Goal: Task Accomplishment & Management: Manage account settings

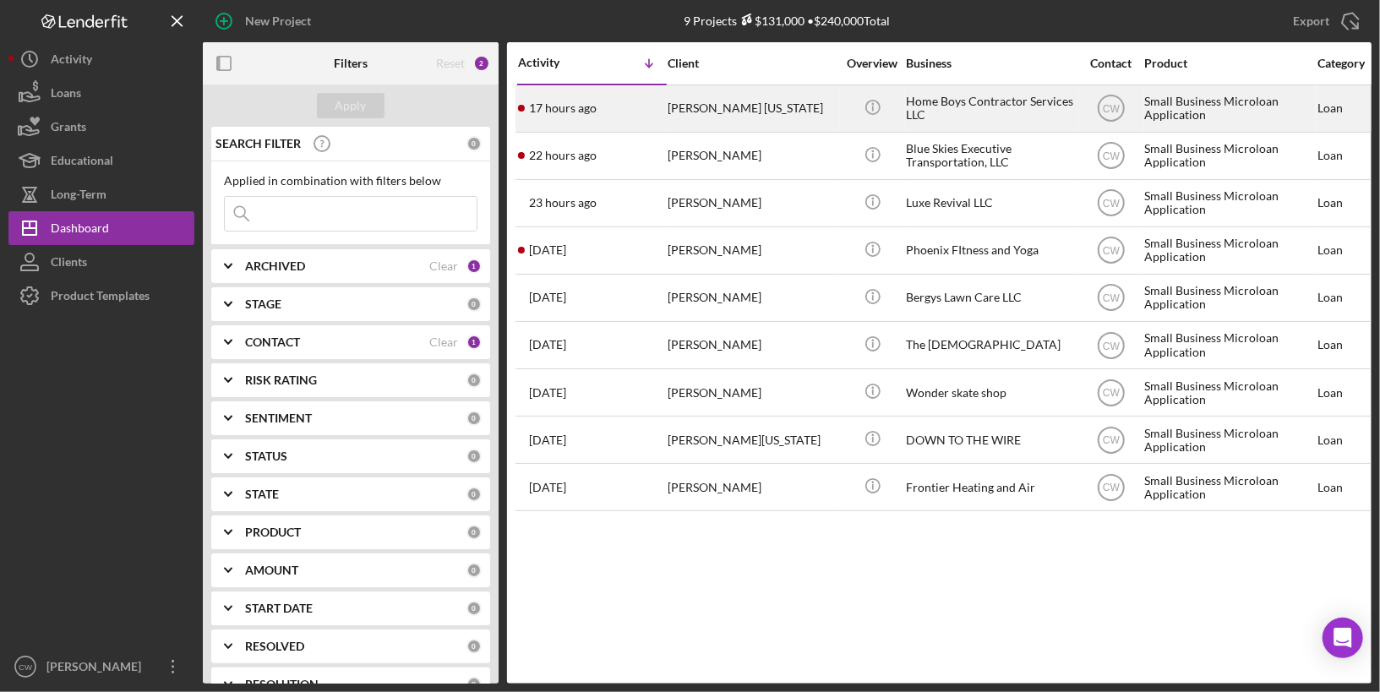
click at [774, 101] on div "[PERSON_NAME] [US_STATE]" at bounding box center [752, 108] width 169 height 45
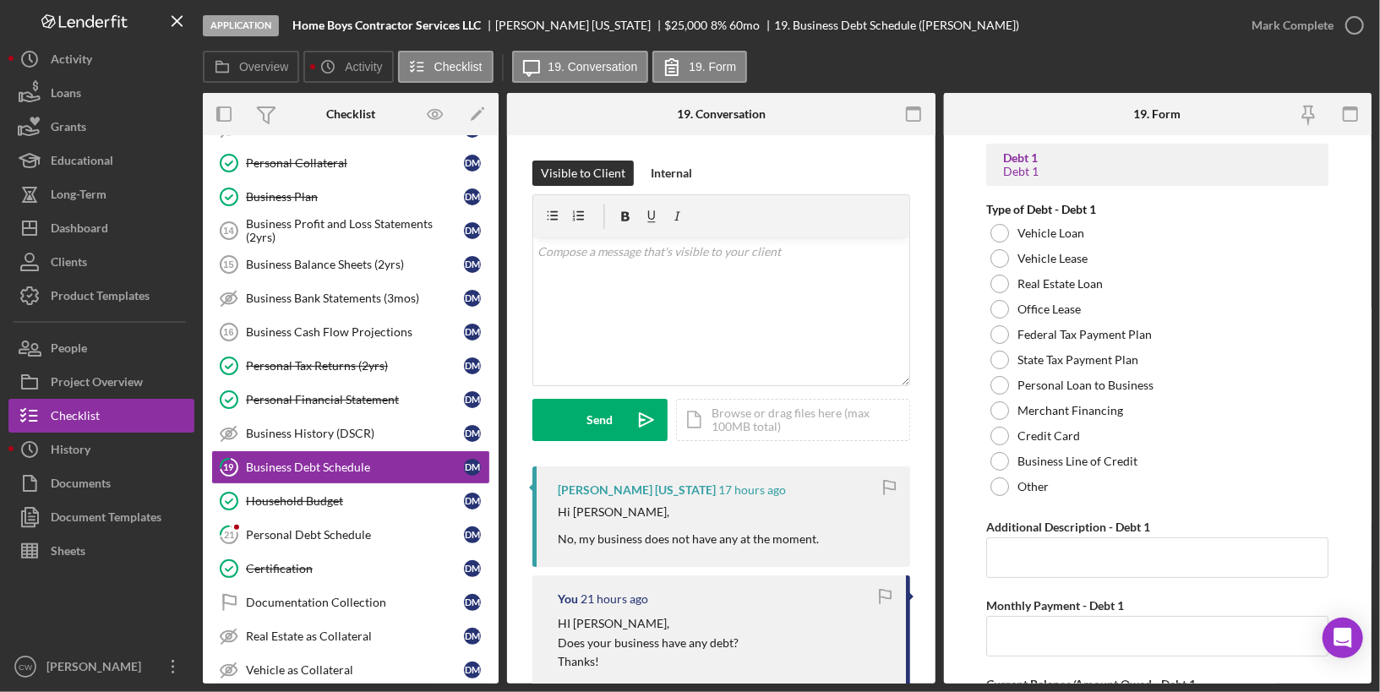
scroll to position [341, 0]
click at [417, 325] on div "Business Cash Flow Projections" at bounding box center [355, 332] width 218 height 14
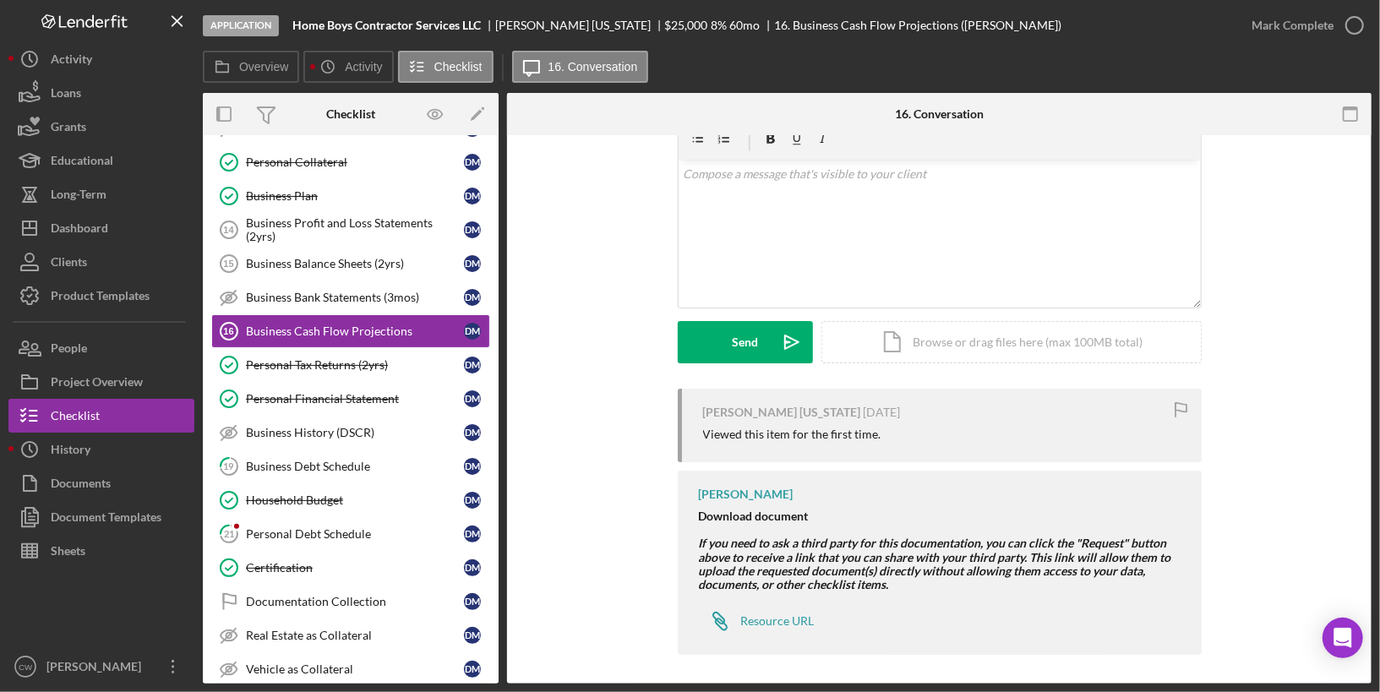
scroll to position [82, 0]
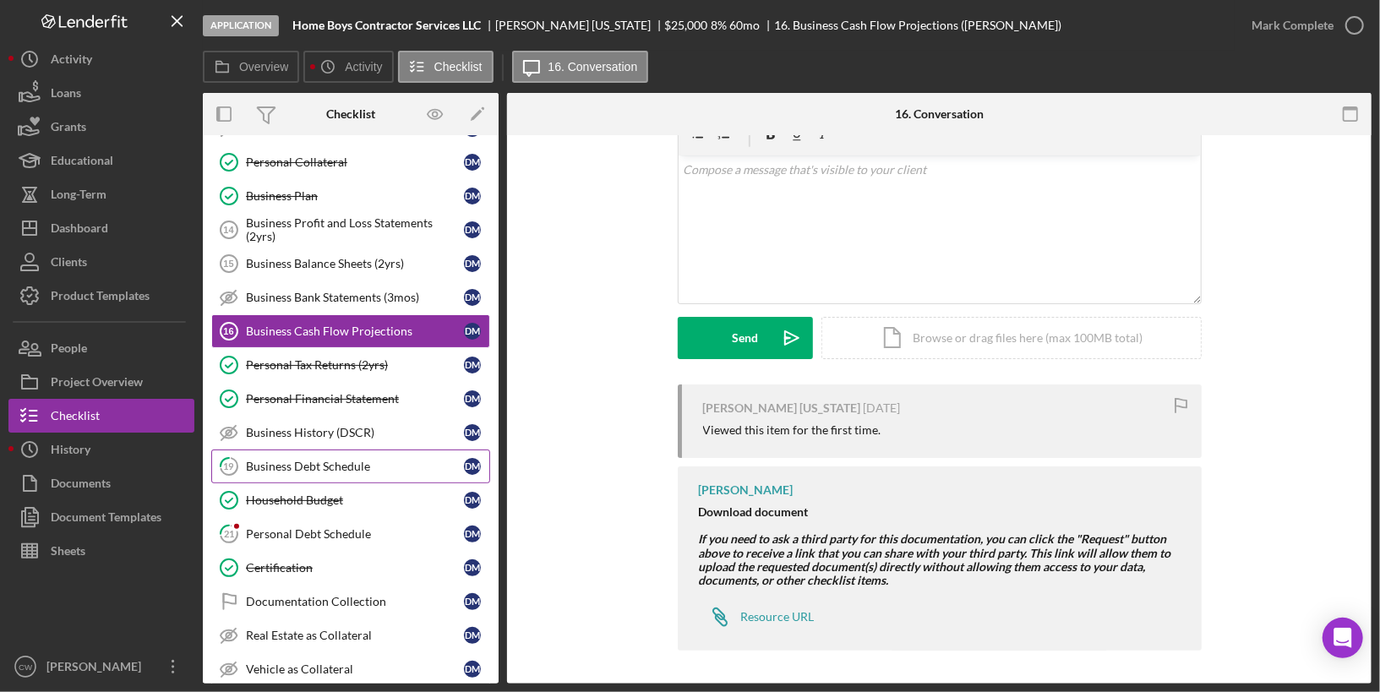
click at [323, 460] on div "Business Debt Schedule" at bounding box center [355, 467] width 218 height 14
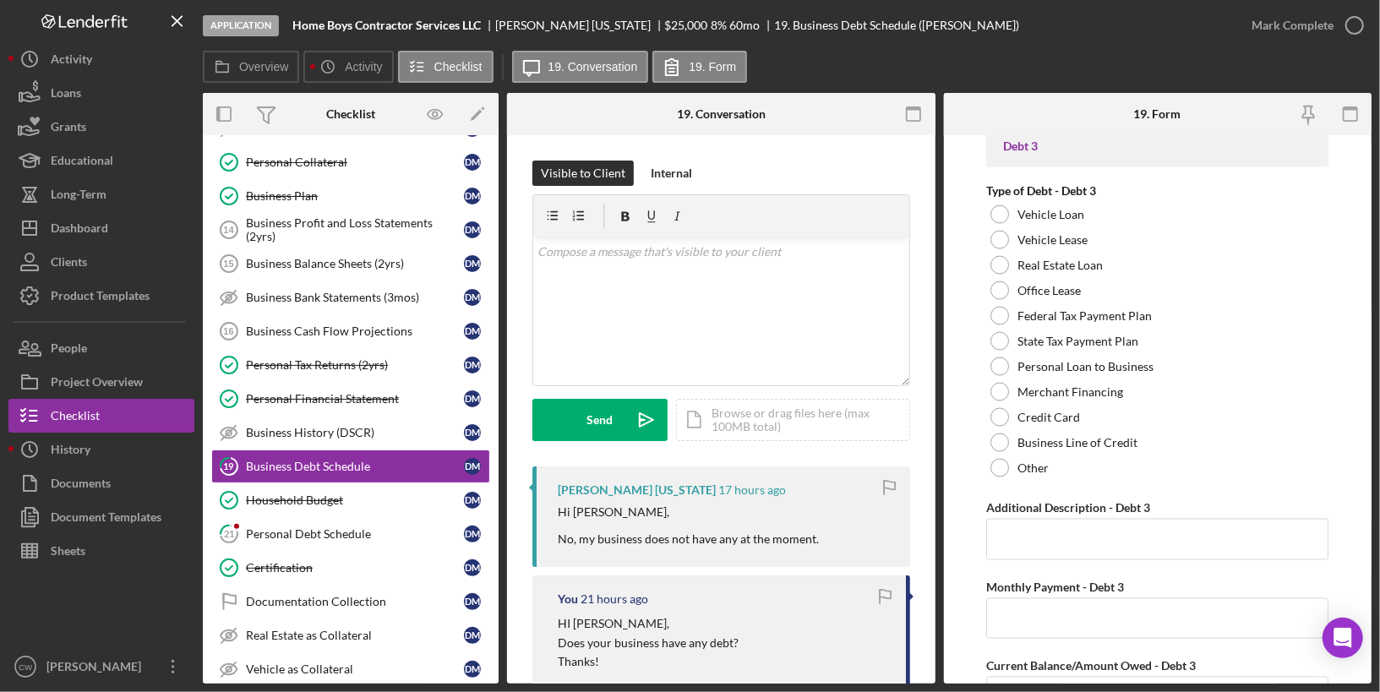
scroll to position [2025, 0]
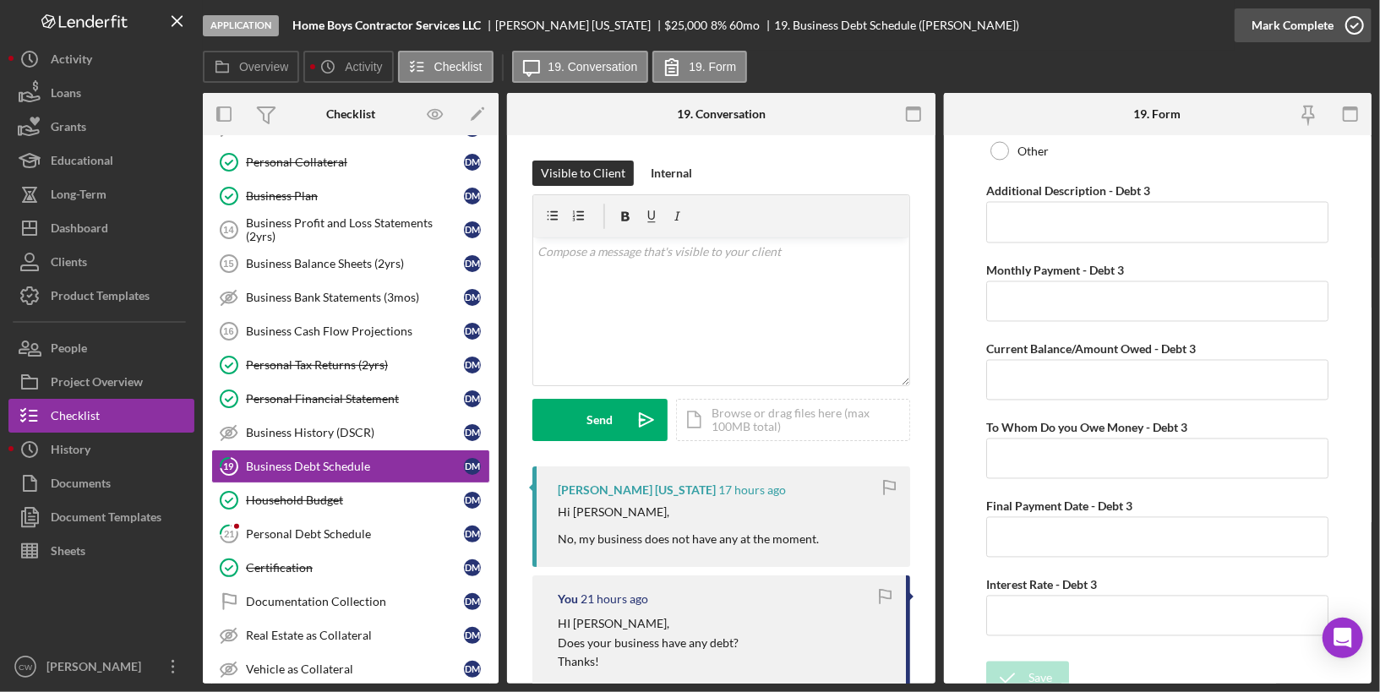
click at [1347, 28] on icon "button" at bounding box center [1355, 25] width 42 height 42
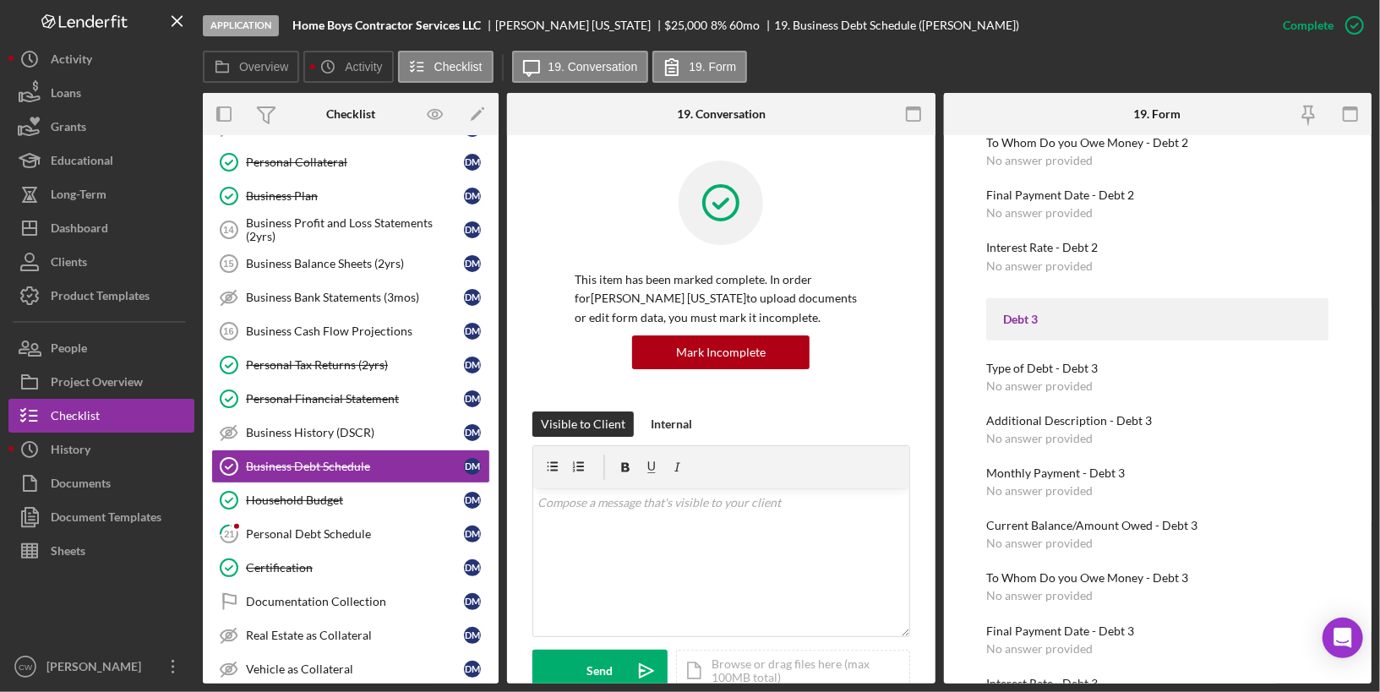
scroll to position [843, 0]
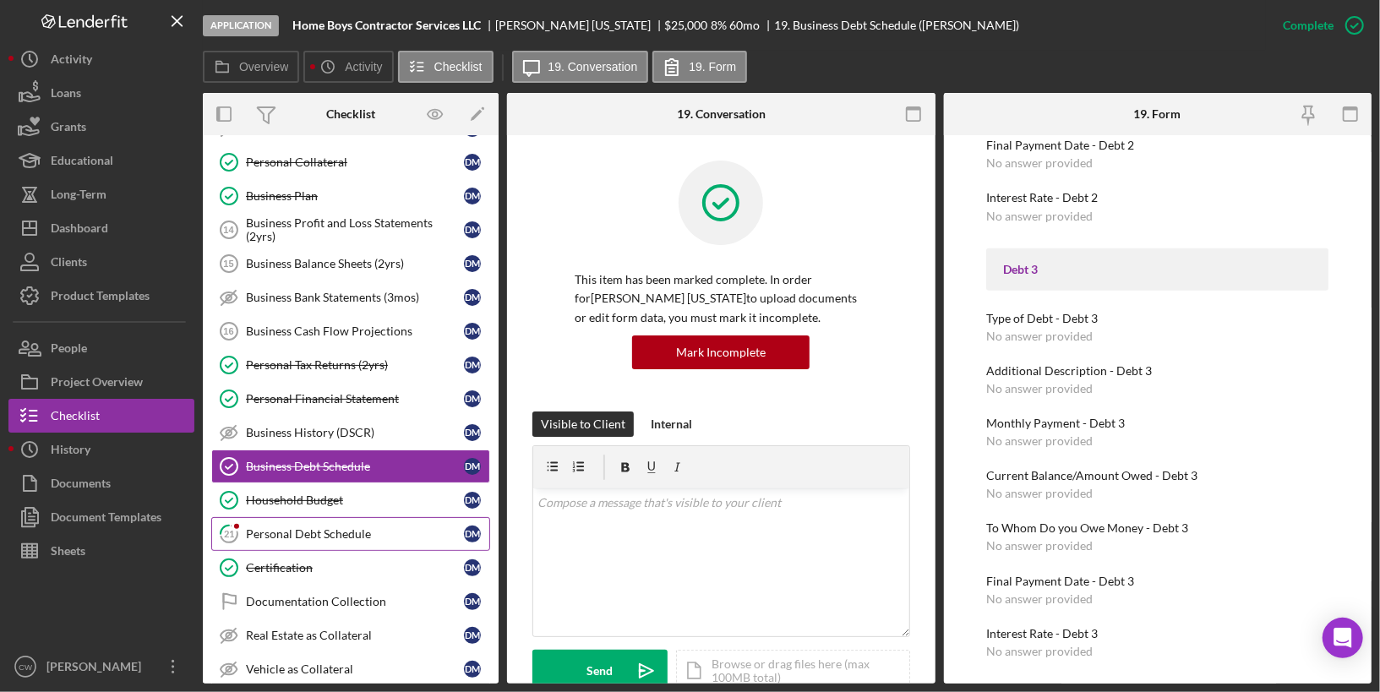
click at [314, 527] on div "Personal Debt Schedule" at bounding box center [355, 534] width 218 height 14
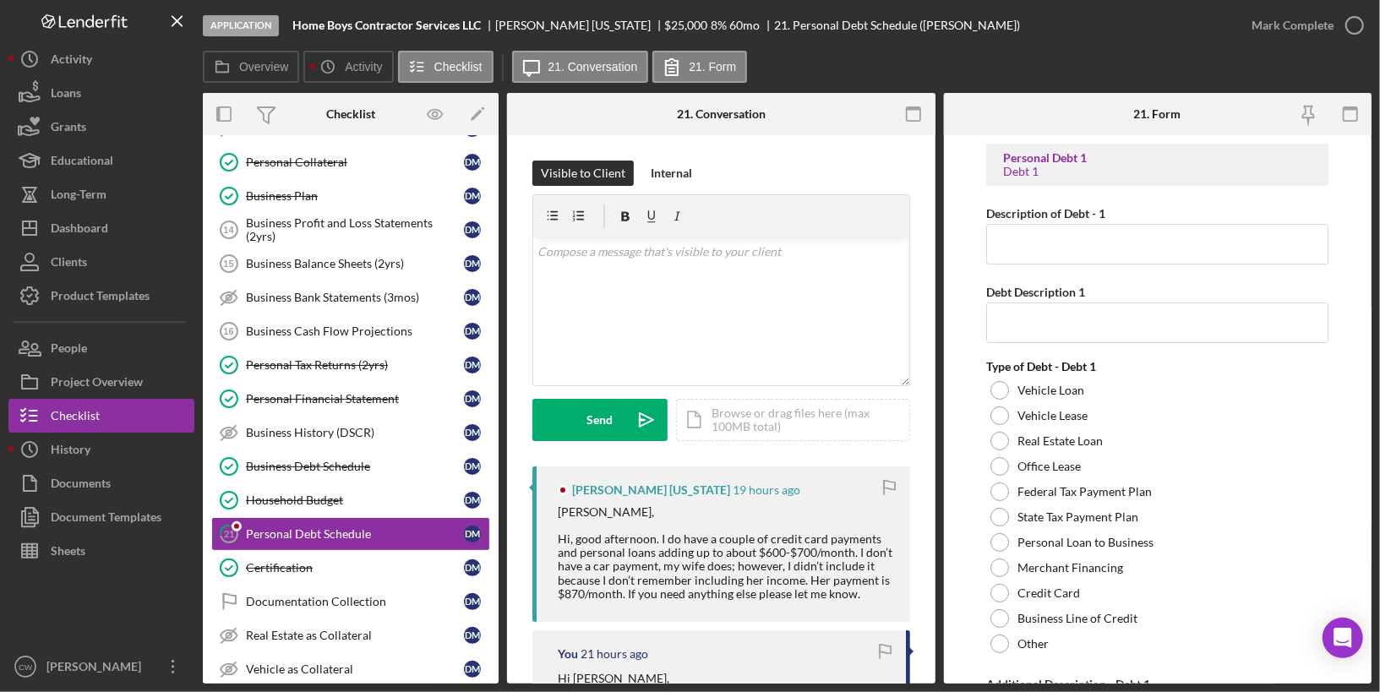
click at [723, 568] on div "Chrissy, Hi, good afternoon. I do have a couple of credit card payments and per…" at bounding box center [726, 552] width 336 height 95
click at [621, 289] on div "v Color teal Color pink Remove color Add row above Add row below Add column bef…" at bounding box center [721, 311] width 376 height 148
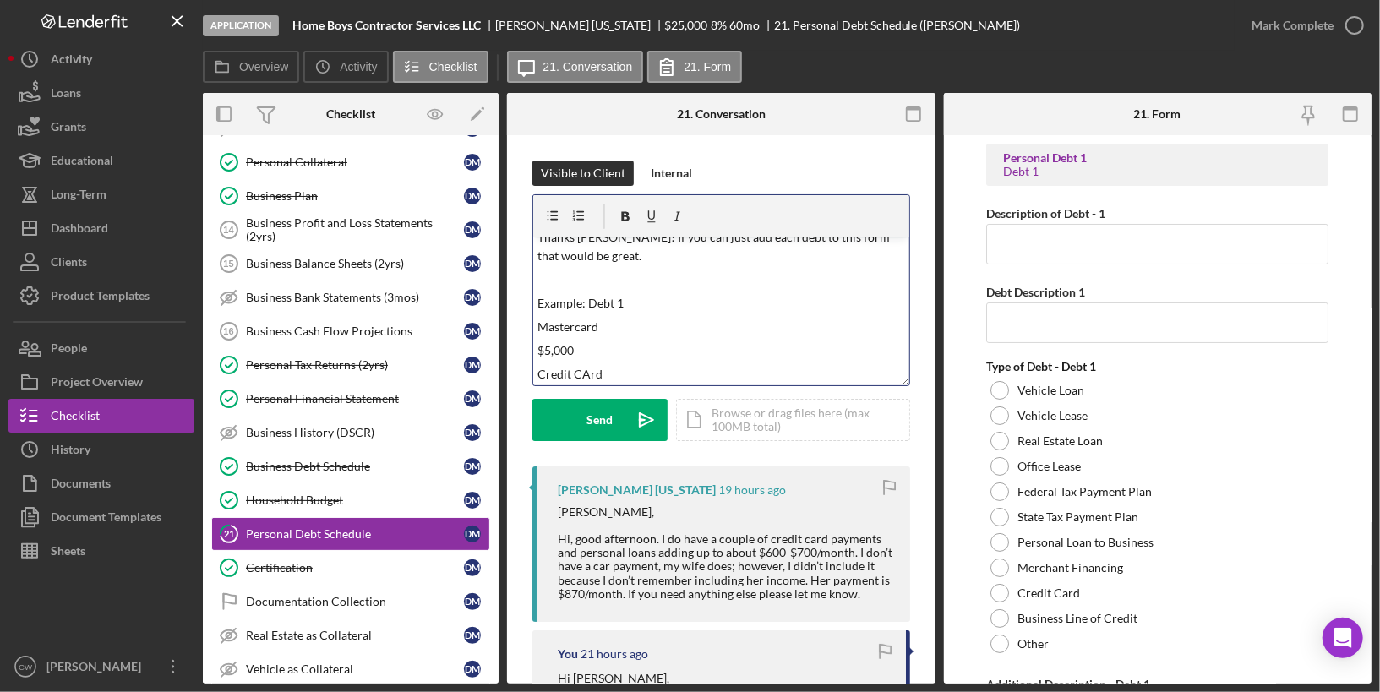
scroll to position [18, 0]
click at [583, 371] on p "Credit CArd" at bounding box center [721, 371] width 366 height 19
click at [651, 370] on p "Credit Card" at bounding box center [721, 371] width 366 height 19
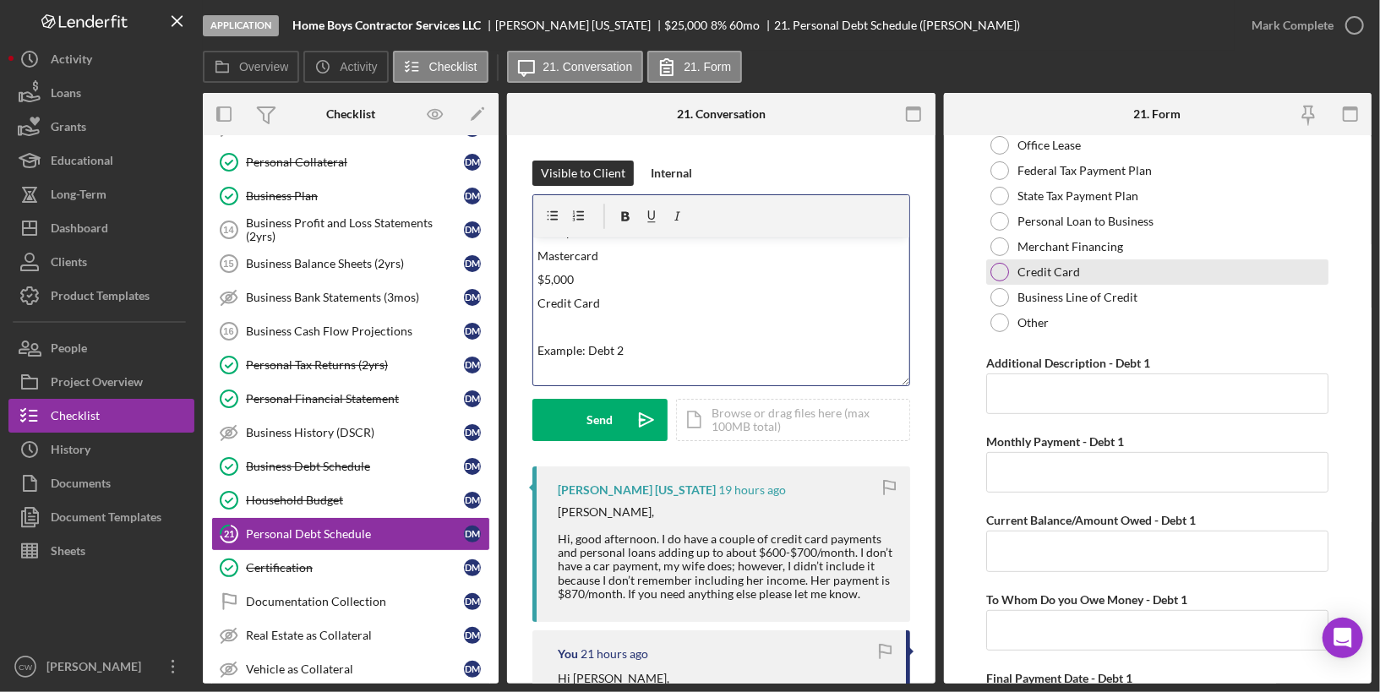
scroll to position [325, 0]
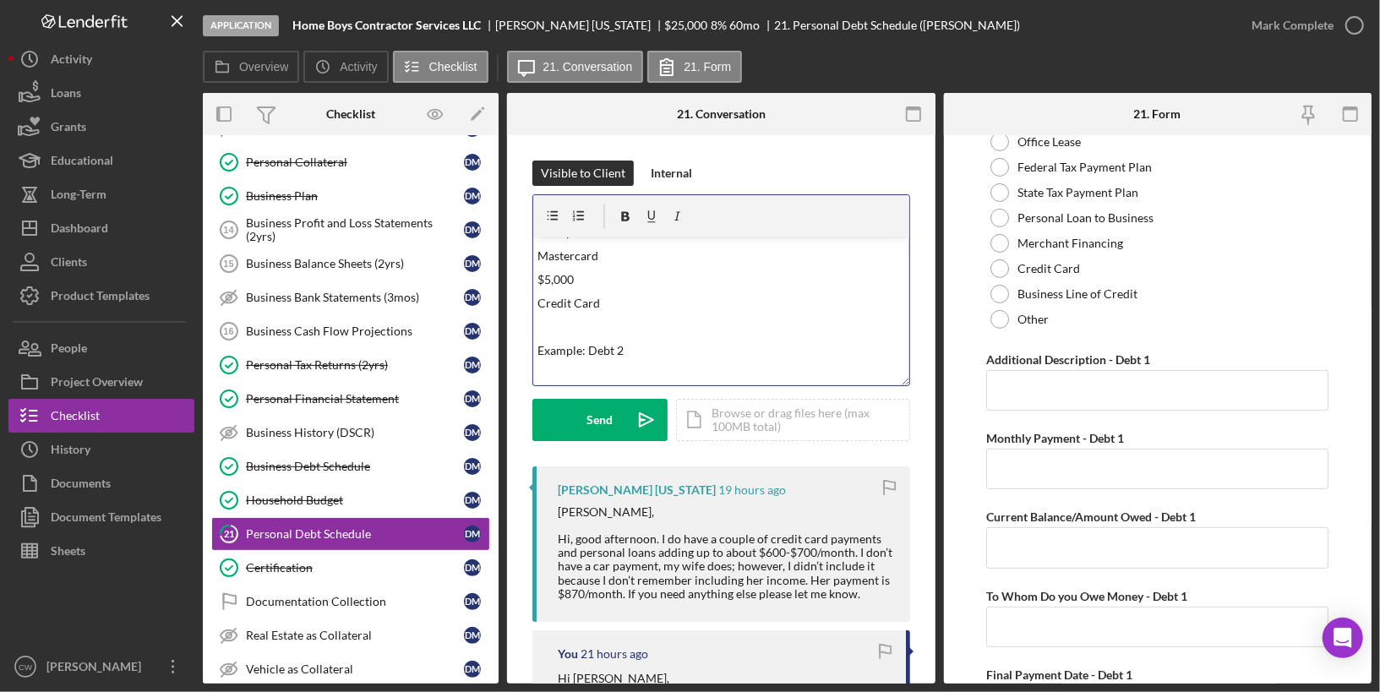
click at [561, 370] on p at bounding box center [721, 374] width 366 height 19
click at [570, 367] on p at bounding box center [721, 374] width 366 height 19
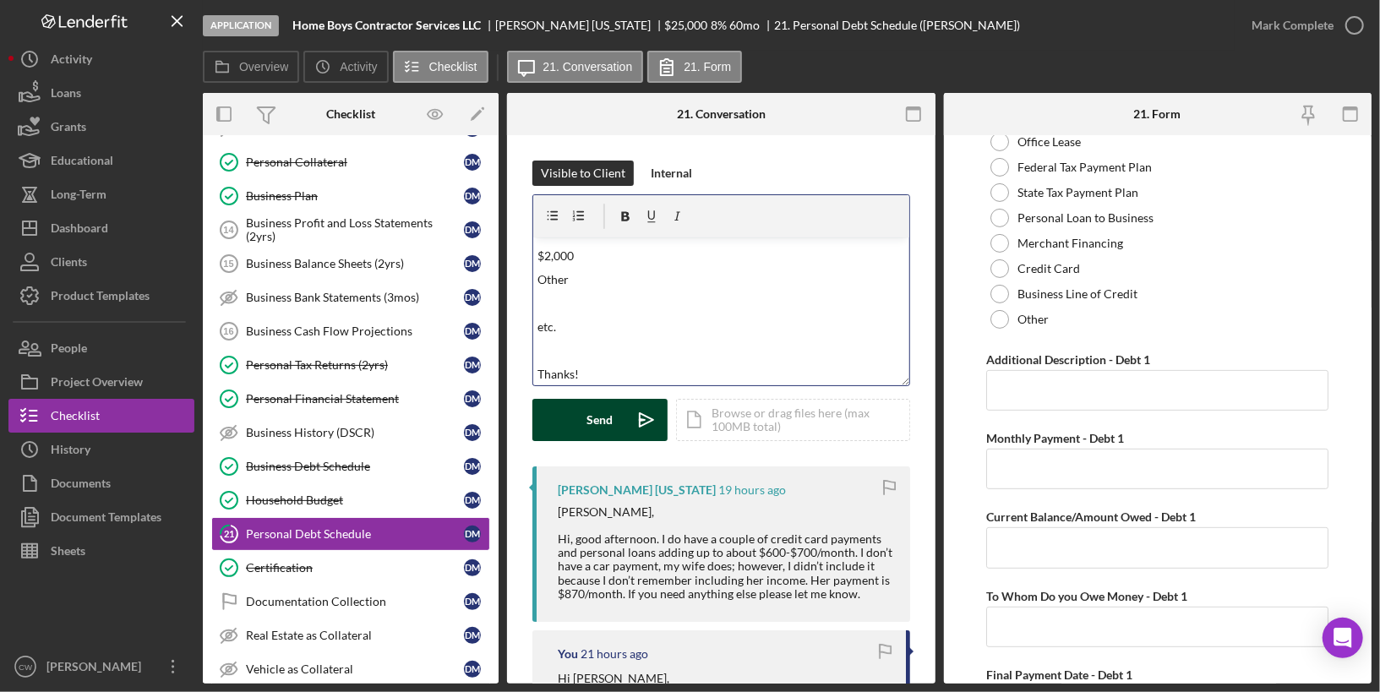
click at [575, 425] on button "Send Icon/icon-invite-send" at bounding box center [599, 420] width 135 height 42
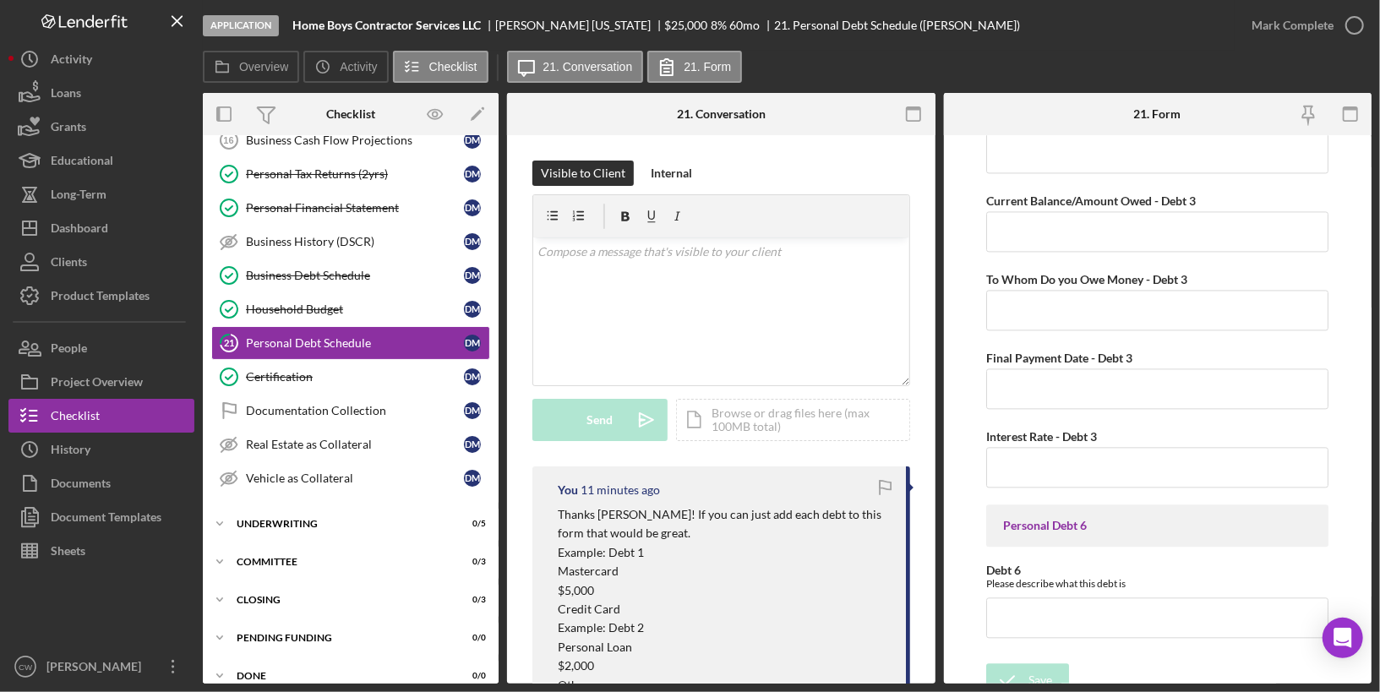
scroll to position [0, 0]
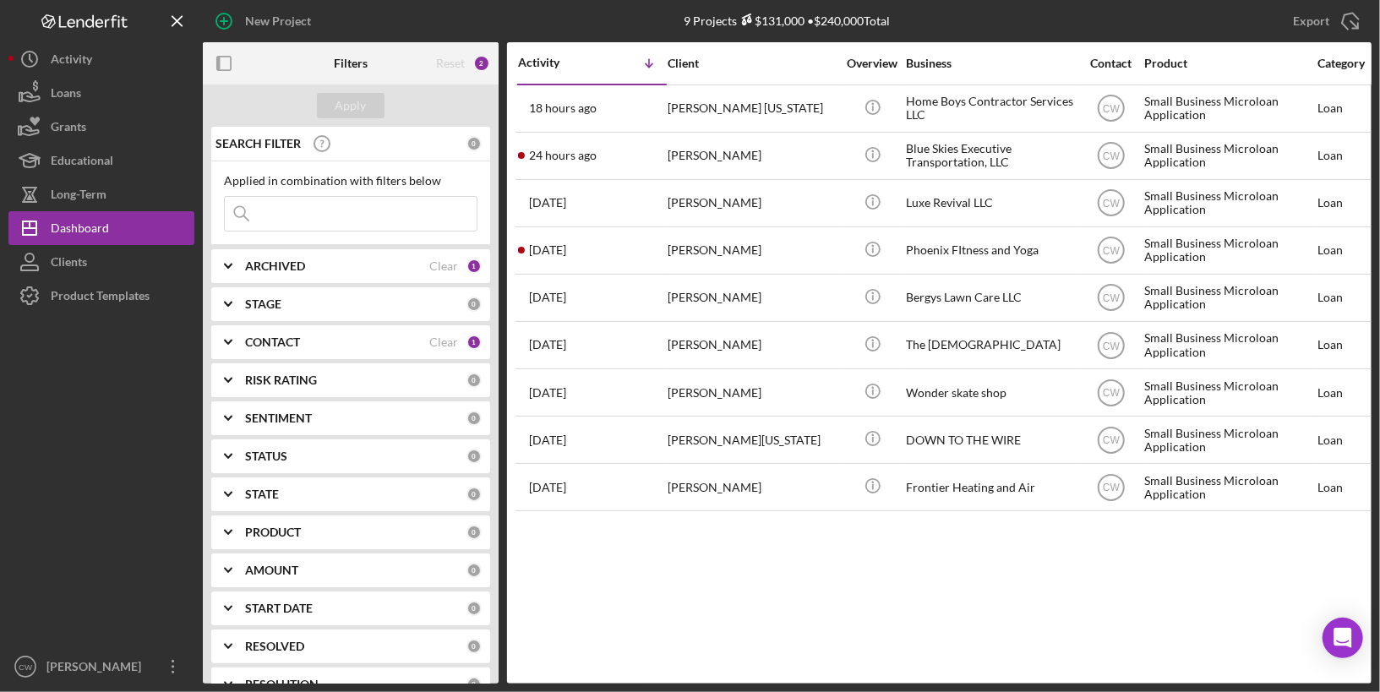
scroll to position [143, 0]
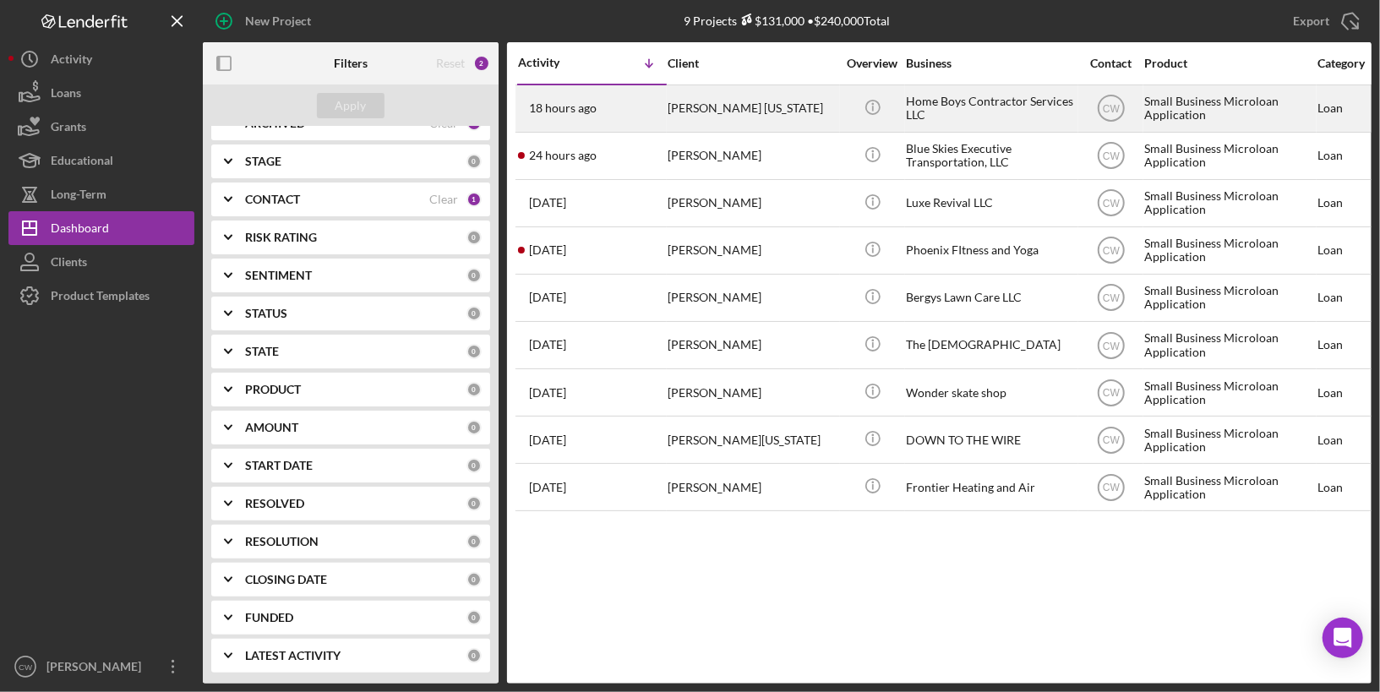
click at [737, 109] on div "[PERSON_NAME] [US_STATE]" at bounding box center [752, 108] width 169 height 45
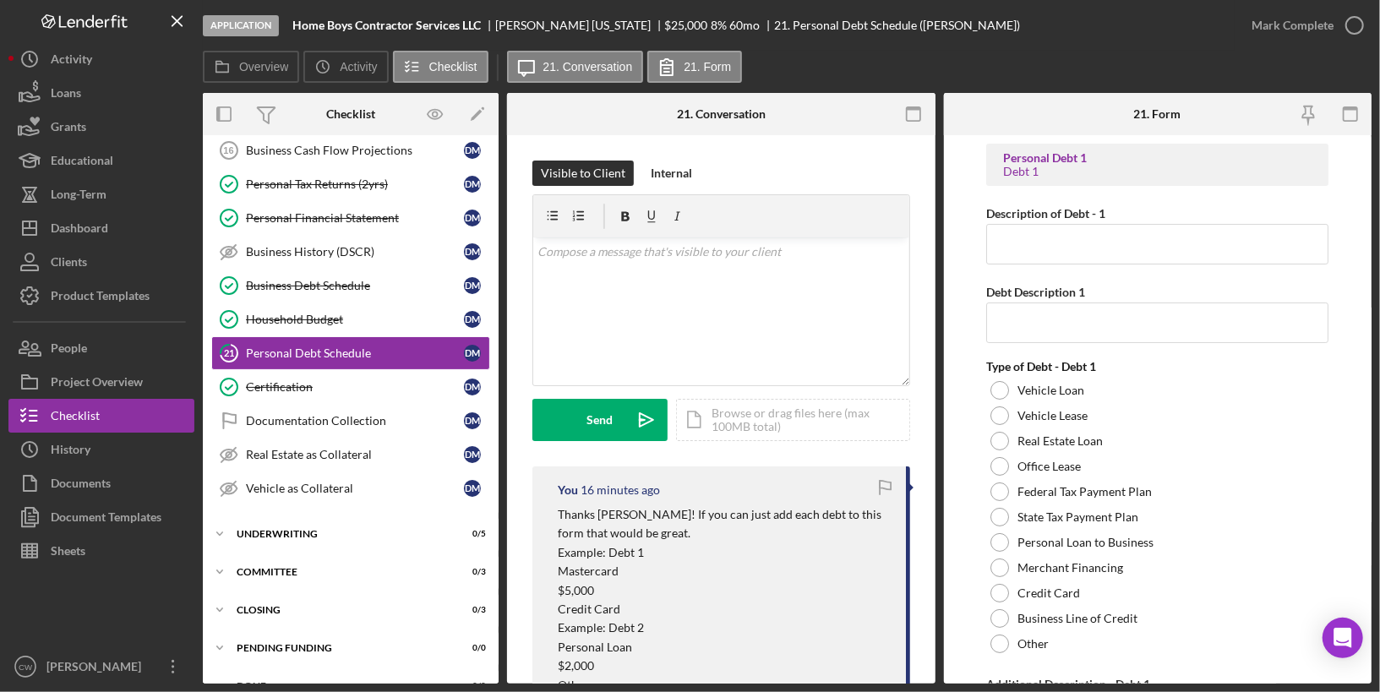
scroll to position [532, 0]
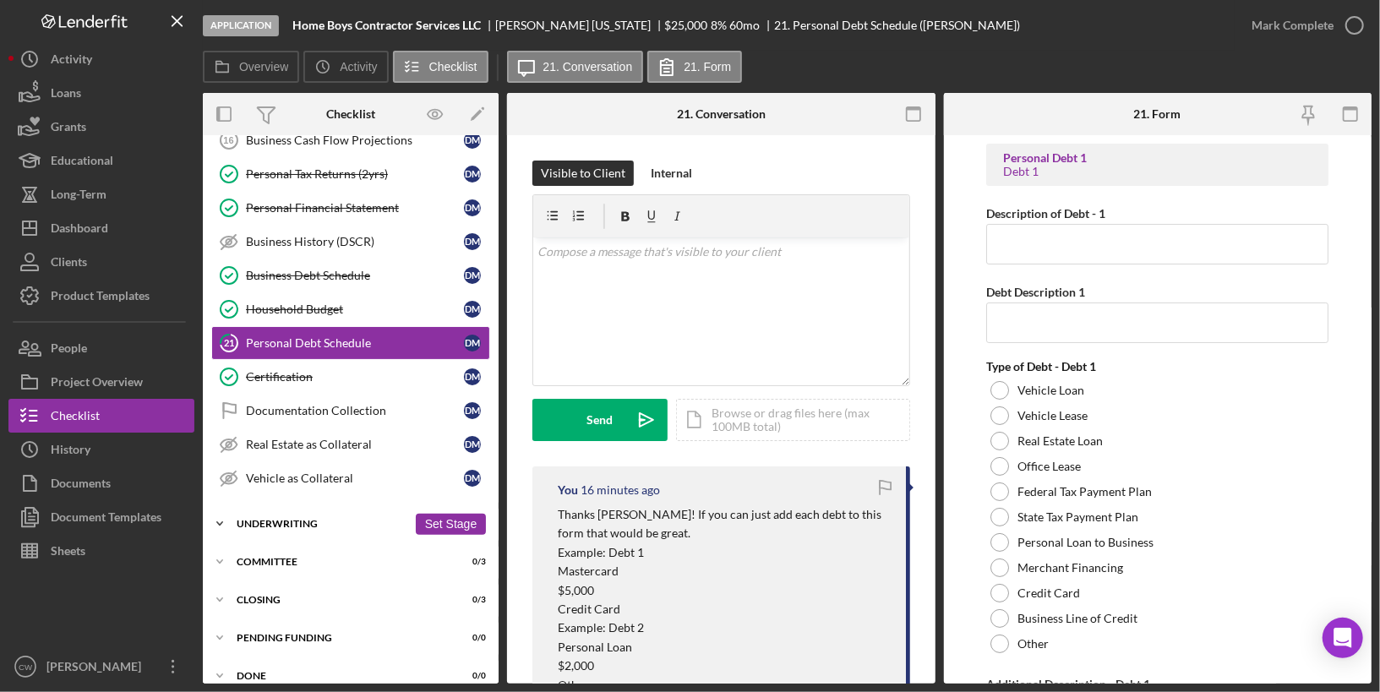
click at [259, 519] on div "Underwriting" at bounding box center [322, 524] width 171 height 10
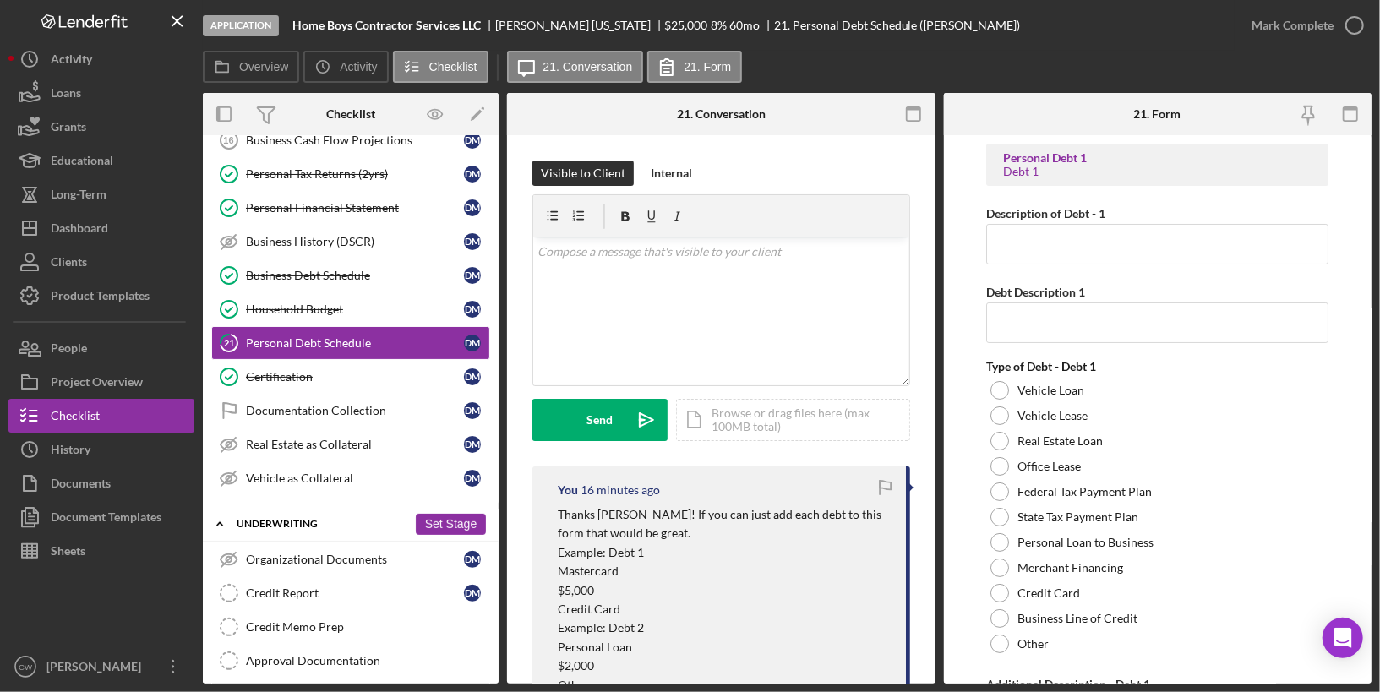
scroll to position [707, 0]
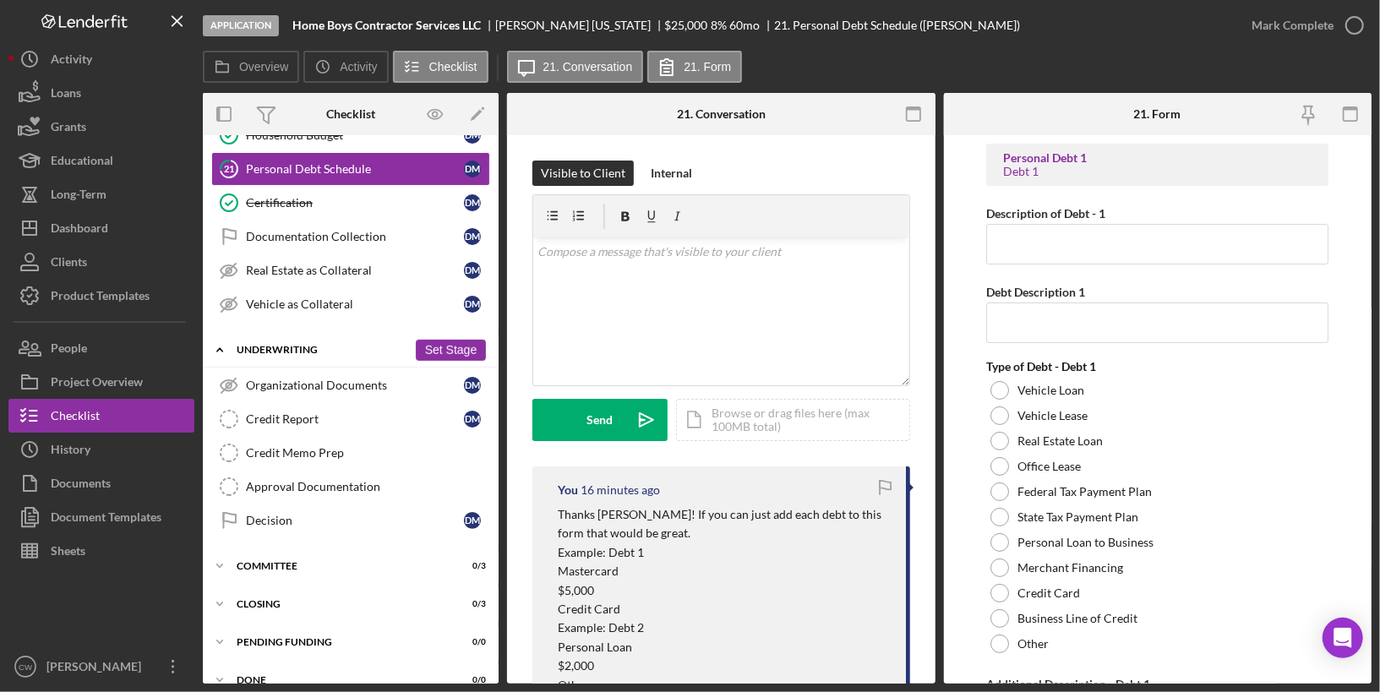
click at [221, 336] on icon "Icon/Expander" at bounding box center [220, 350] width 34 height 34
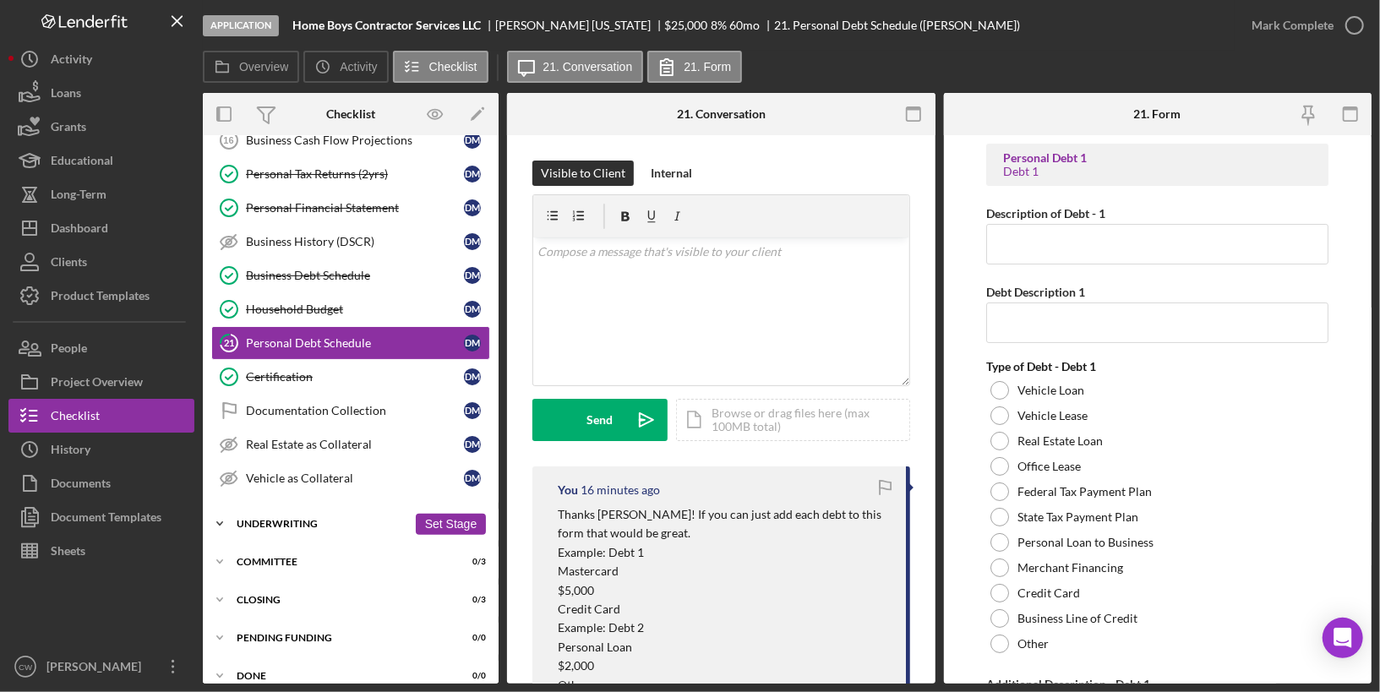
click at [362, 507] on div "Icon/Expander Underwriting 0 / 5 Set Stage" at bounding box center [351, 524] width 296 height 34
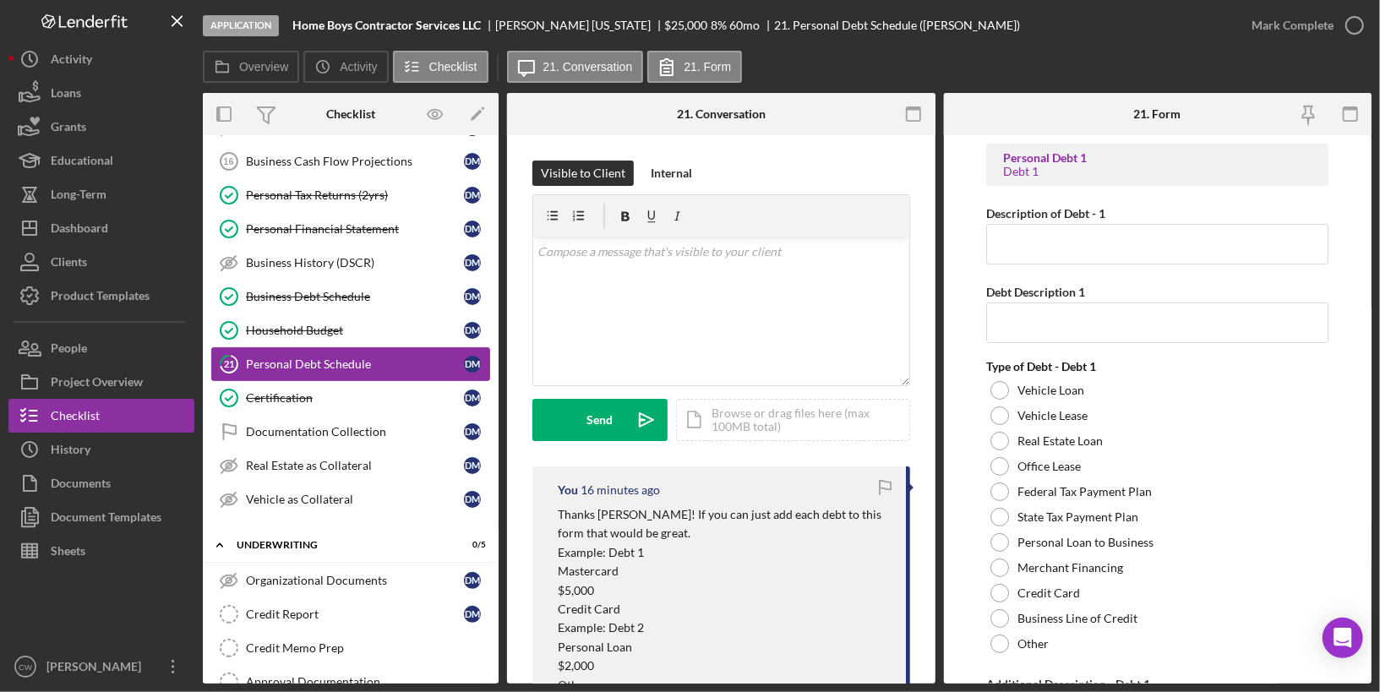
scroll to position [707, 0]
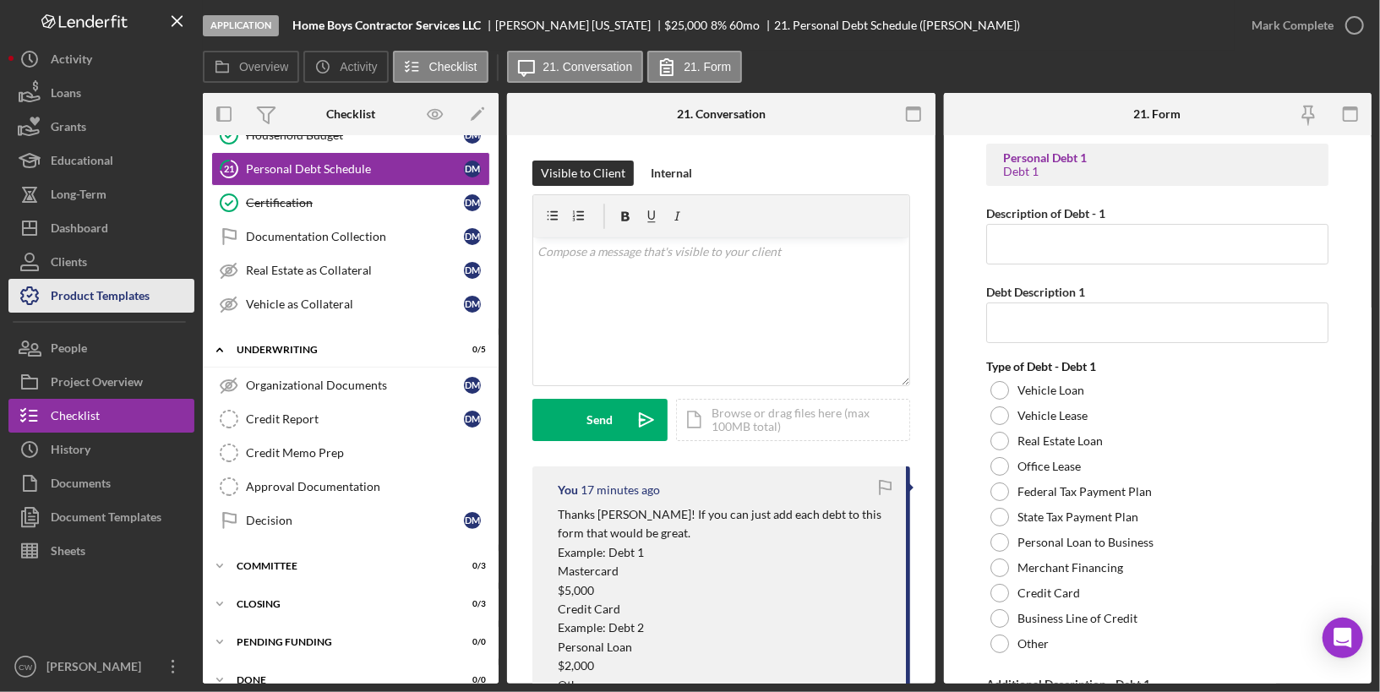
click at [124, 293] on div "Product Templates" at bounding box center [100, 298] width 99 height 38
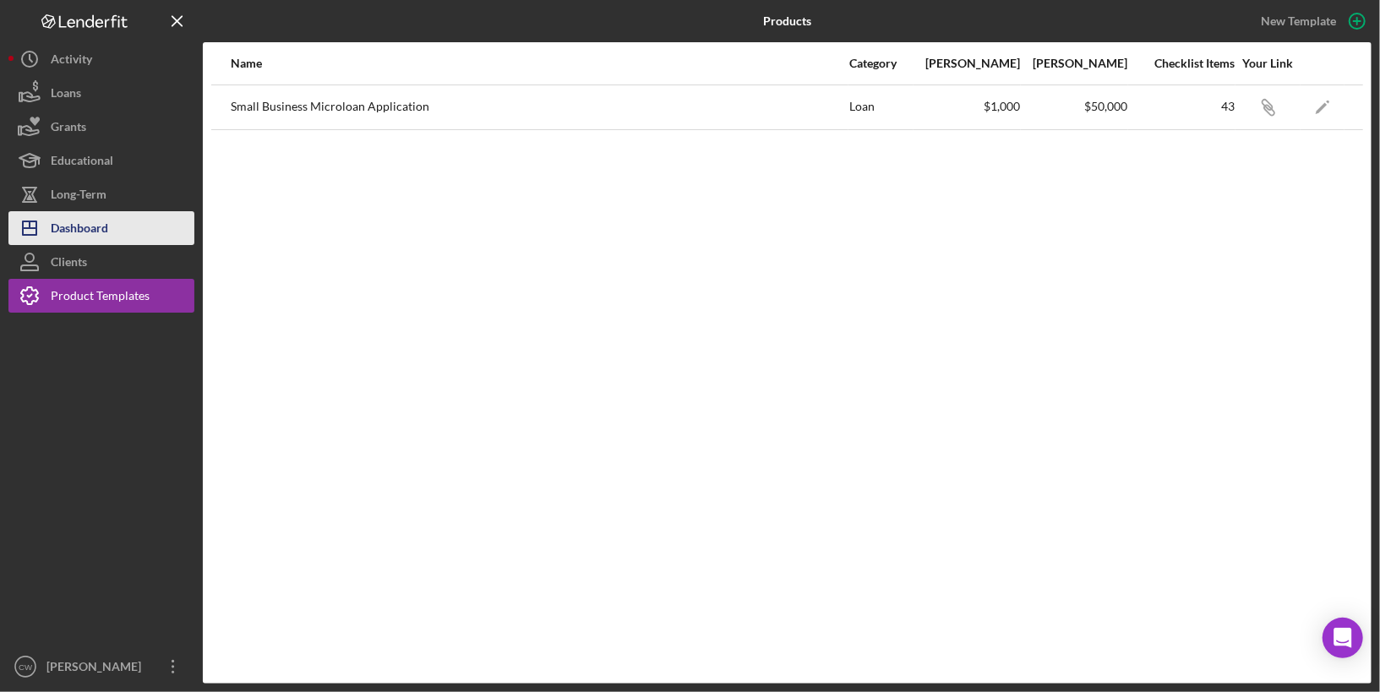
click at [87, 221] on div "Dashboard" at bounding box center [79, 230] width 57 height 38
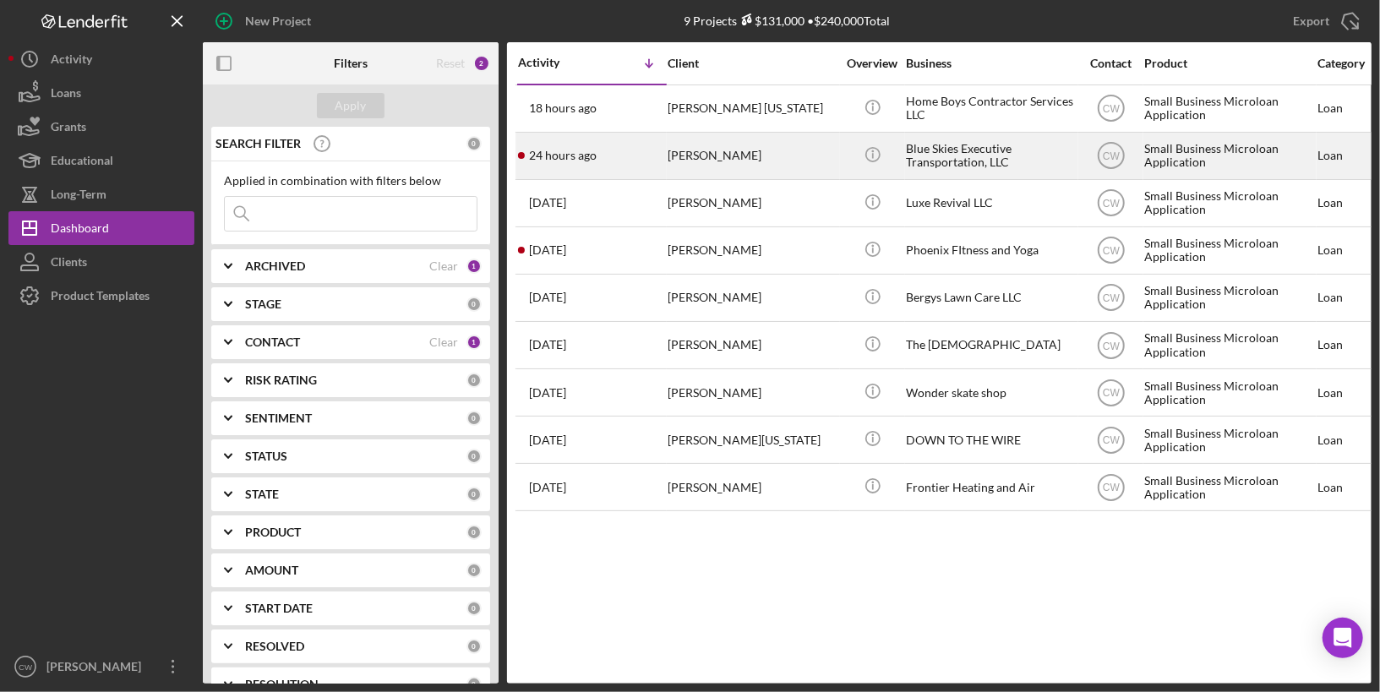
click at [938, 163] on div "Blue Skies Executive Transportation, LLC" at bounding box center [990, 156] width 169 height 45
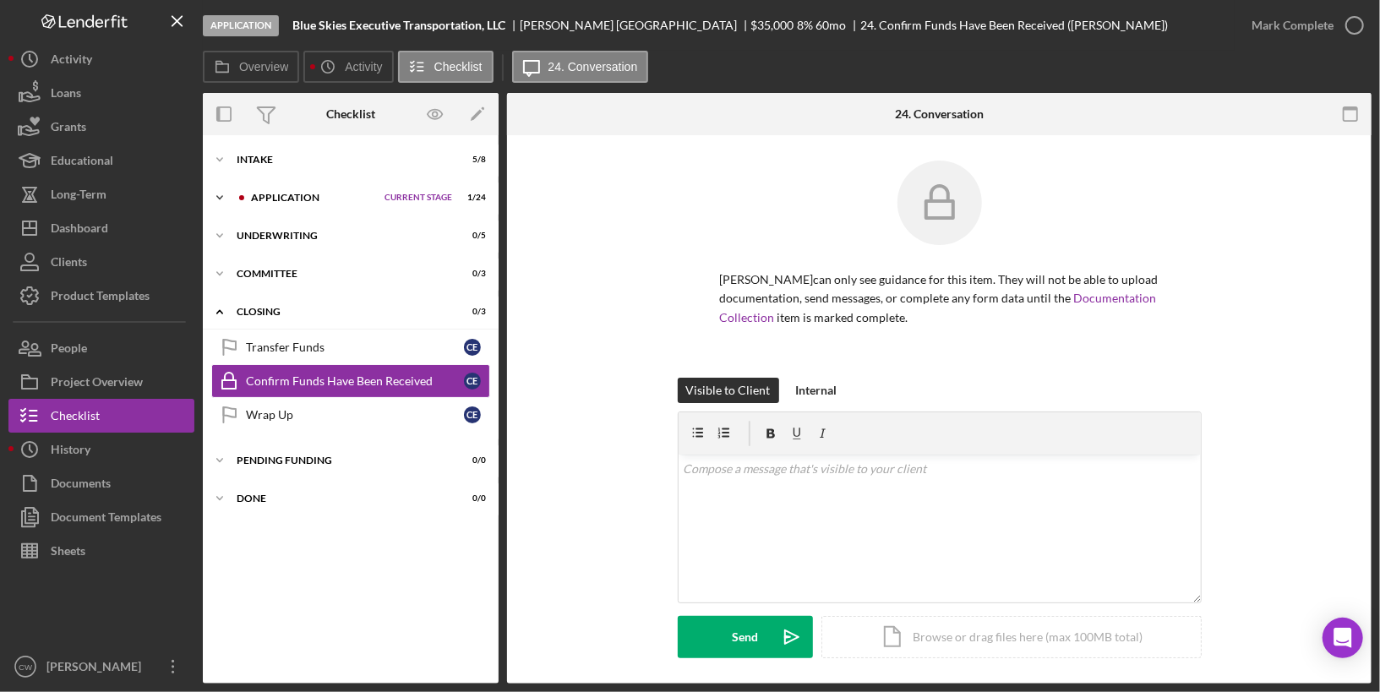
click at [213, 195] on icon "Icon/Expander" at bounding box center [220, 198] width 34 height 34
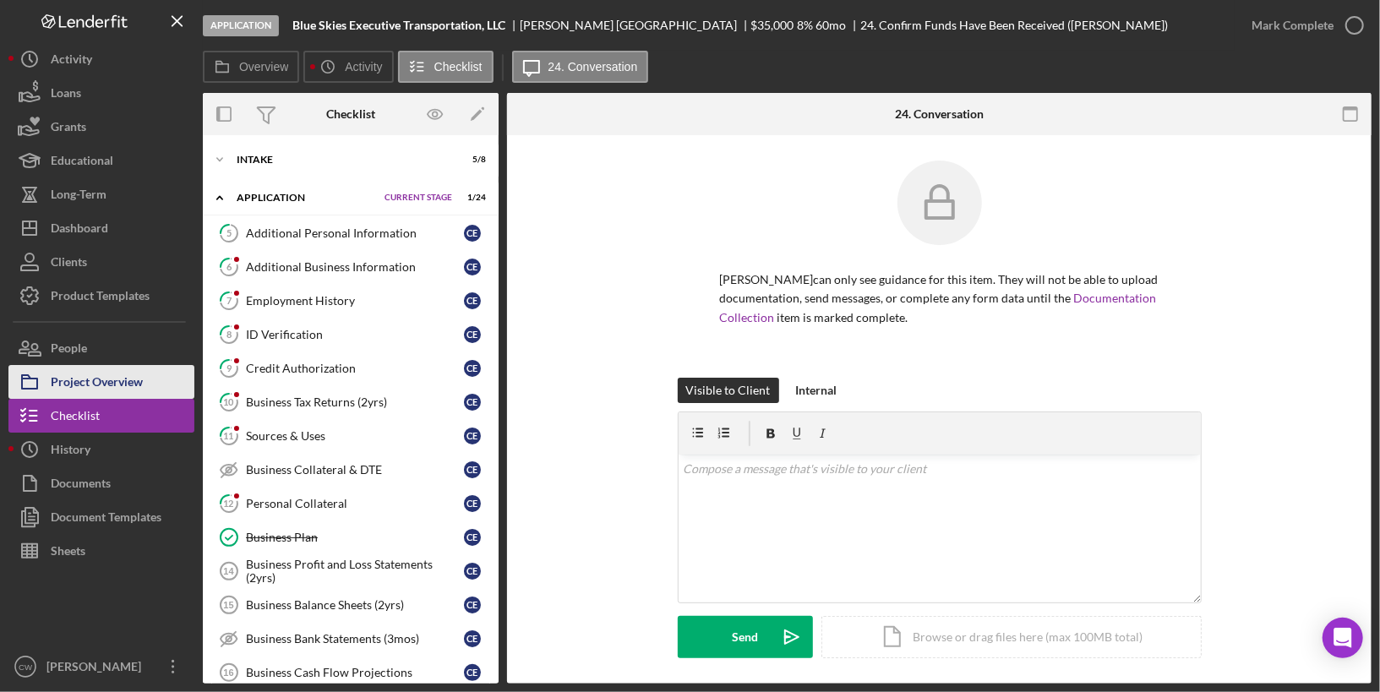
click at [115, 387] on div "Project Overview" at bounding box center [97, 384] width 92 height 38
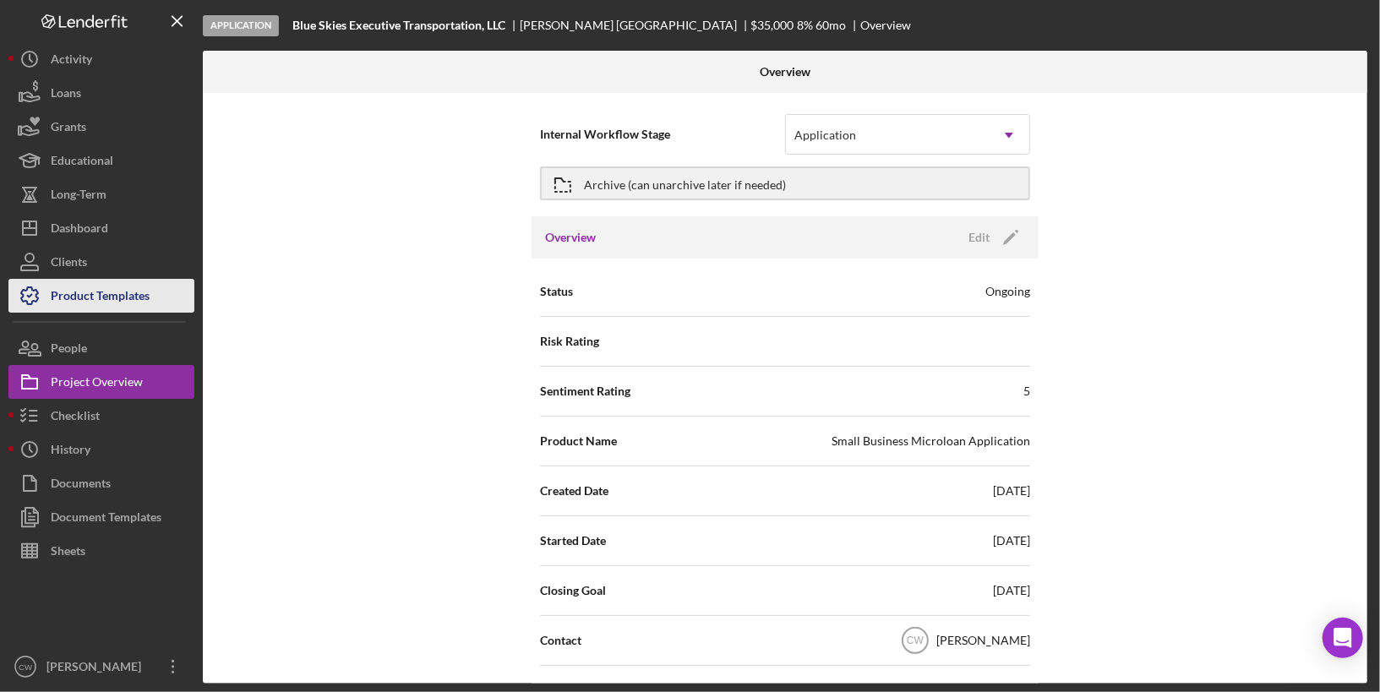
click at [124, 293] on div "Product Templates" at bounding box center [100, 298] width 99 height 38
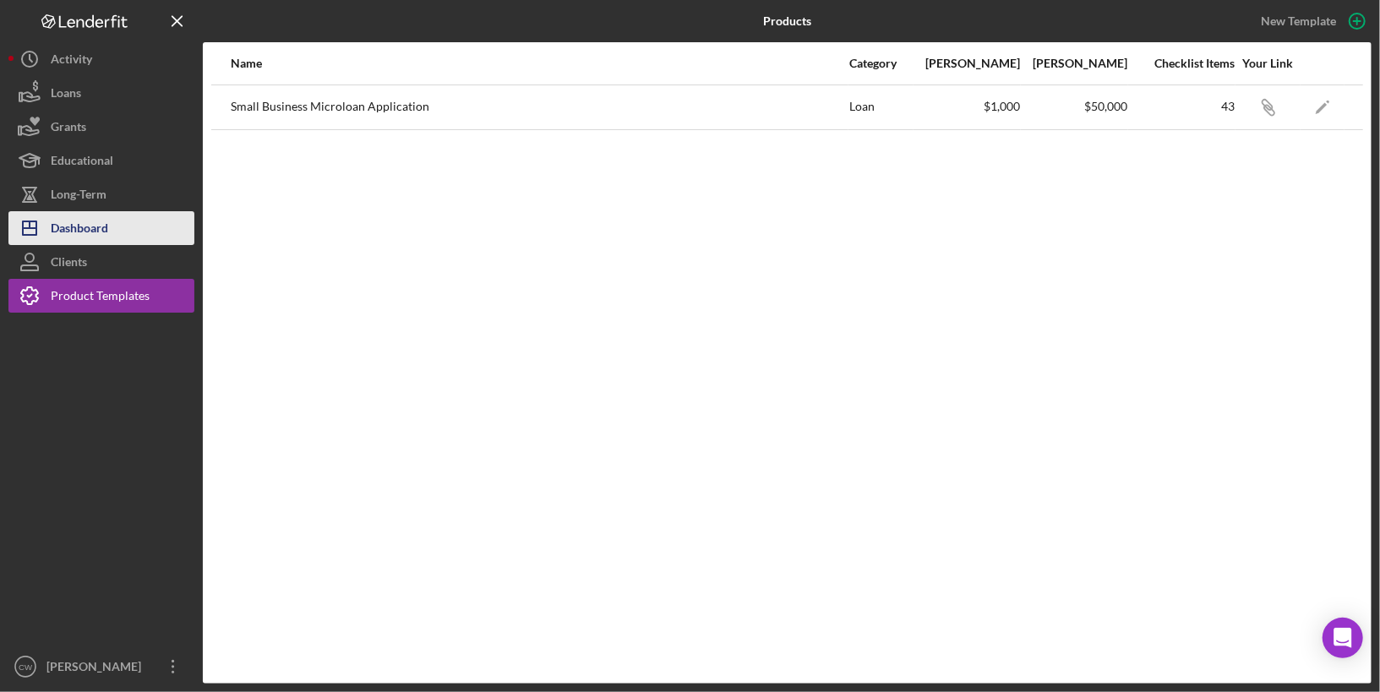
click at [128, 225] on button "Icon/Dashboard Dashboard" at bounding box center [101, 228] width 186 height 34
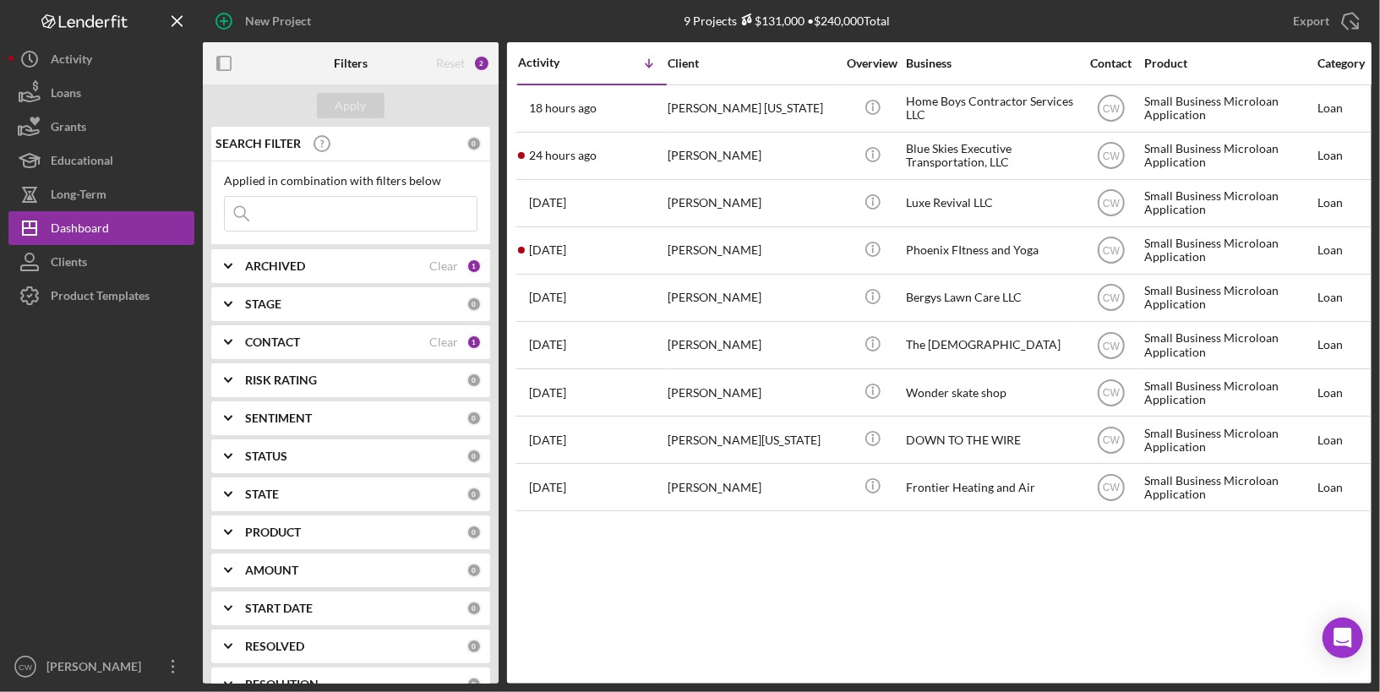
click at [235, 264] on icon "Icon/Expander" at bounding box center [228, 266] width 42 height 42
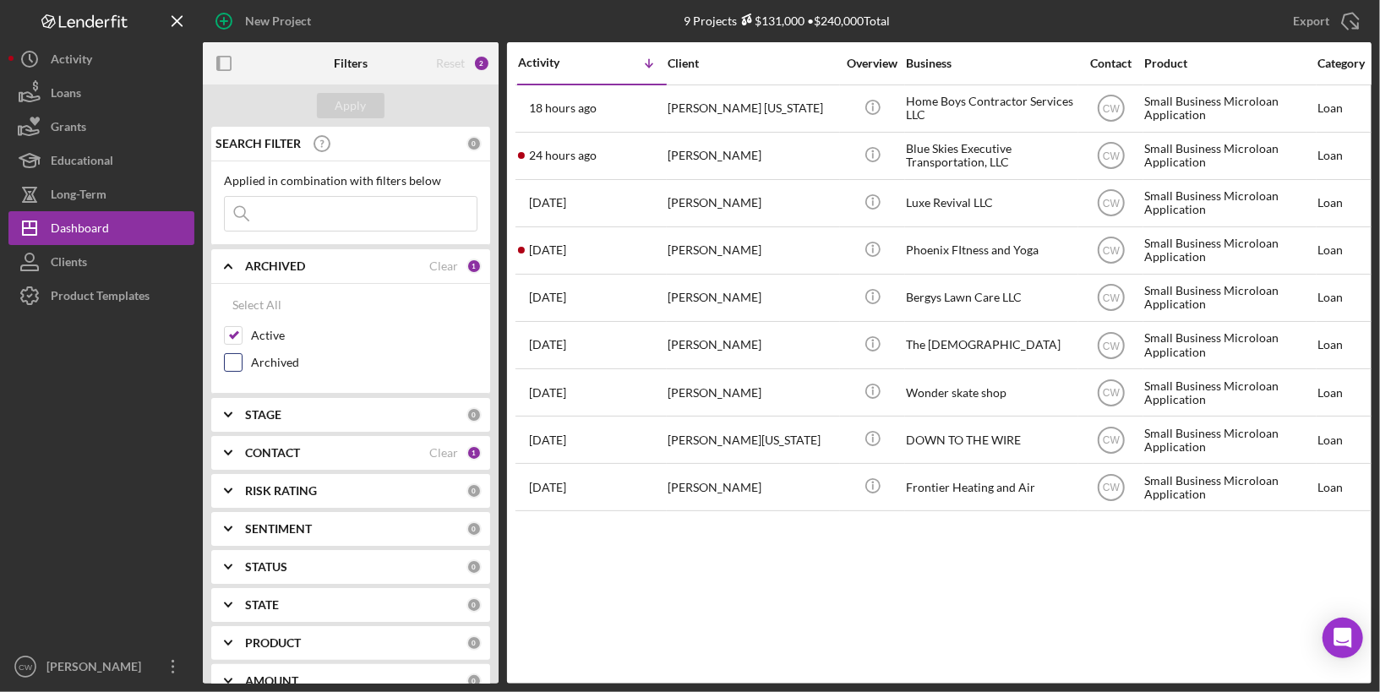
click at [233, 366] on input "Archived" at bounding box center [233, 362] width 17 height 17
checkbox input "true"
click at [232, 335] on input "Active" at bounding box center [233, 335] width 17 height 17
checkbox input "false"
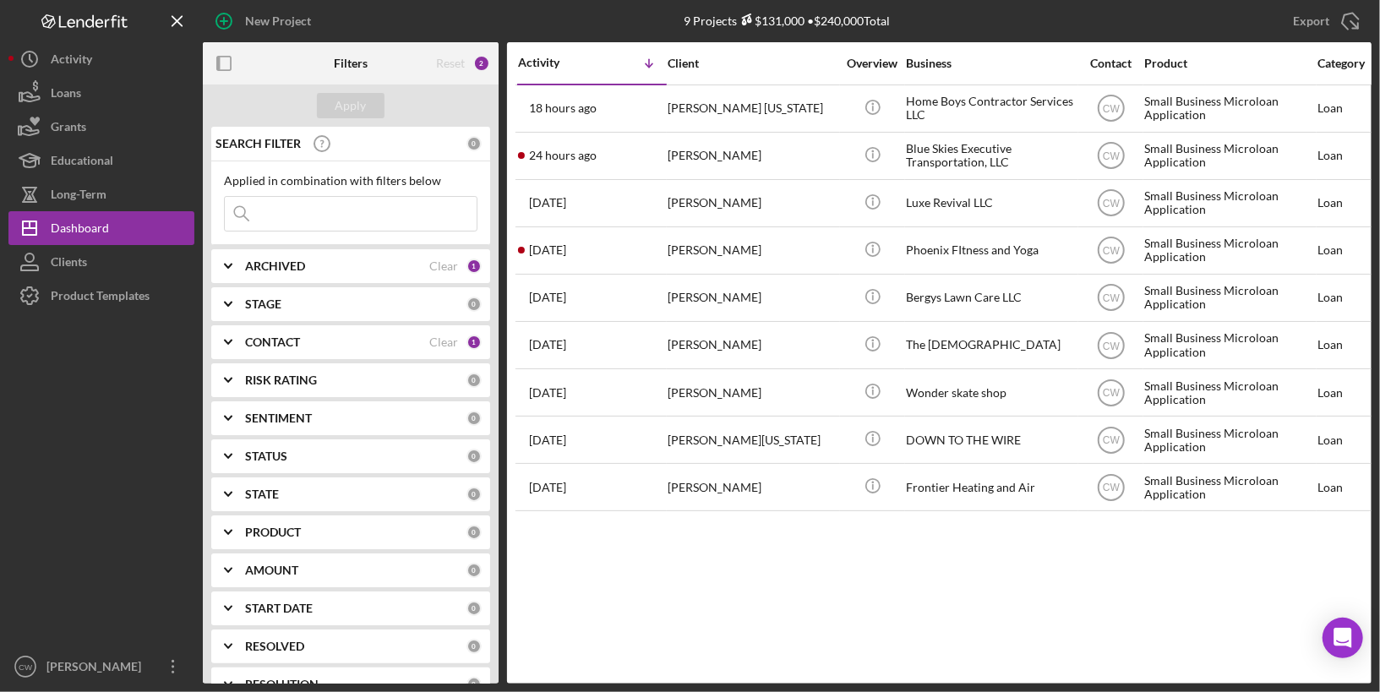
click at [298, 267] on b "ARCHIVED" at bounding box center [275, 266] width 60 height 14
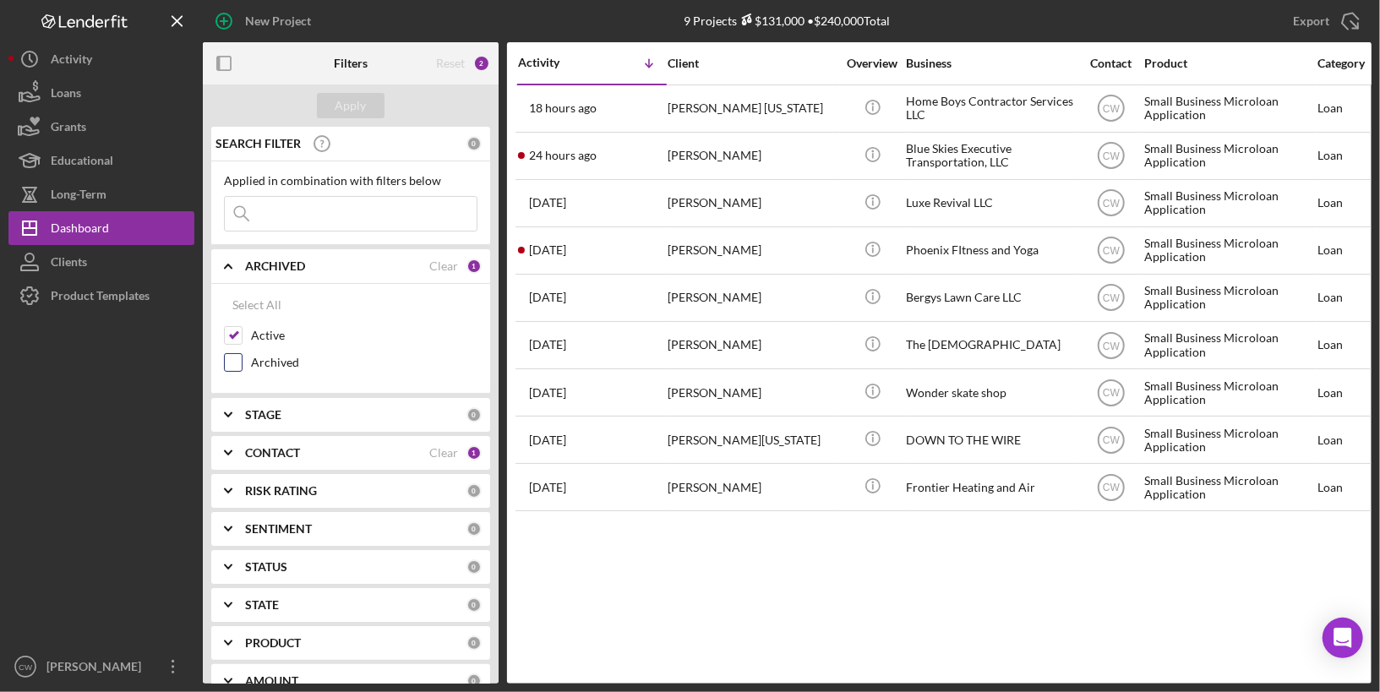
click at [234, 363] on input "Archived" at bounding box center [233, 362] width 17 height 17
checkbox input "true"
click at [233, 335] on input "Active" at bounding box center [233, 335] width 17 height 17
checkbox input "false"
click at [356, 101] on div "Apply" at bounding box center [351, 105] width 31 height 25
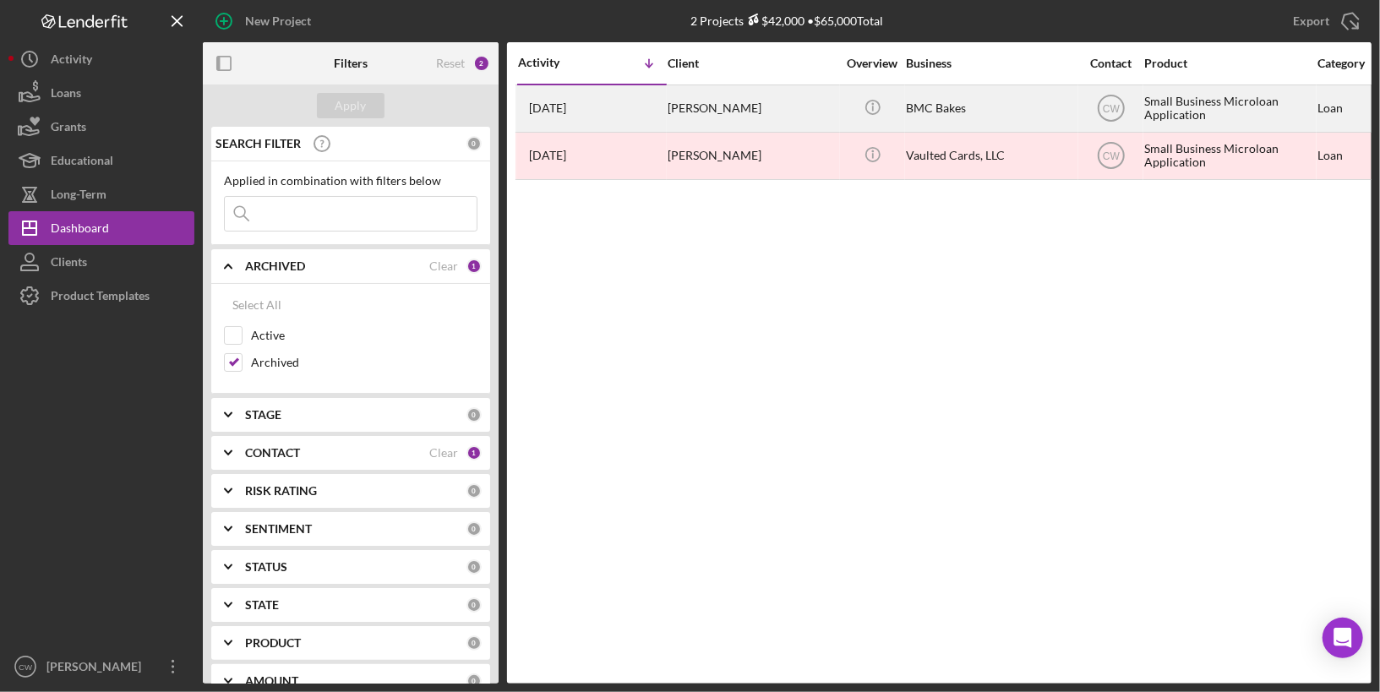
click at [818, 115] on div "[PERSON_NAME]" at bounding box center [752, 108] width 169 height 45
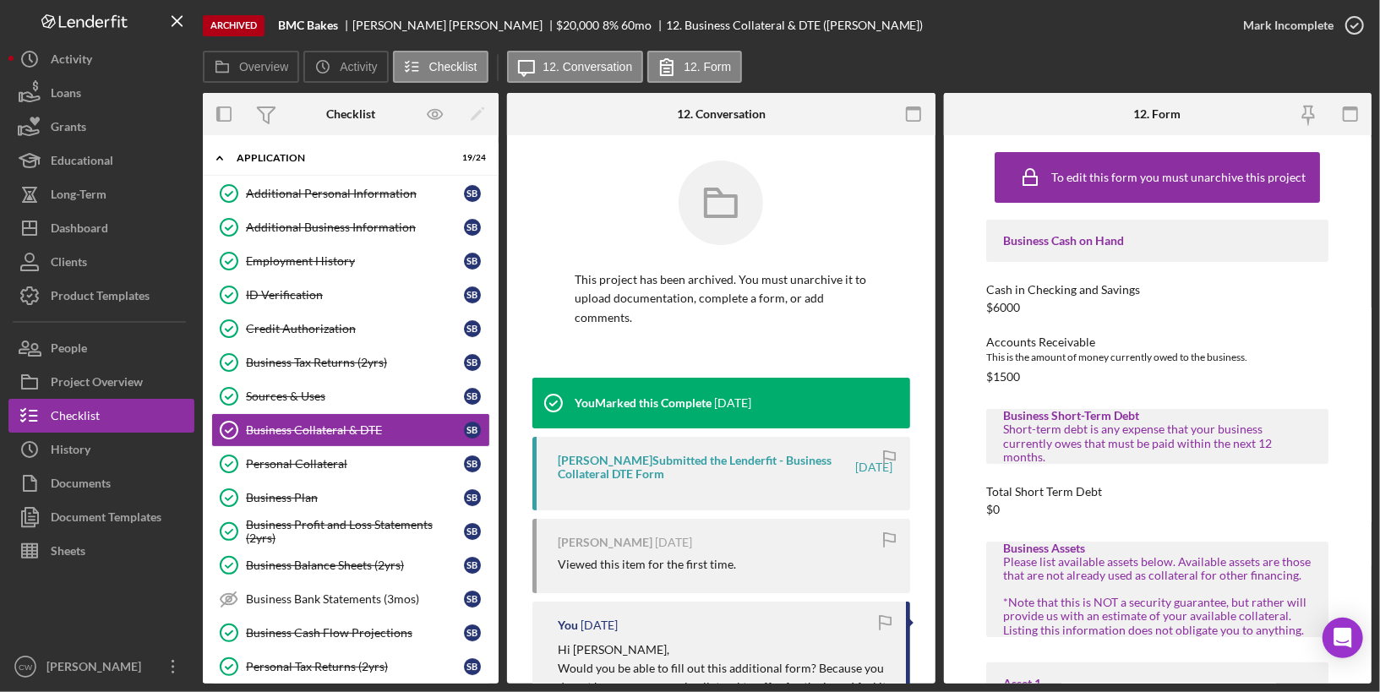
scroll to position [54, 0]
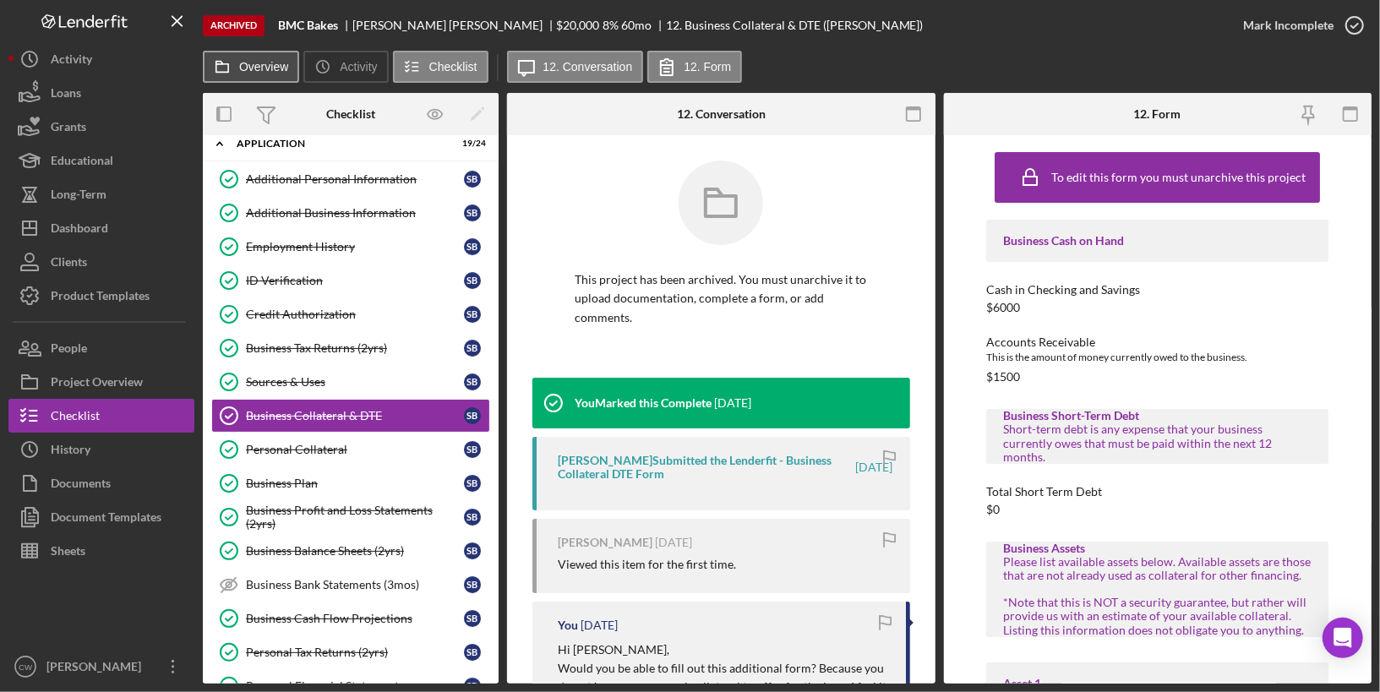
click at [235, 70] on icon at bounding box center [222, 67] width 34 height 34
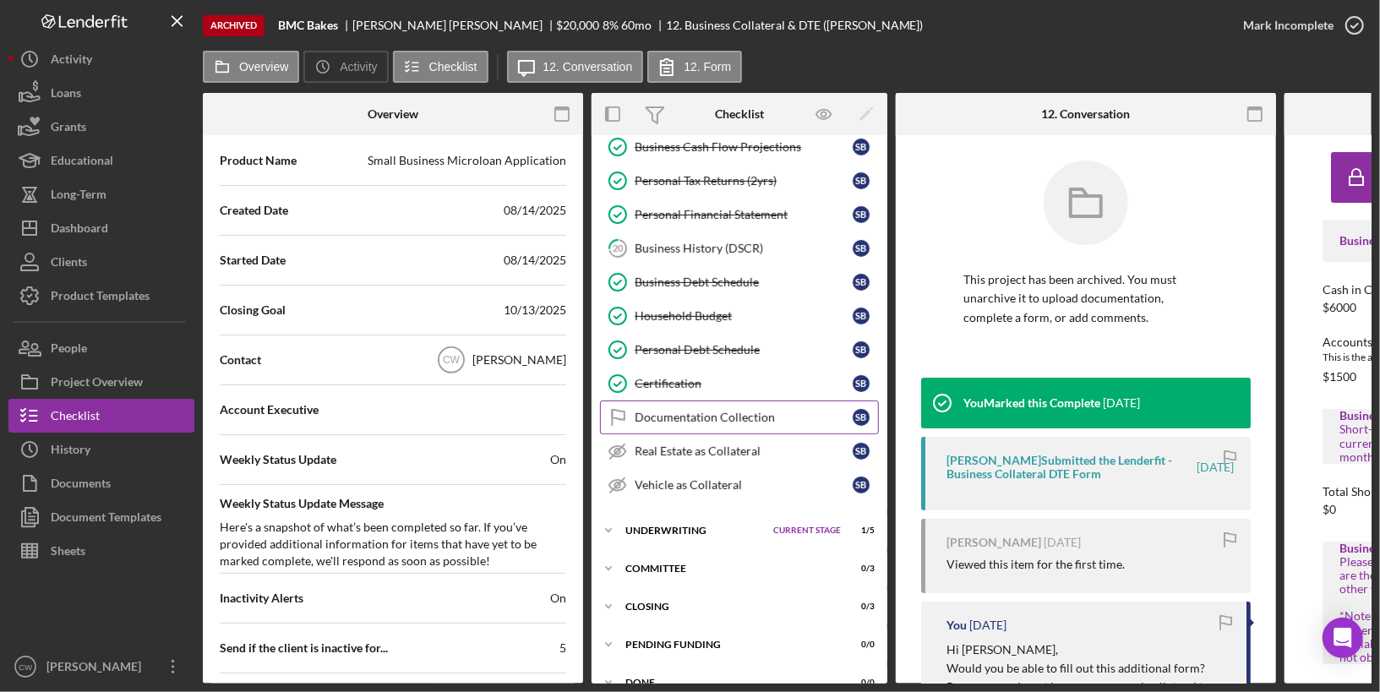
scroll to position [537, 0]
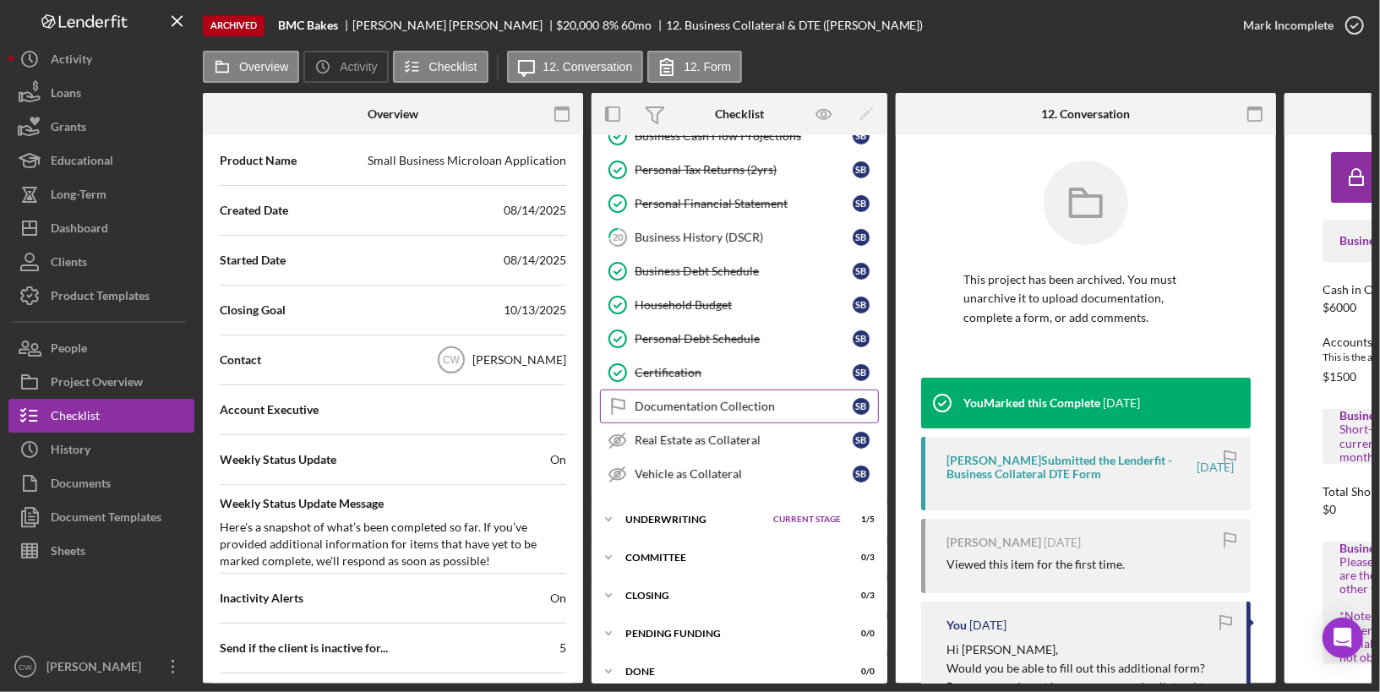
click at [745, 400] on div "Documentation Collection" at bounding box center [744, 407] width 218 height 14
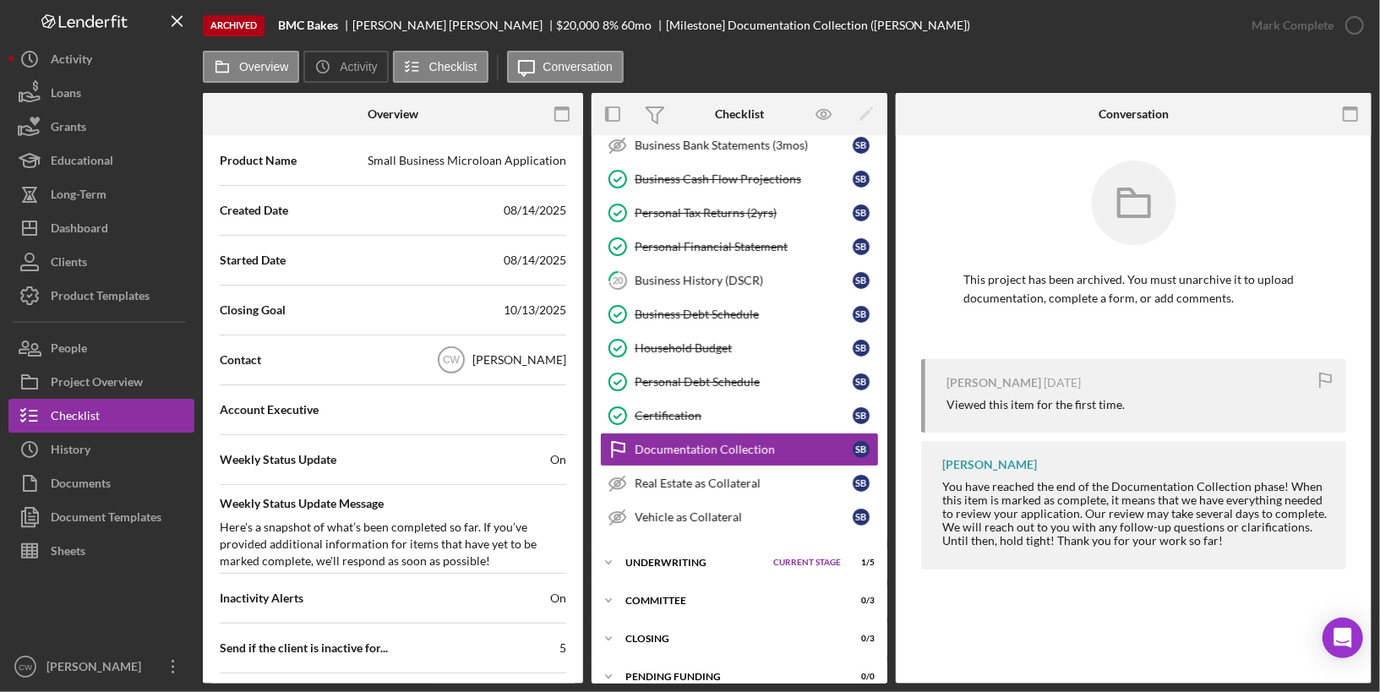
scroll to position [532, 0]
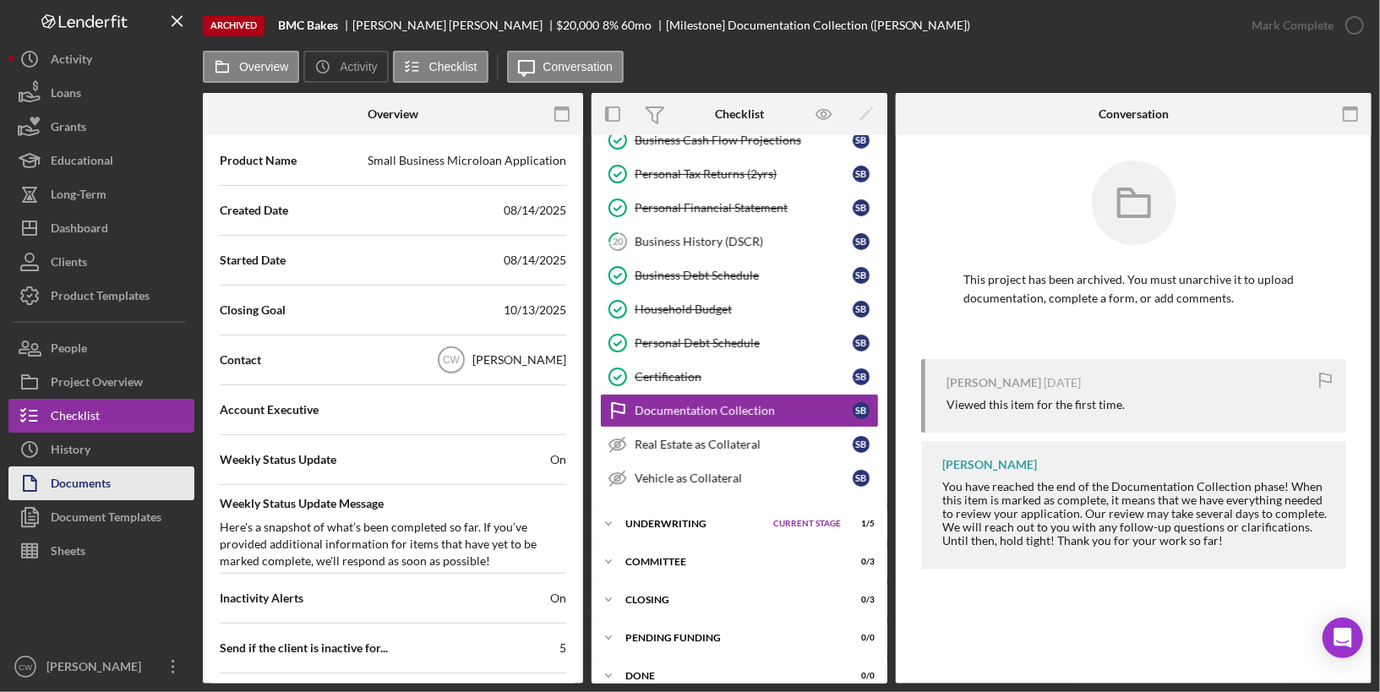
click at [95, 481] on div "Documents" at bounding box center [81, 485] width 60 height 38
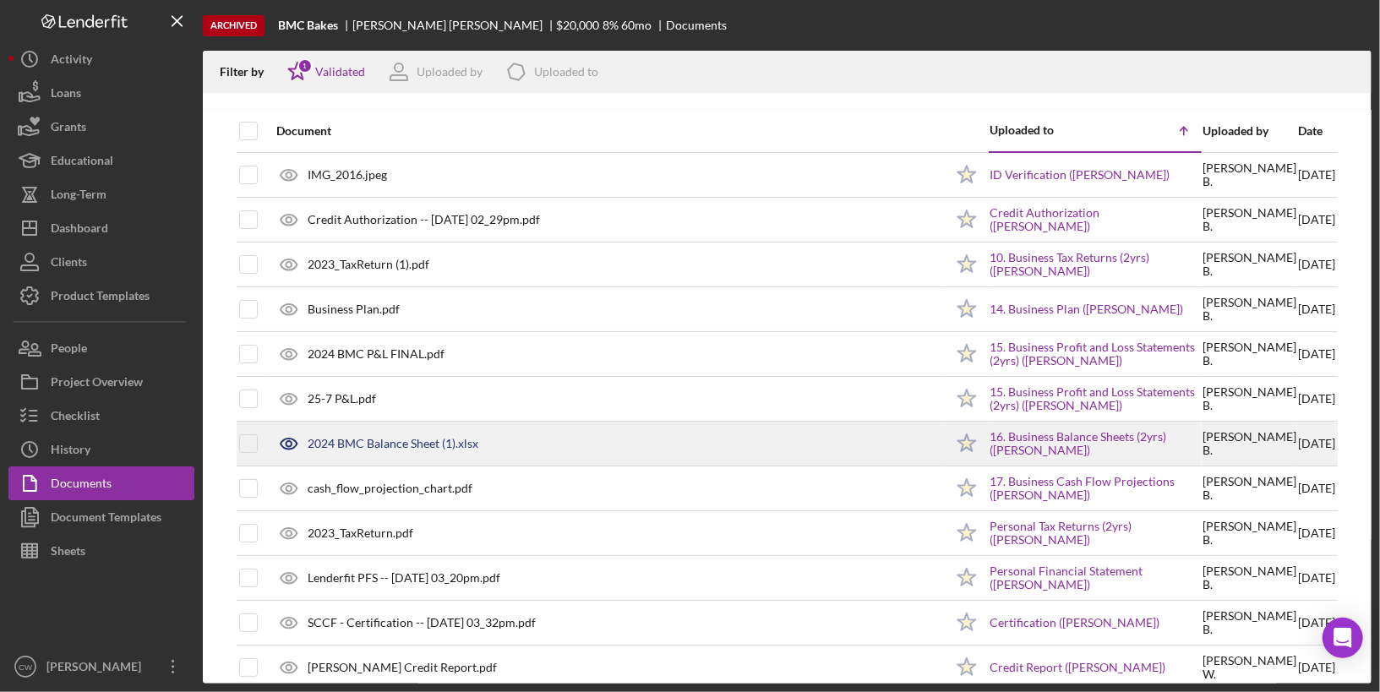
scroll to position [19, 0]
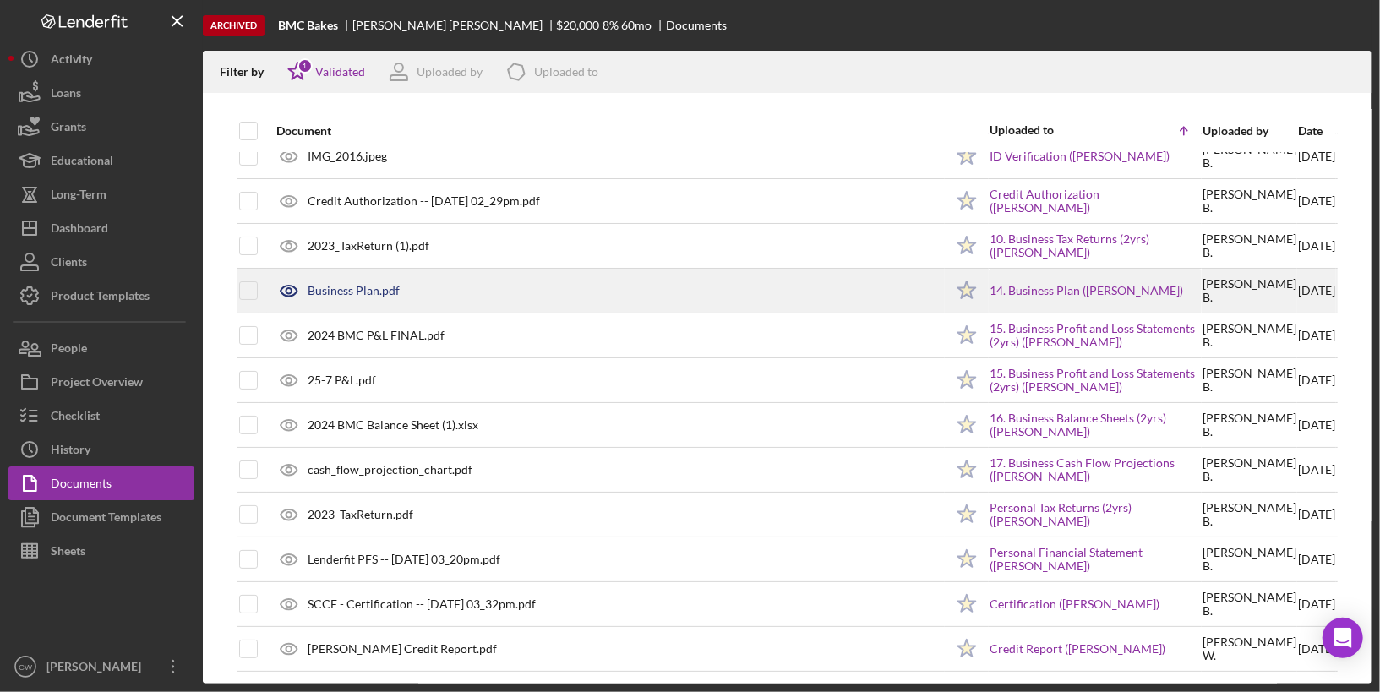
click at [357, 287] on div "Business Plan.pdf" at bounding box center [354, 291] width 92 height 14
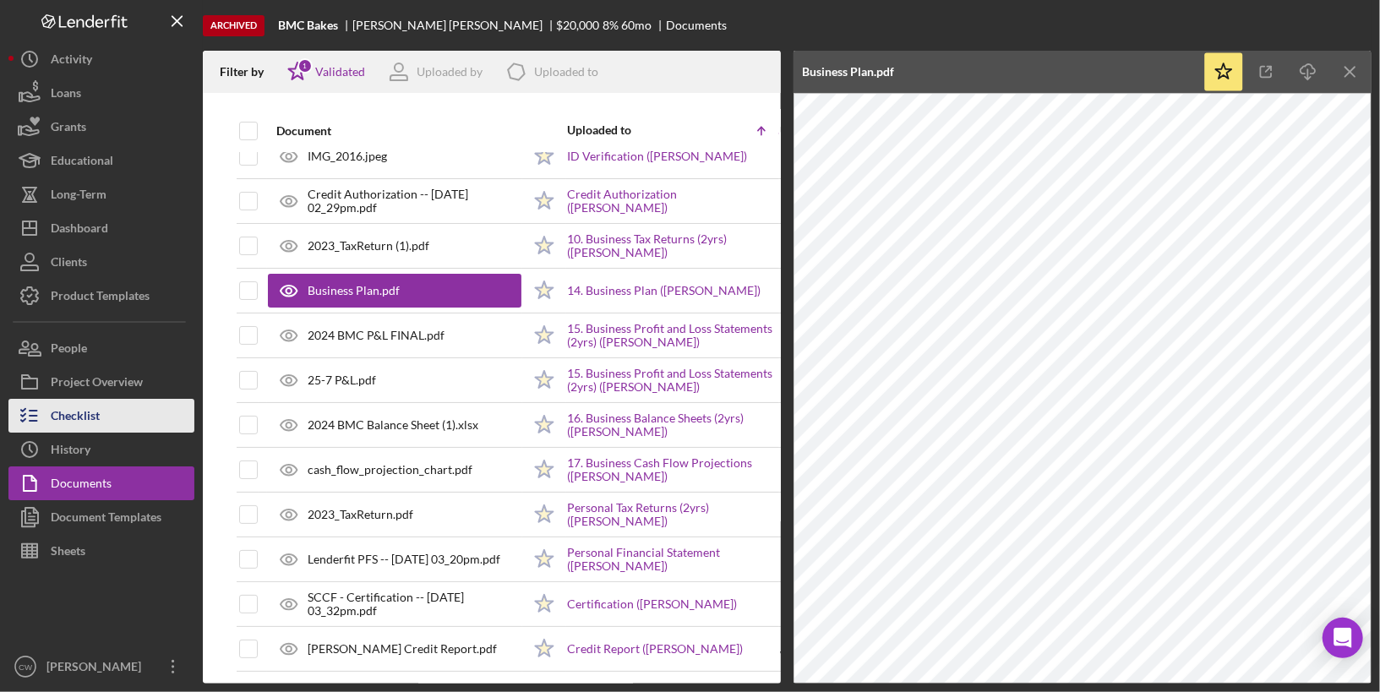
click at [145, 423] on button "Checklist" at bounding box center [101, 416] width 186 height 34
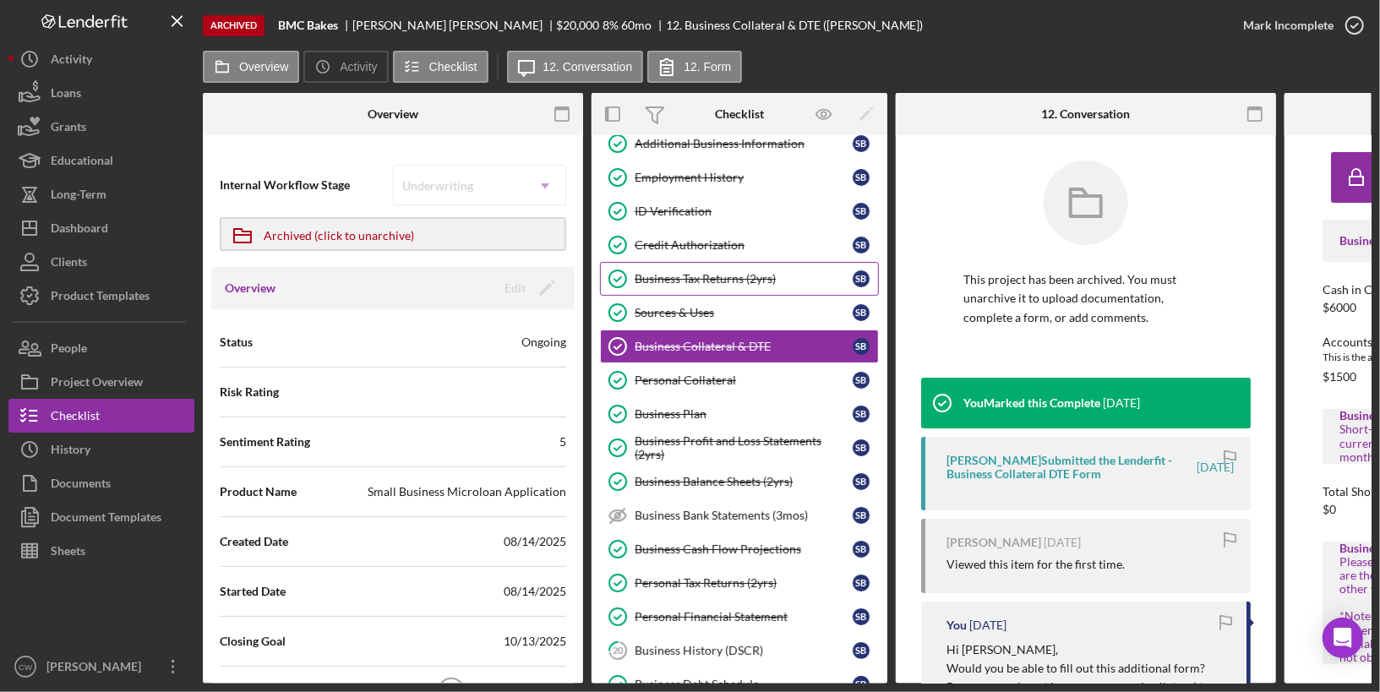
scroll to position [145, 0]
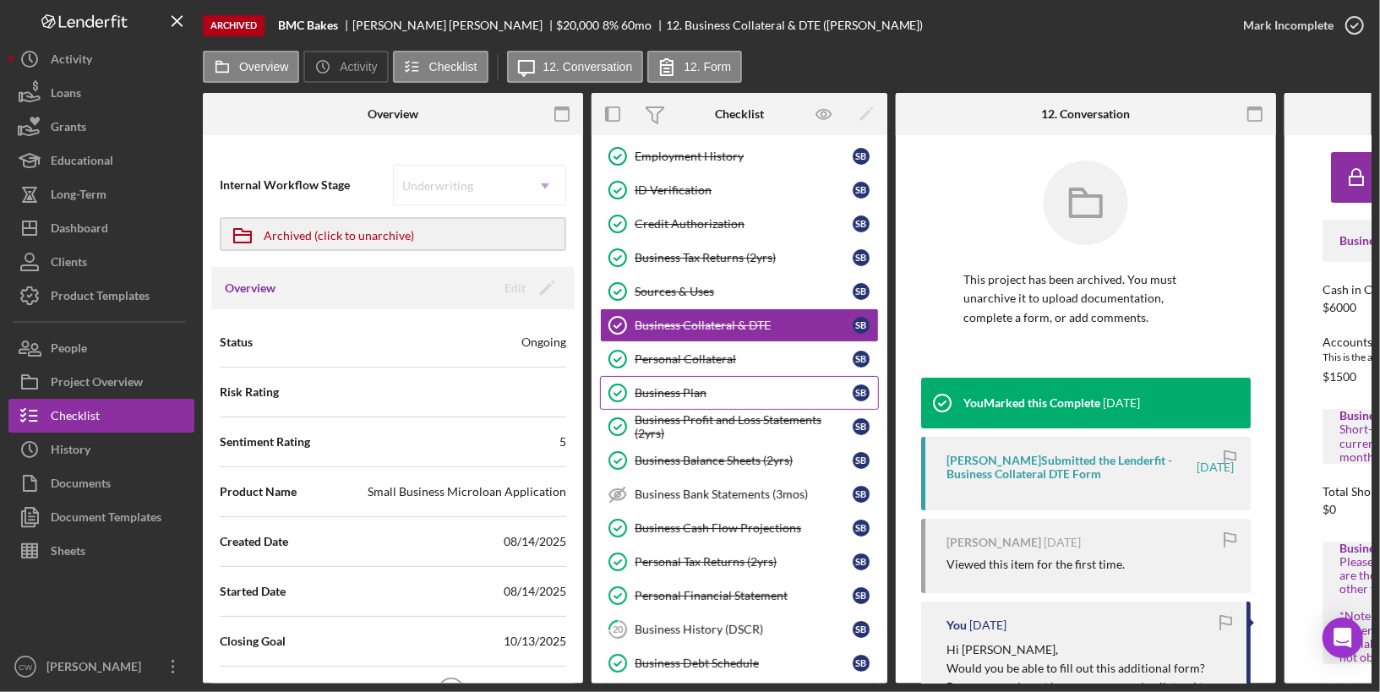
click at [719, 386] on div "Business Plan" at bounding box center [744, 393] width 218 height 14
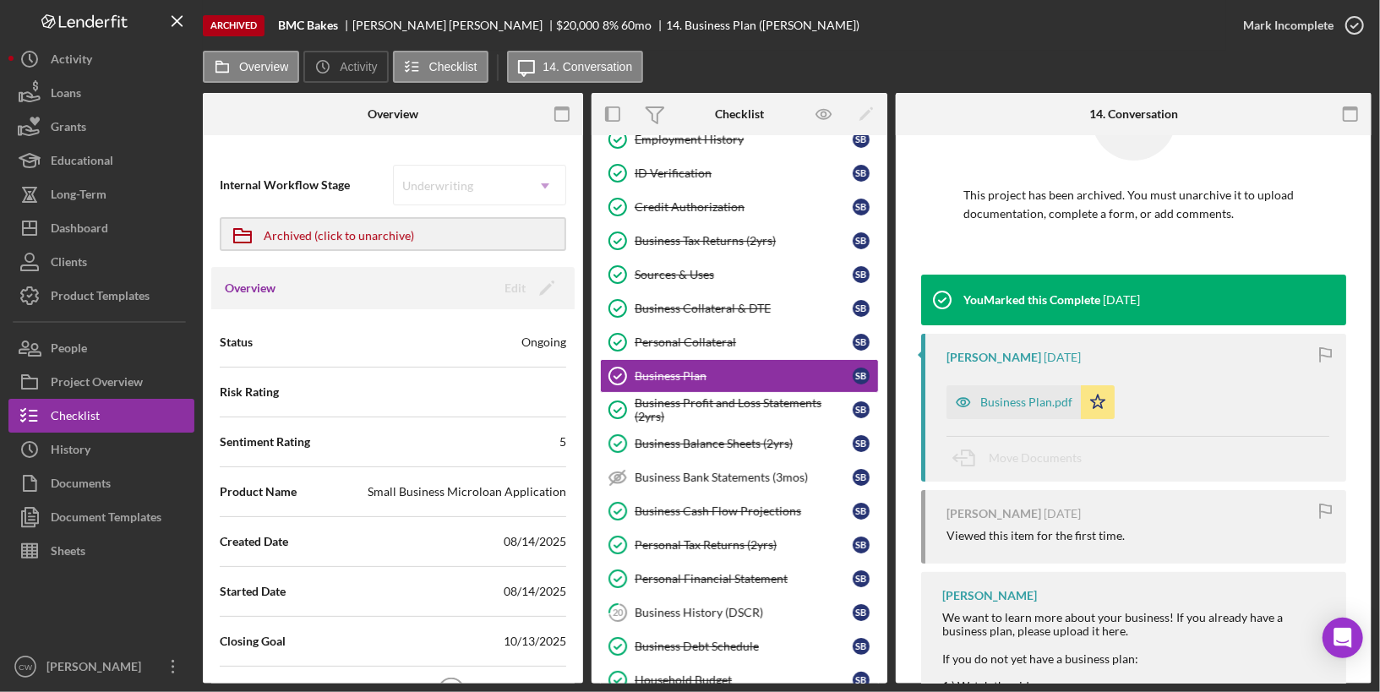
scroll to position [101, 0]
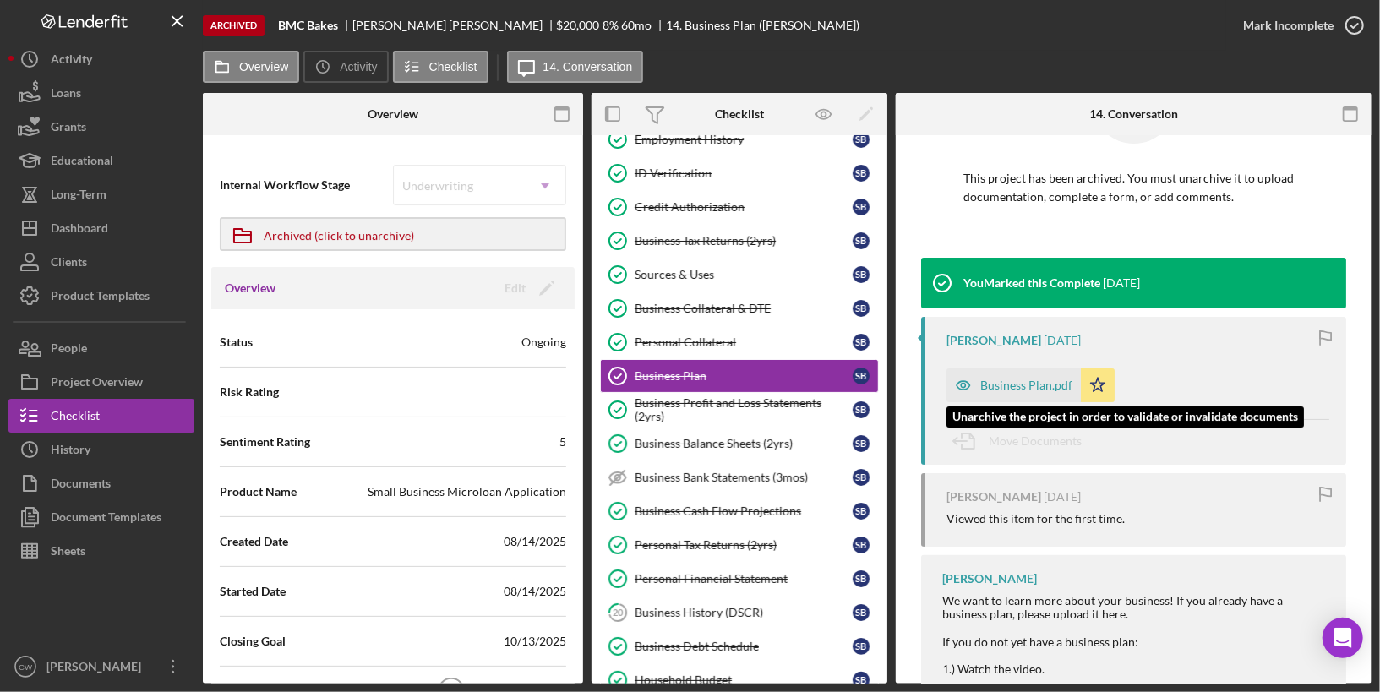
click at [1051, 383] on div "Business Plan.pdf" at bounding box center [1026, 386] width 92 height 14
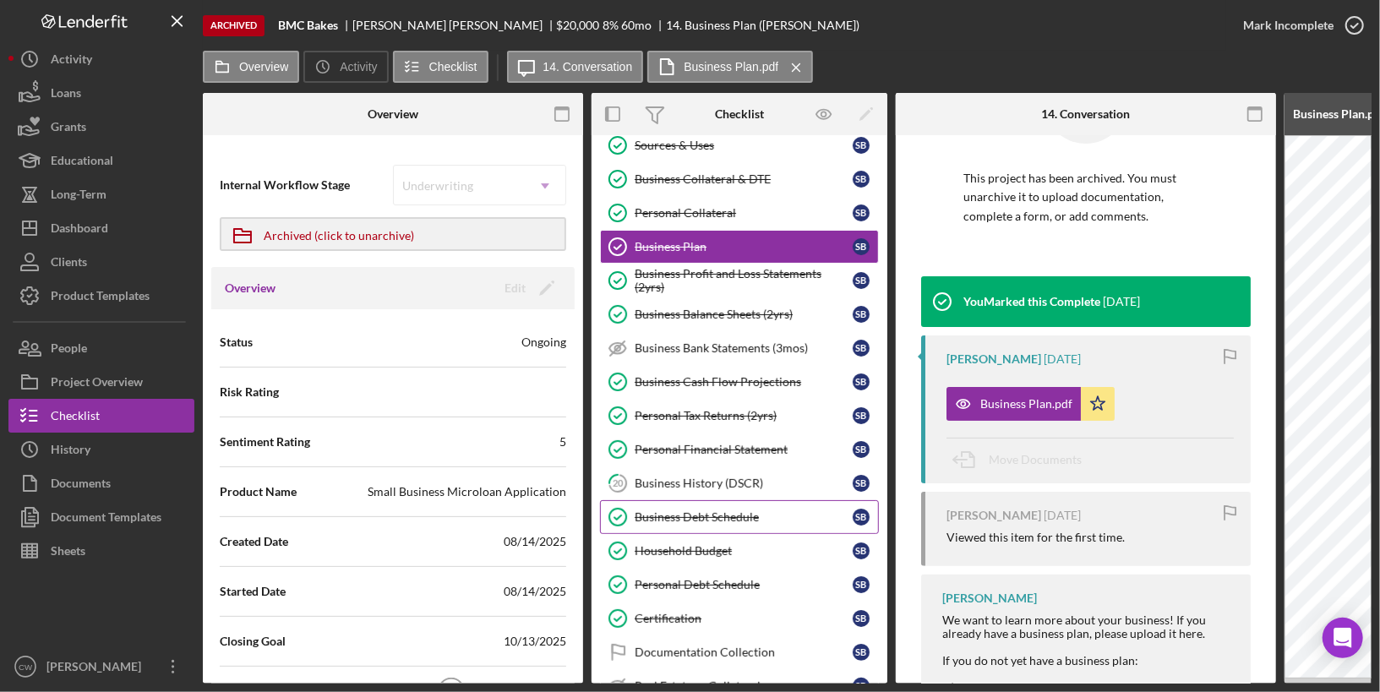
scroll to position [537, 0]
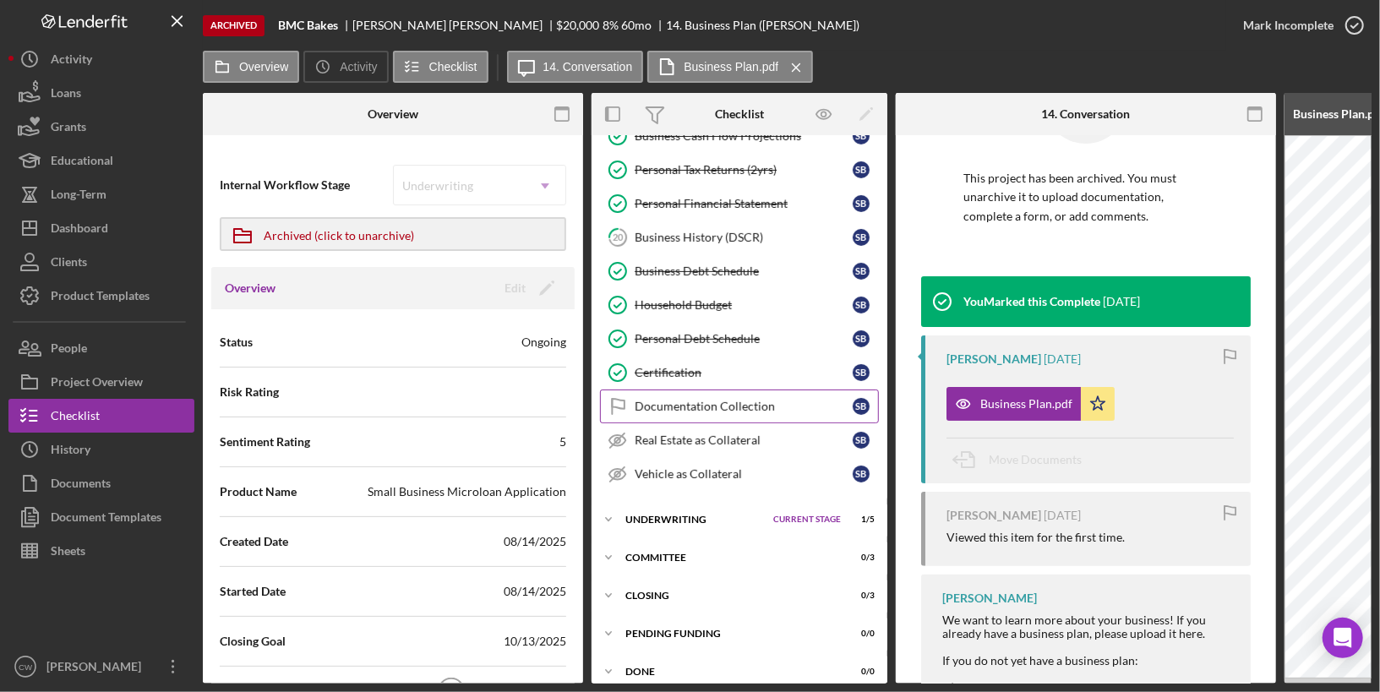
click at [638, 400] on div "Documentation Collection" at bounding box center [744, 407] width 218 height 14
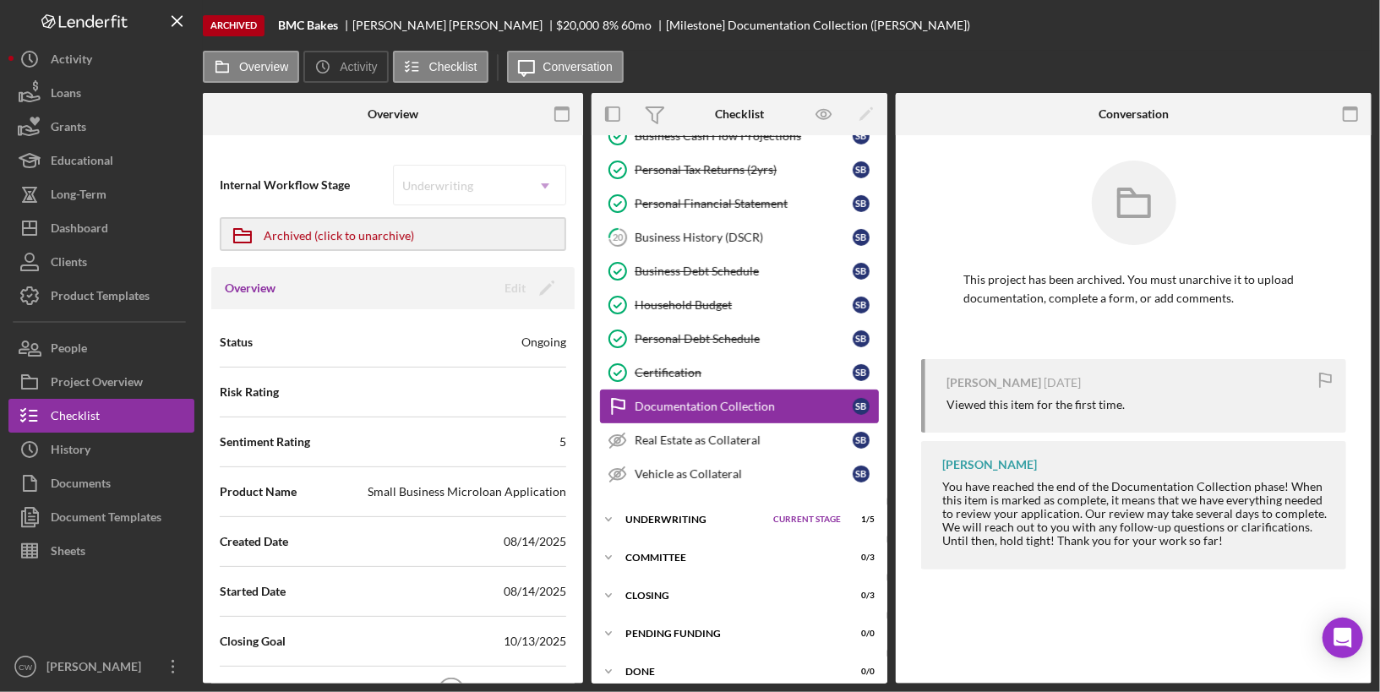
scroll to position [532, 0]
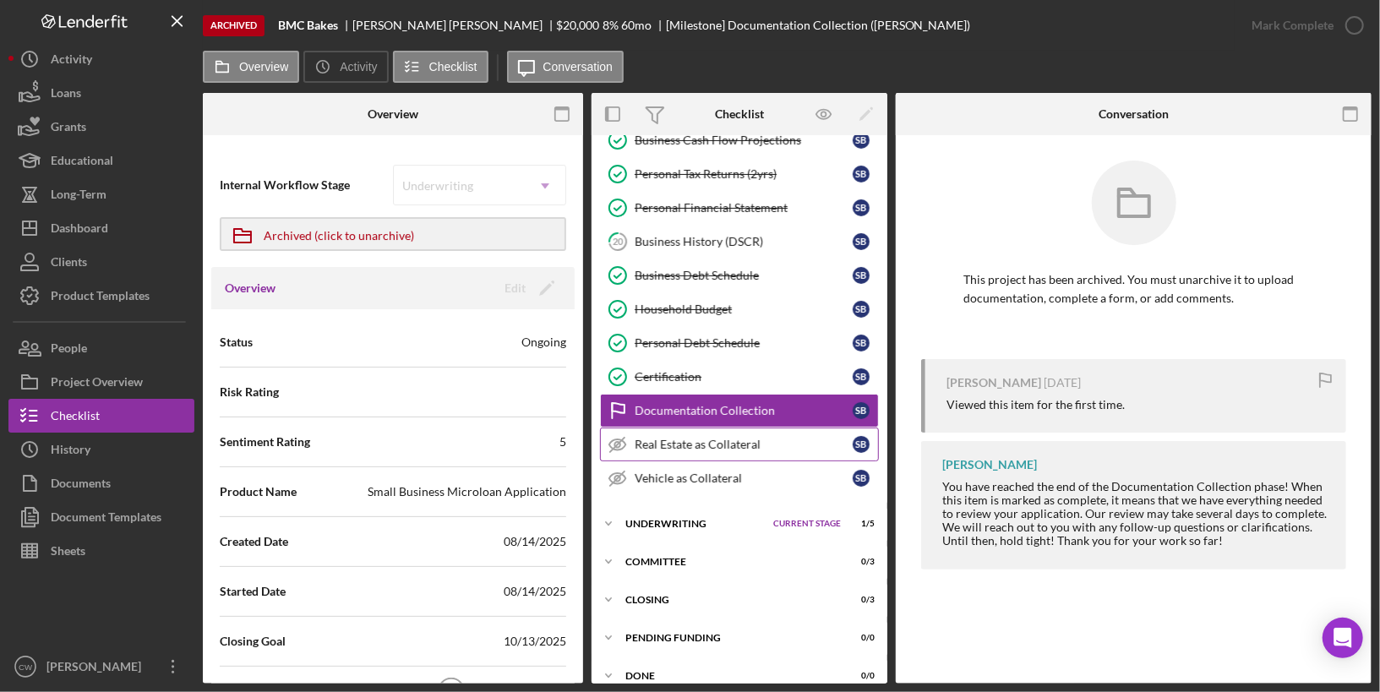
click at [653, 438] on div "Real Estate as Collateral" at bounding box center [744, 445] width 218 height 14
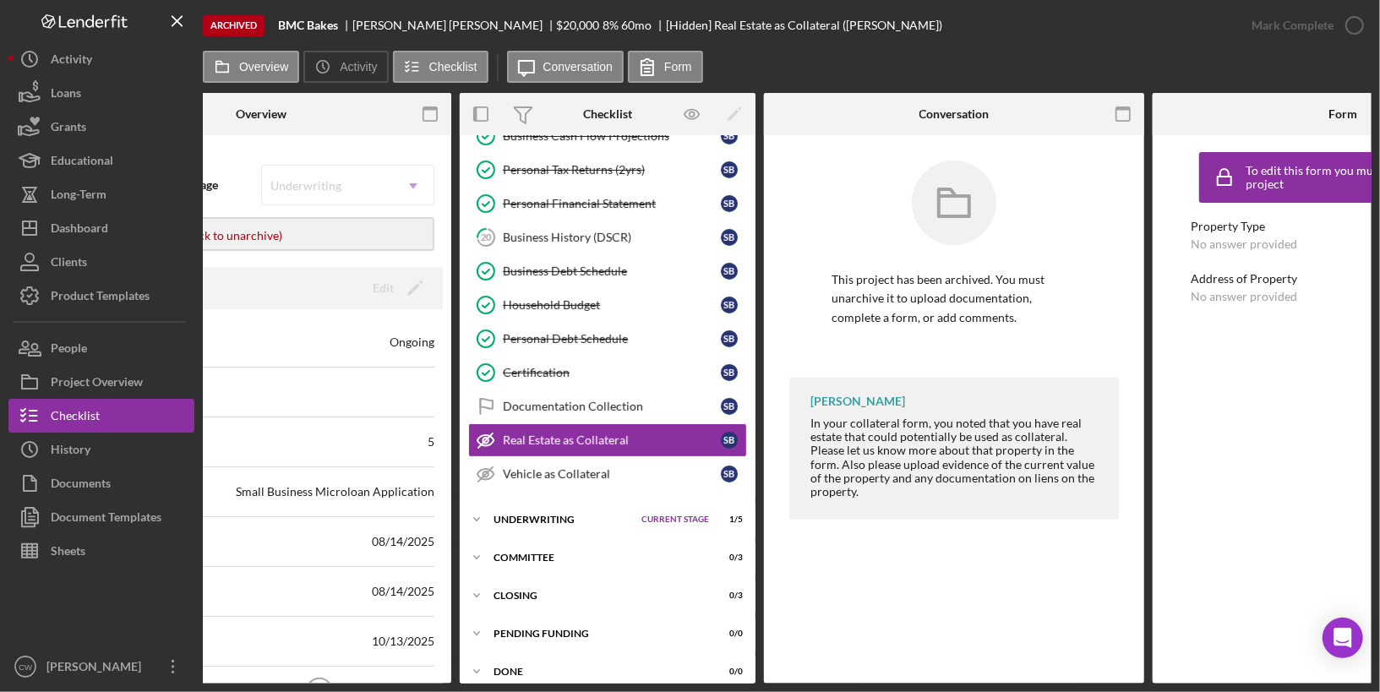
scroll to position [0, 91]
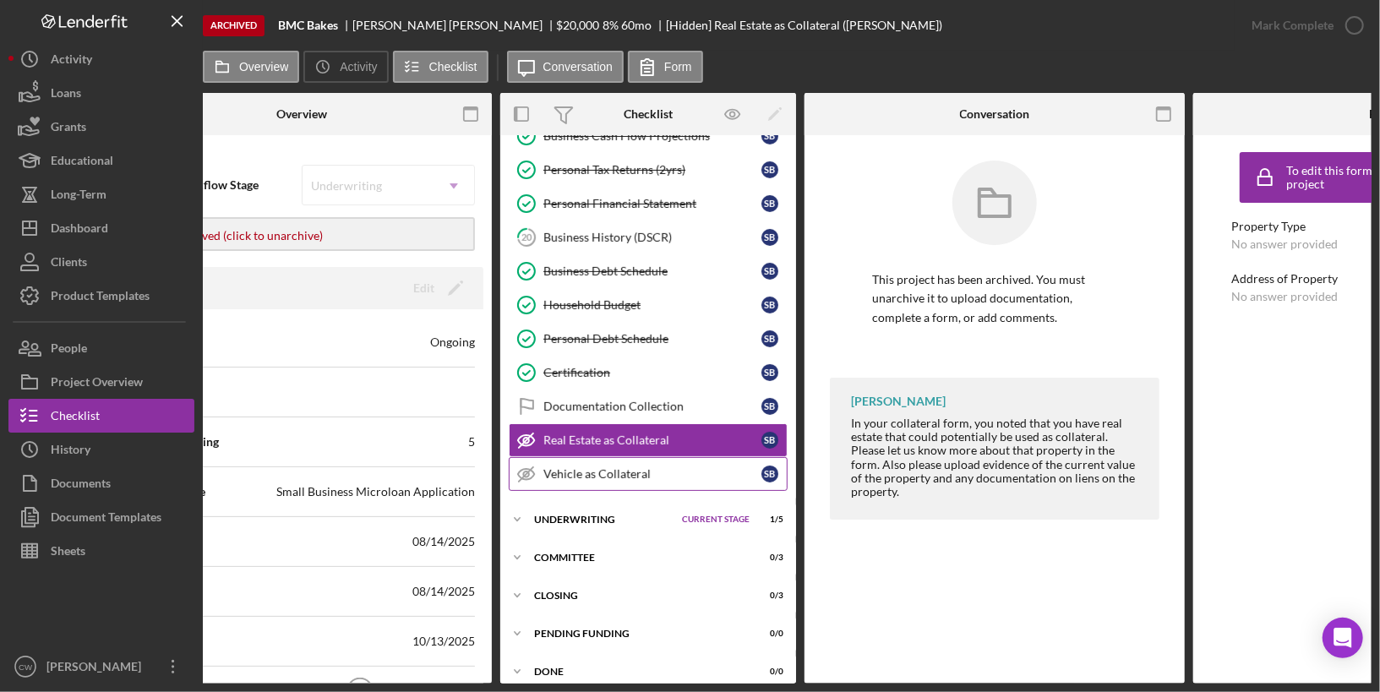
click at [641, 457] on link "Vehicle as Collateral Vehicle as Collateral S B" at bounding box center [648, 474] width 279 height 34
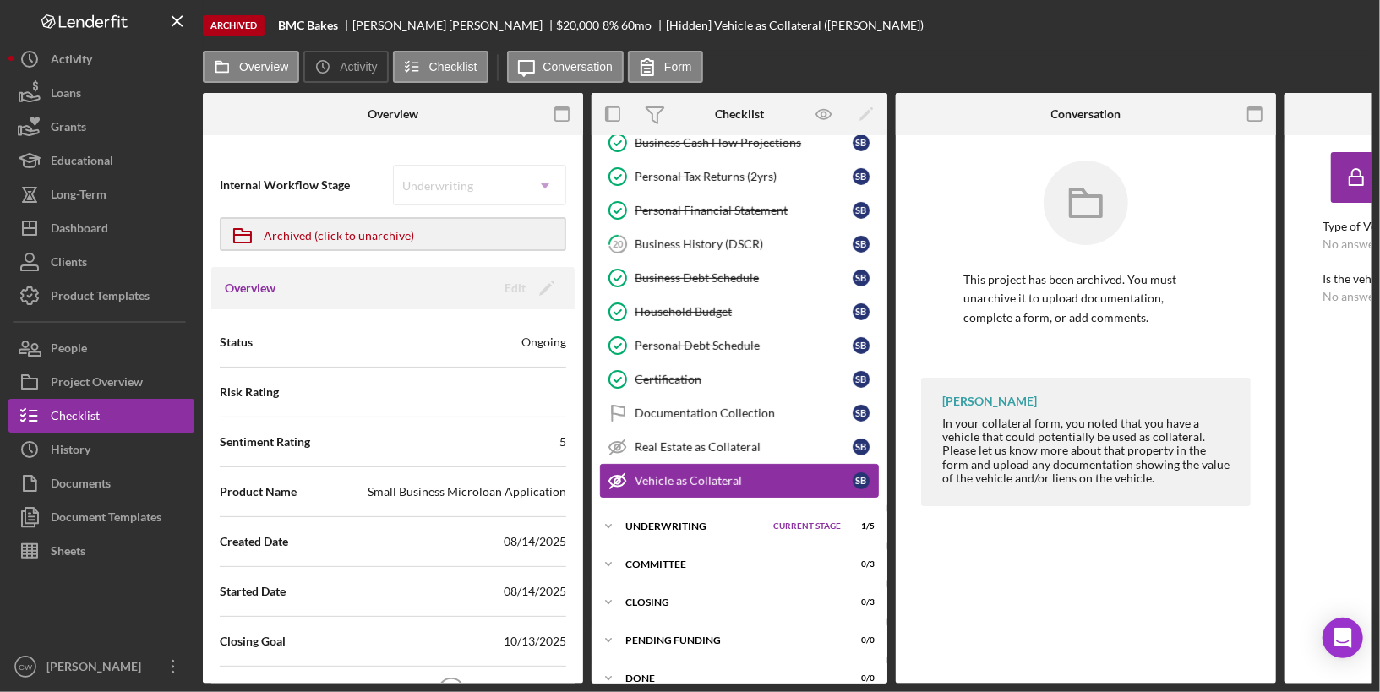
scroll to position [537, 0]
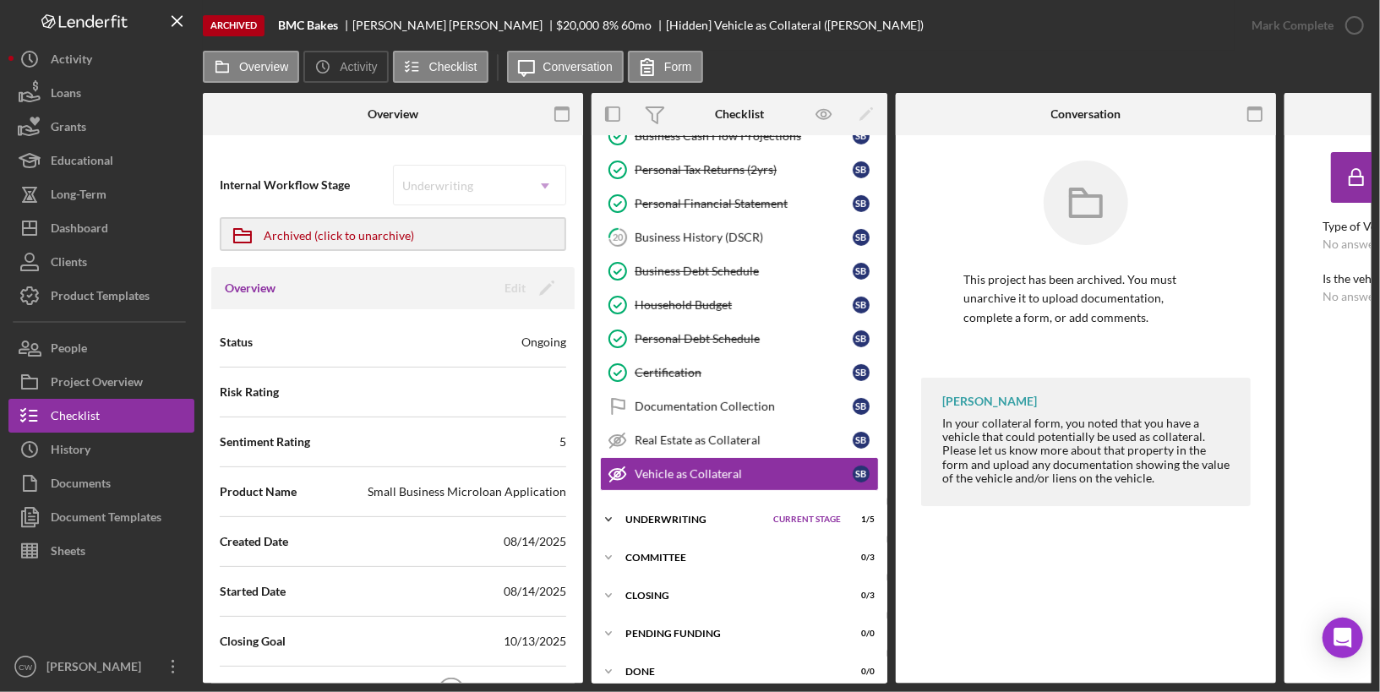
click at [658, 515] on div "Underwriting" at bounding box center [694, 520] width 139 height 10
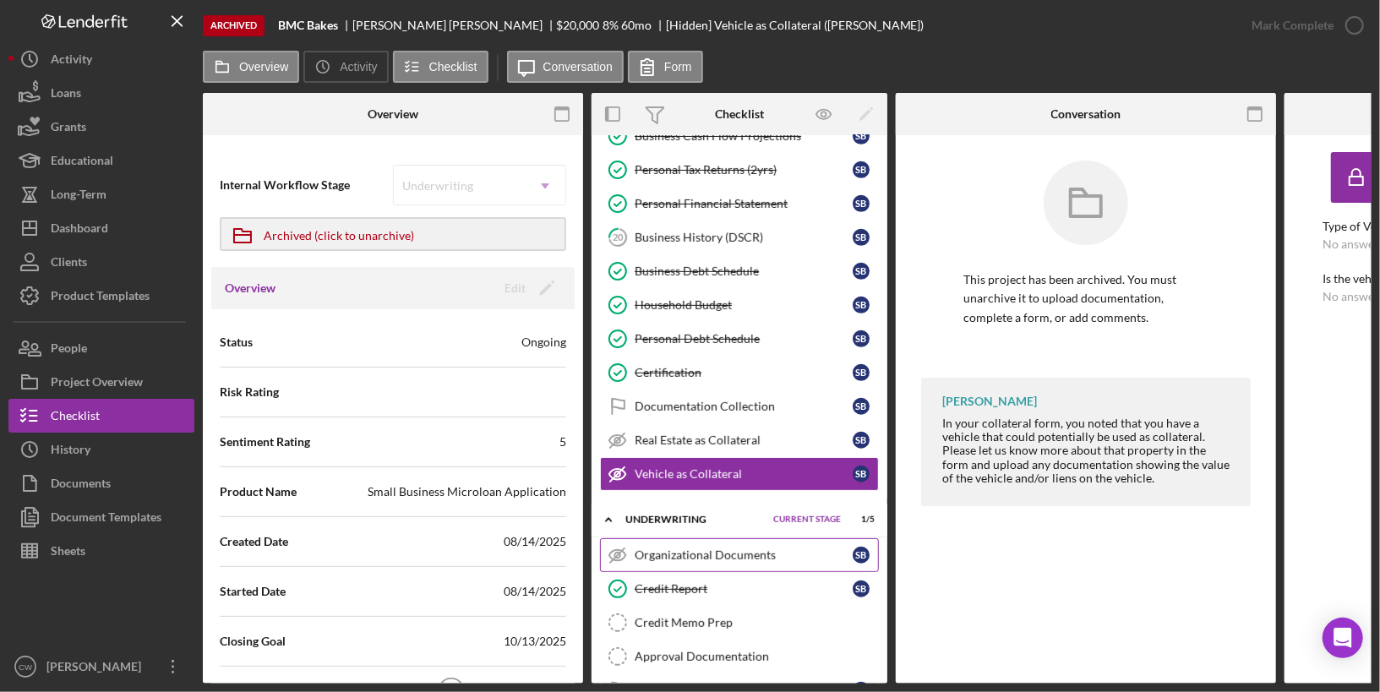
scroll to position [711, 0]
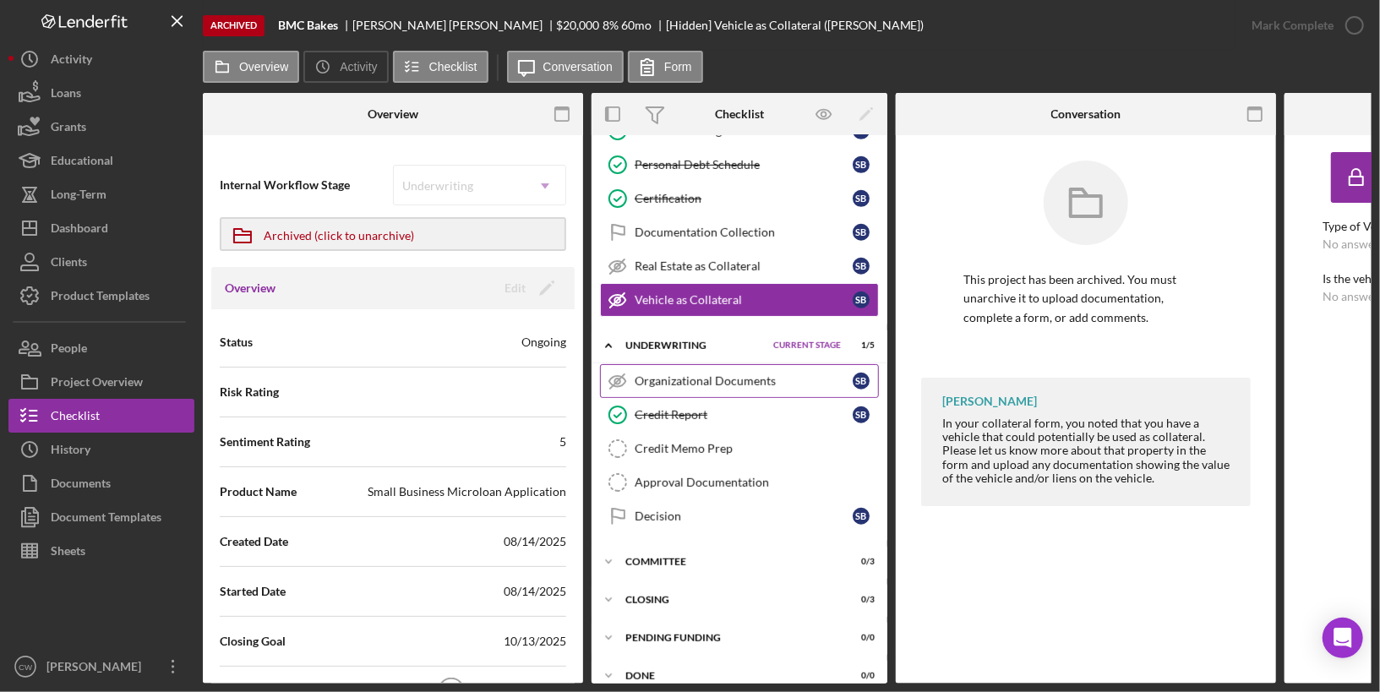
click at [772, 374] on div "Organizational Documents" at bounding box center [744, 381] width 218 height 14
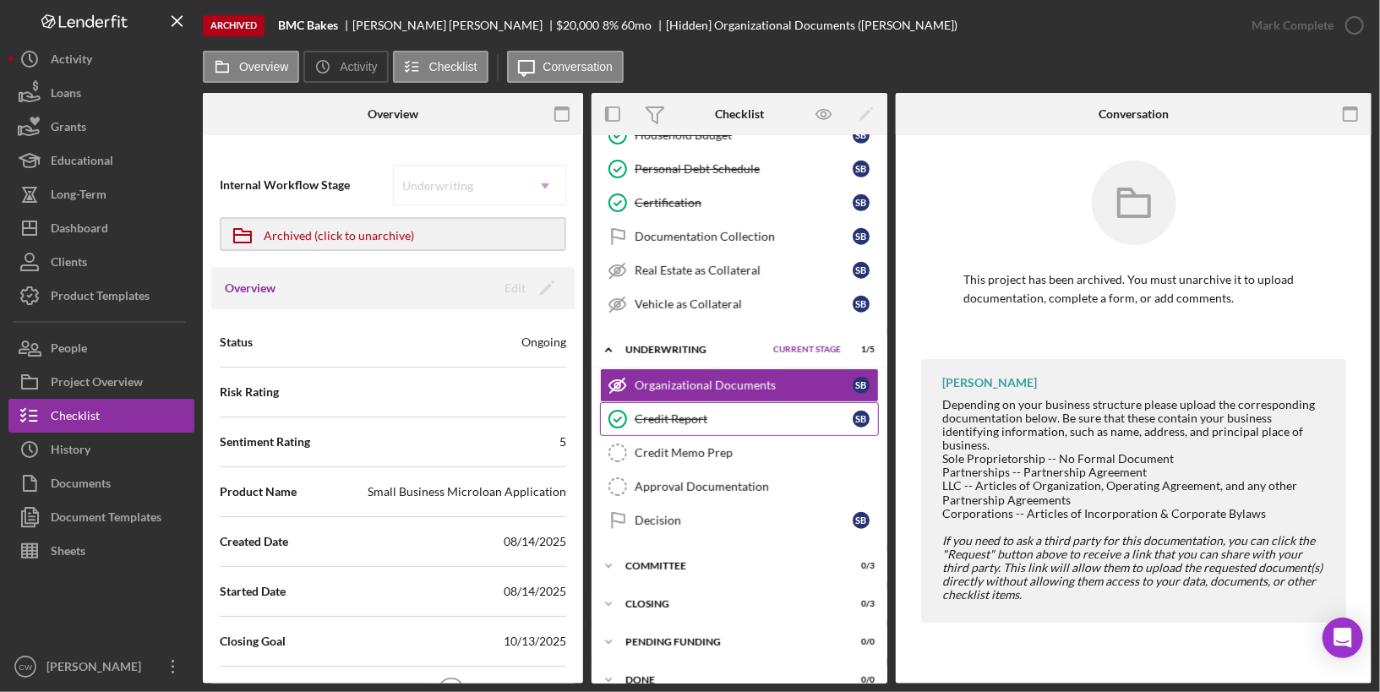
click at [669, 412] on div "Credit Report" at bounding box center [744, 419] width 218 height 14
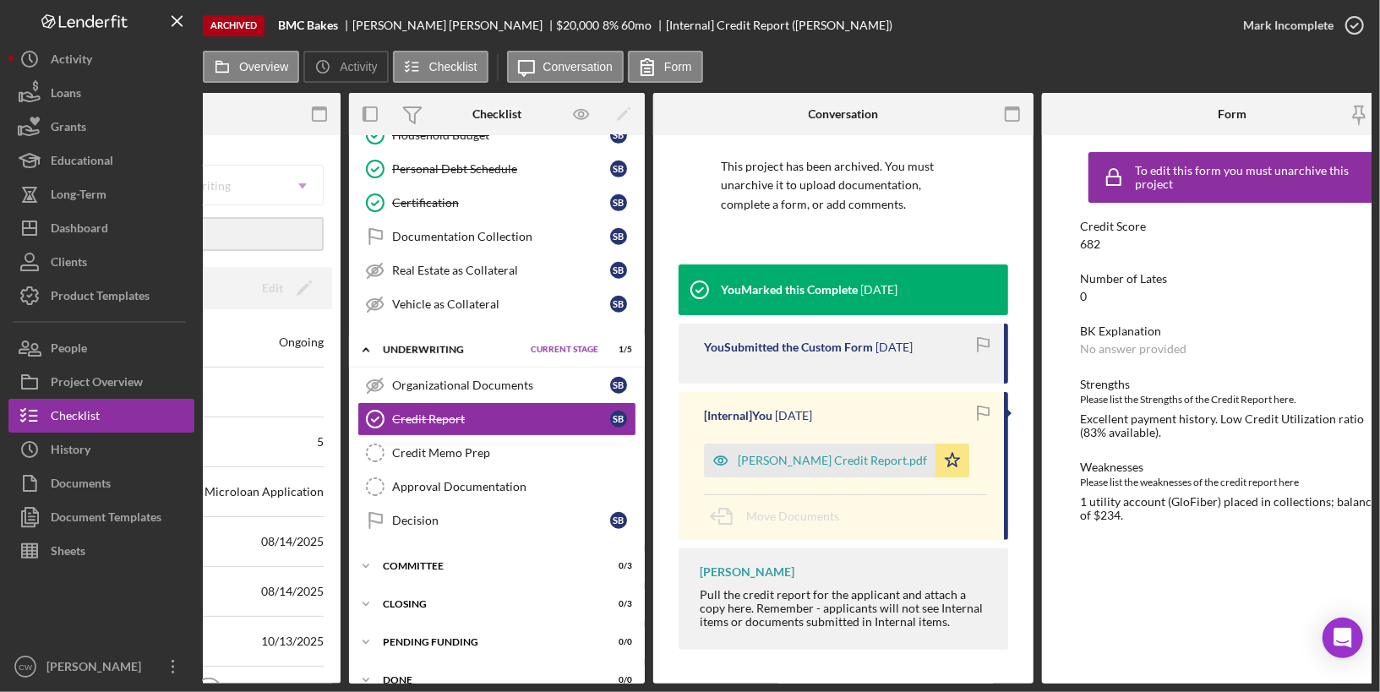
scroll to position [0, 292]
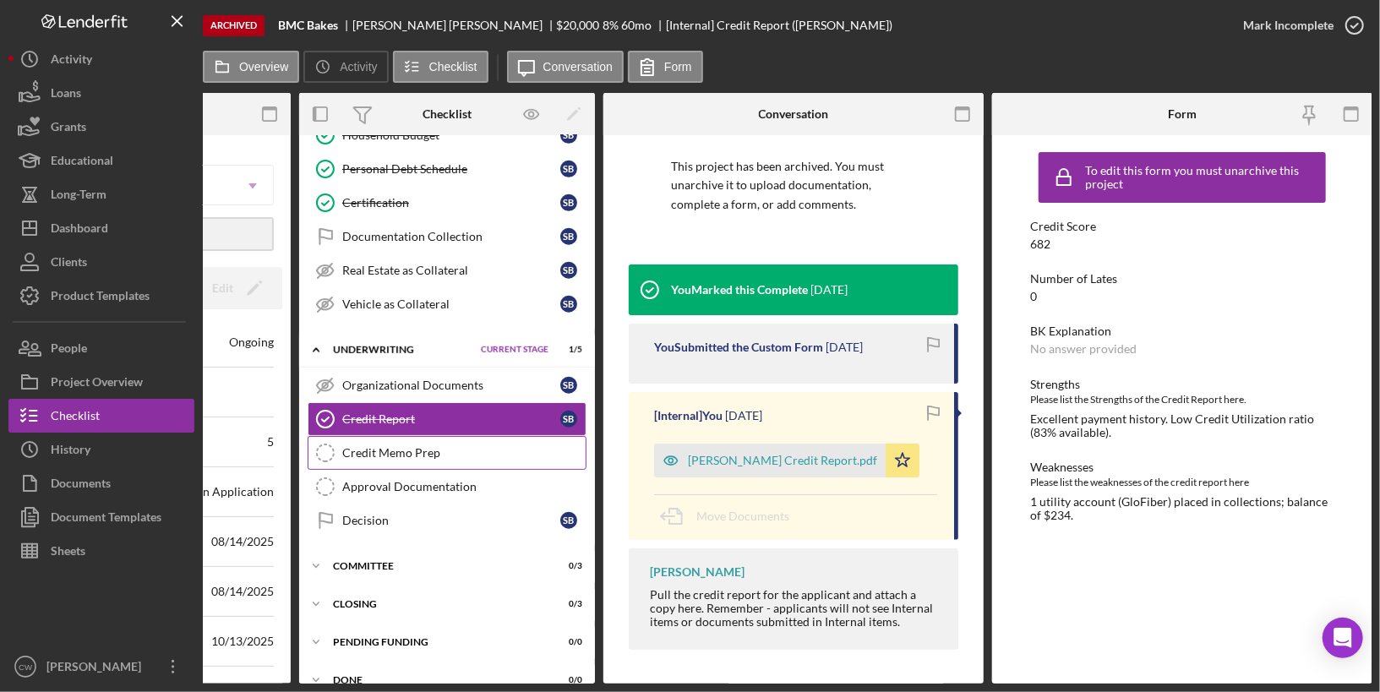
click at [466, 446] on div "Credit Memo Prep" at bounding box center [463, 453] width 243 height 14
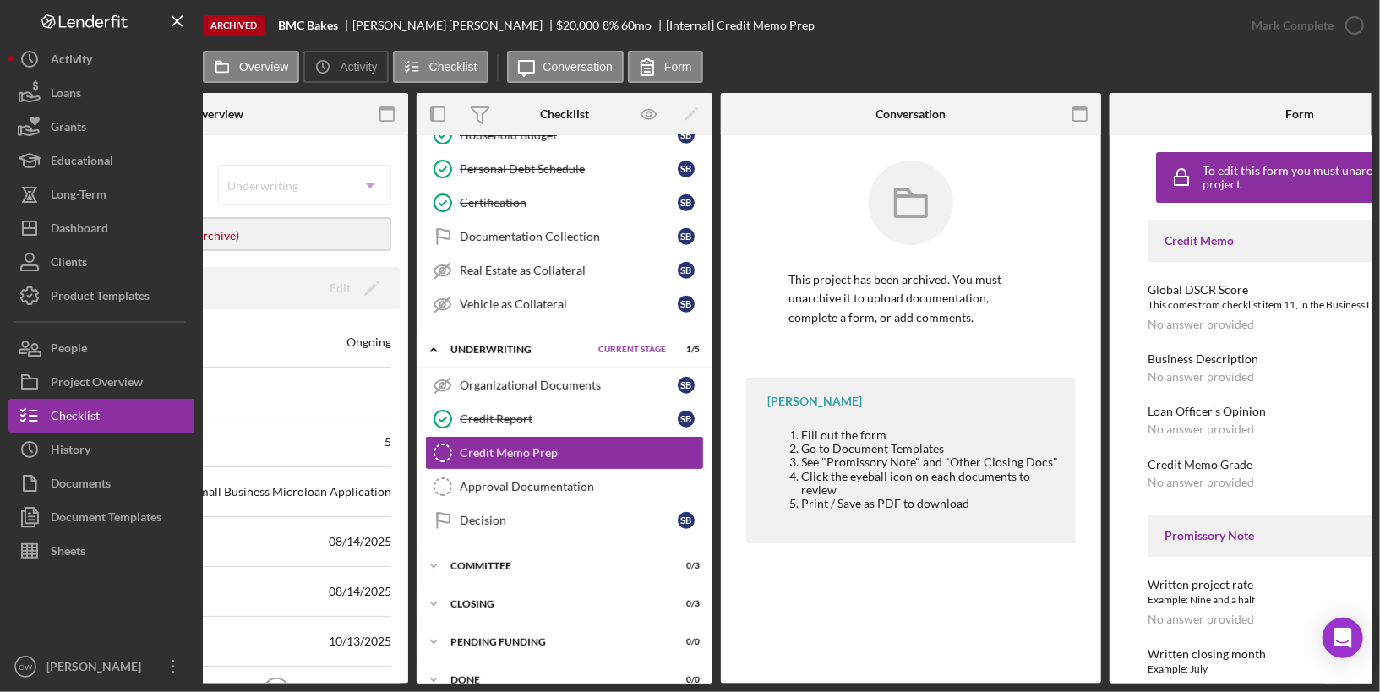
scroll to position [0, 292]
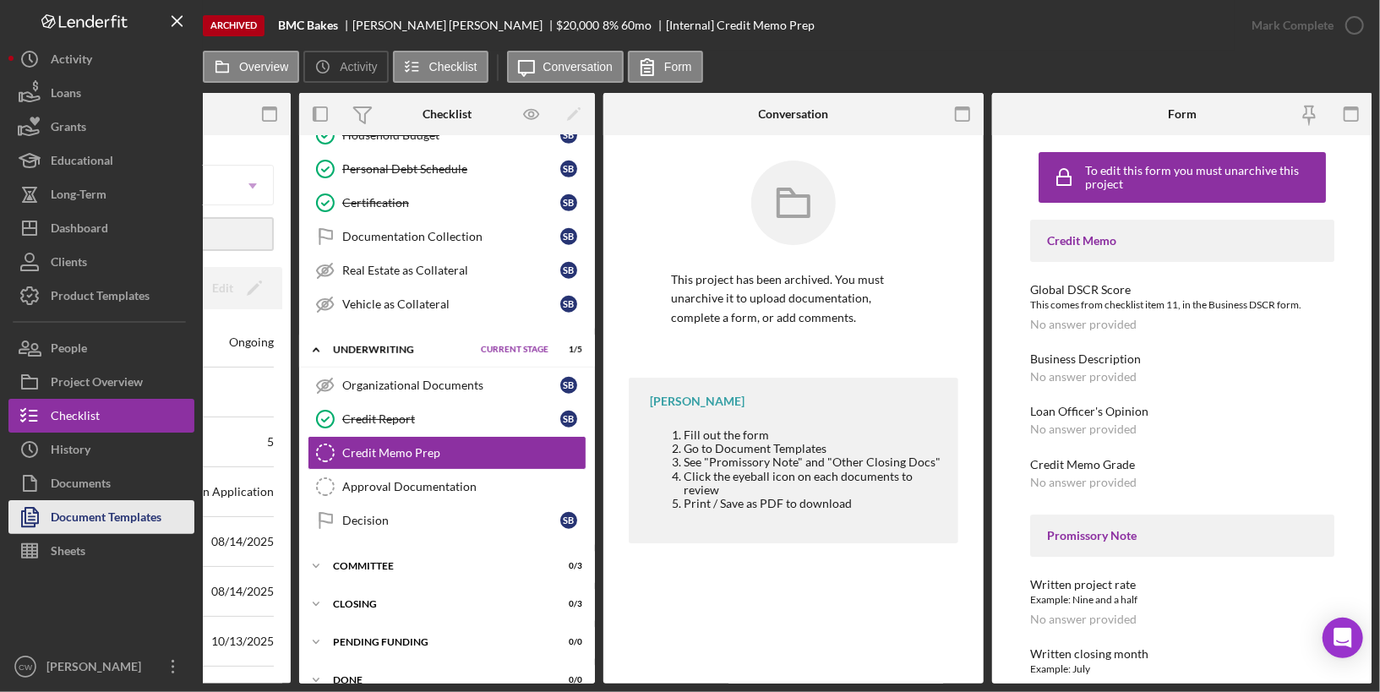
click at [110, 521] on div "Document Templates" at bounding box center [106, 519] width 111 height 38
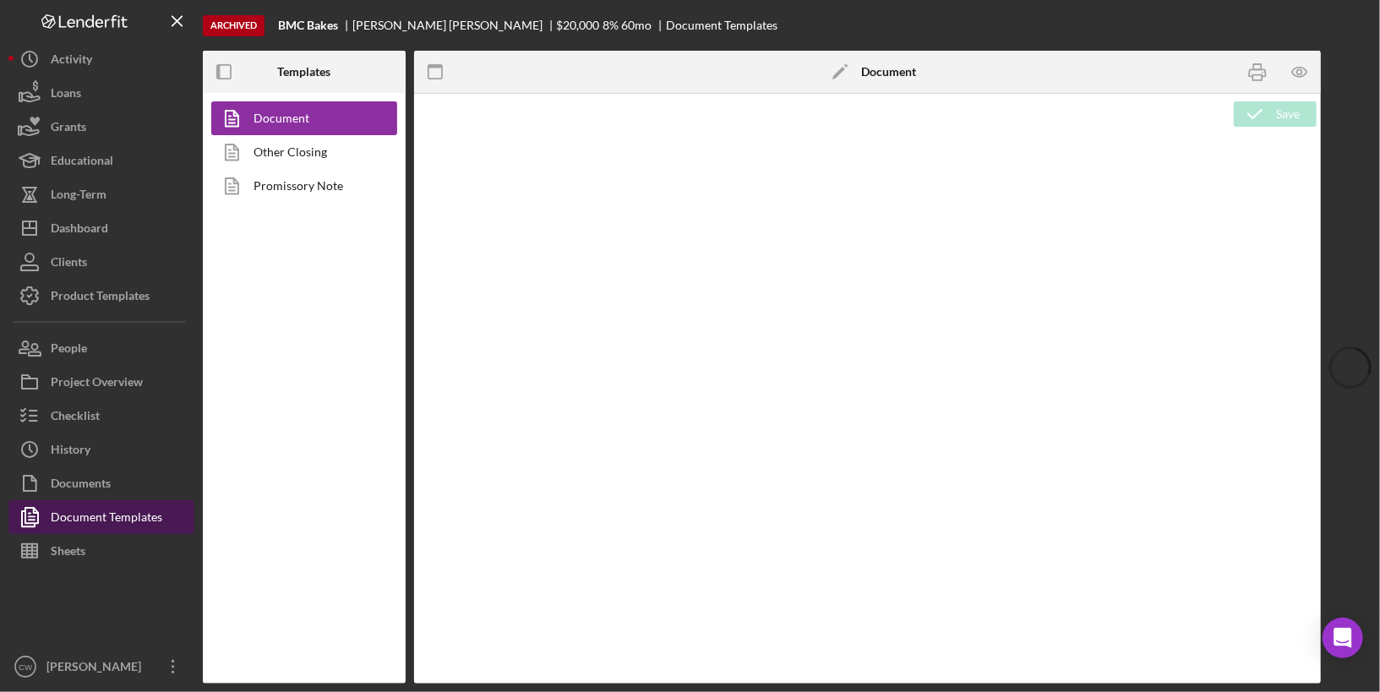
type textarea "<p style="line-height: 1.44; margin-top: 0pt; margin-bottom: 0pt;"><strong><spa…"
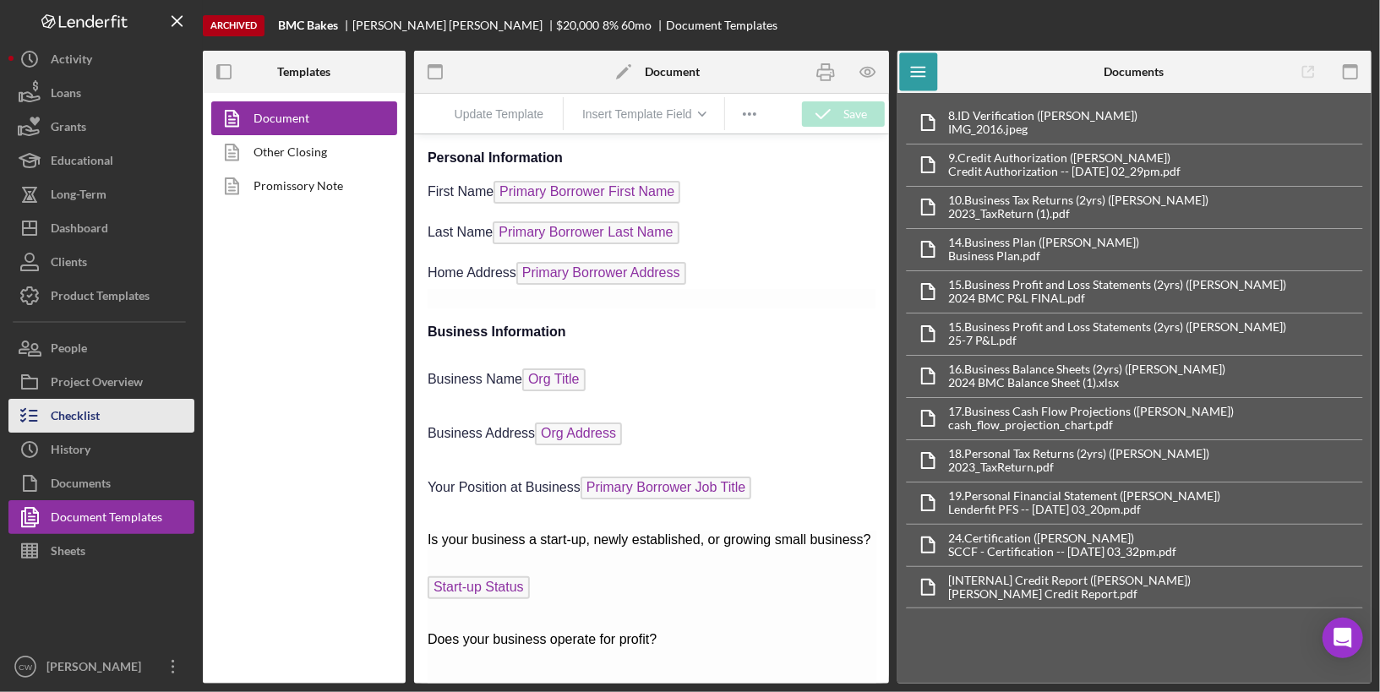
click at [91, 422] on div "Checklist" at bounding box center [75, 418] width 49 height 38
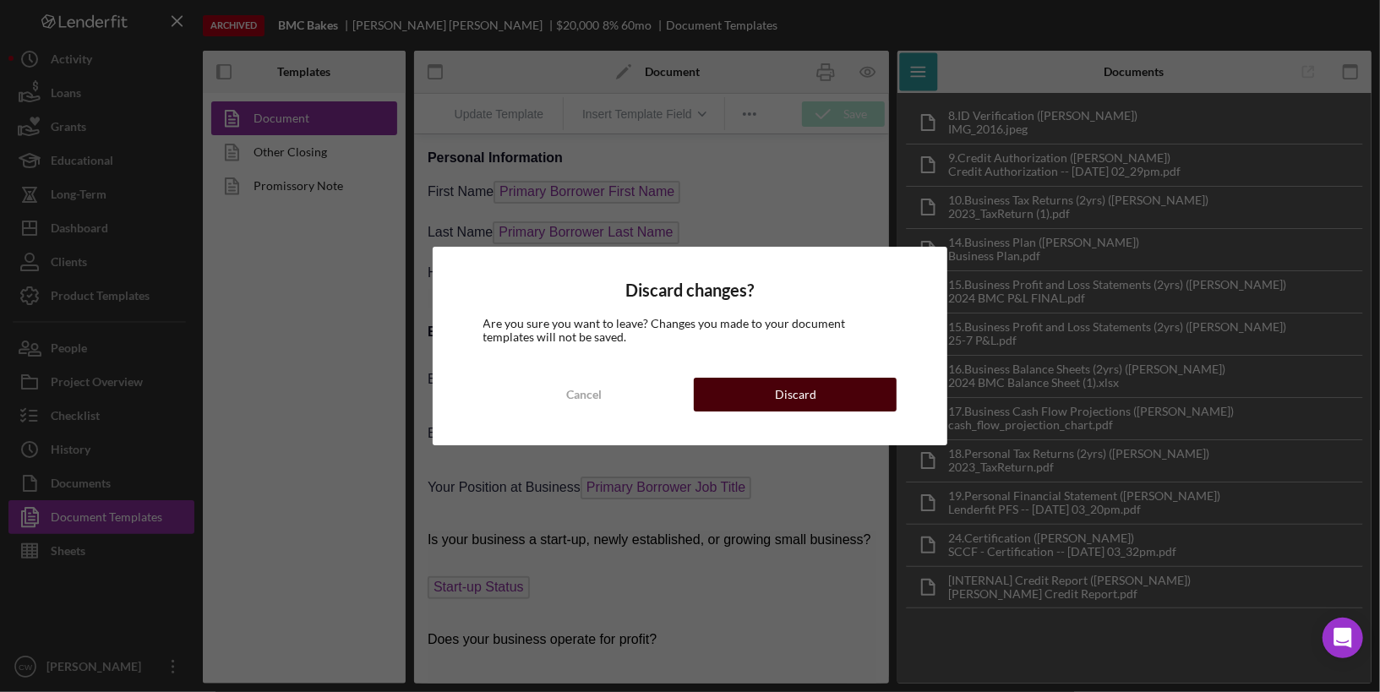
click at [796, 395] on div "Discard" at bounding box center [795, 395] width 41 height 34
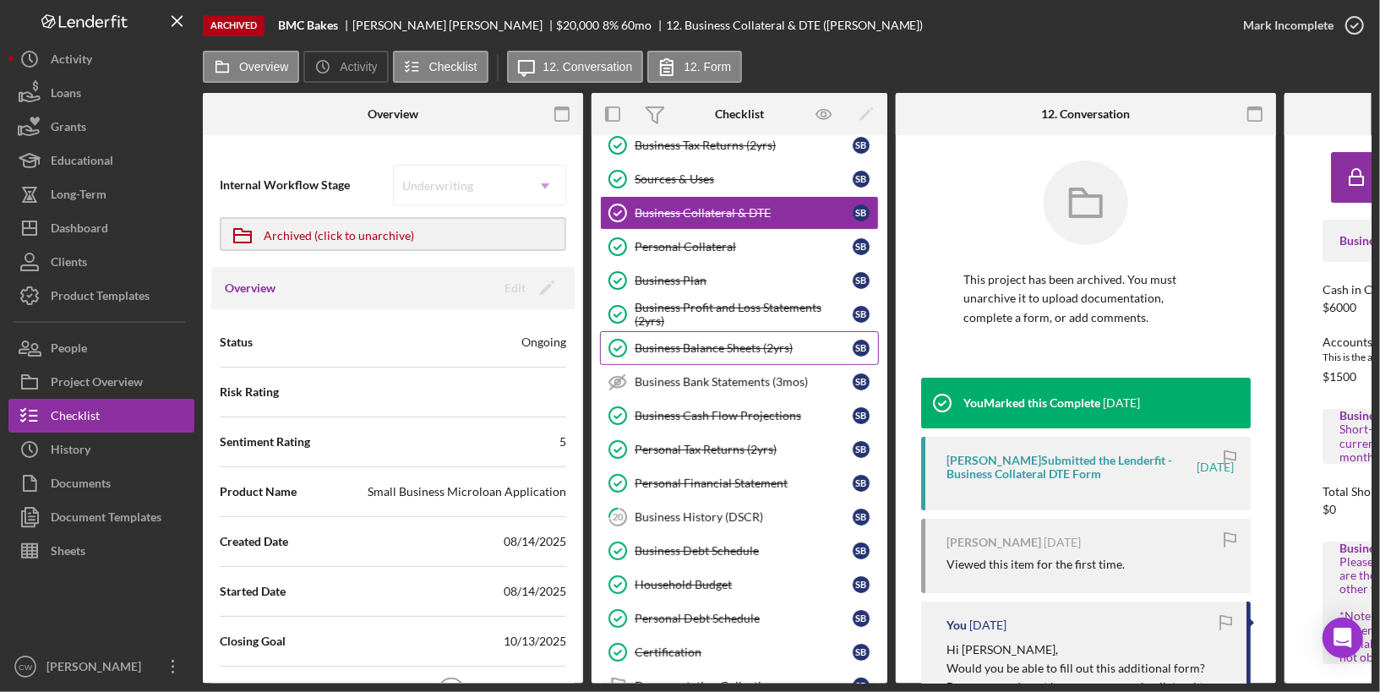
scroll to position [537, 0]
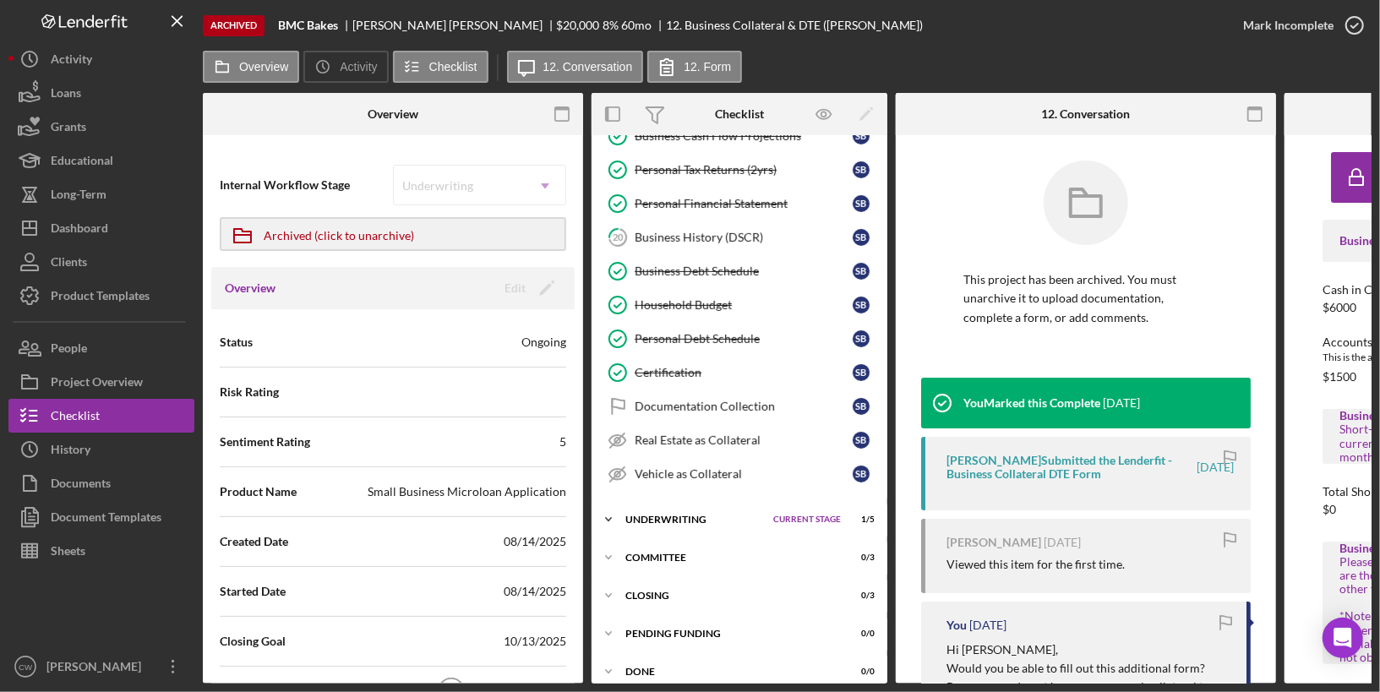
click at [703, 515] on div "Underwriting" at bounding box center [694, 520] width 139 height 10
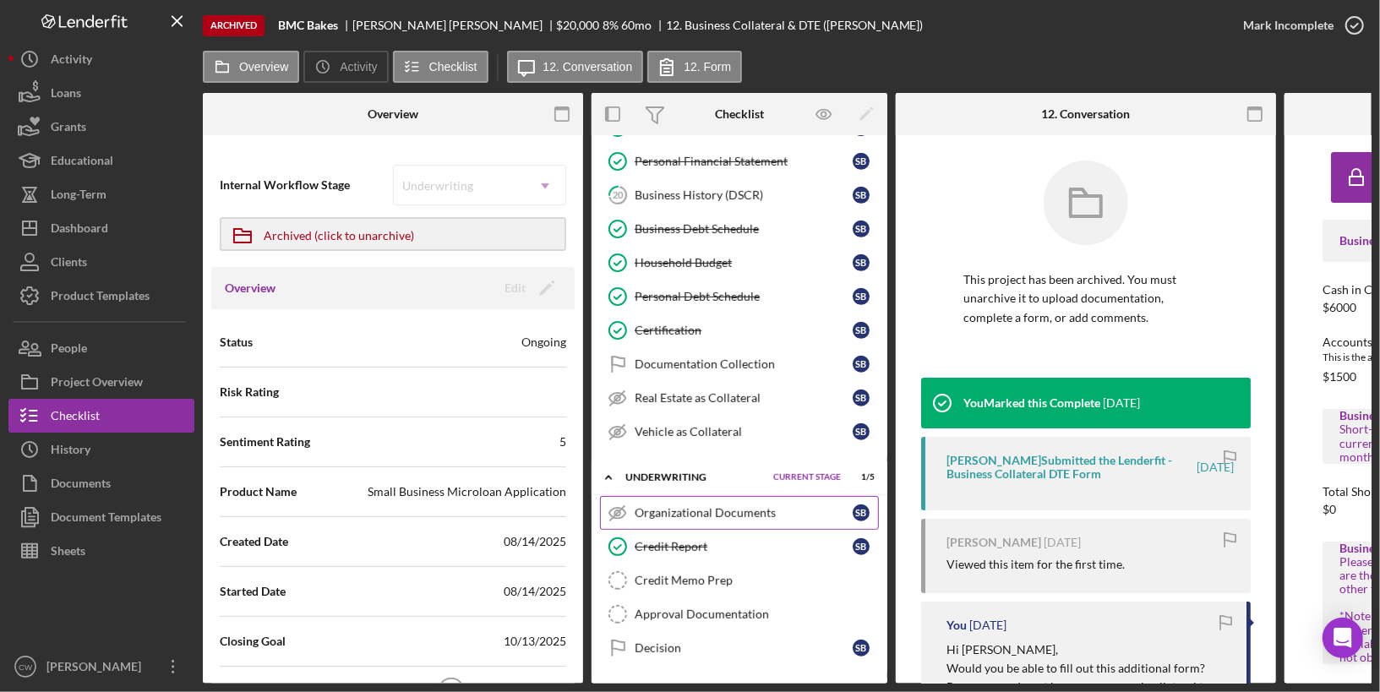
scroll to position [711, 0]
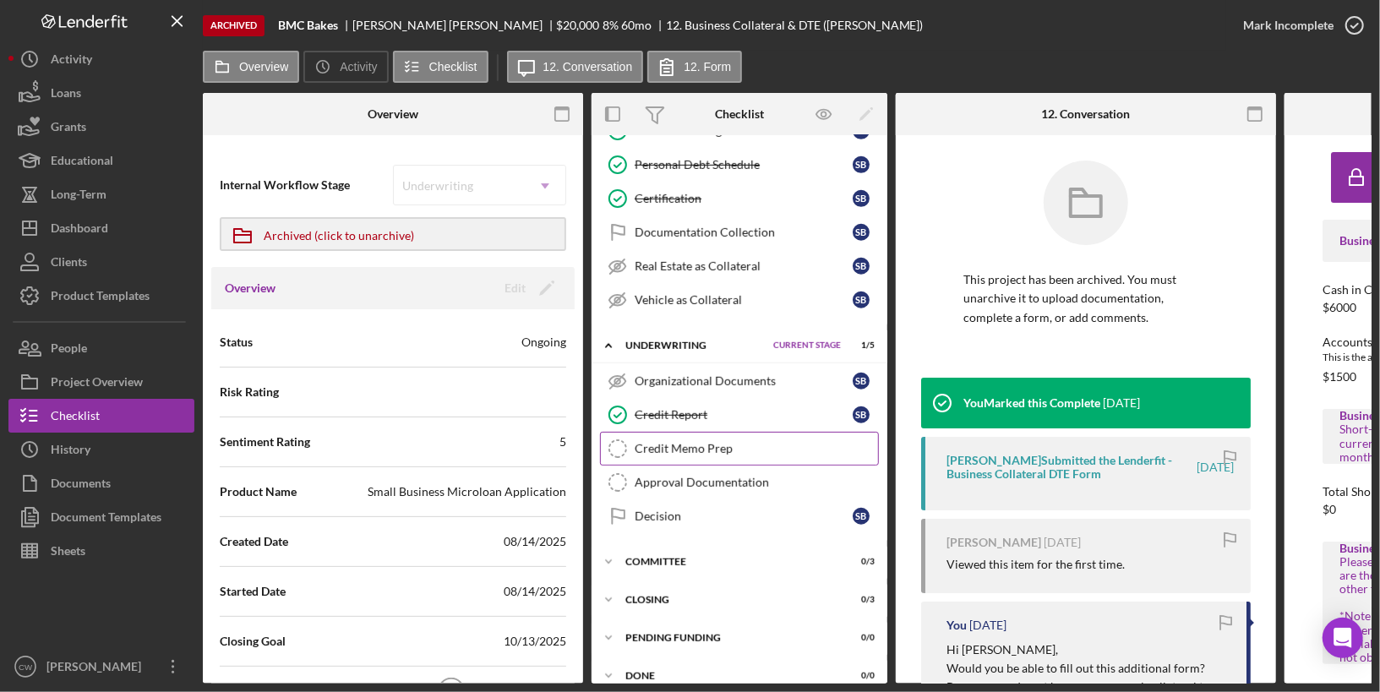
click at [715, 438] on link "Credit Memo Prep Credit Memo Prep" at bounding box center [739, 449] width 279 height 34
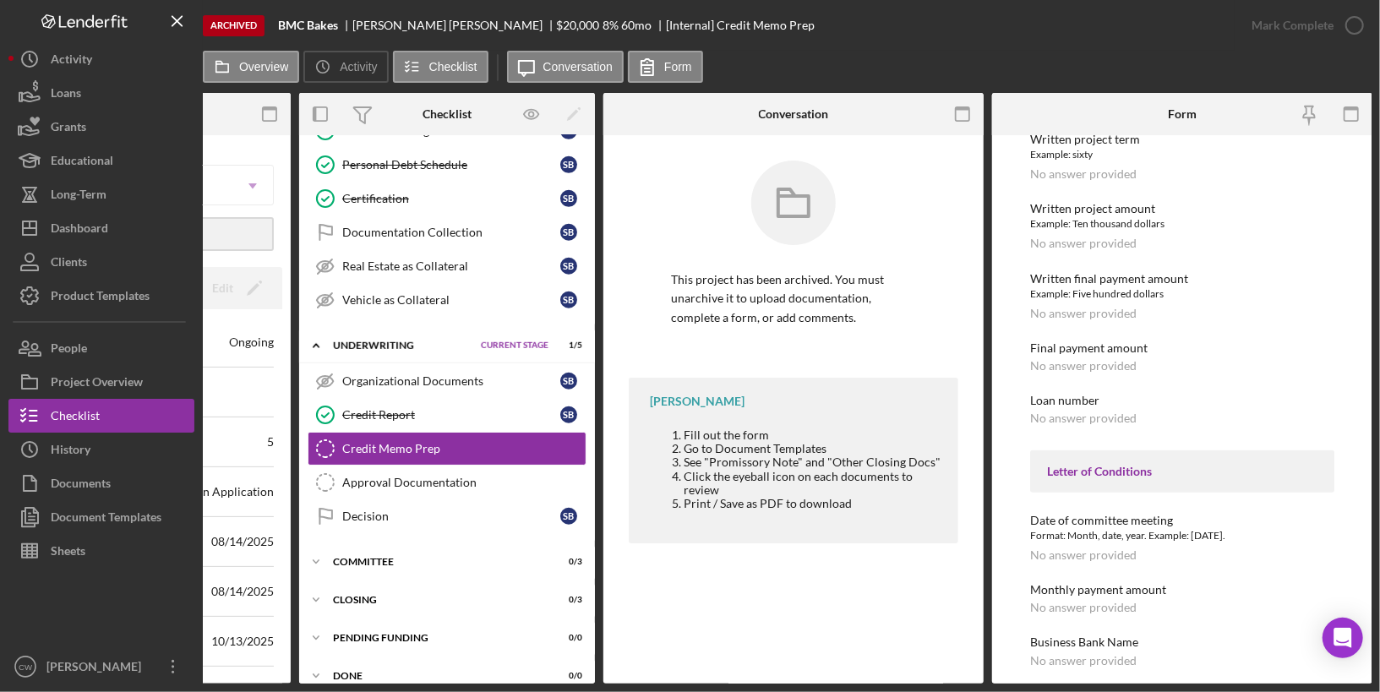
scroll to position [650, 0]
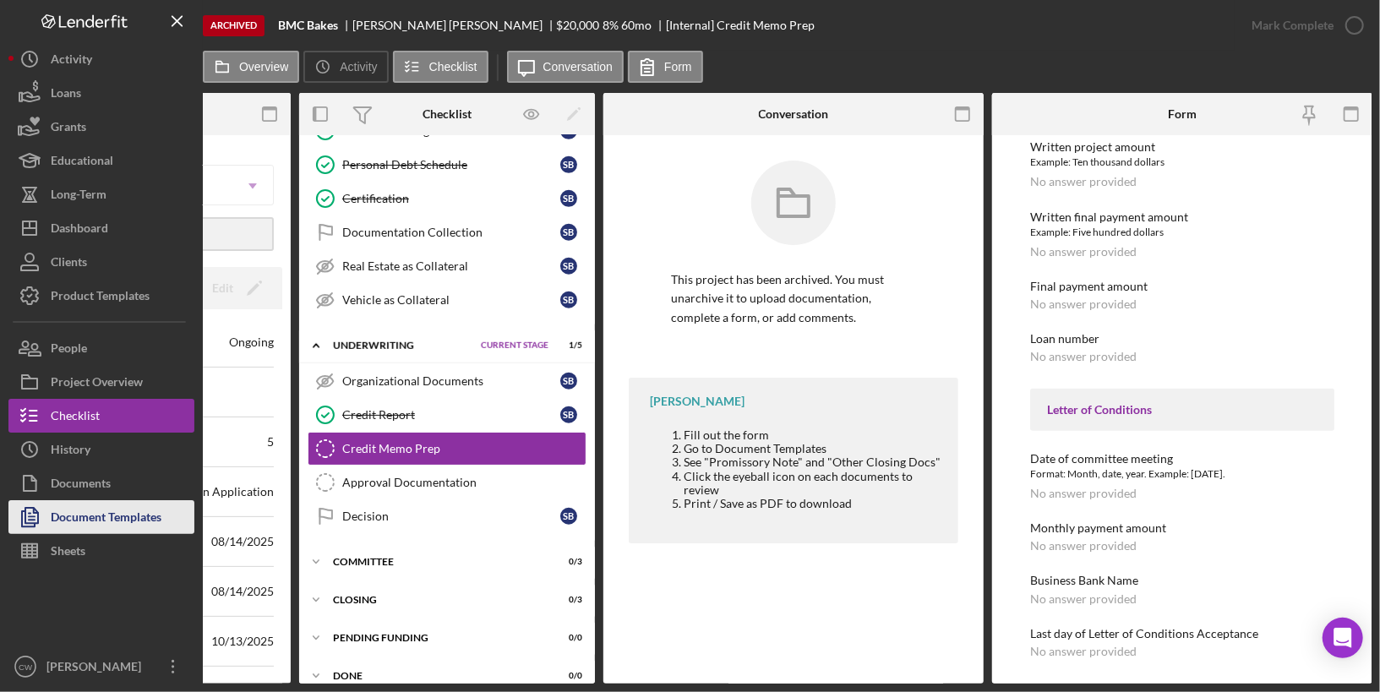
click at [63, 513] on div "Document Templates" at bounding box center [106, 519] width 111 height 38
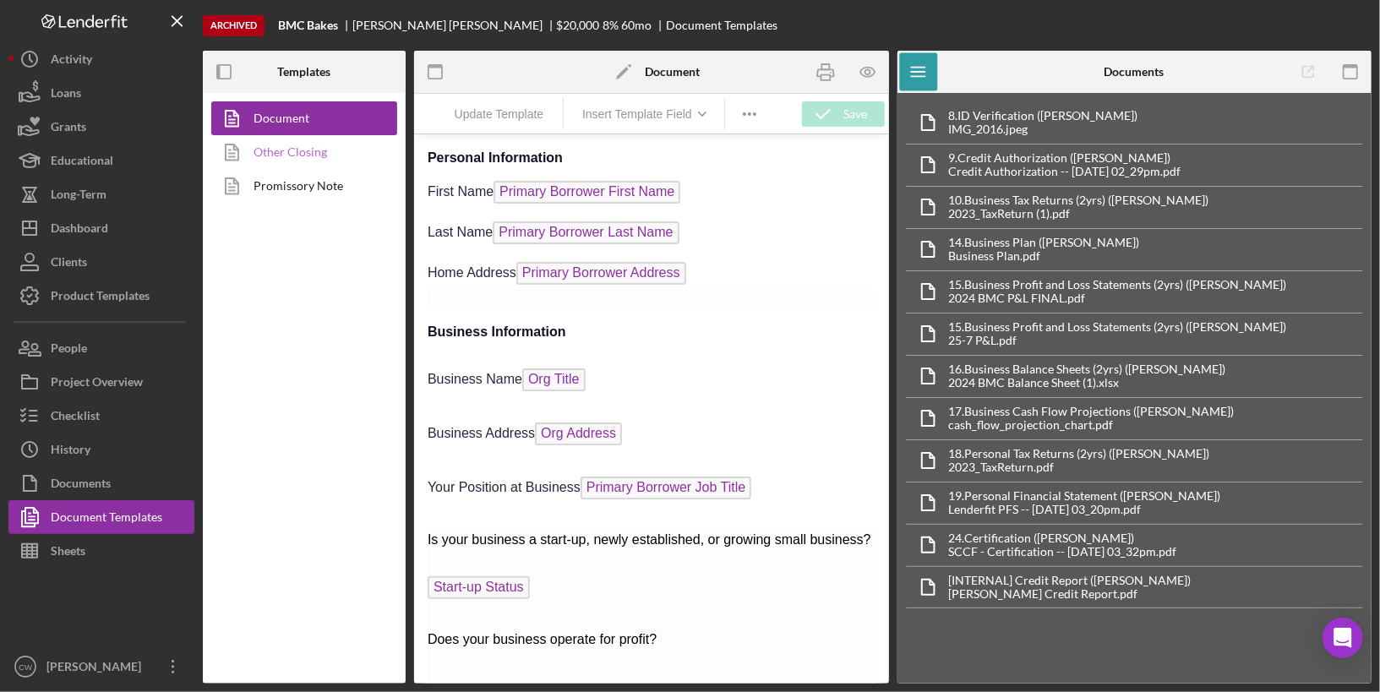
click at [262, 164] on link "Other Closing" at bounding box center [299, 152] width 177 height 34
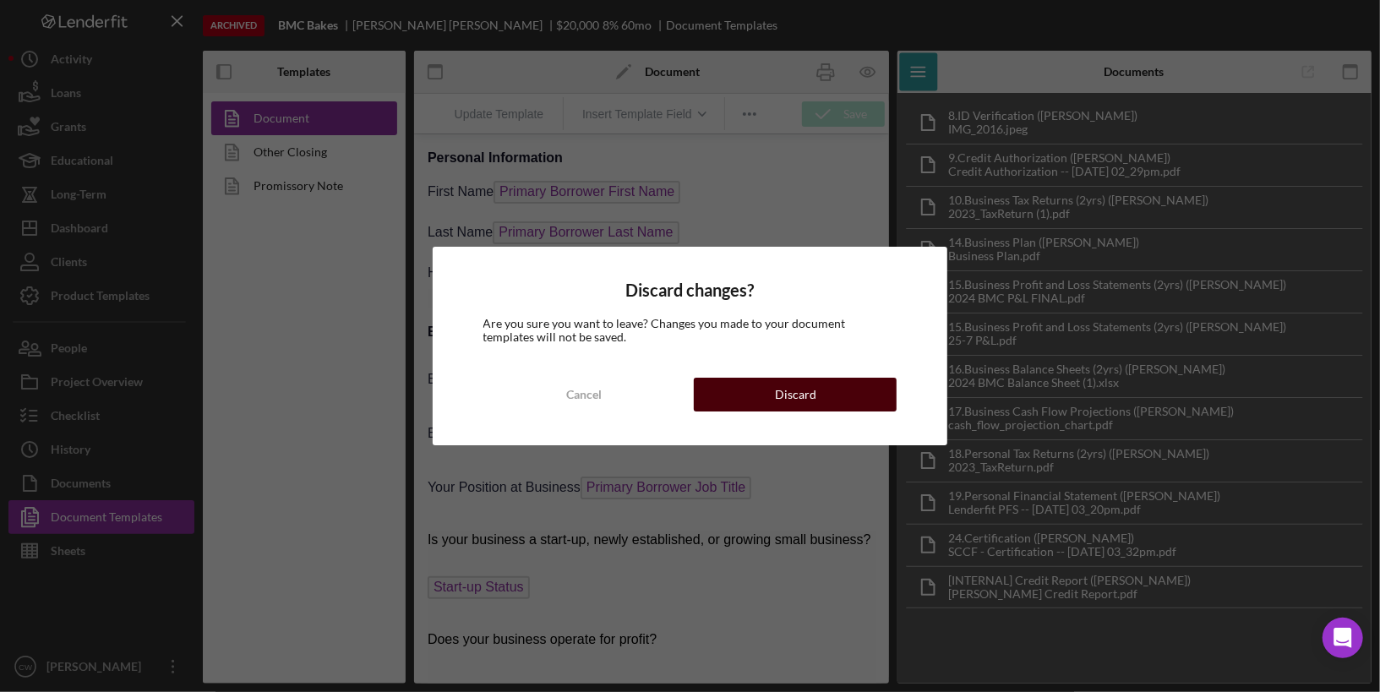
click at [807, 392] on div "Discard" at bounding box center [795, 395] width 41 height 34
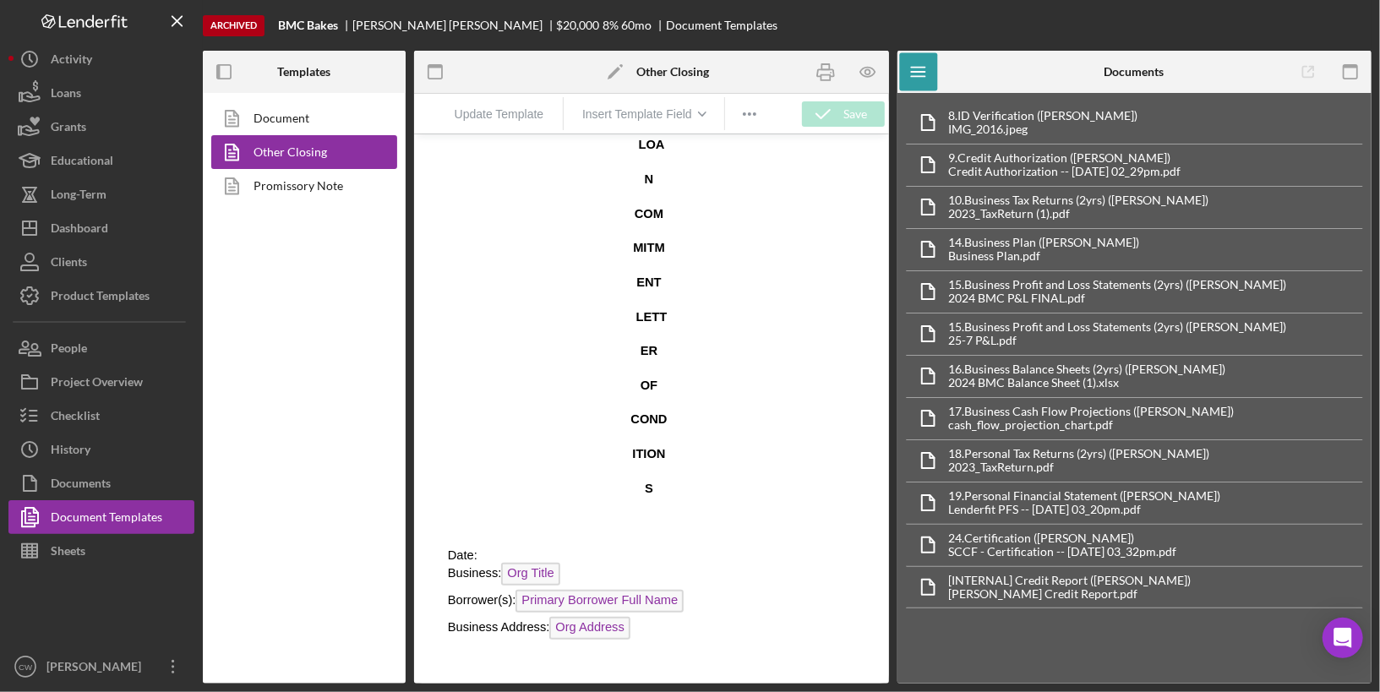
scroll to position [59, 0]
click at [926, 73] on icon "Icon/Menu" at bounding box center [918, 72] width 38 height 38
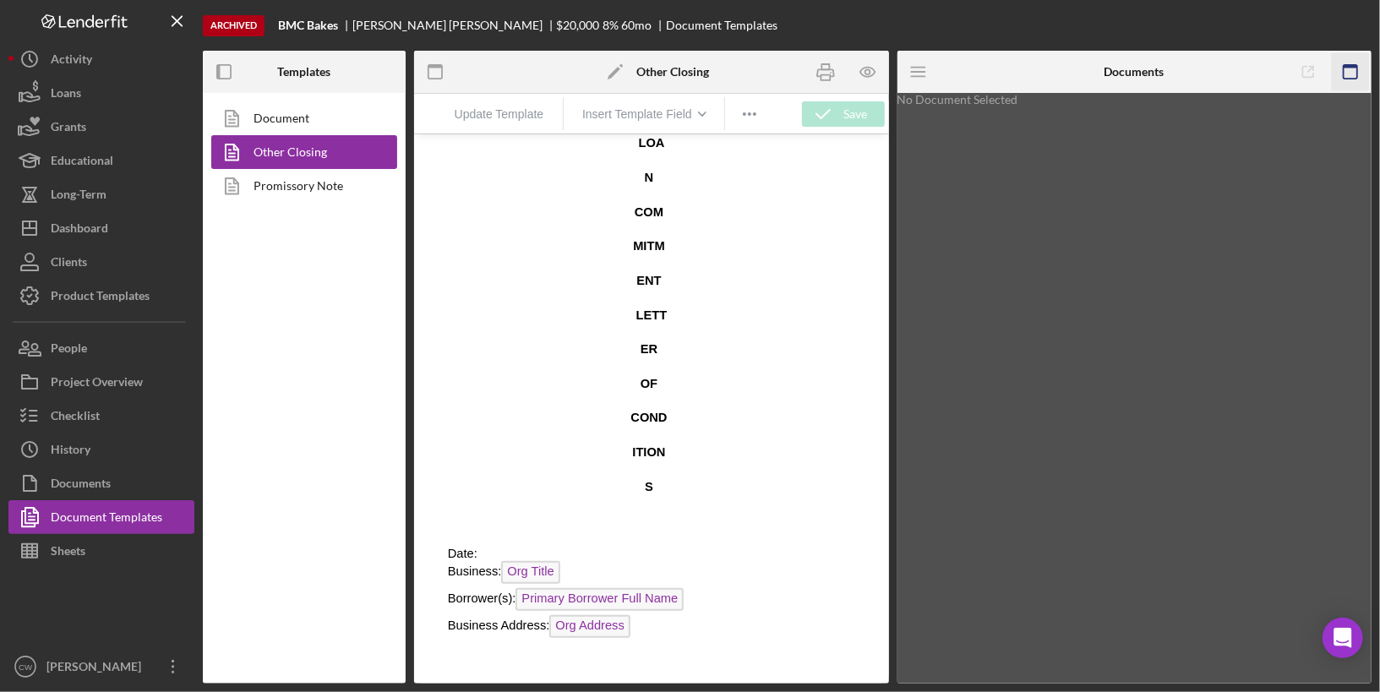
click at [1352, 68] on icon "button" at bounding box center [1351, 72] width 38 height 38
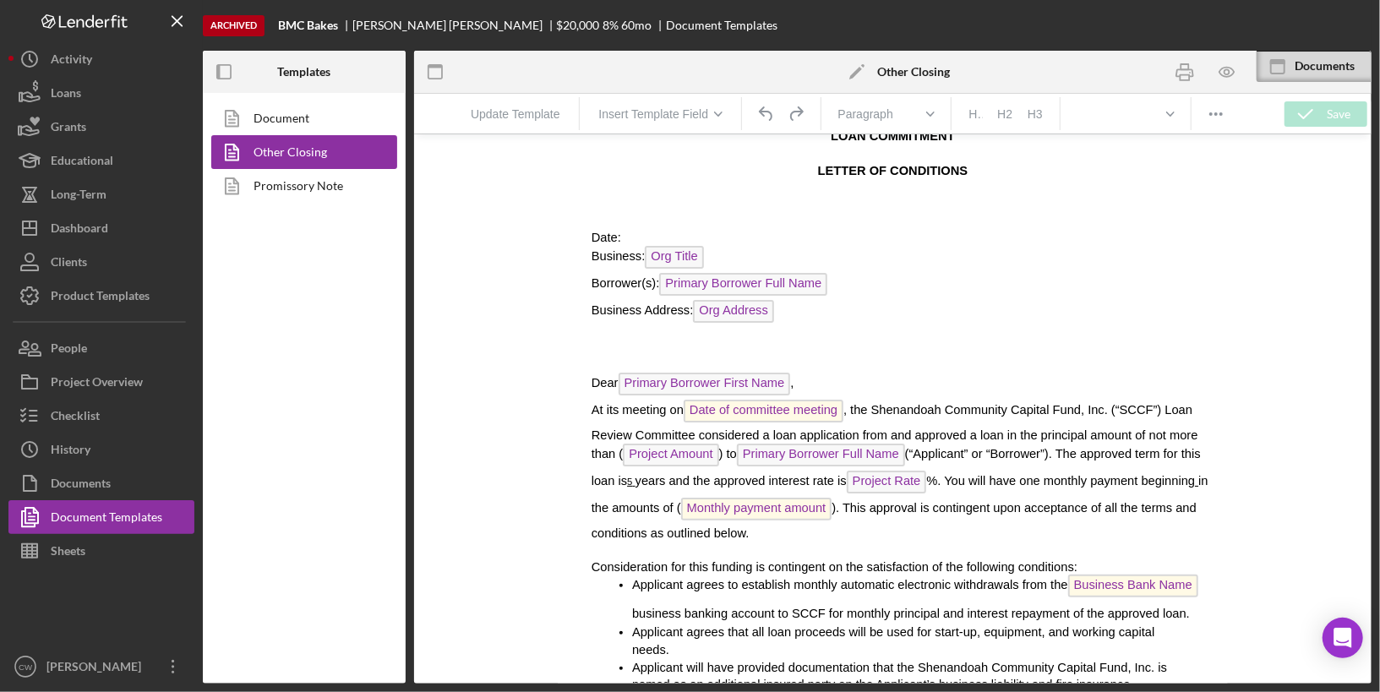
scroll to position [0, 0]
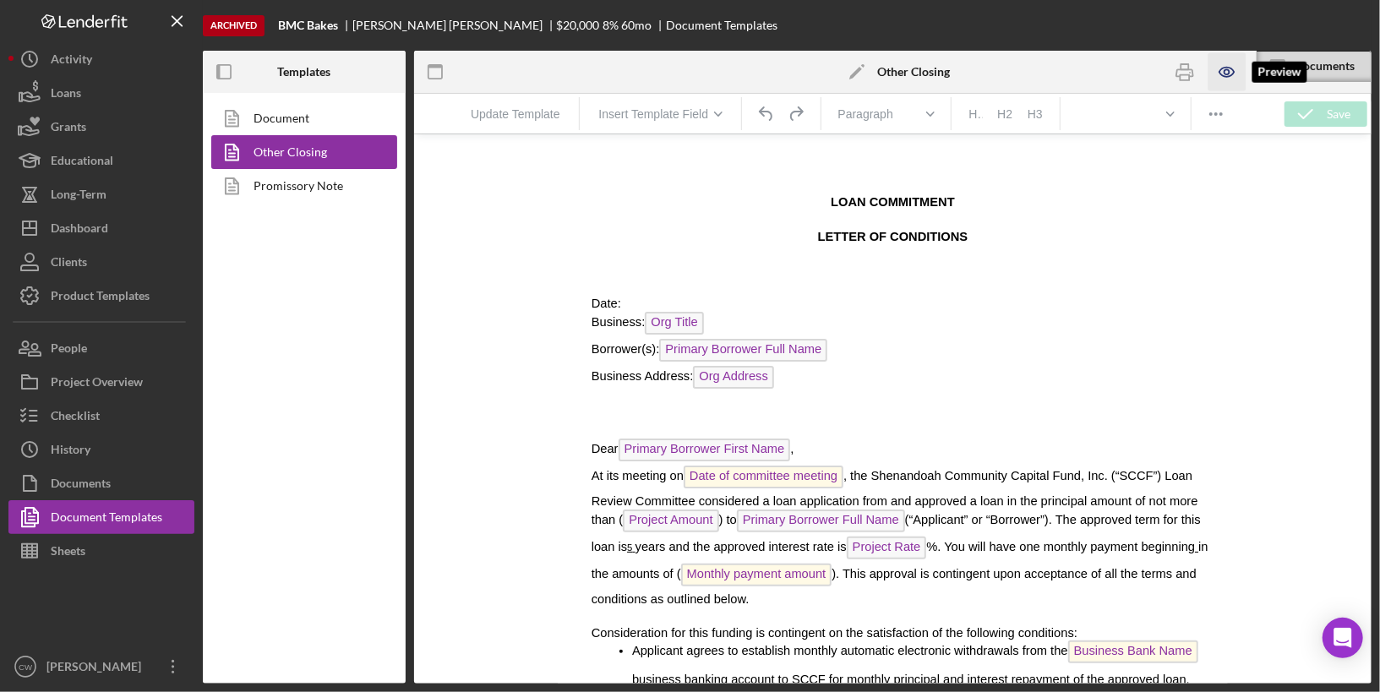
click at [1231, 68] on icon "button" at bounding box center [1228, 72] width 38 height 38
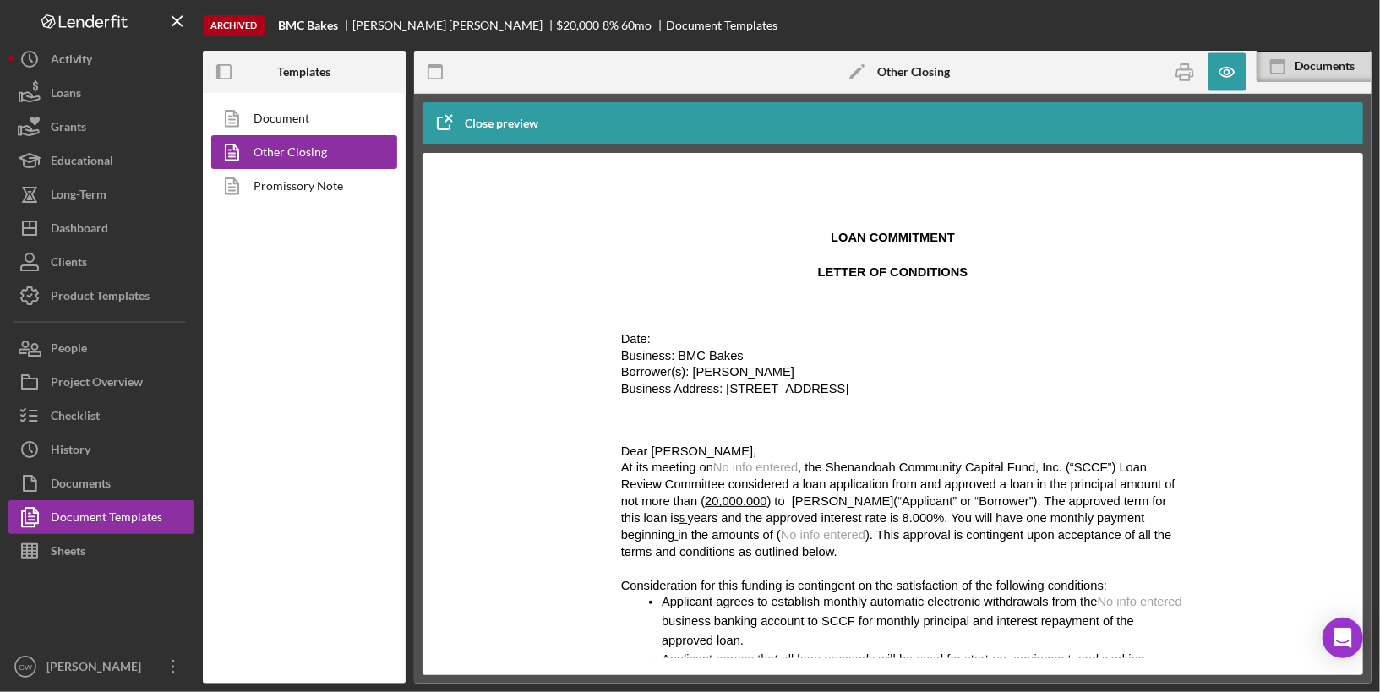
click at [712, 376] on span "Borrower(s): [PERSON_NAME]" at bounding box center [706, 371] width 173 height 14
click at [439, 122] on icon "button" at bounding box center [444, 123] width 42 height 42
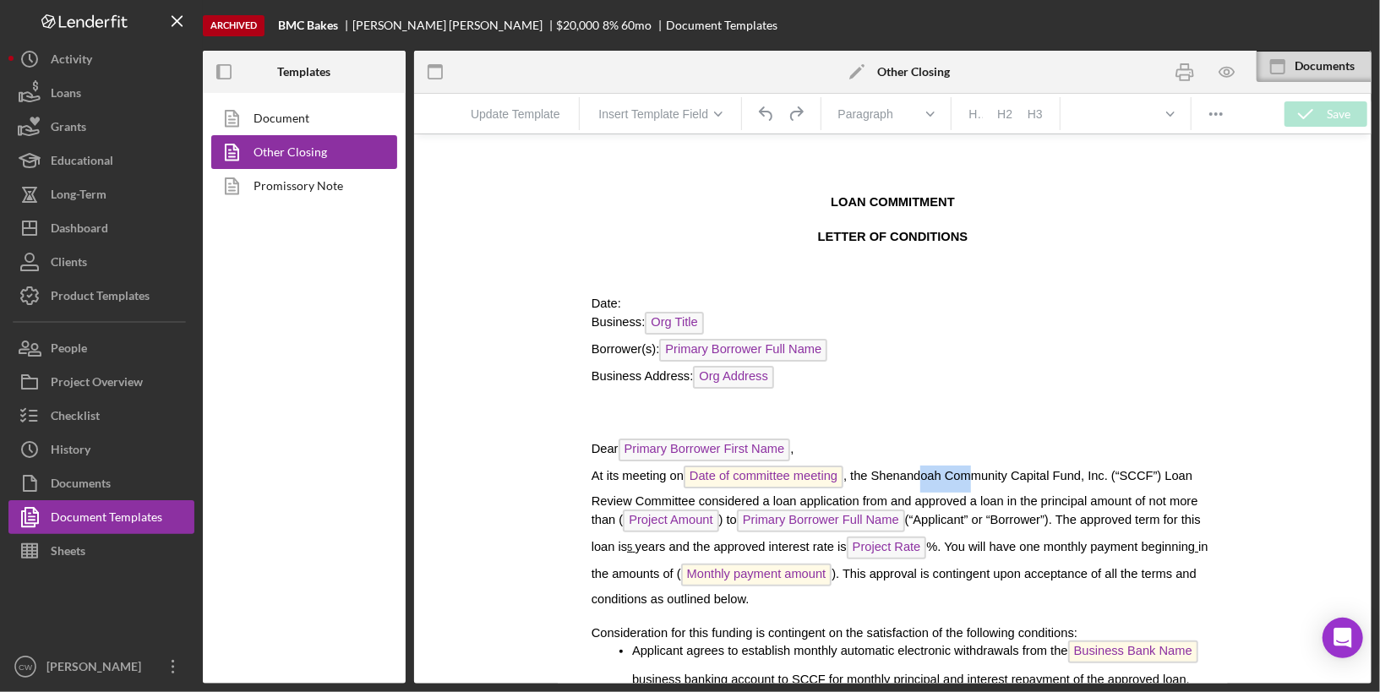
drag, startPoint x: 975, startPoint y: 472, endPoint x: 928, endPoint y: 471, distance: 47.3
click at [928, 471] on span ", the Shenandoah Community Capital Fund, Inc. (“SCCF”) Loan Review Committee co…" at bounding box center [894, 496] width 607 height 57
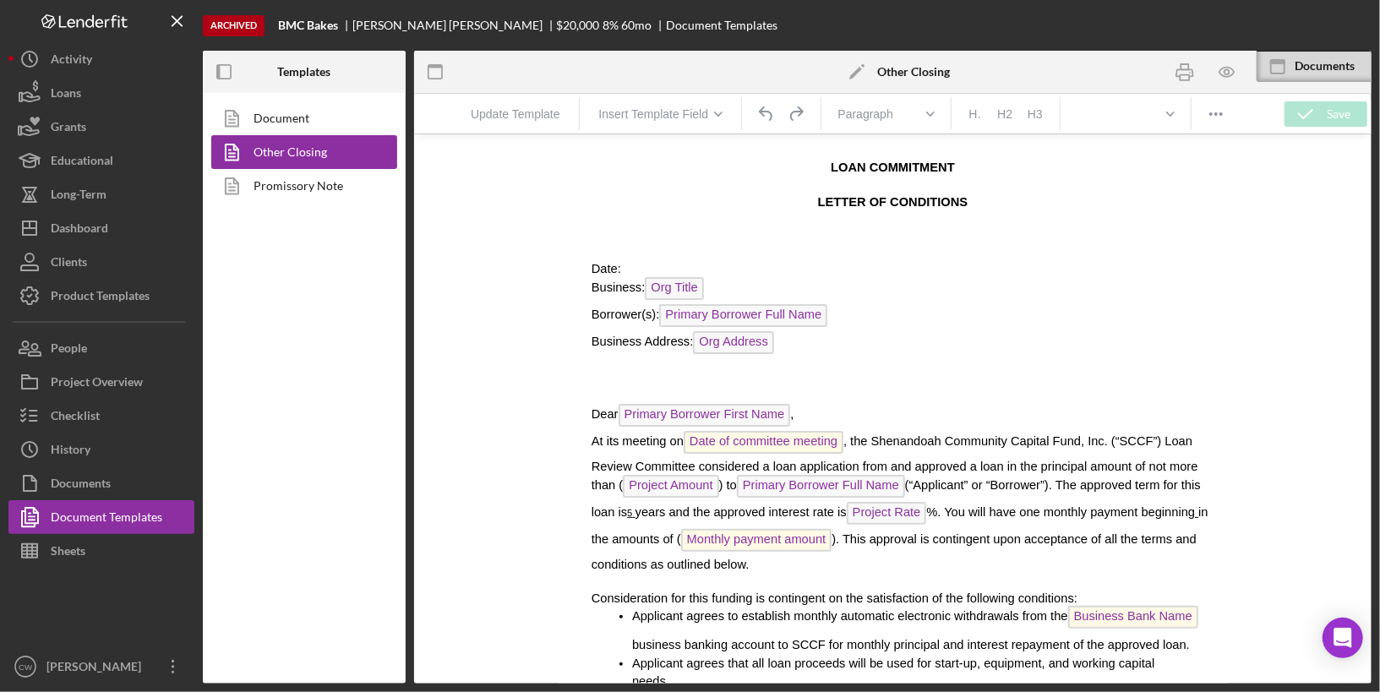
scroll to position [79, 0]
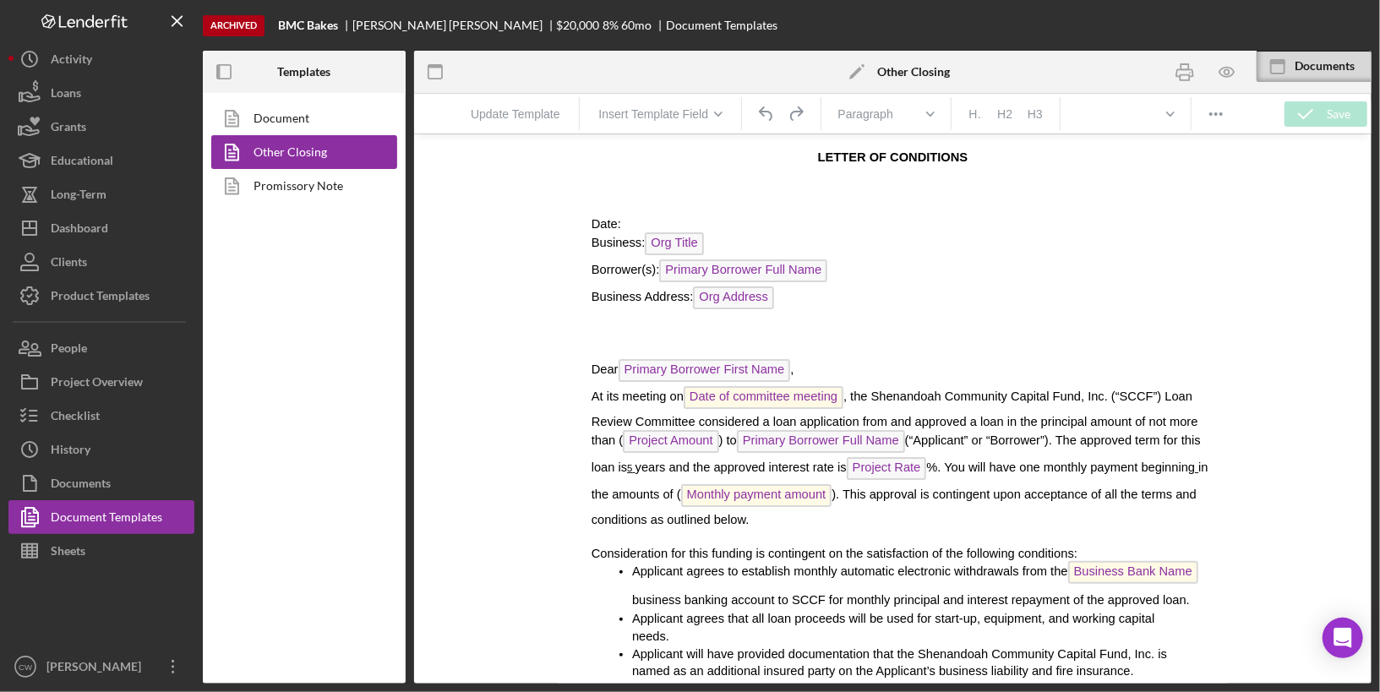
click at [772, 391] on span "Date of committee meeting" at bounding box center [763, 396] width 160 height 23
click at [825, 392] on span "Date of committee meeting" at bounding box center [763, 396] width 160 height 23
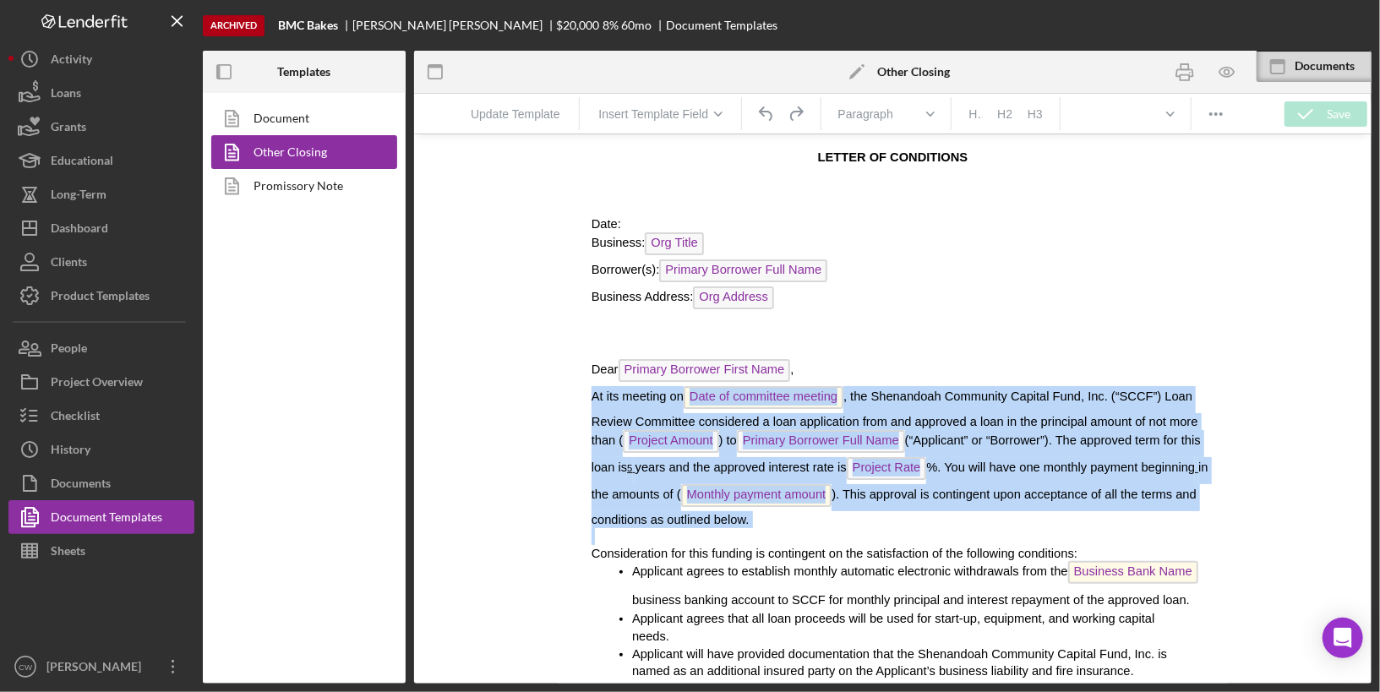
click at [825, 392] on span "Date of committee meeting" at bounding box center [763, 396] width 160 height 23
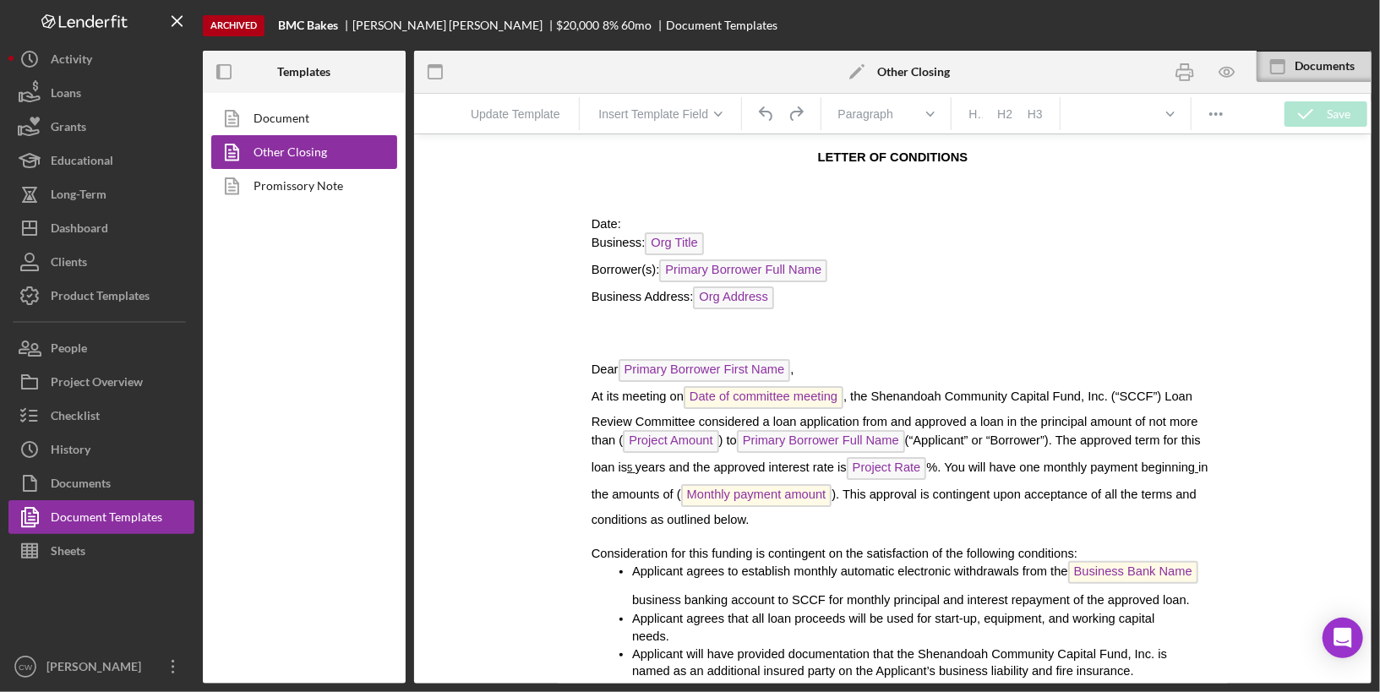
click at [890, 308] on p "Business Address: Org Address" at bounding box center [891, 299] width 643 height 27
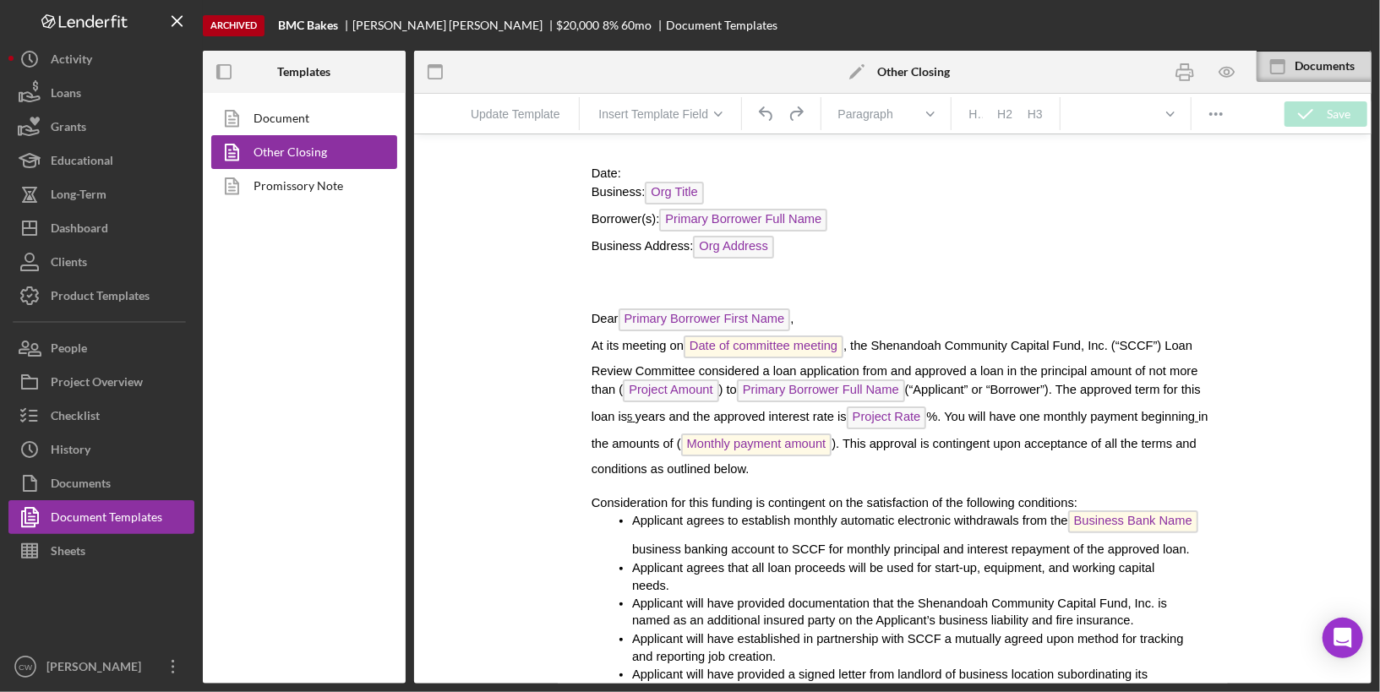
scroll to position [135, 0]
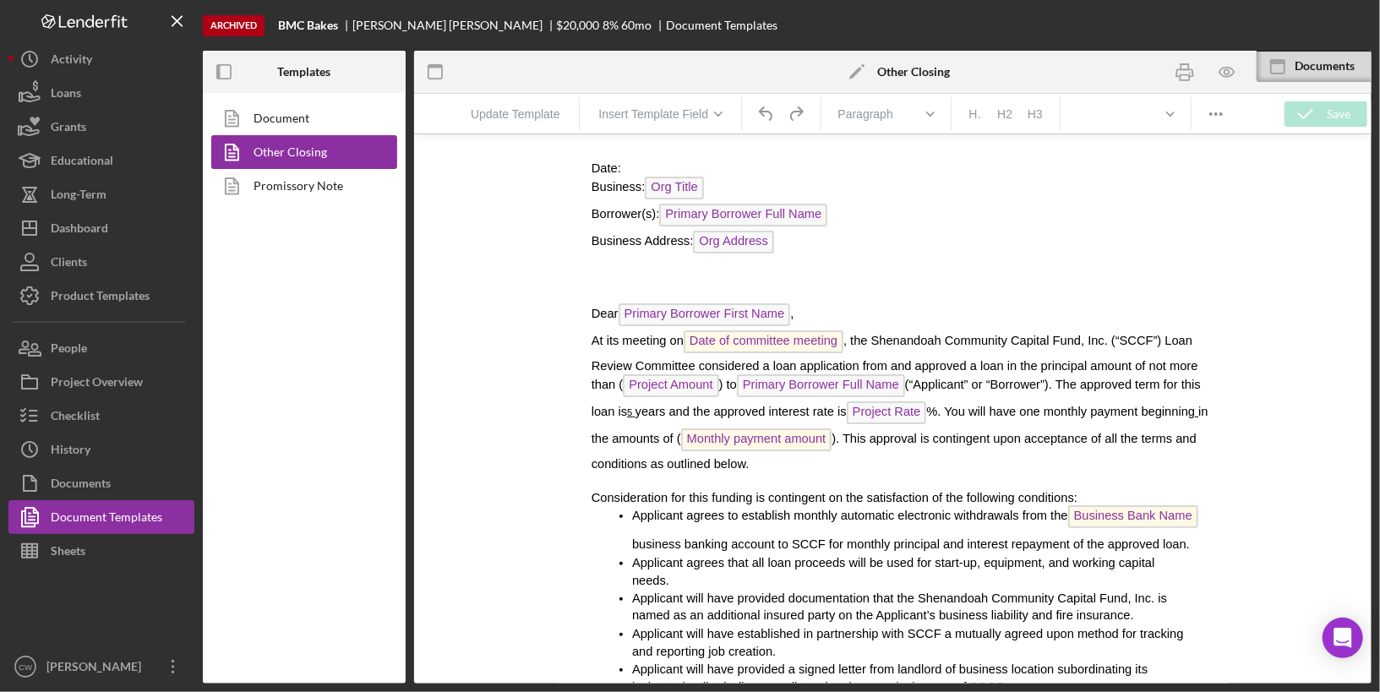
click at [757, 314] on span "Primary Borrower First Name" at bounding box center [704, 314] width 172 height 23
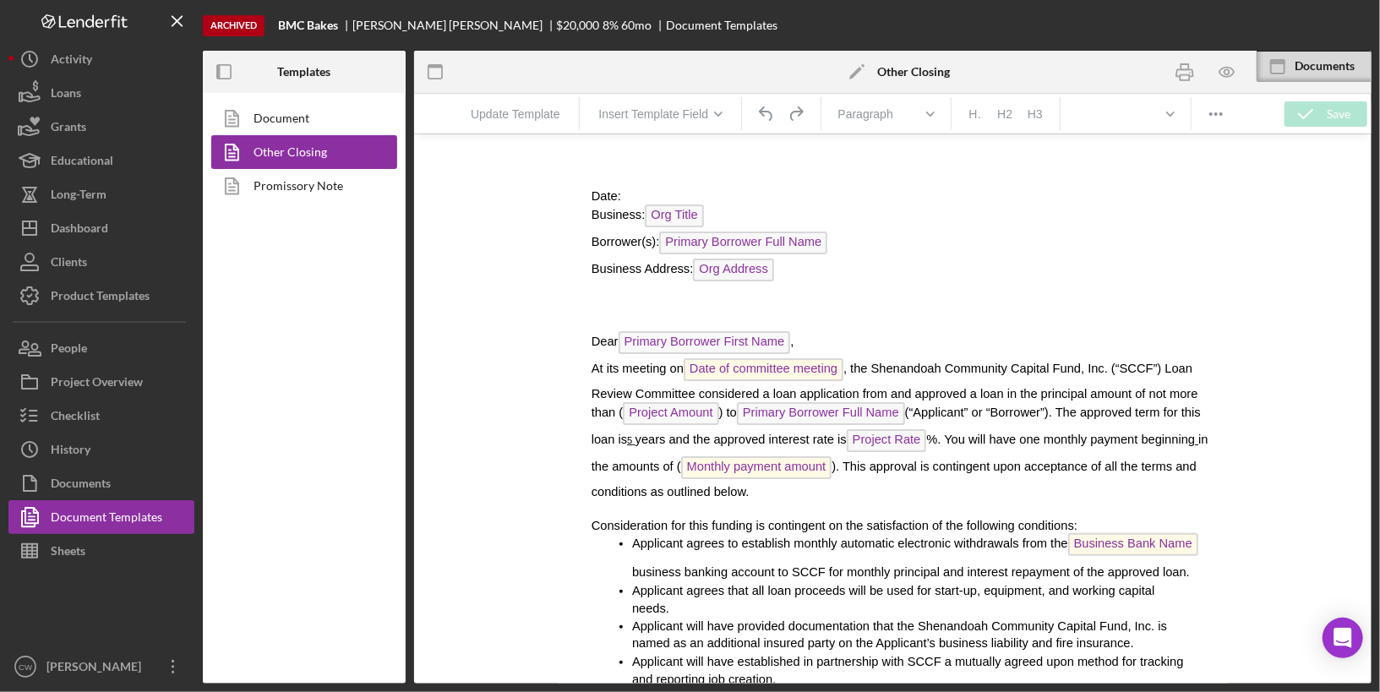
scroll to position [99, 0]
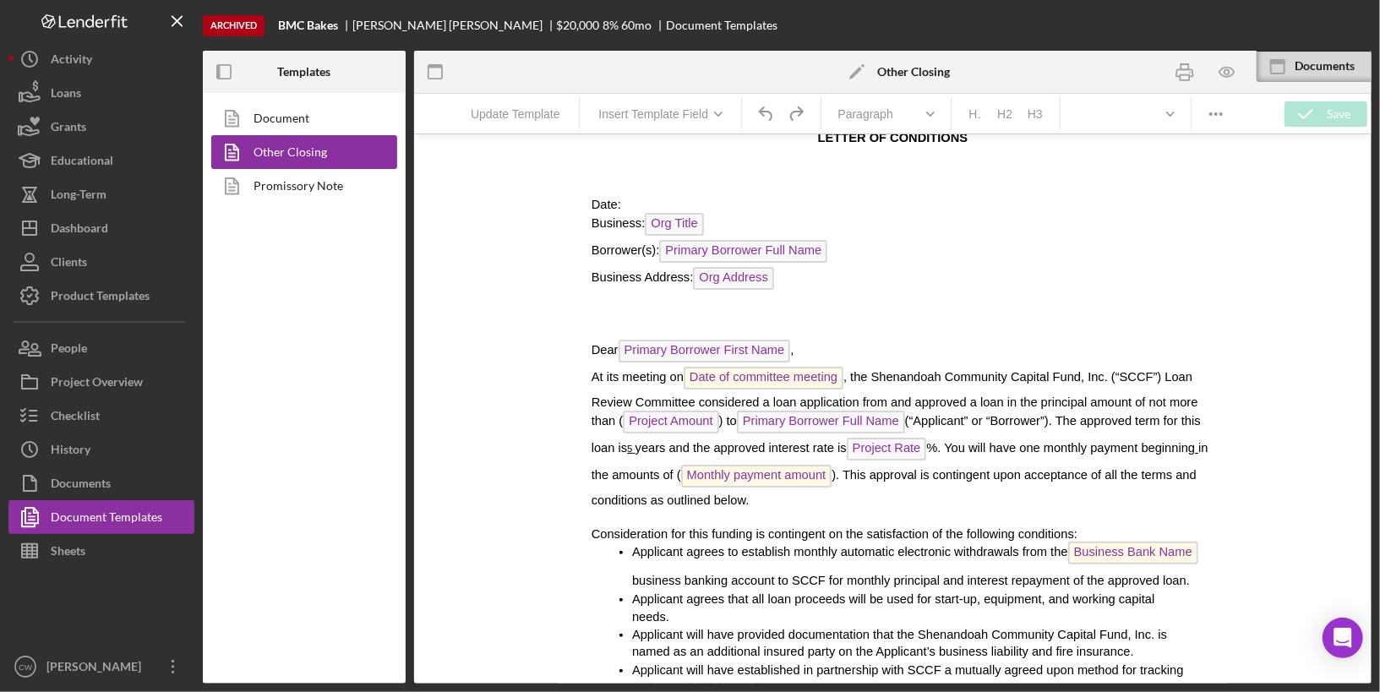
click at [956, 374] on span ", the Shenandoah Community Capital Fund, Inc. (“SCCF”) Loan Review Committee co…" at bounding box center [894, 397] width 607 height 57
drag, startPoint x: 896, startPoint y: 374, endPoint x: 817, endPoint y: 374, distance: 78.6
click at [817, 374] on p "At its meeting on Date of committee meeting , the Shenandoah Community Capital …" at bounding box center [888, 437] width 637 height 142
click at [925, 374] on span ", the Shenandoah Community Capital Fund, Inc. (“SCCF”) Loan Review Committee co…" at bounding box center [894, 397] width 607 height 57
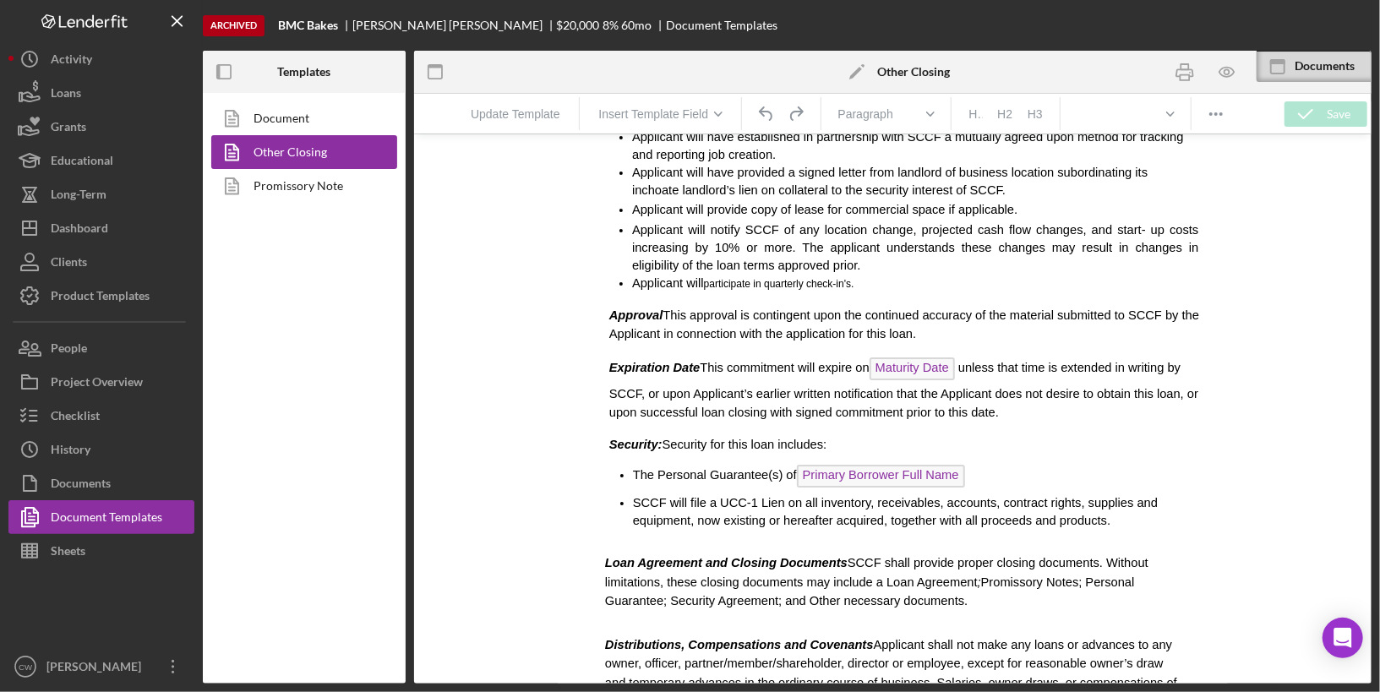
scroll to position [712, 0]
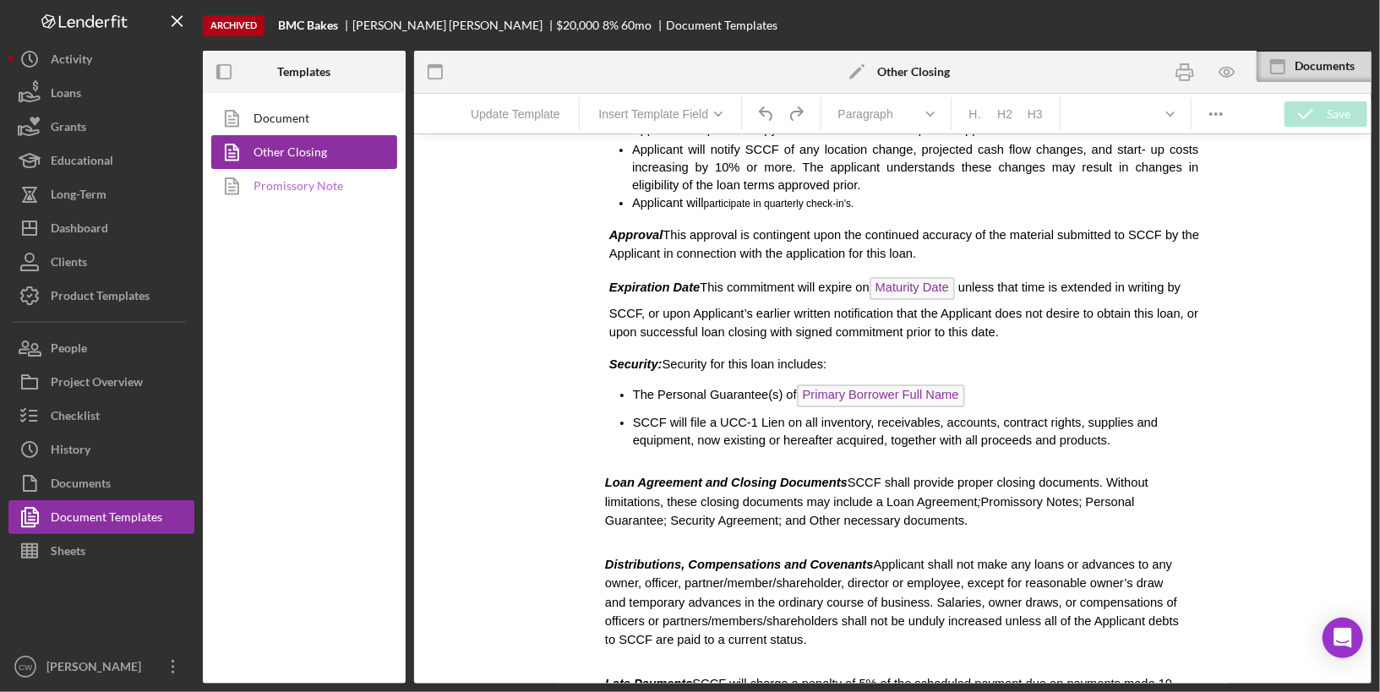
click at [326, 188] on link "Promissory Note" at bounding box center [299, 186] width 177 height 34
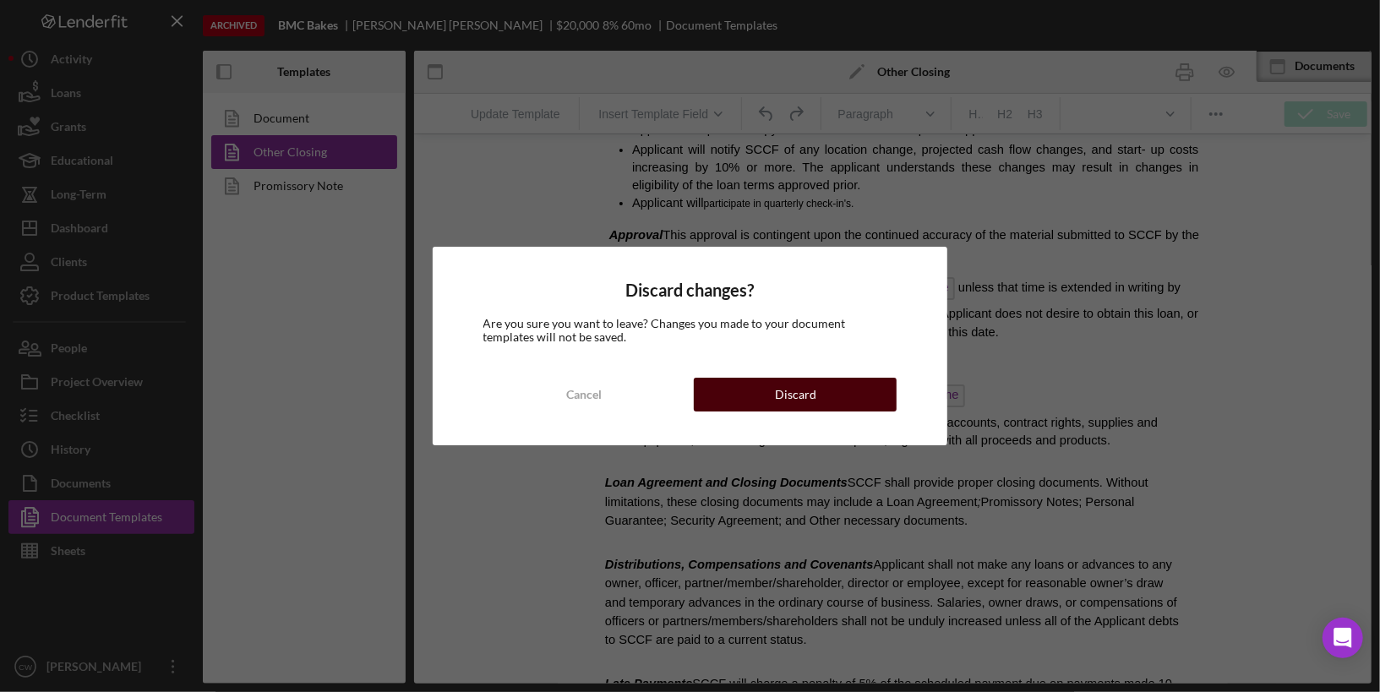
click at [756, 380] on button "Discard" at bounding box center [795, 395] width 203 height 34
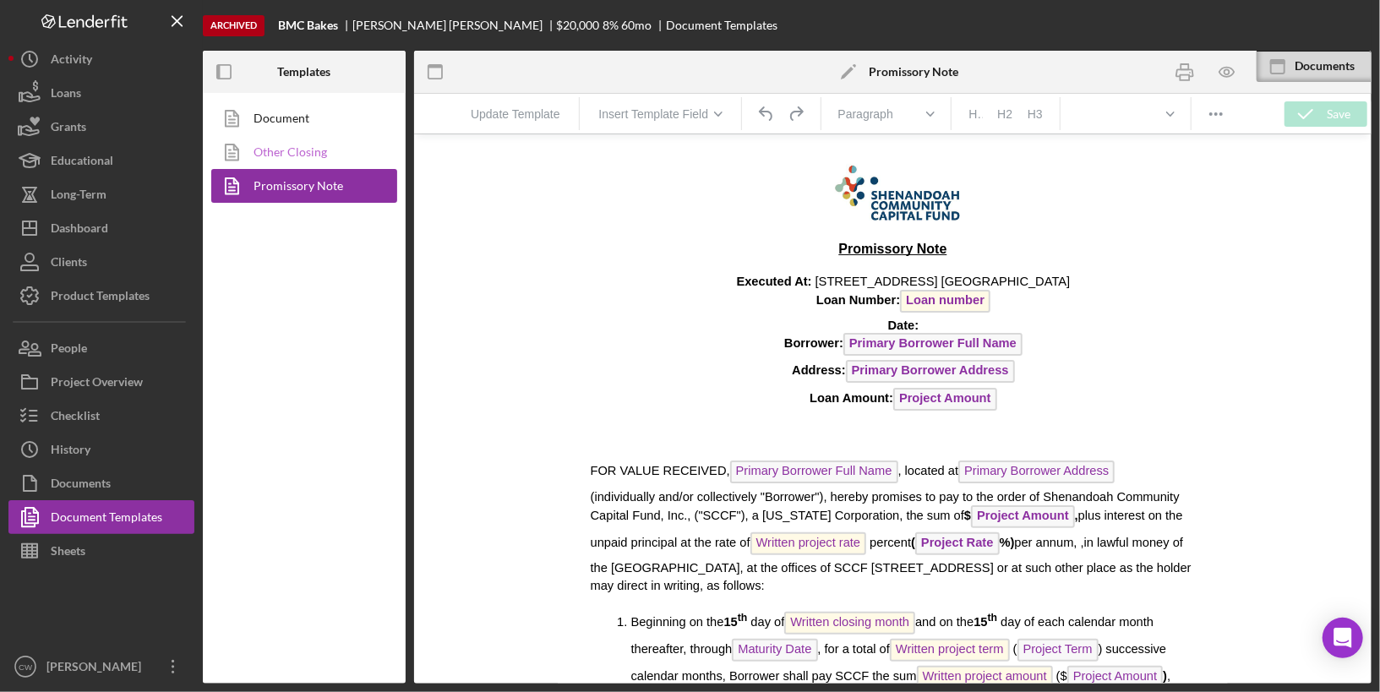
click at [319, 149] on link "Other Closing" at bounding box center [299, 152] width 177 height 34
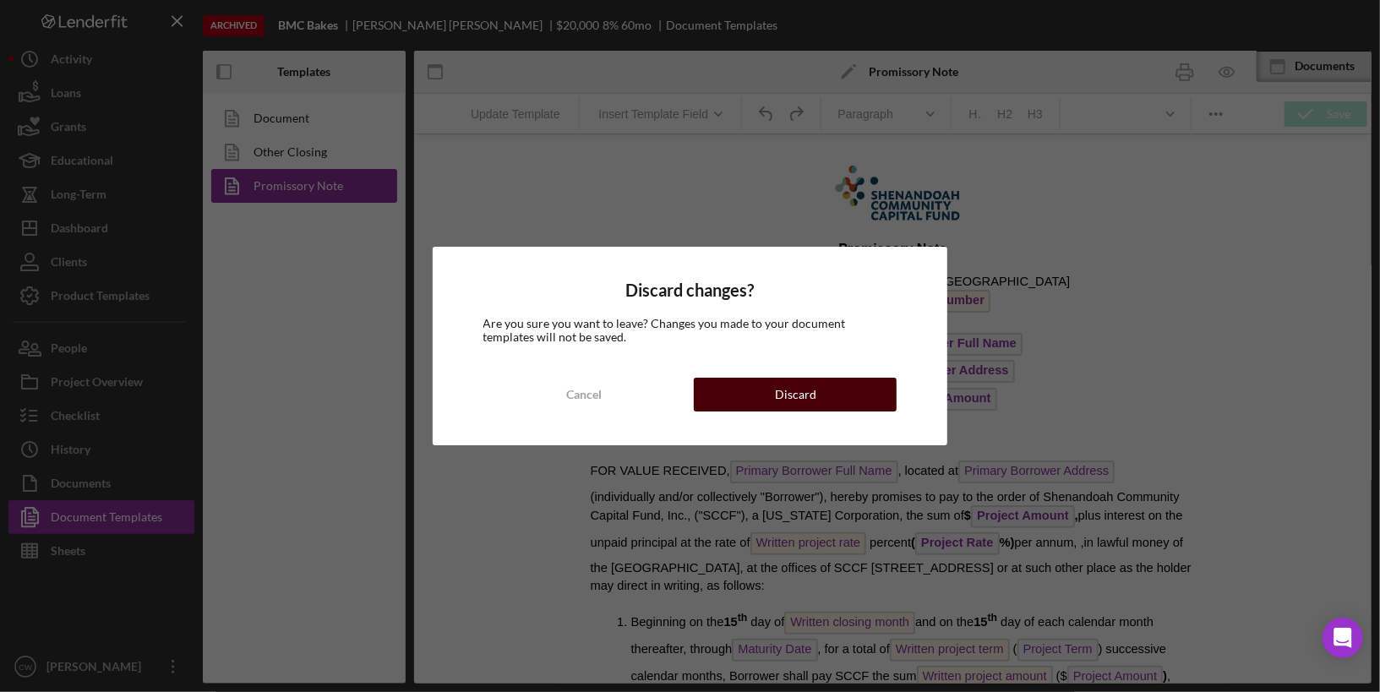
click at [756, 399] on button "Discard" at bounding box center [795, 395] width 203 height 34
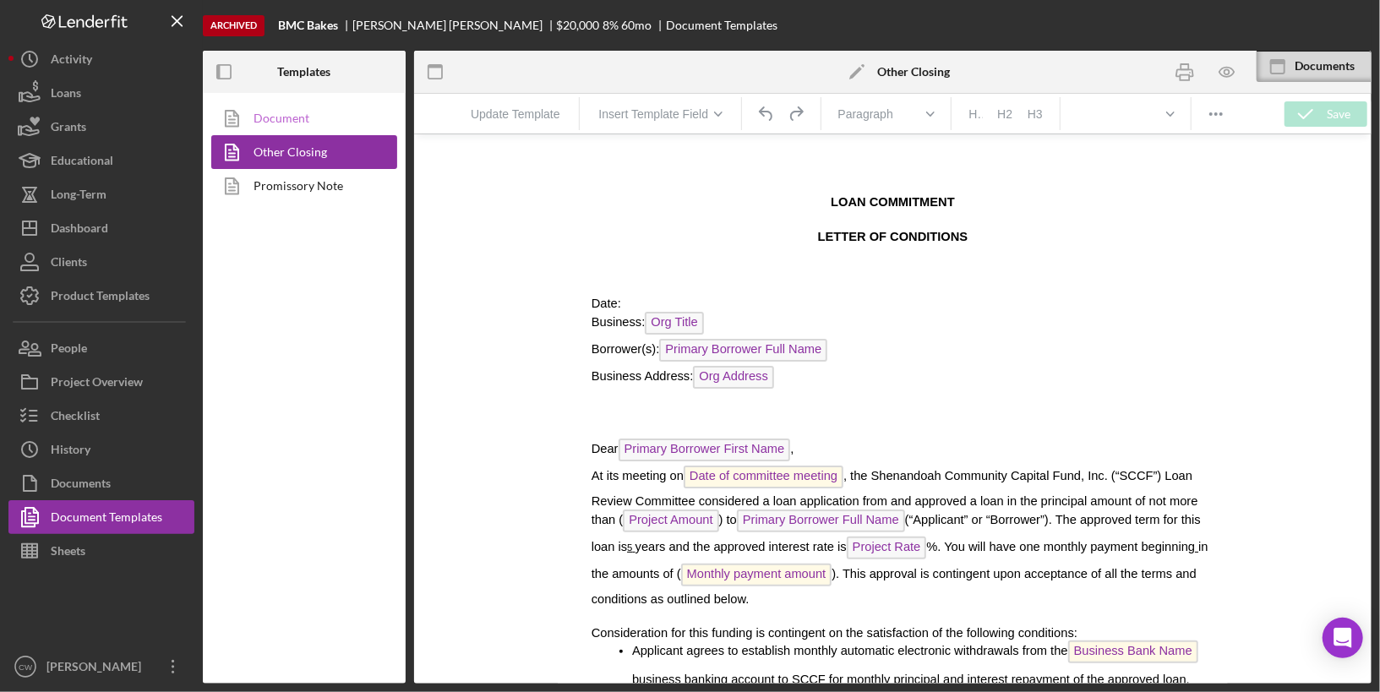
click at [325, 114] on link "Document" at bounding box center [299, 118] width 177 height 34
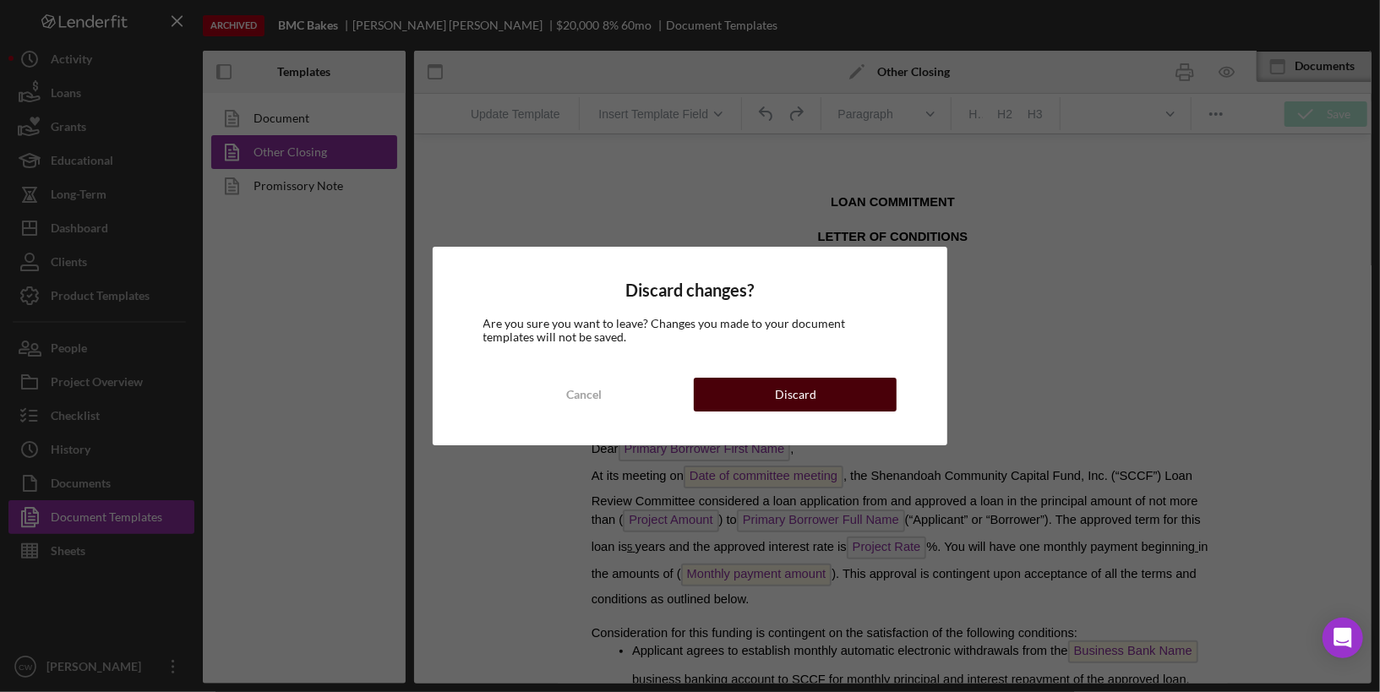
click at [846, 401] on button "Discard" at bounding box center [795, 395] width 203 height 34
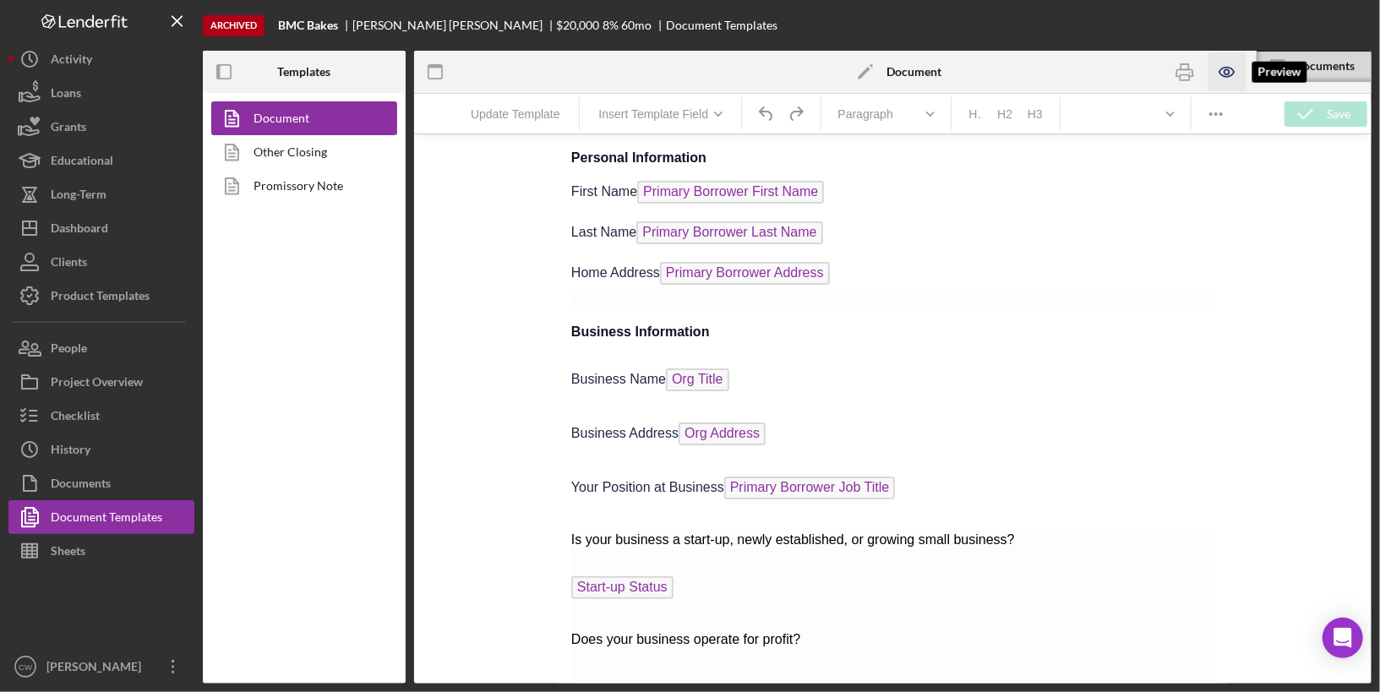
click at [1230, 70] on icon "button" at bounding box center [1228, 72] width 38 height 38
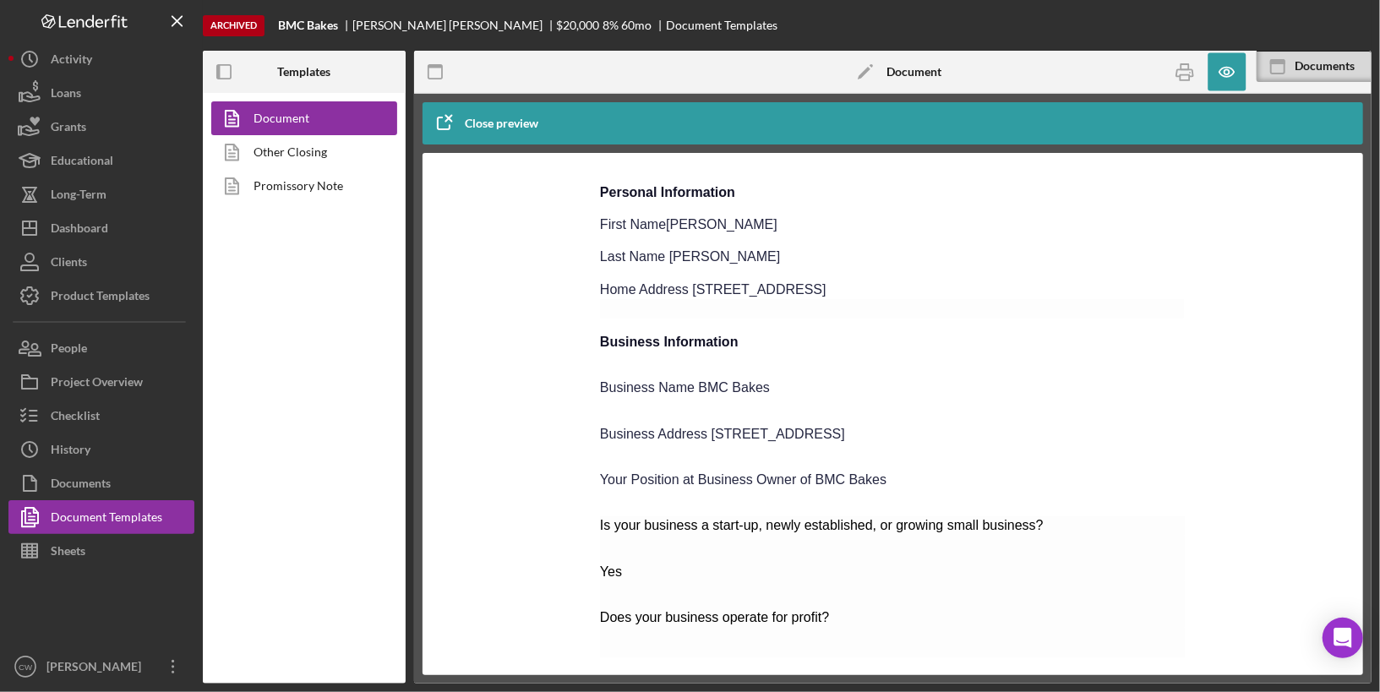
scroll to position [0, 1]
click at [134, 477] on button "Documents" at bounding box center [101, 483] width 186 height 34
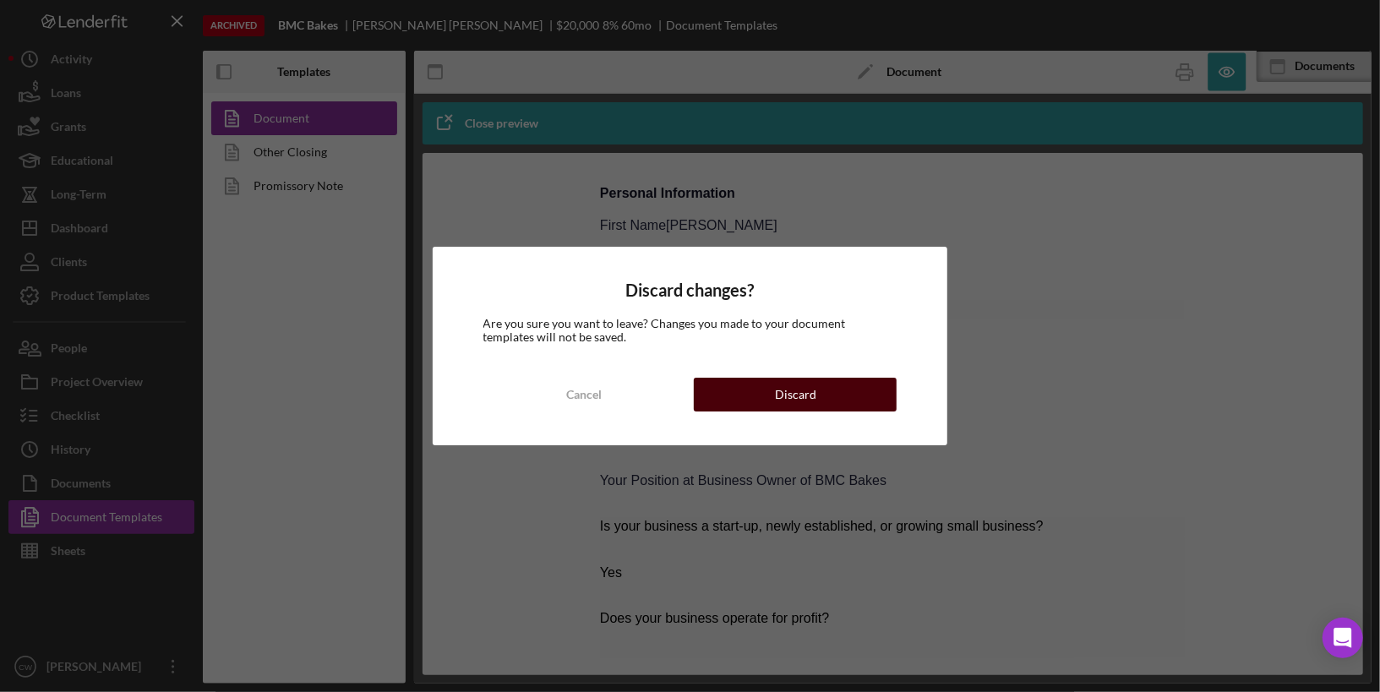
click at [802, 395] on div "Discard" at bounding box center [795, 395] width 41 height 34
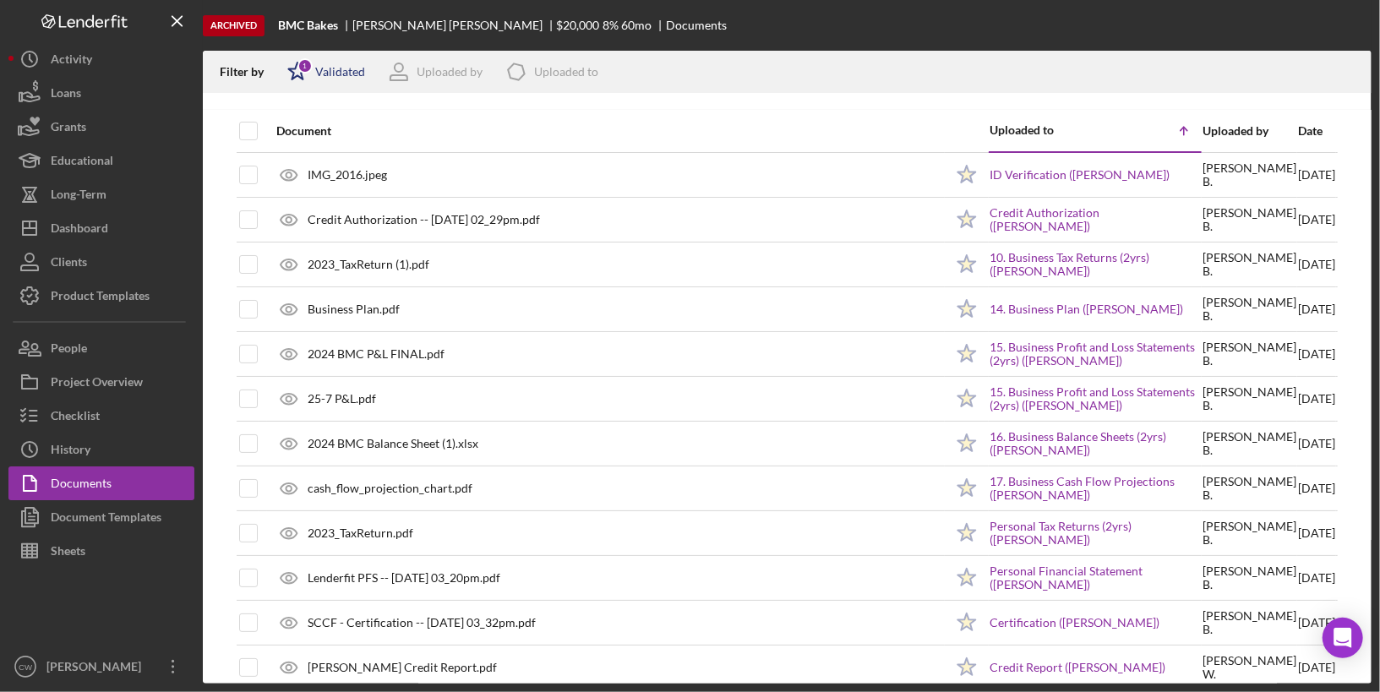
click at [314, 68] on icon "Icon/Star" at bounding box center [297, 72] width 42 height 42
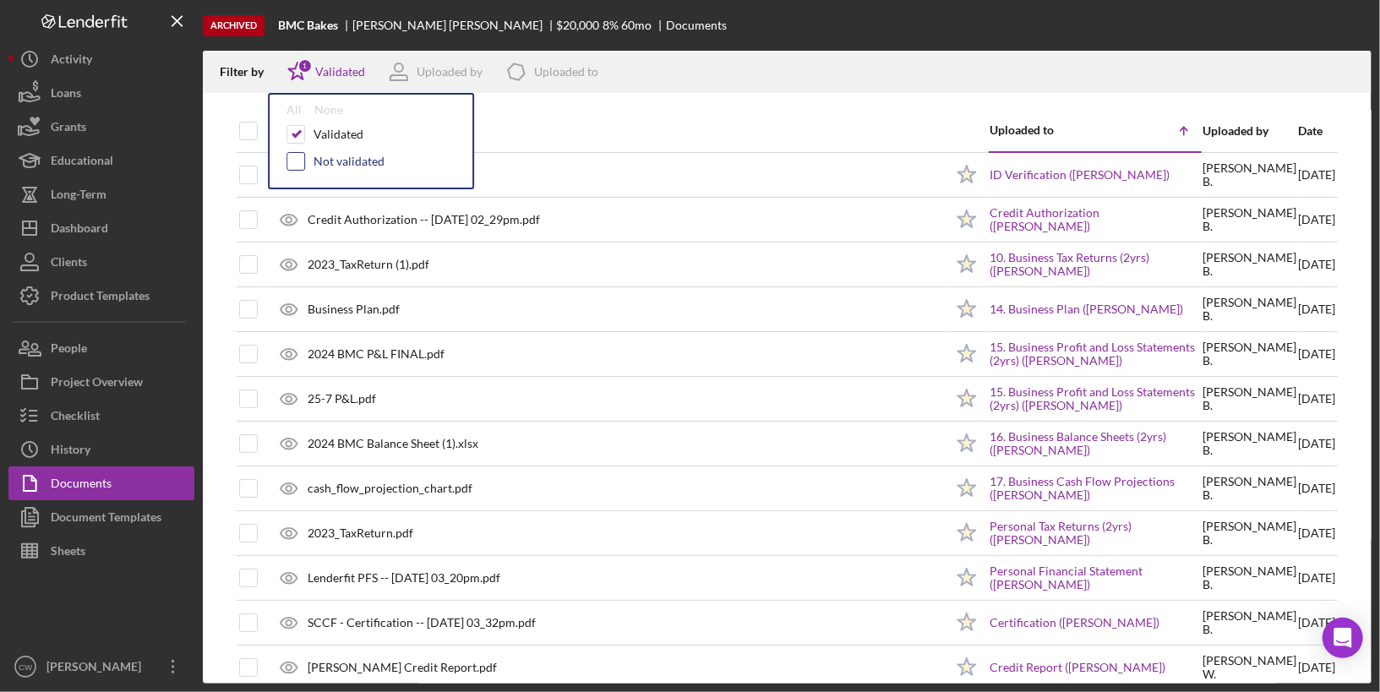
click at [297, 159] on input "checkbox" at bounding box center [295, 161] width 17 height 17
checkbox input "true"
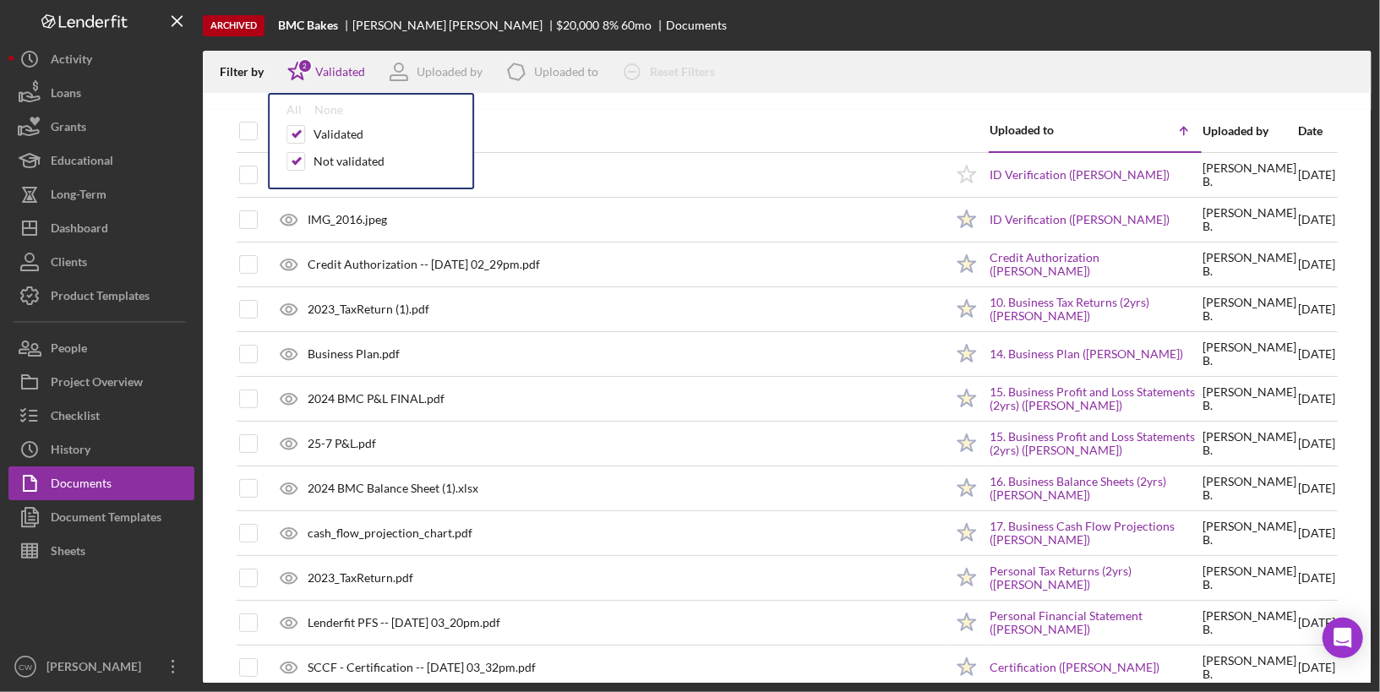
click at [855, 68] on div "Filter by Icon/Star 2 Validated All None Validated Not validated Uploaded by Ic…" at bounding box center [787, 72] width 1169 height 42
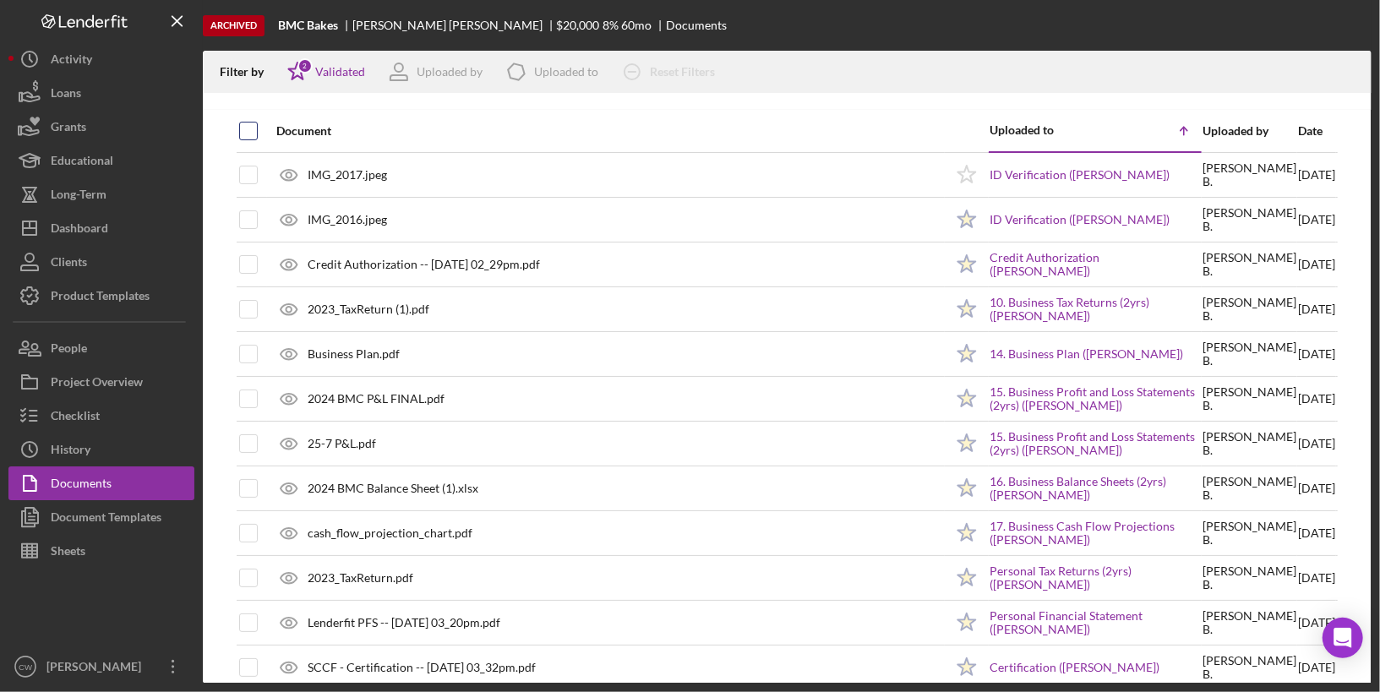
click at [243, 133] on input "checkbox" at bounding box center [248, 131] width 17 height 17
checkbox input "true"
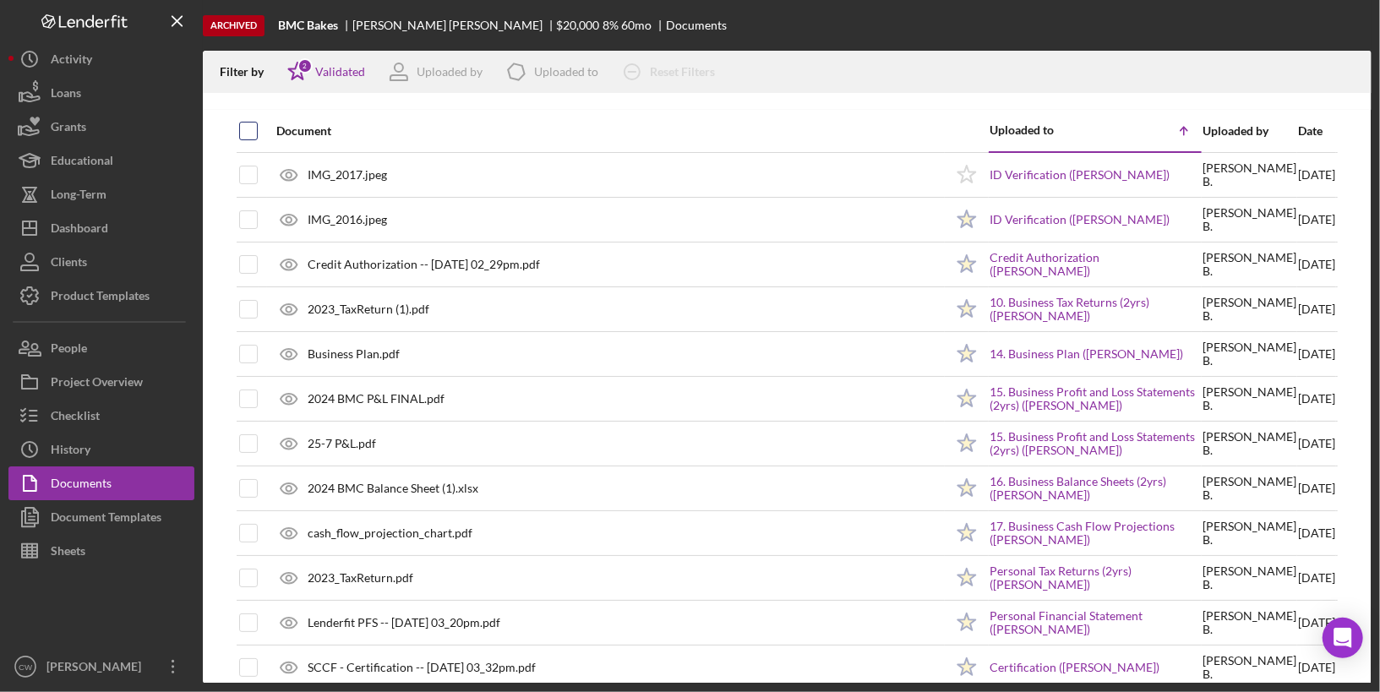
checkbox input "true"
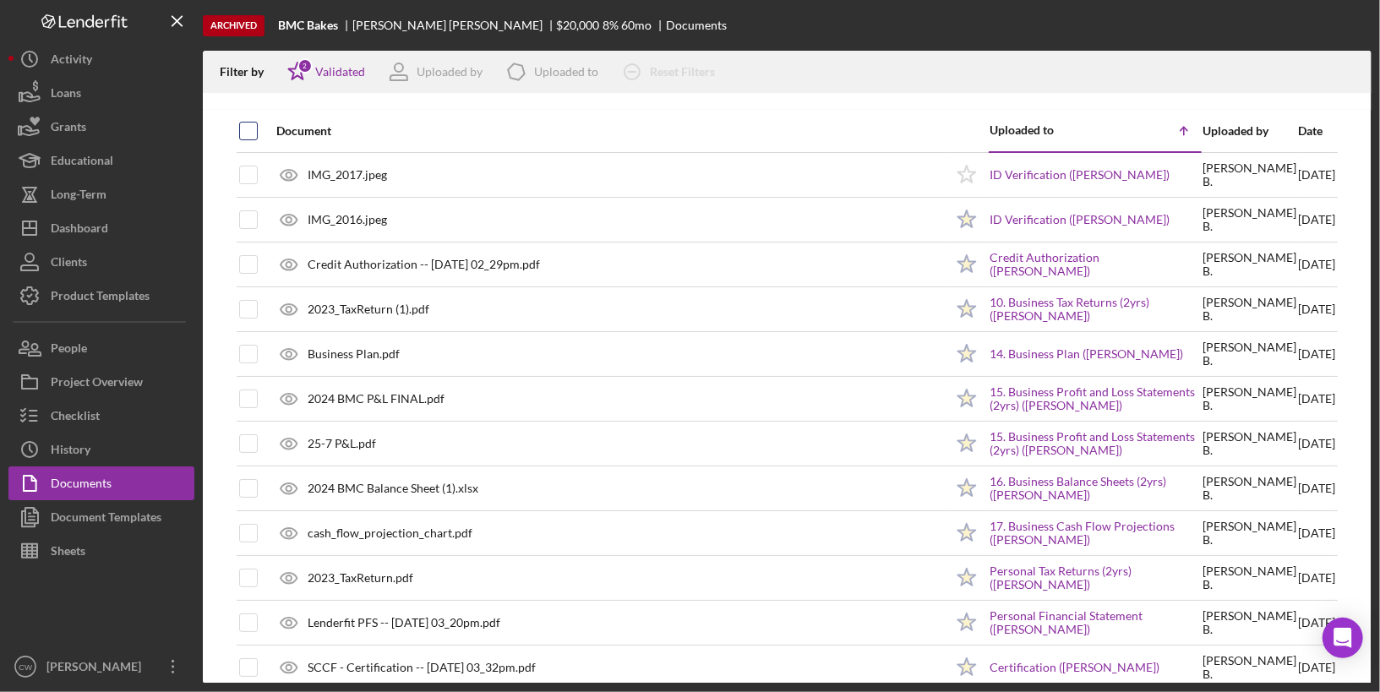
checkbox input "true"
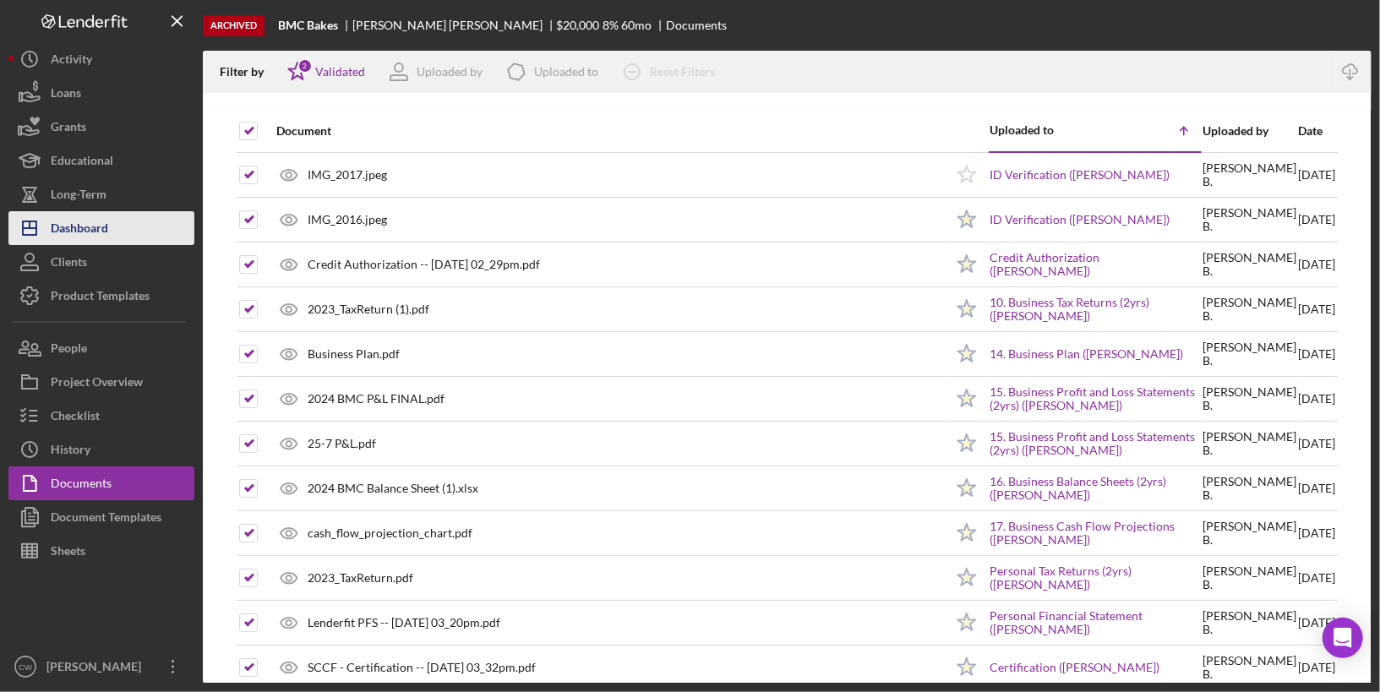
click at [107, 232] on div "Dashboard" at bounding box center [79, 230] width 57 height 38
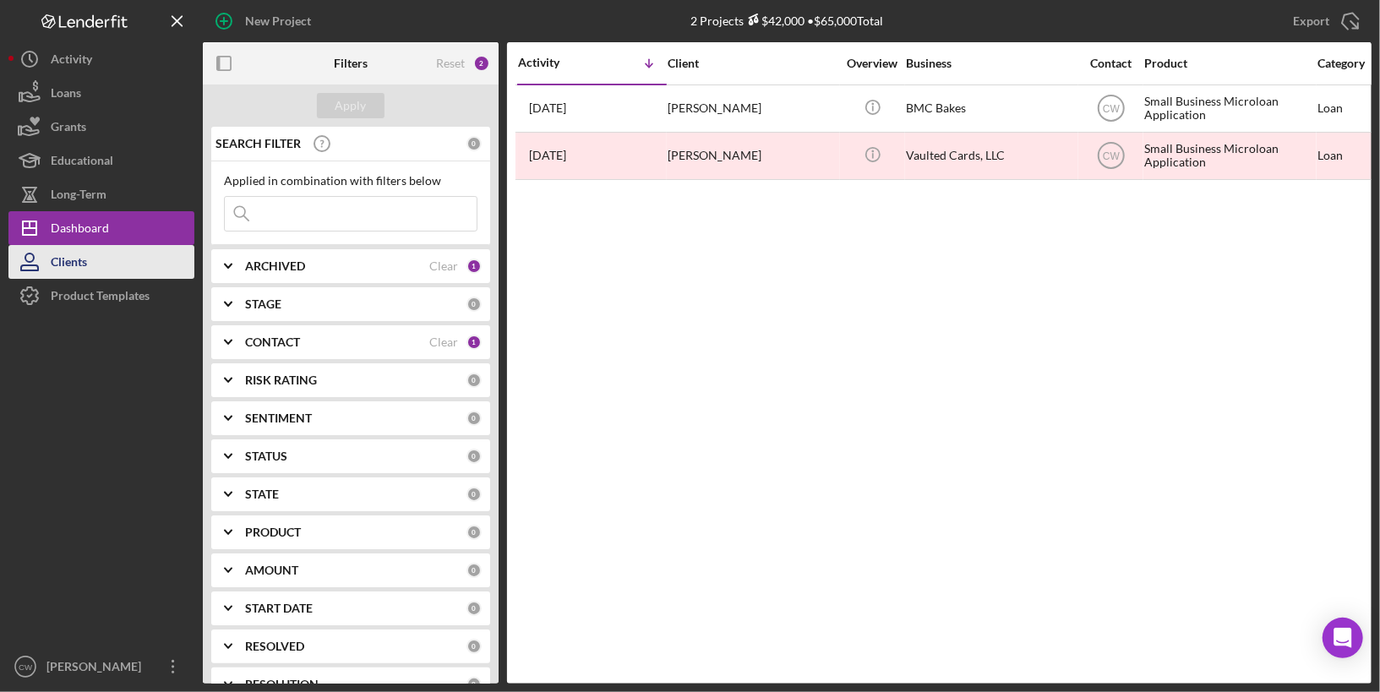
click at [85, 270] on div "Clients" at bounding box center [69, 264] width 36 height 38
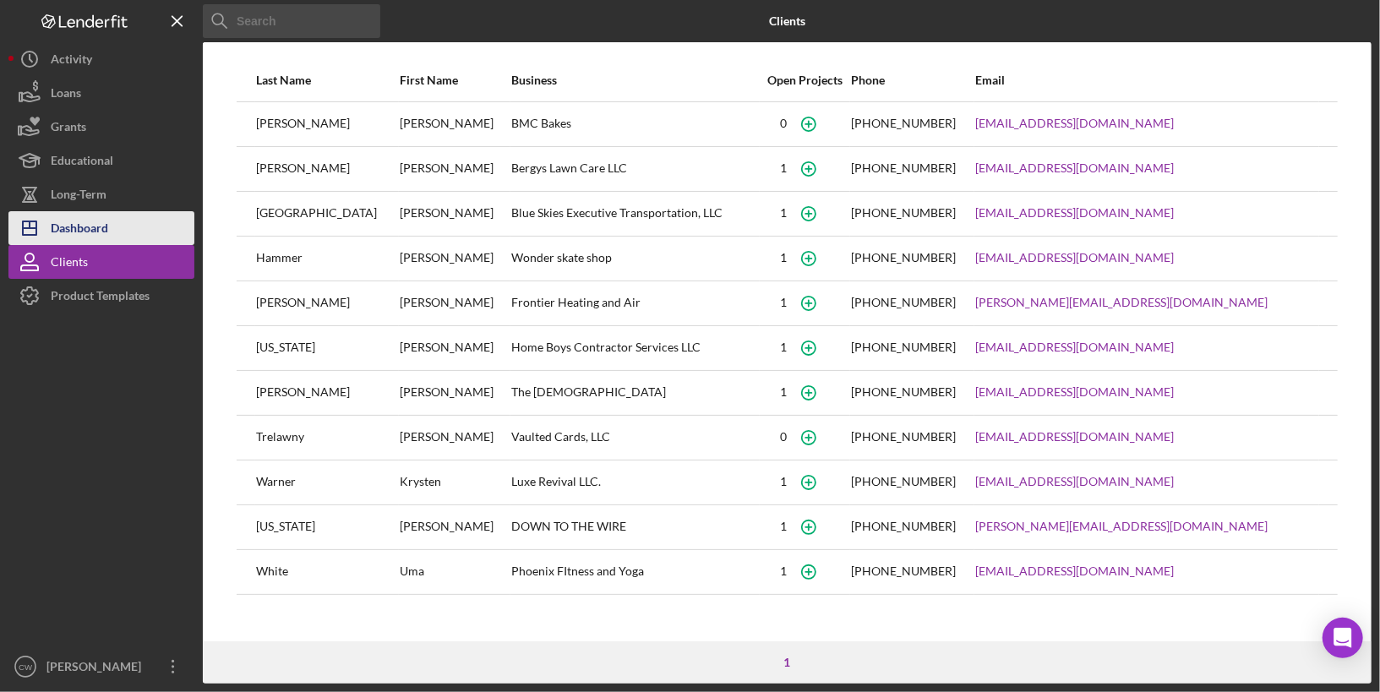
click at [85, 229] on div "Dashboard" at bounding box center [79, 230] width 57 height 38
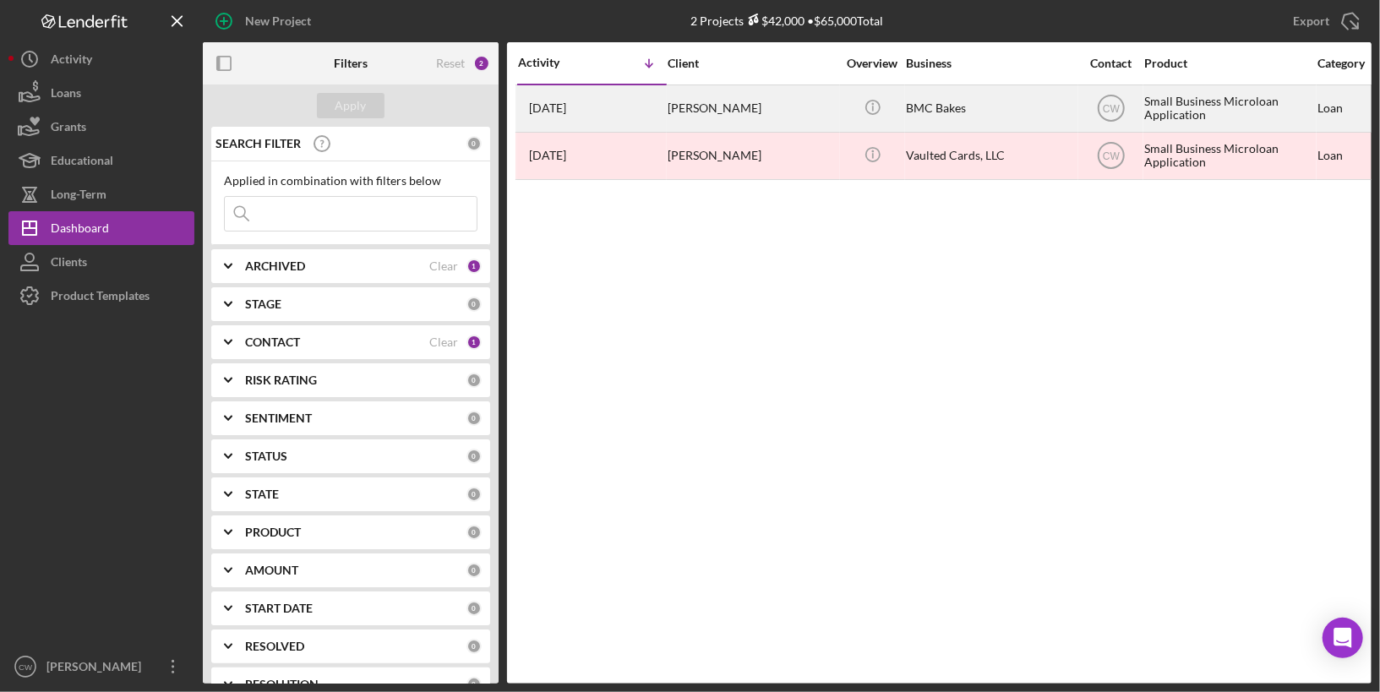
click at [941, 103] on div "BMC Bakes" at bounding box center [990, 108] width 169 height 45
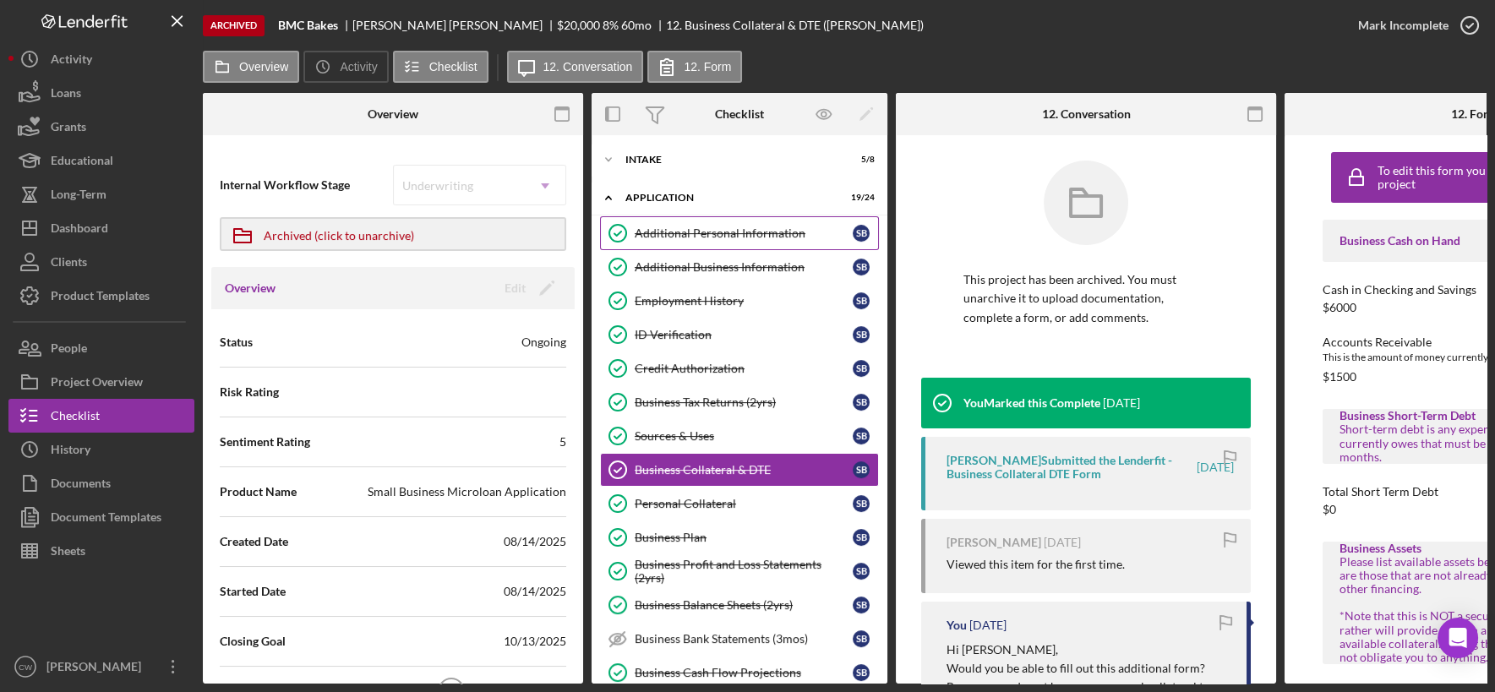
click at [784, 245] on link "Additional Personal Information Additional Personal Information S B" at bounding box center [739, 233] width 279 height 34
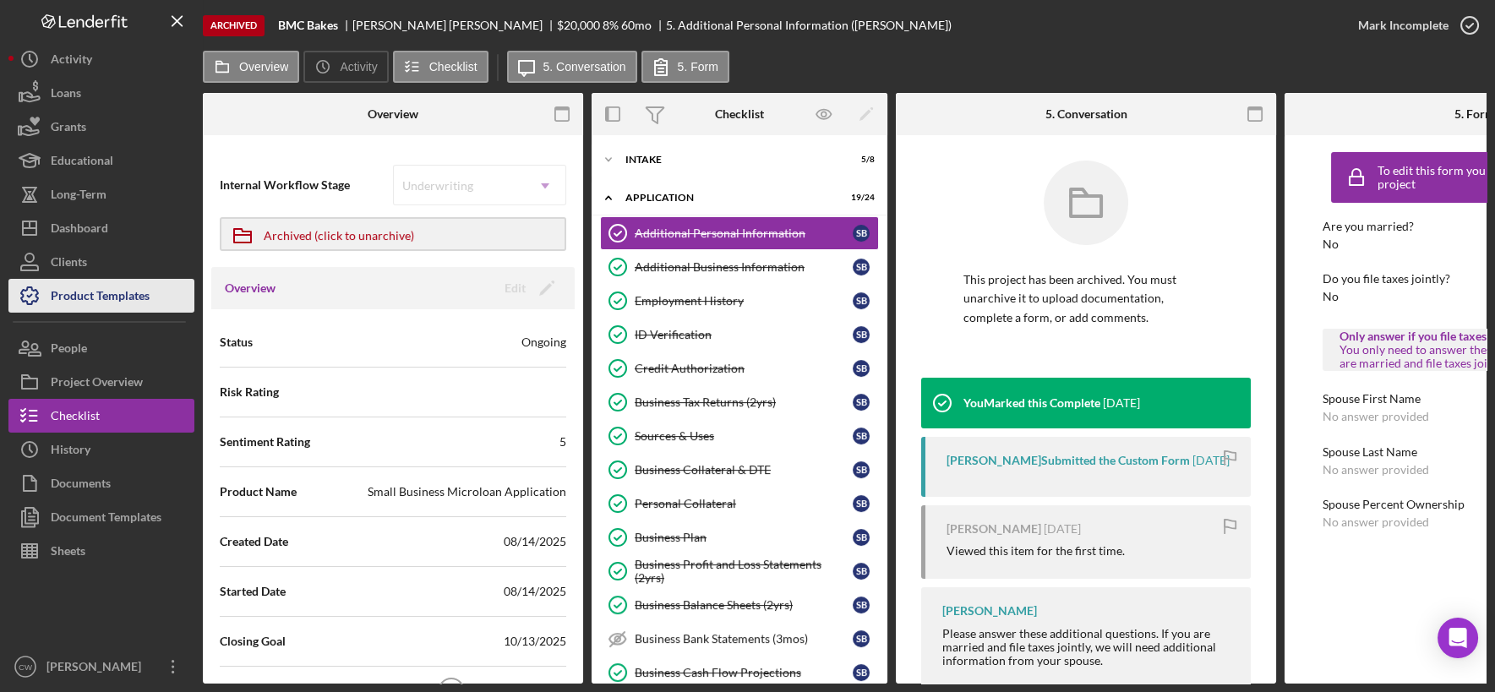
click at [132, 299] on div "Product Templates" at bounding box center [100, 298] width 99 height 38
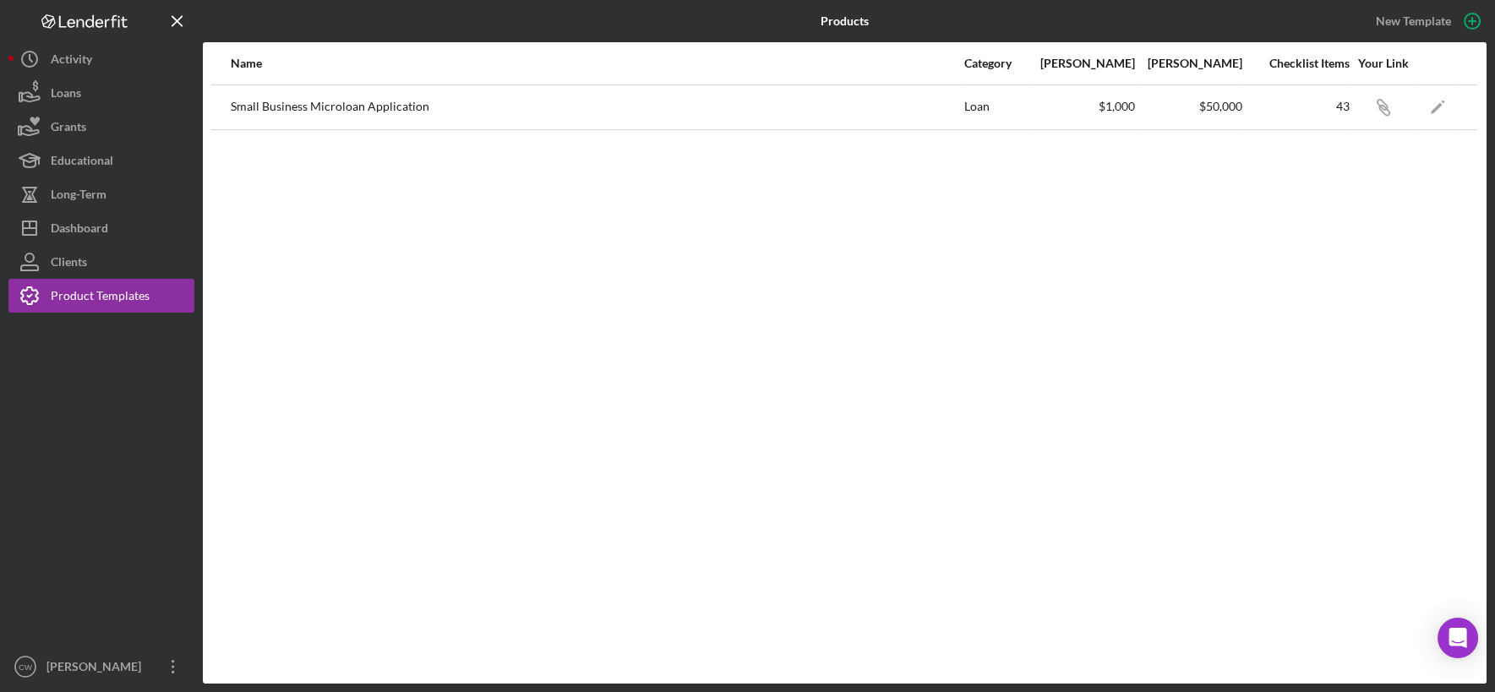
click at [464, 116] on div "Small Business Microloan Application" at bounding box center [597, 107] width 732 height 42
click at [1379, 102] on icon "Icon/Edit" at bounding box center [1438, 107] width 38 height 38
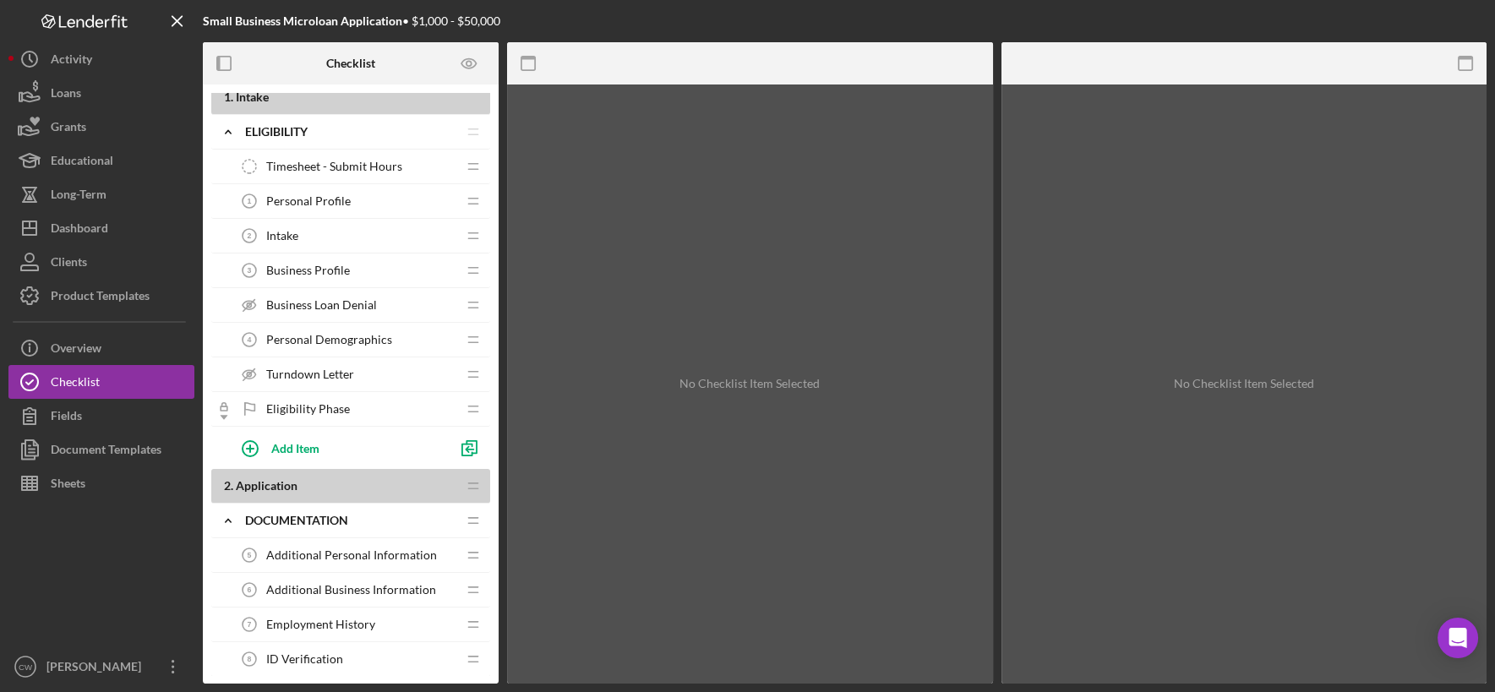
scroll to position [14, 0]
click at [71, 416] on div "Fields" at bounding box center [66, 418] width 31 height 38
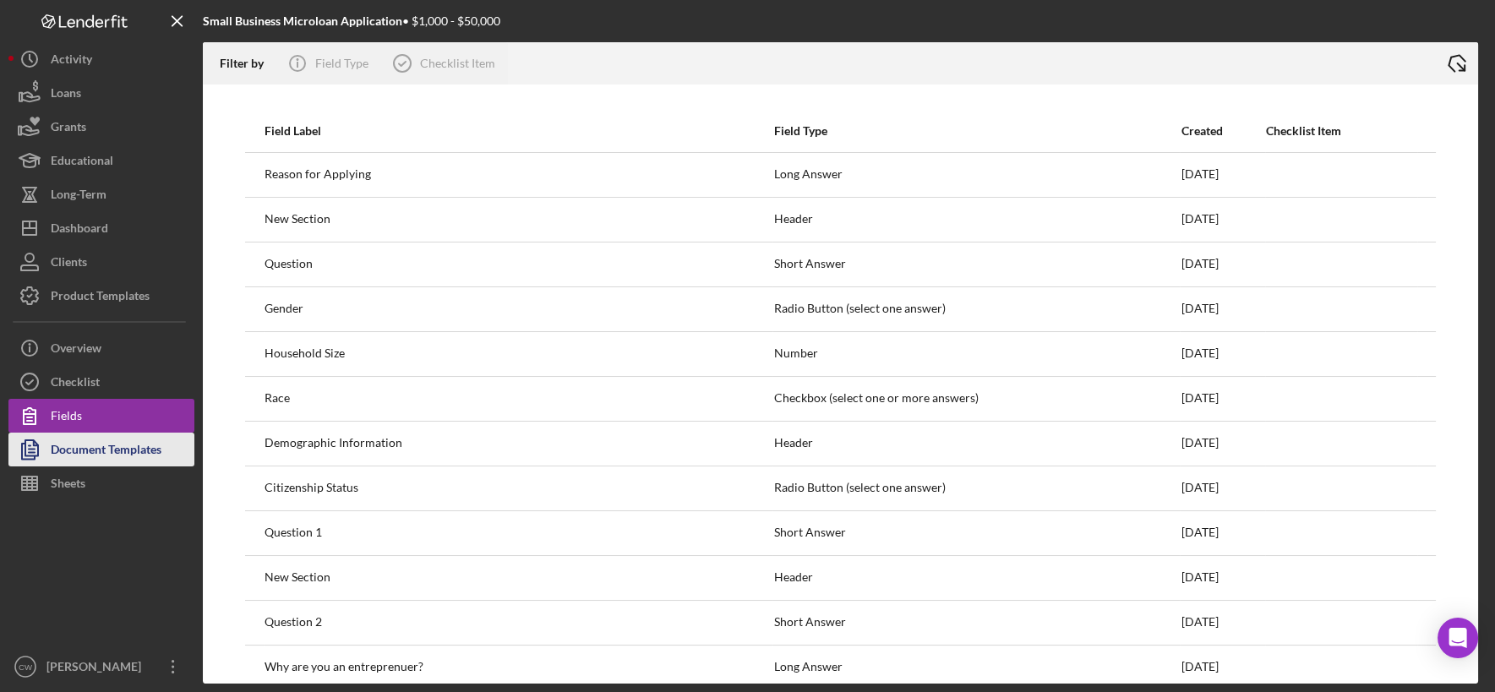
click at [94, 446] on div "Document Templates" at bounding box center [106, 452] width 111 height 38
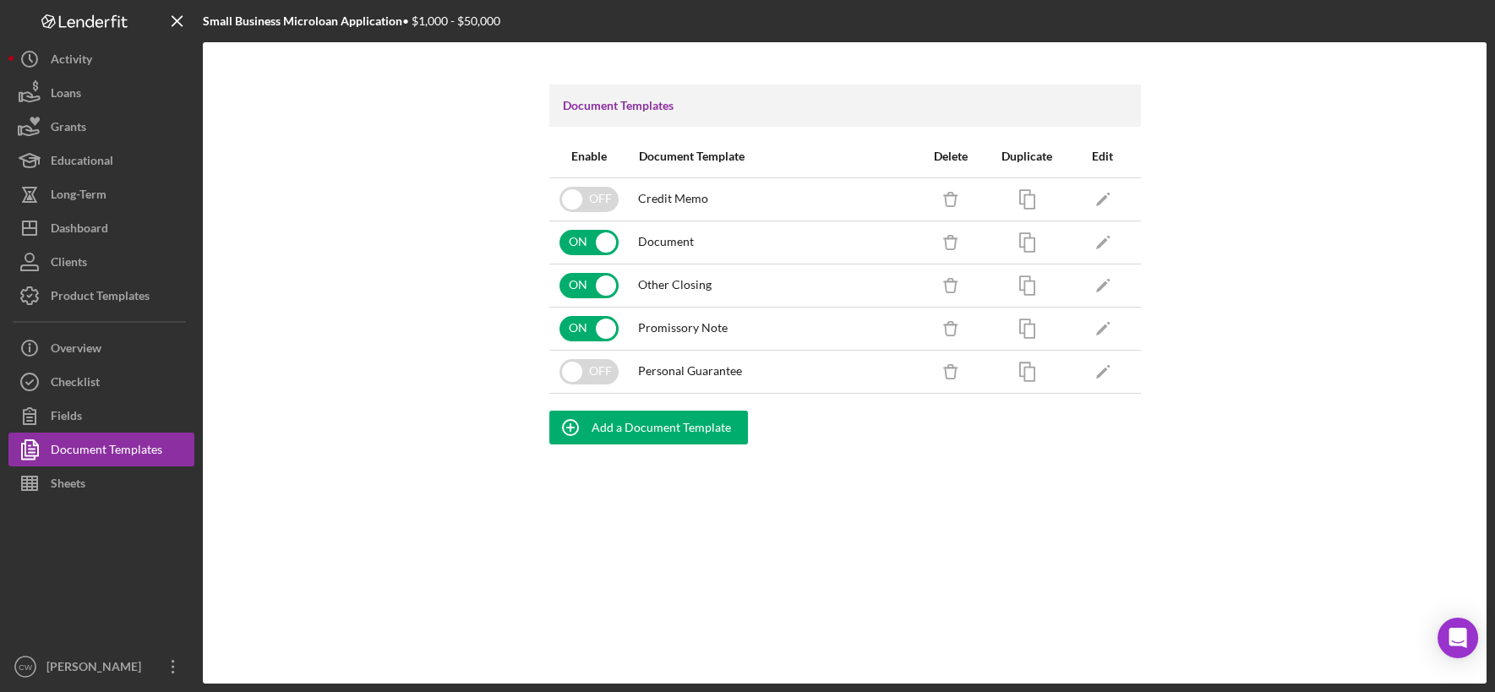
click at [668, 242] on span "Document" at bounding box center [666, 242] width 56 height 14
click at [1107, 235] on icon "button" at bounding box center [1107, 236] width 3 height 3
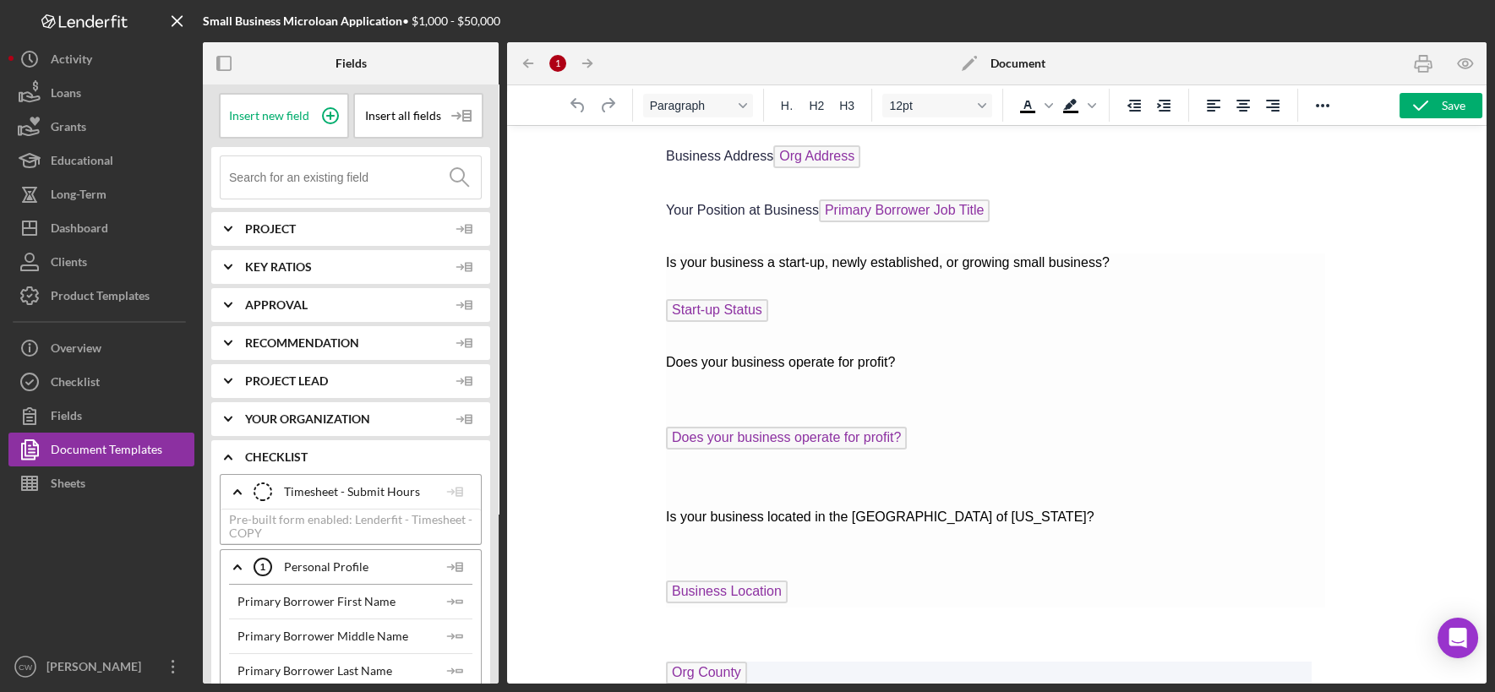
scroll to position [0, 2]
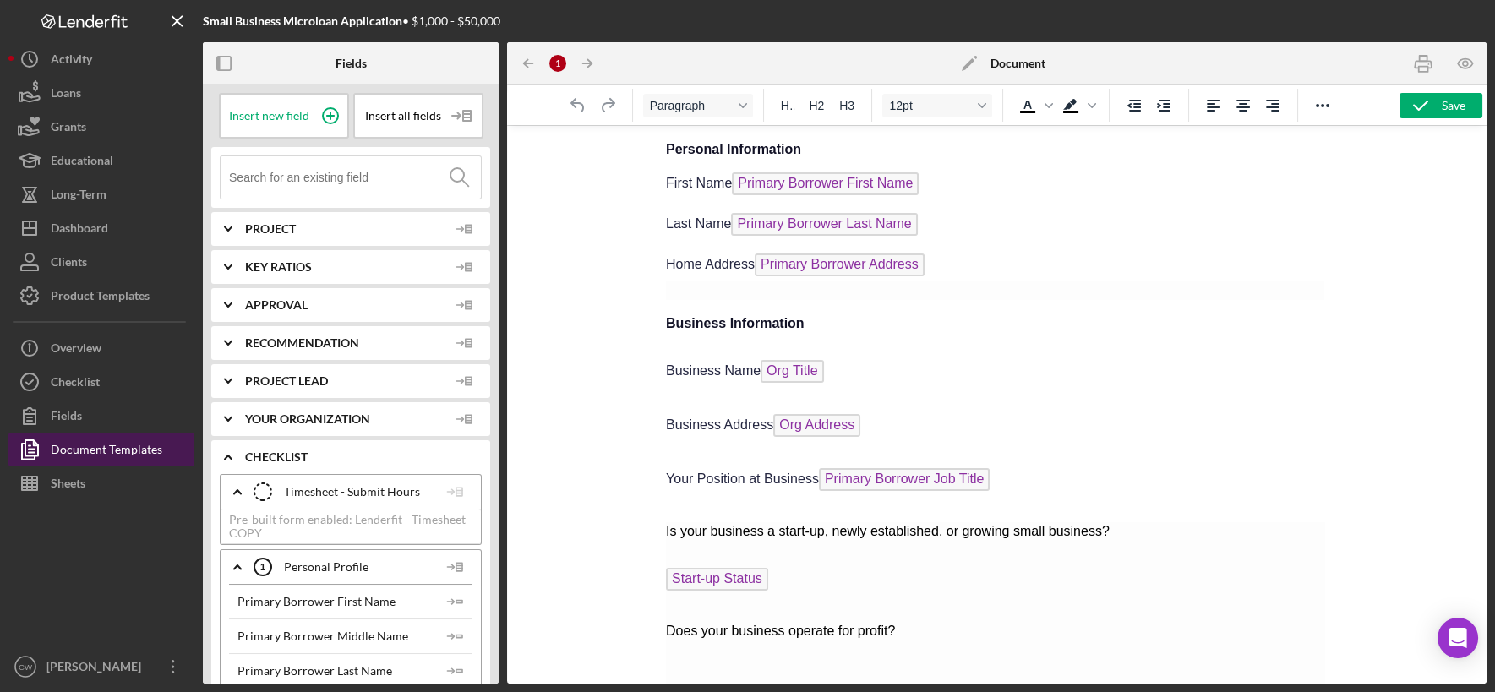
click at [139, 450] on div "Document Templates" at bounding box center [107, 452] width 112 height 38
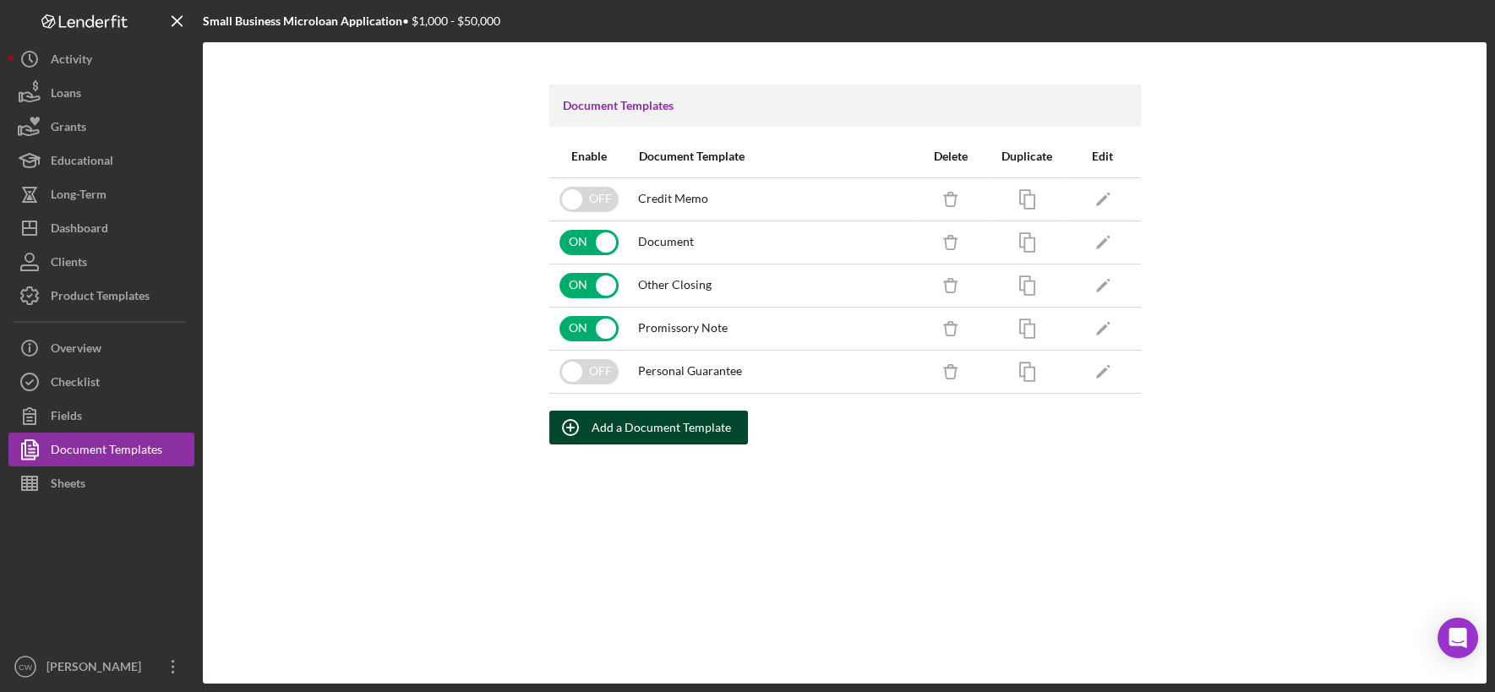
click at [668, 427] on div "Add a Document Template" at bounding box center [661, 428] width 139 height 34
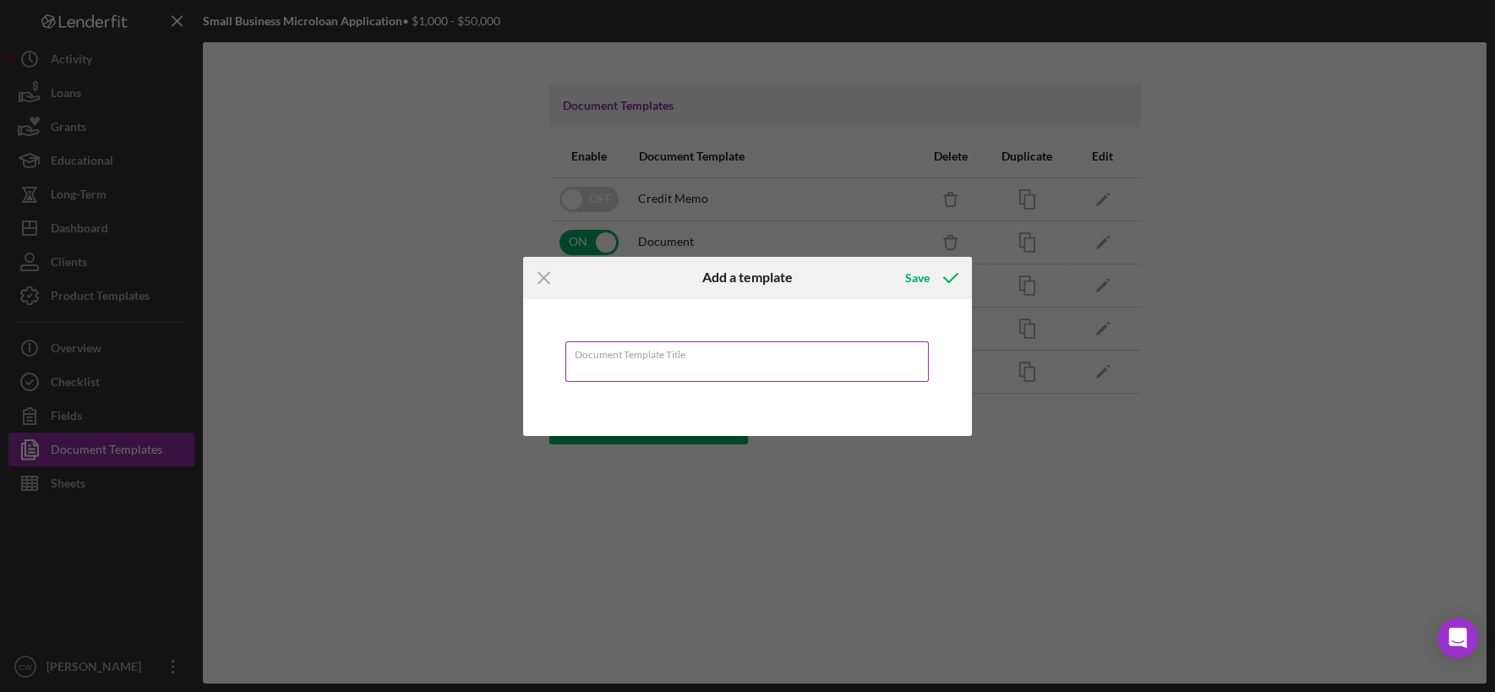
click at [668, 366] on input "Document Template Title" at bounding box center [746, 361] width 363 height 41
type input "Application"
click at [914, 276] on div "Save" at bounding box center [917, 278] width 25 height 34
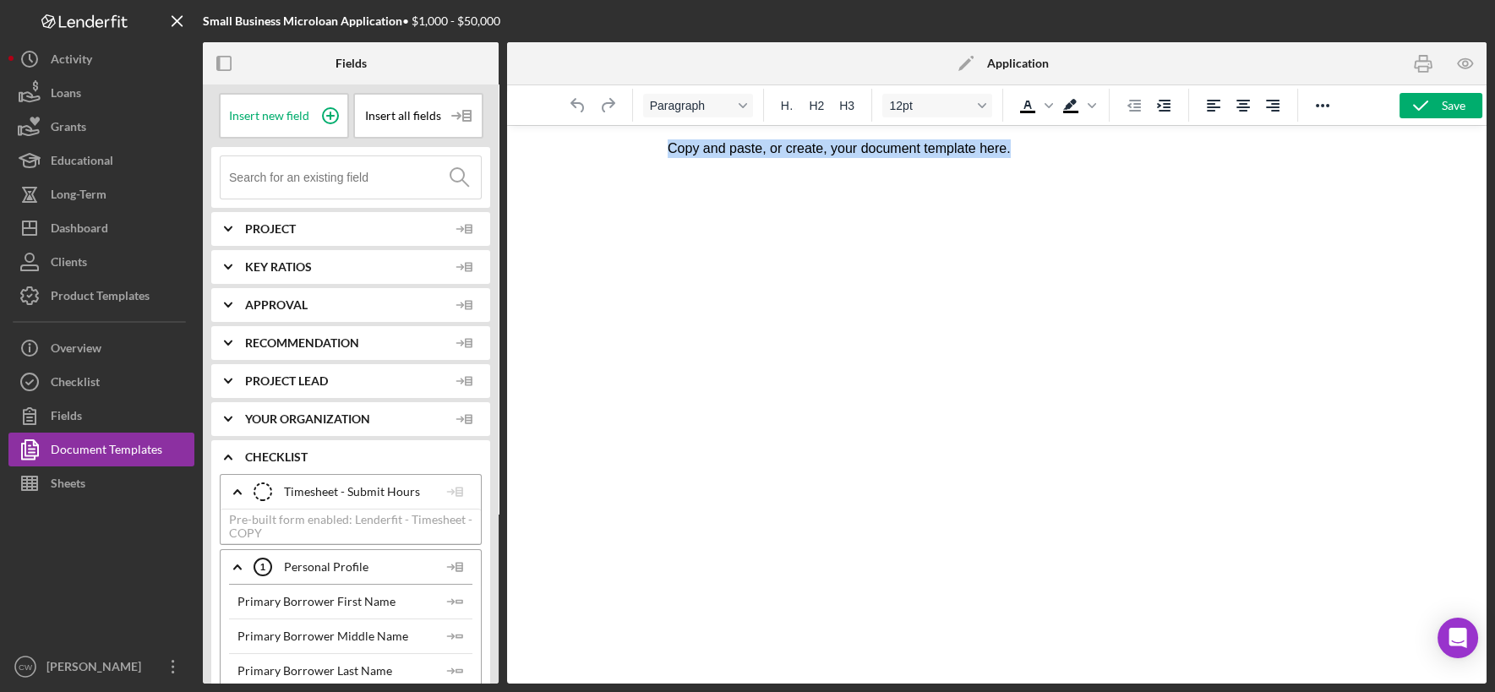
drag, startPoint x: 1029, startPoint y: 150, endPoint x: 662, endPoint y: 143, distance: 367.7
click at [662, 143] on html "Copy and paste, or create, your document template here." at bounding box center [995, 149] width 685 height 46
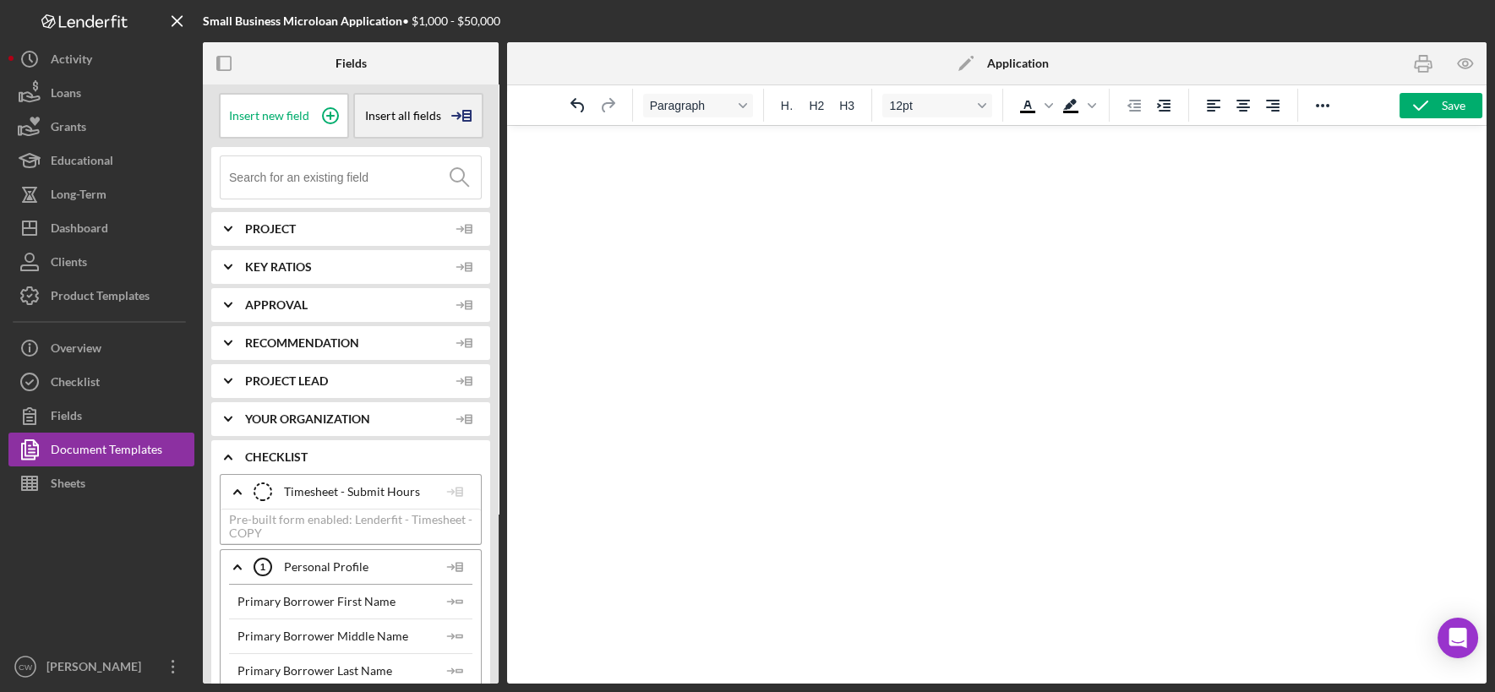
click at [412, 106] on div "Insert all fields" at bounding box center [418, 116] width 130 height 46
click at [439, 163] on div "Insert List" at bounding box center [414, 165] width 115 height 35
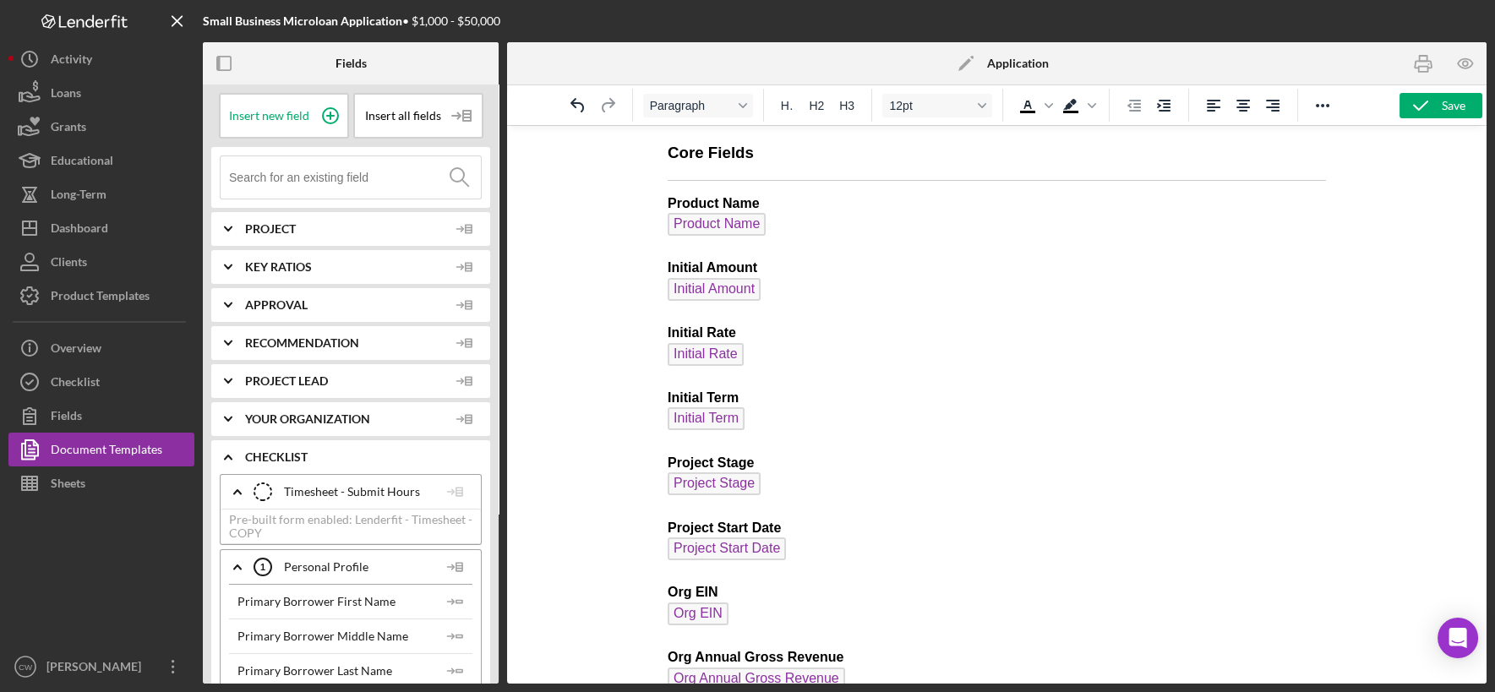
click at [575, 92] on div at bounding box center [593, 105] width 79 height 33
click at [575, 104] on icon "Undo" at bounding box center [577, 105] width 14 height 14
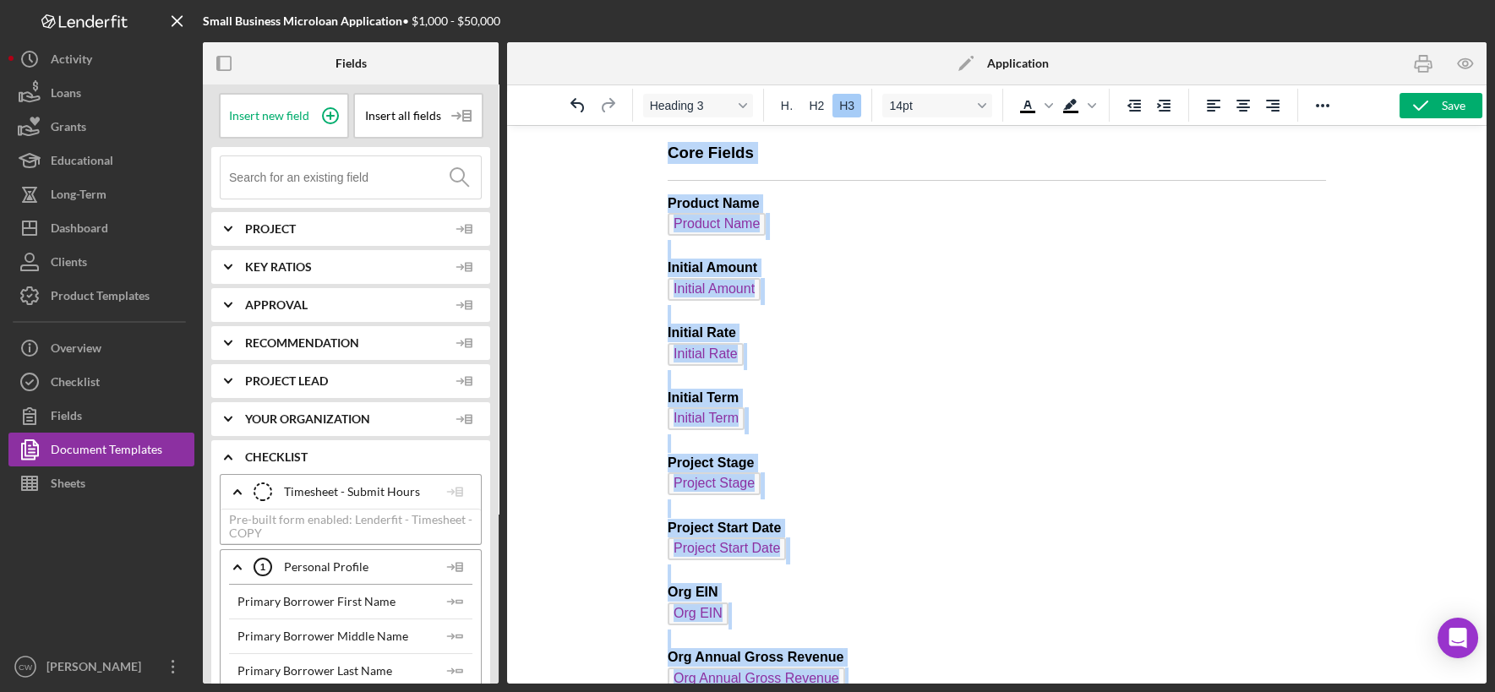
drag, startPoint x: 723, startPoint y: 452, endPoint x: 730, endPoint y: -146, distance: 598.4
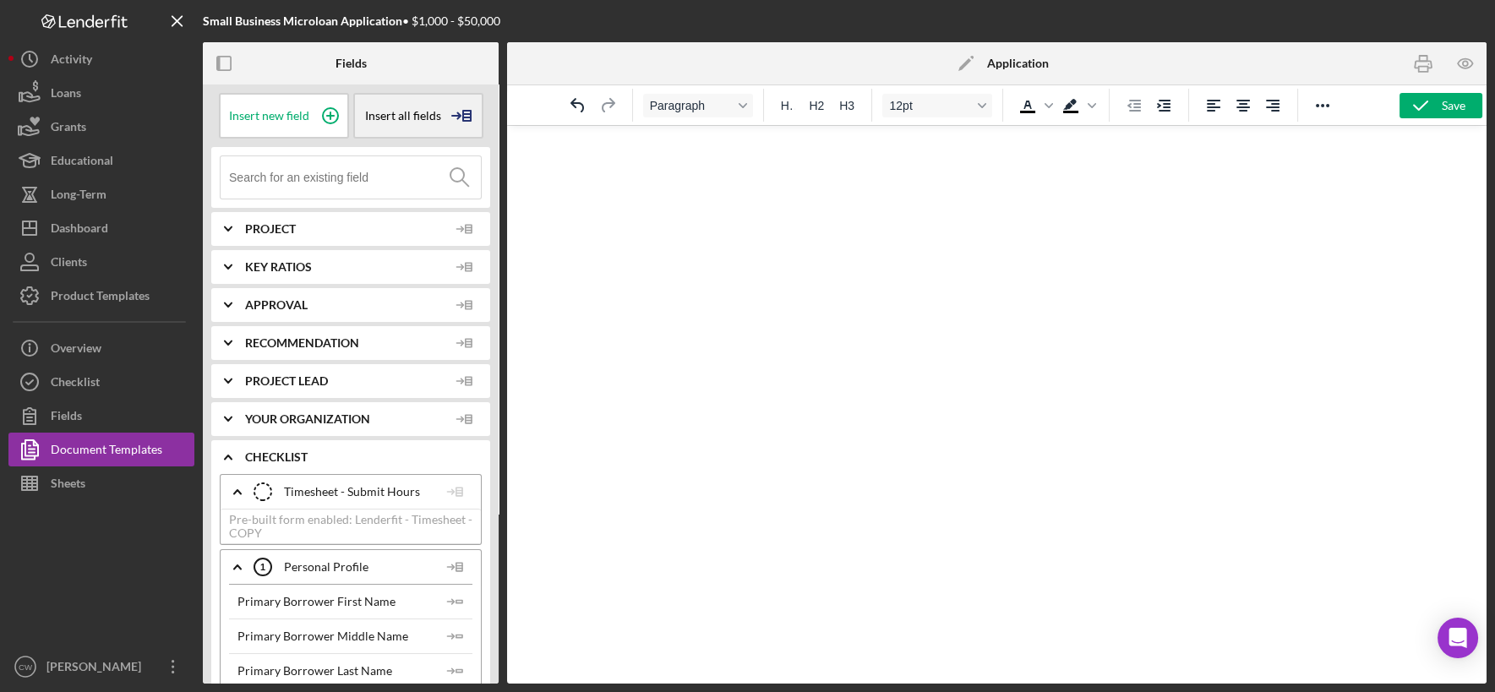
click at [435, 118] on span "Insert all fields" at bounding box center [403, 116] width 76 height 14
click at [408, 205] on div "Insert Table" at bounding box center [414, 200] width 115 height 34
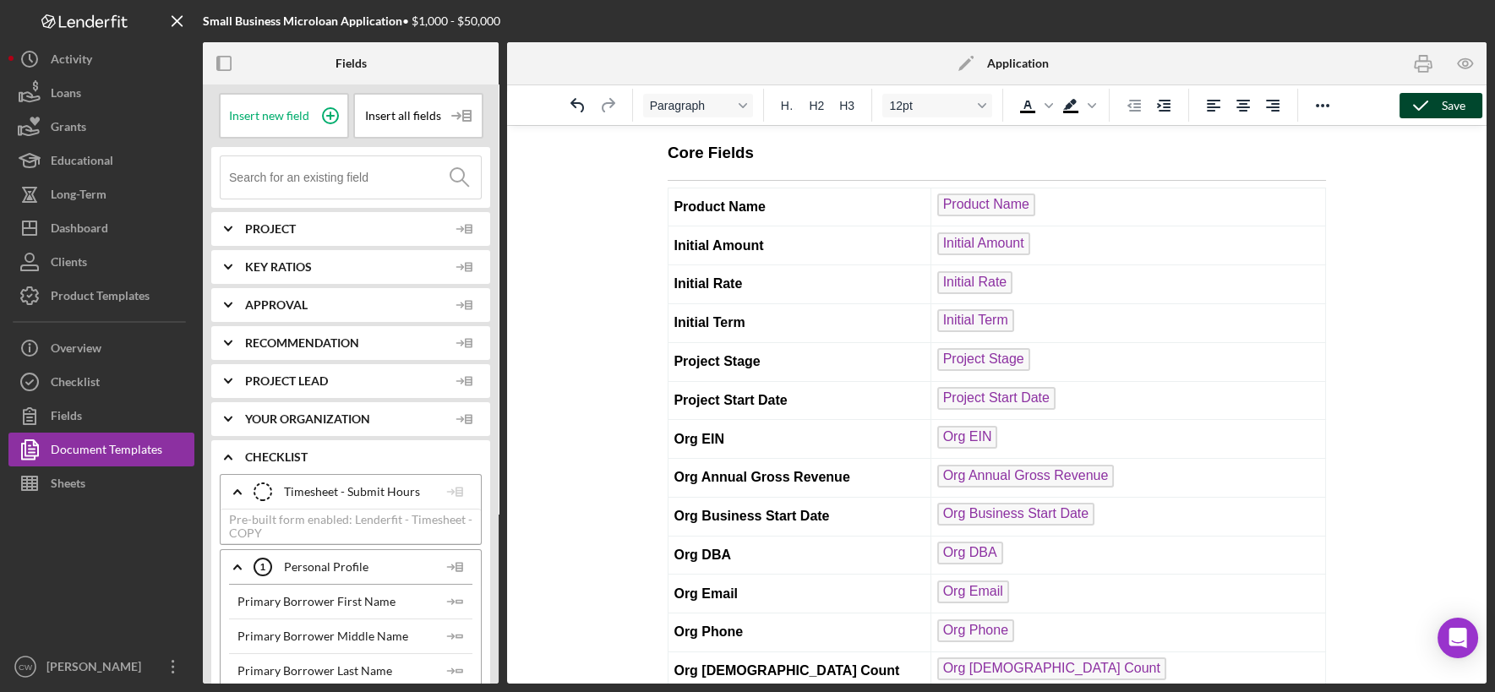
click at [1379, 108] on icon "button" at bounding box center [1420, 106] width 42 height 42
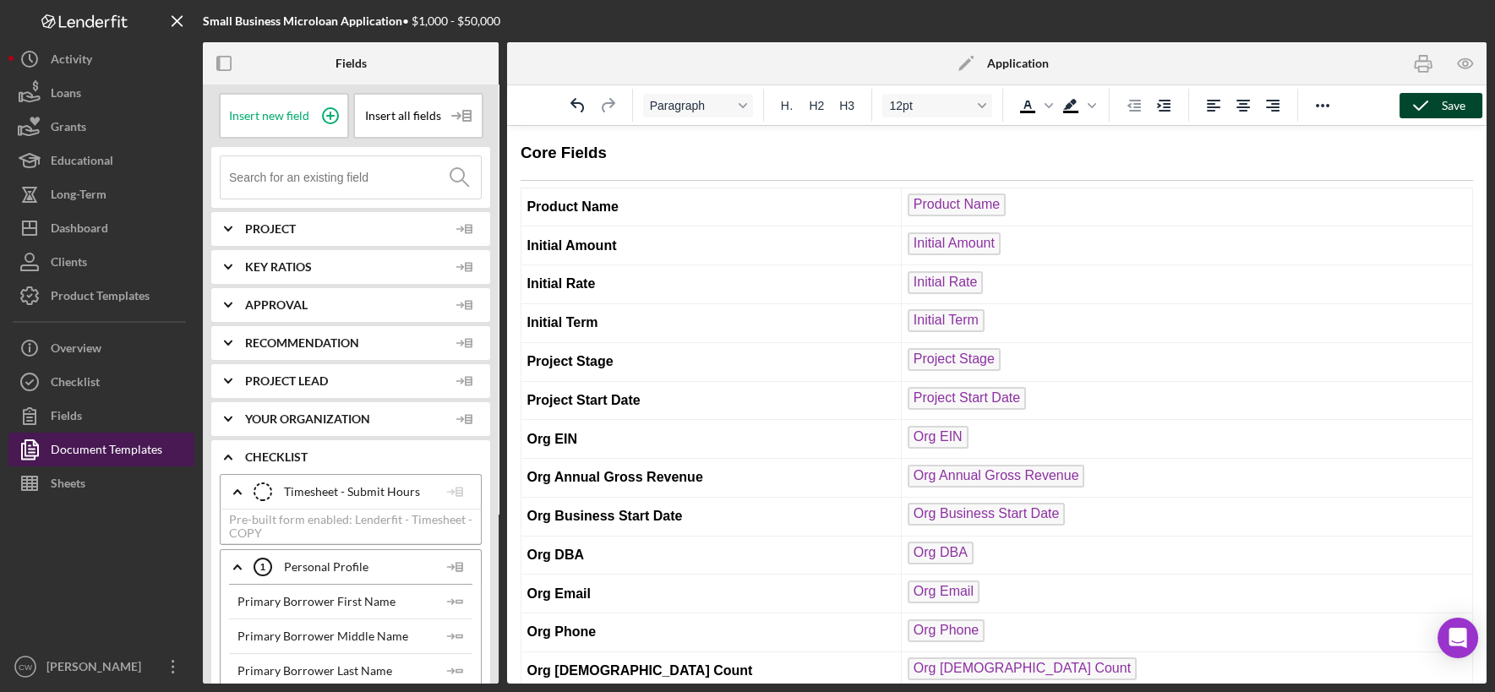
click at [147, 459] on div "Document Templates" at bounding box center [107, 452] width 112 height 38
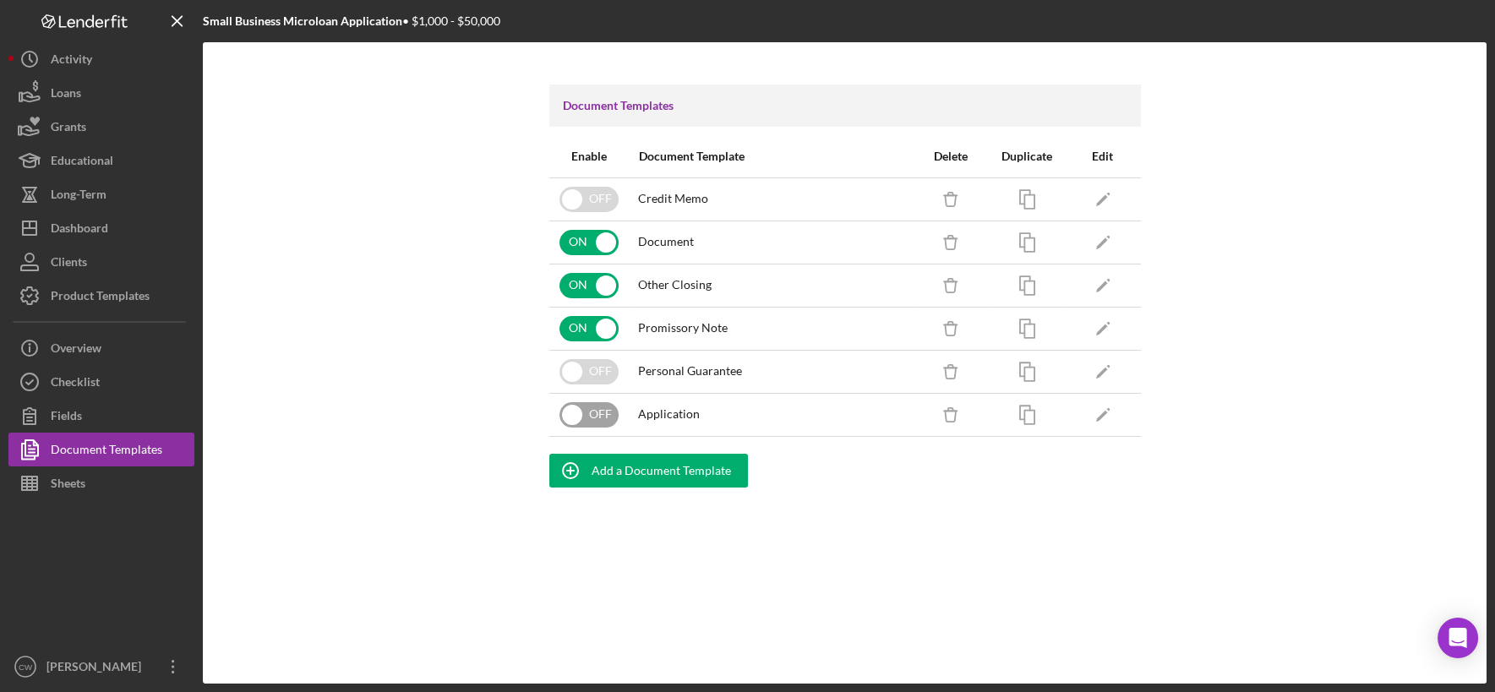
click at [568, 414] on input "checkbox" at bounding box center [588, 414] width 59 height 25
checkbox input "true"
click at [120, 243] on button "Icon/Dashboard Dashboard" at bounding box center [101, 228] width 186 height 34
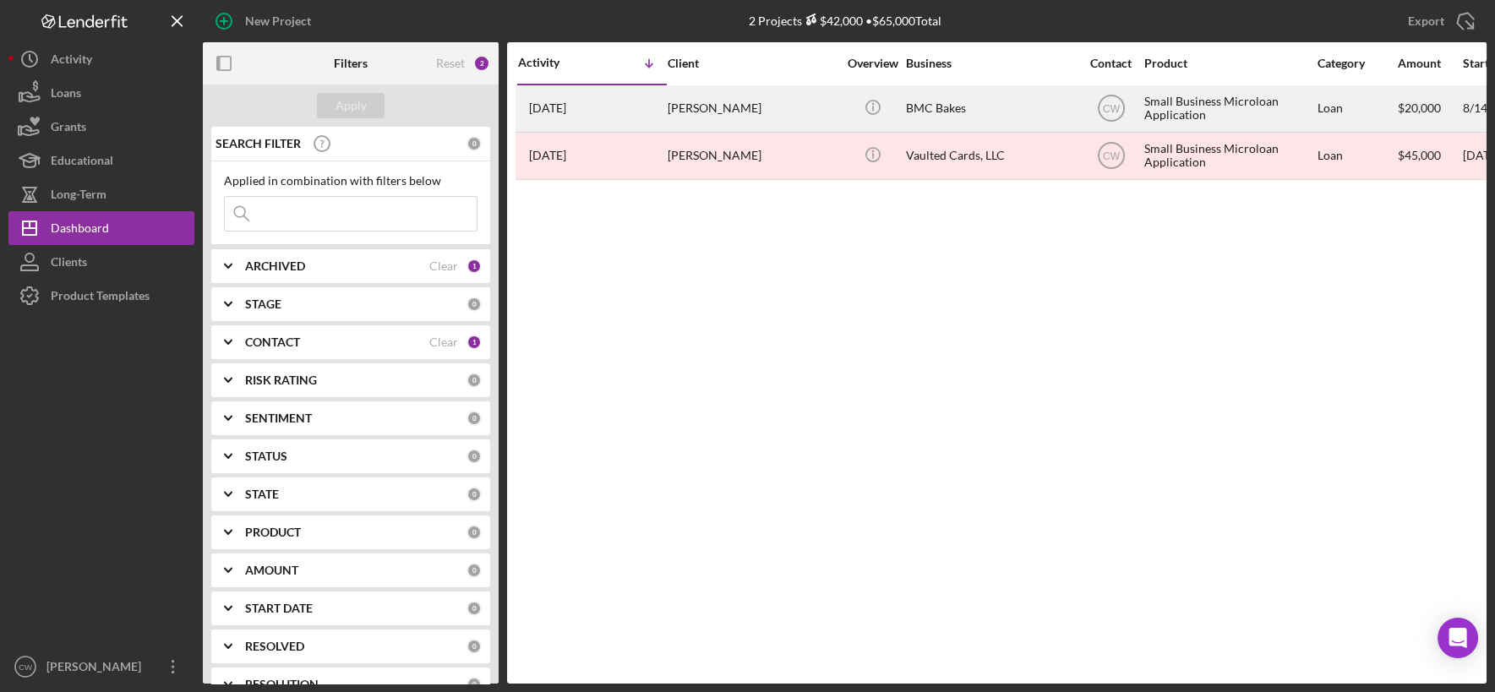
click at [954, 106] on div "BMC Bakes" at bounding box center [990, 108] width 169 height 45
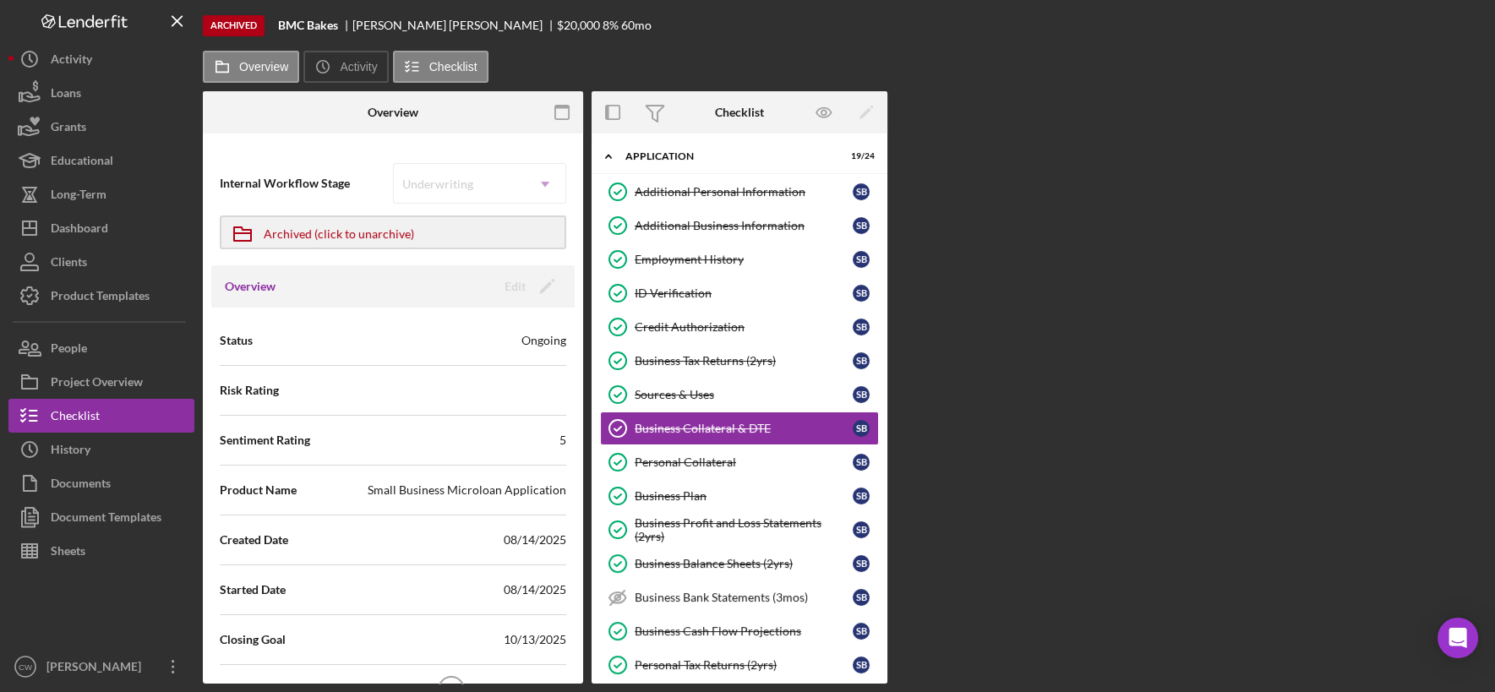
scroll to position [53, 0]
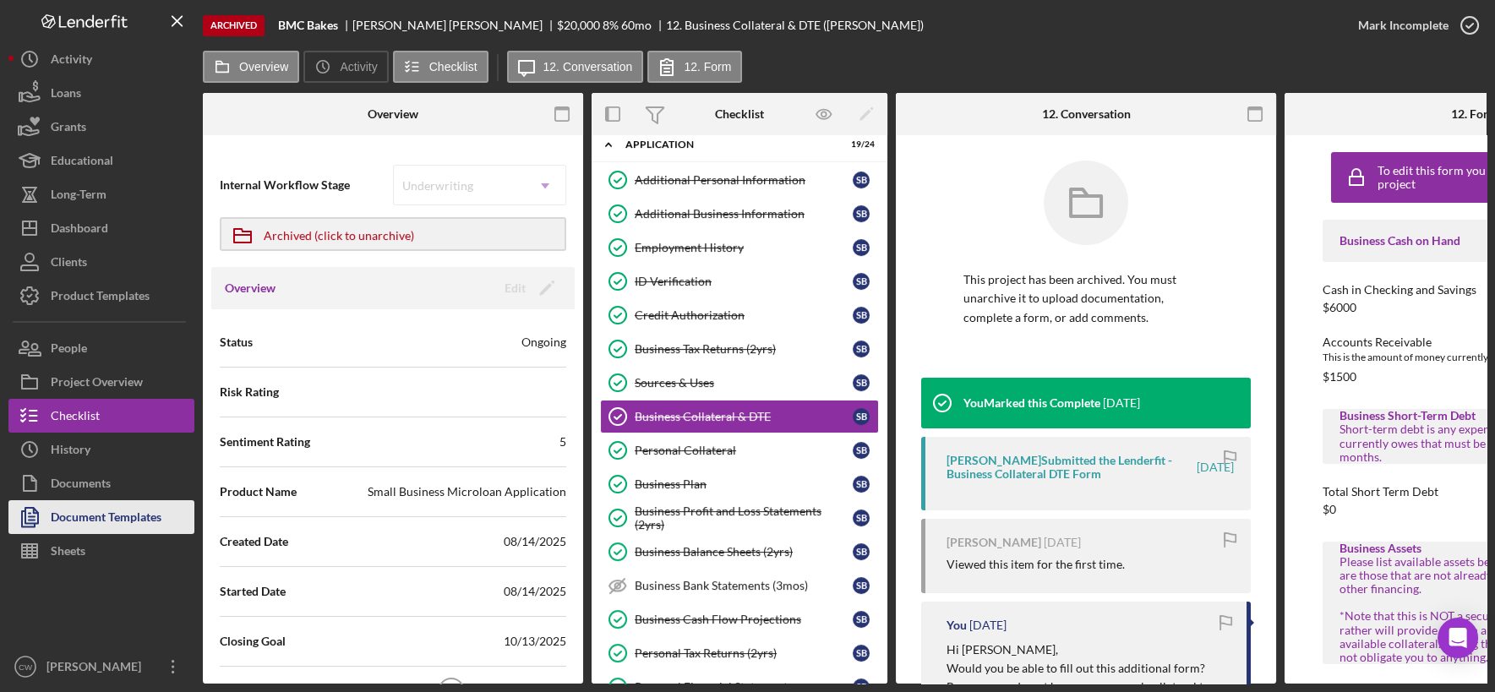
click at [156, 508] on div "Document Templates" at bounding box center [106, 519] width 111 height 38
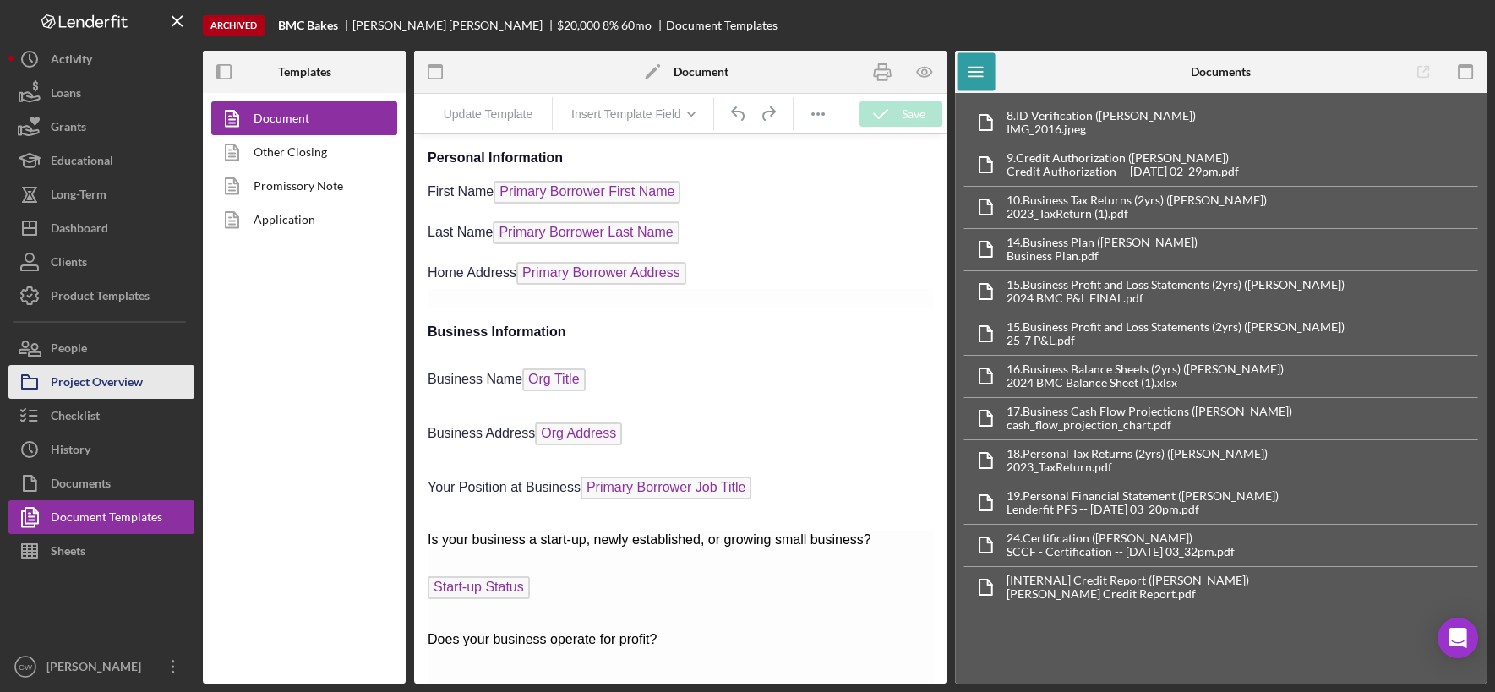
click at [139, 387] on div "Project Overview" at bounding box center [97, 384] width 92 height 38
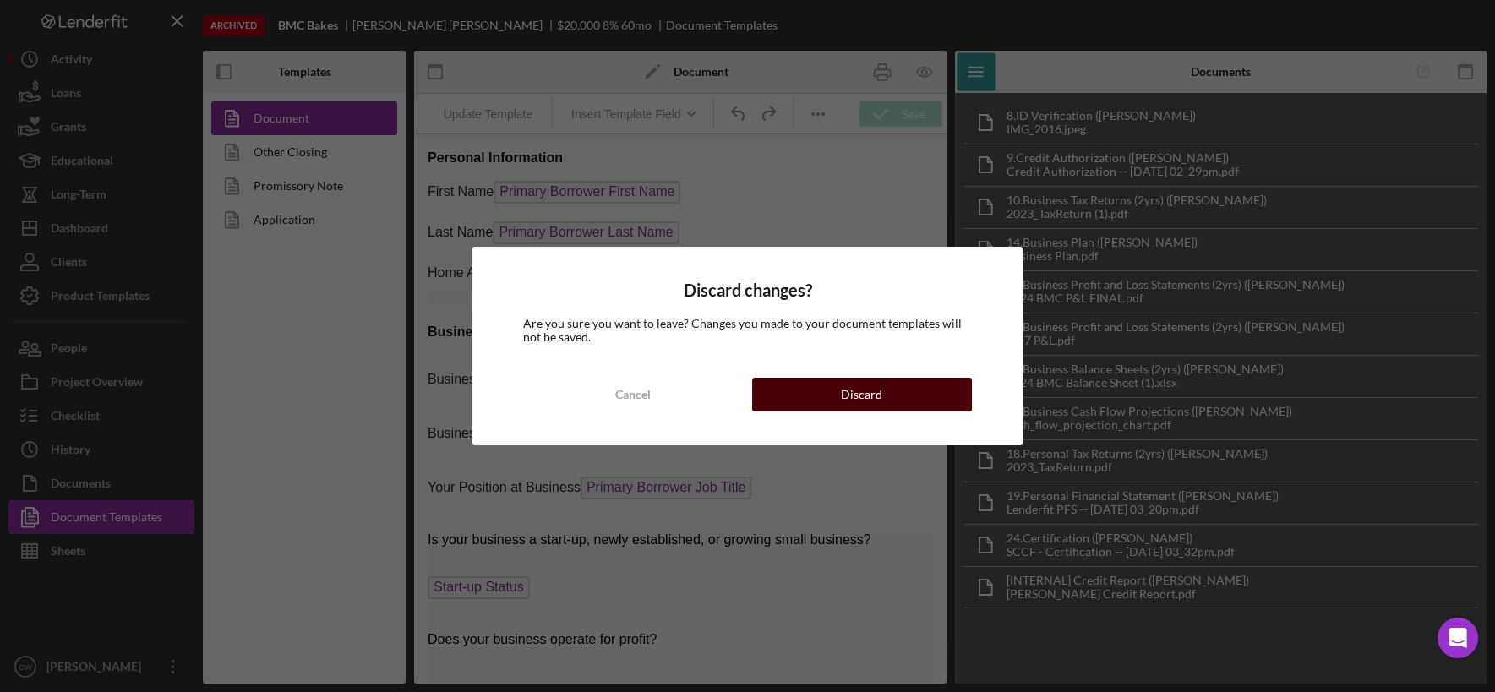
click at [856, 396] on div "Discard" at bounding box center [861, 395] width 41 height 34
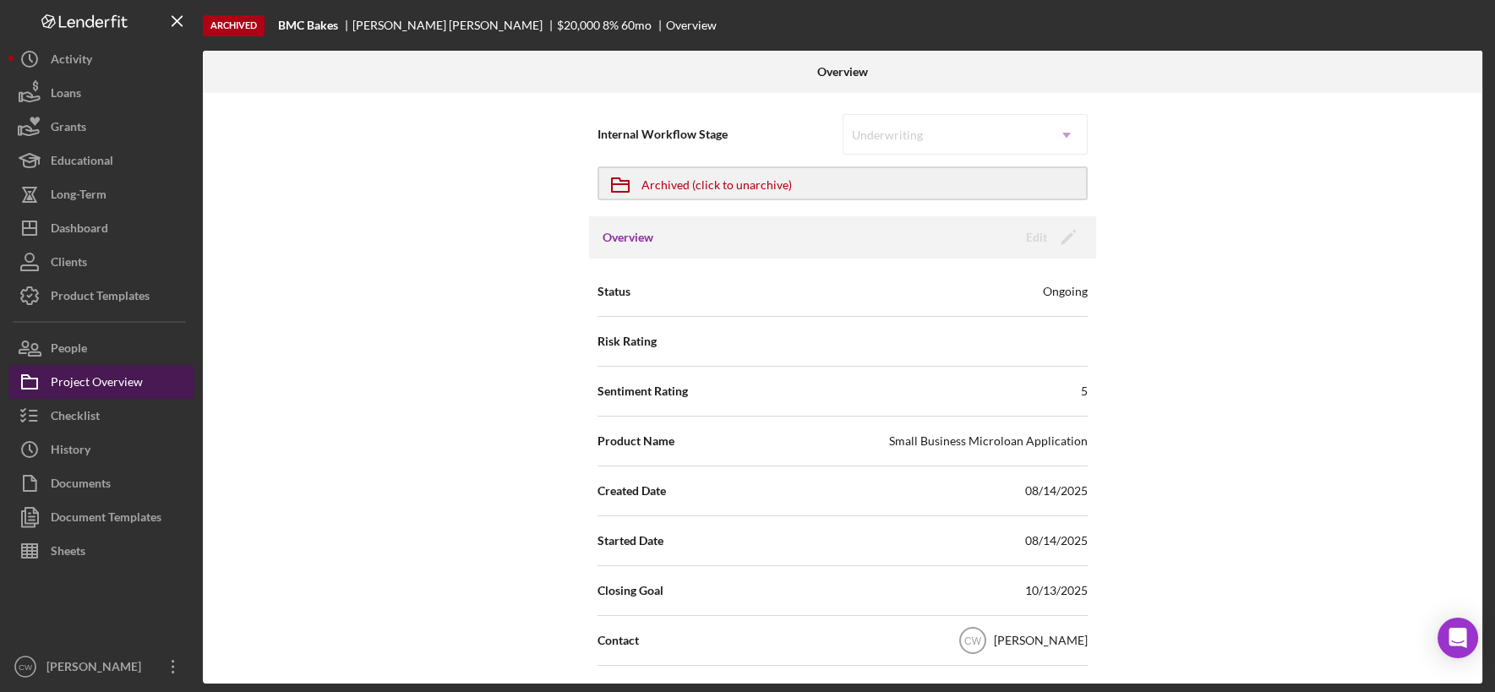
click at [135, 384] on div "Project Overview" at bounding box center [97, 384] width 92 height 38
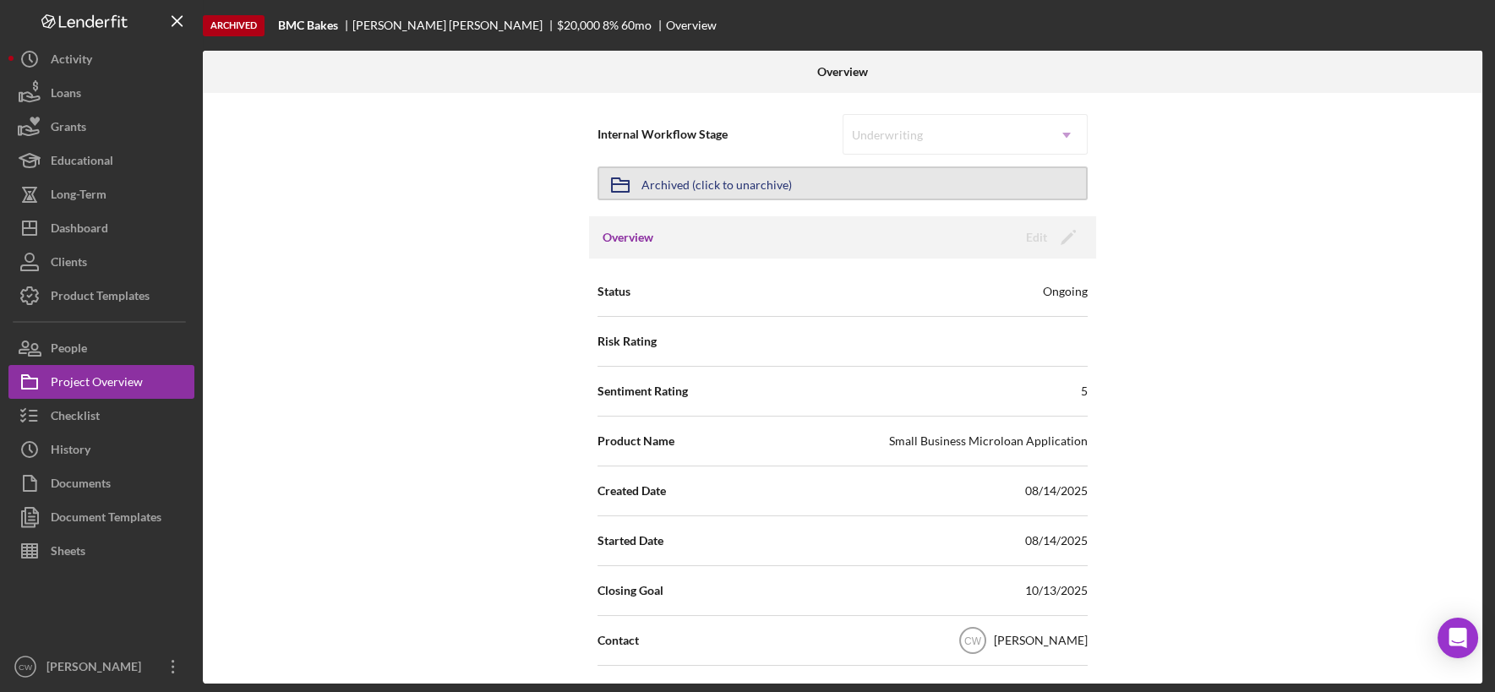
click at [728, 183] on div "Archived (click to unarchive)" at bounding box center [716, 183] width 150 height 30
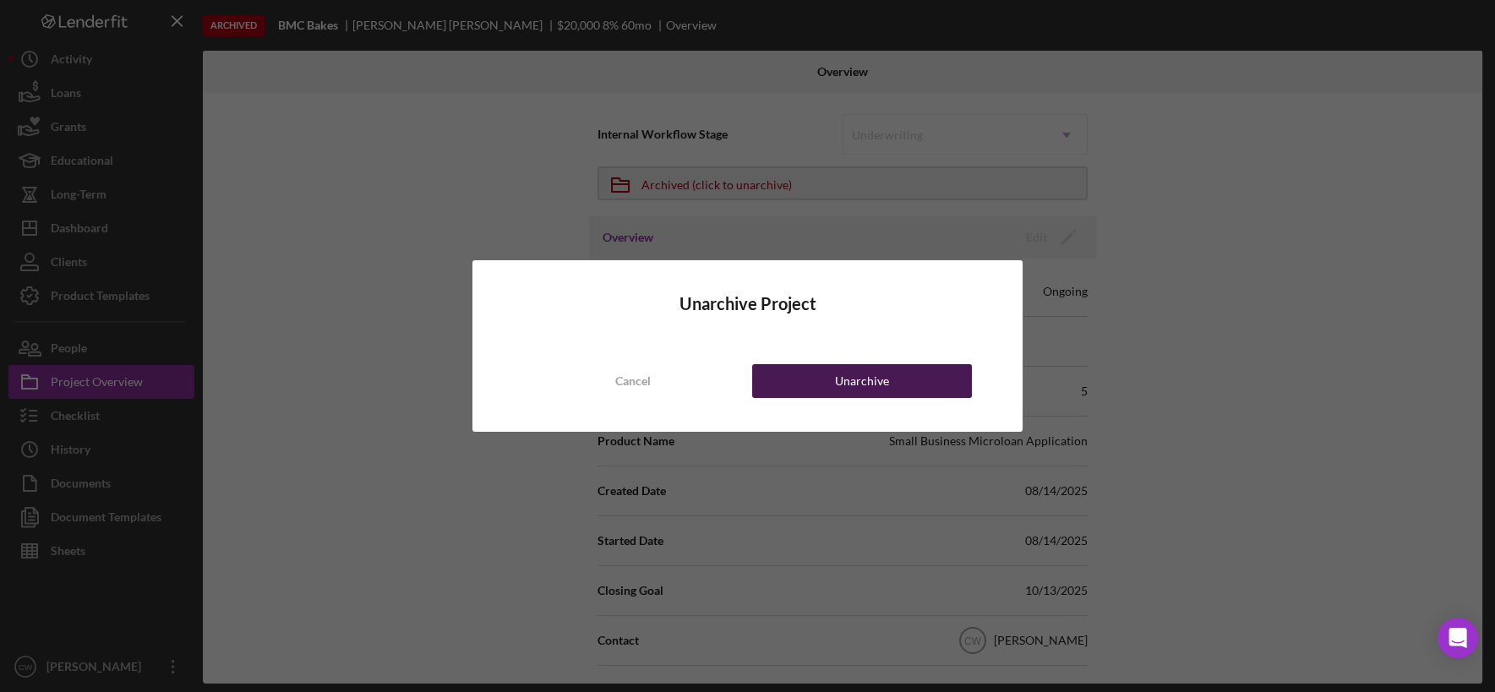
click at [935, 382] on button "Unarchive" at bounding box center [862, 381] width 220 height 34
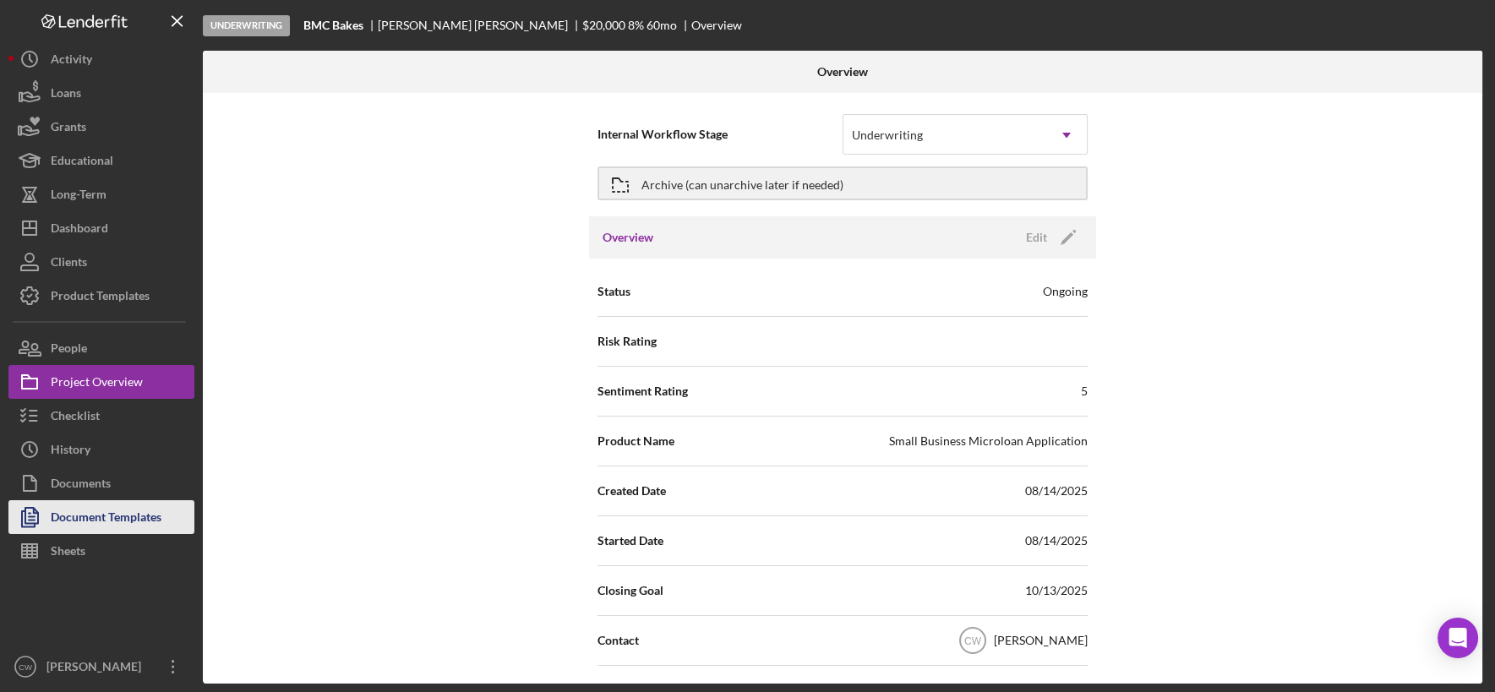
click at [107, 518] on div "Document Templates" at bounding box center [106, 519] width 111 height 38
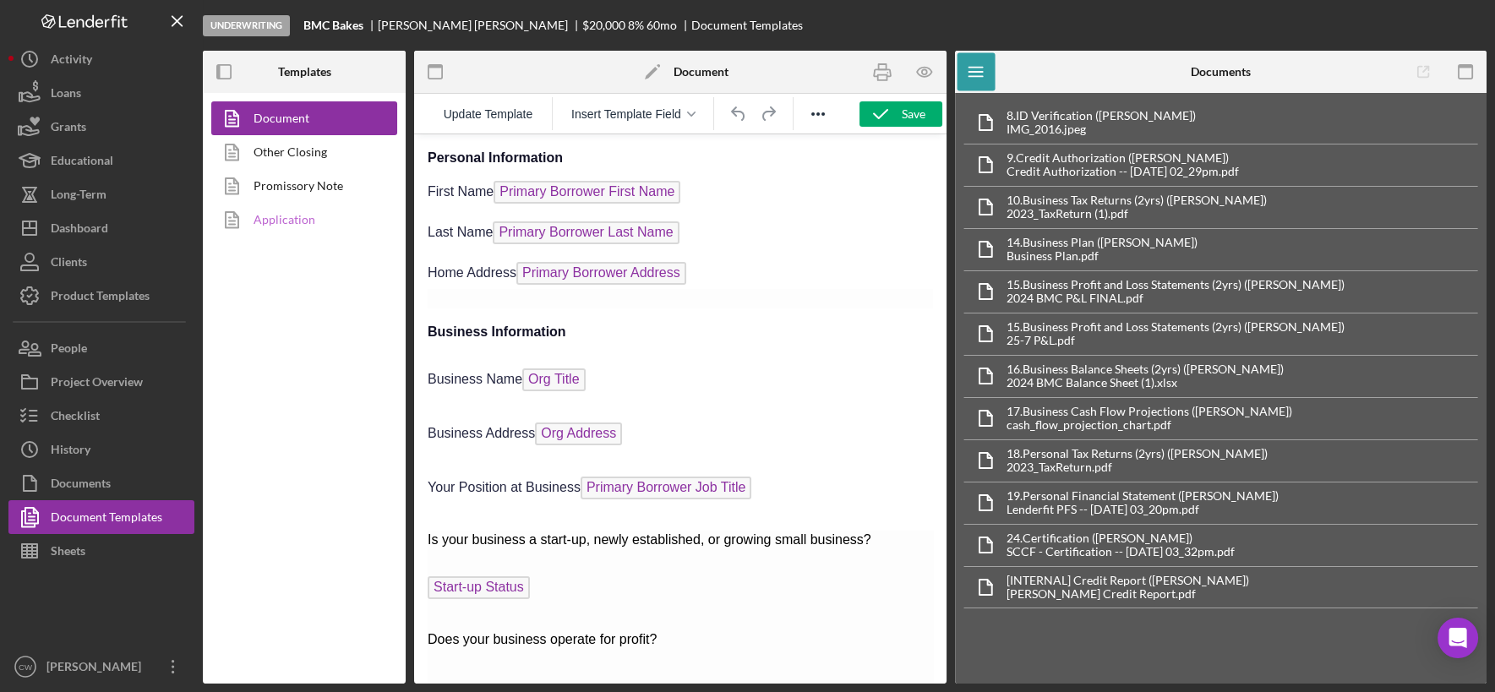
click at [308, 220] on link "Application" at bounding box center [299, 220] width 177 height 34
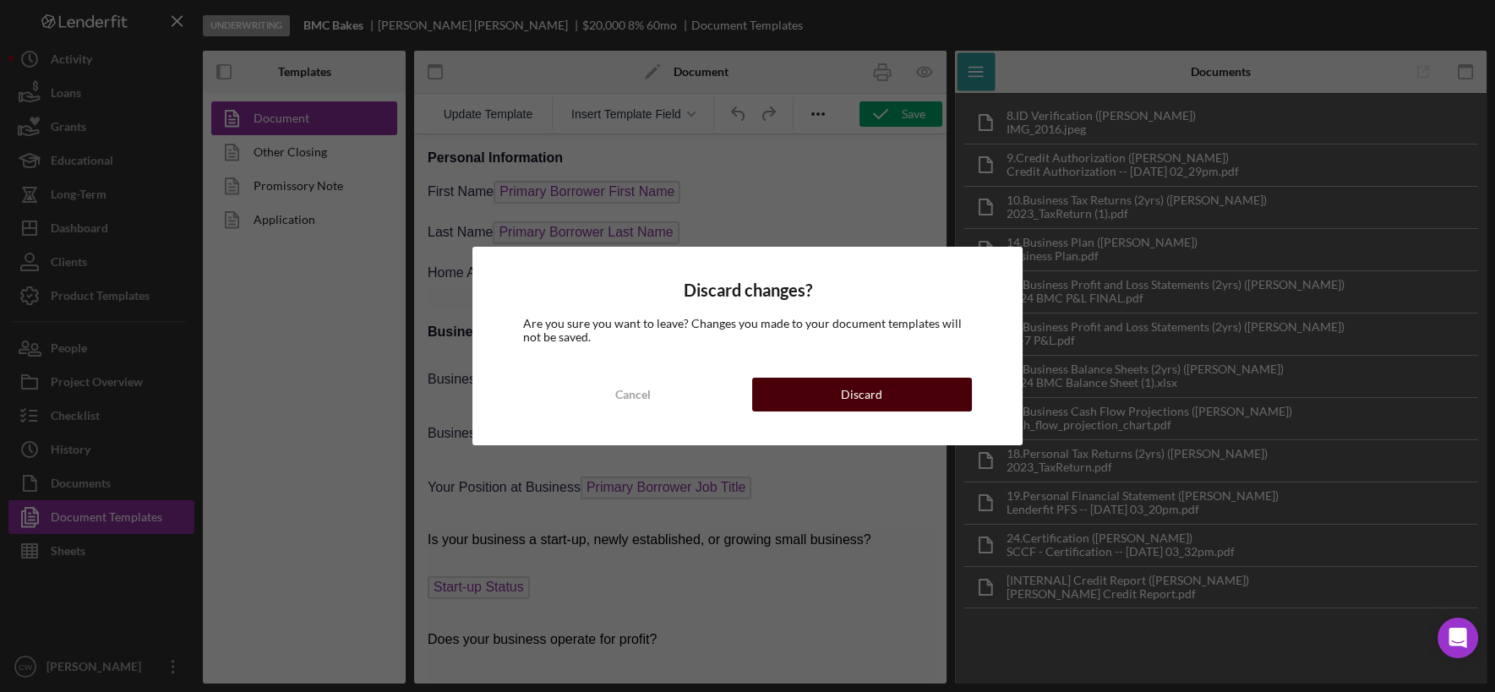
click at [843, 397] on div "Discard" at bounding box center [861, 395] width 41 height 34
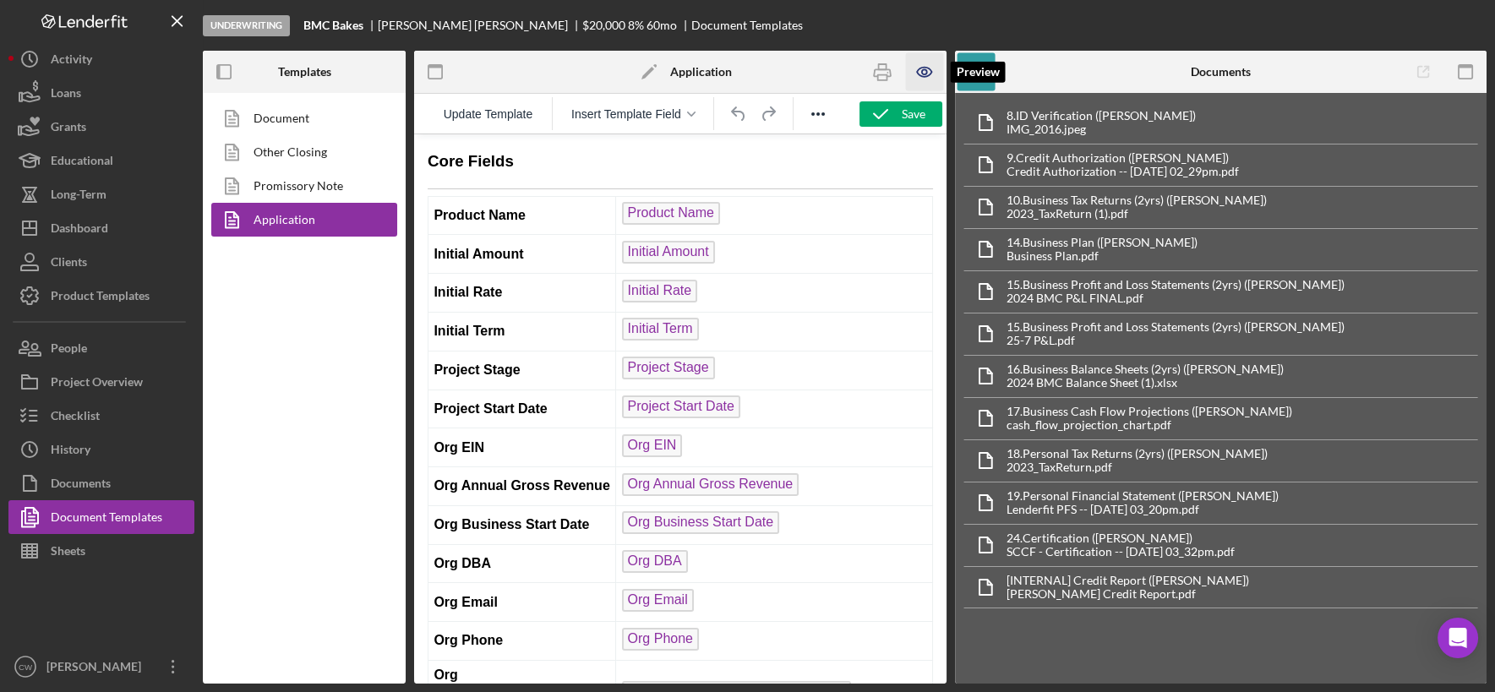
click at [923, 73] on icon "button" at bounding box center [924, 71] width 5 height 5
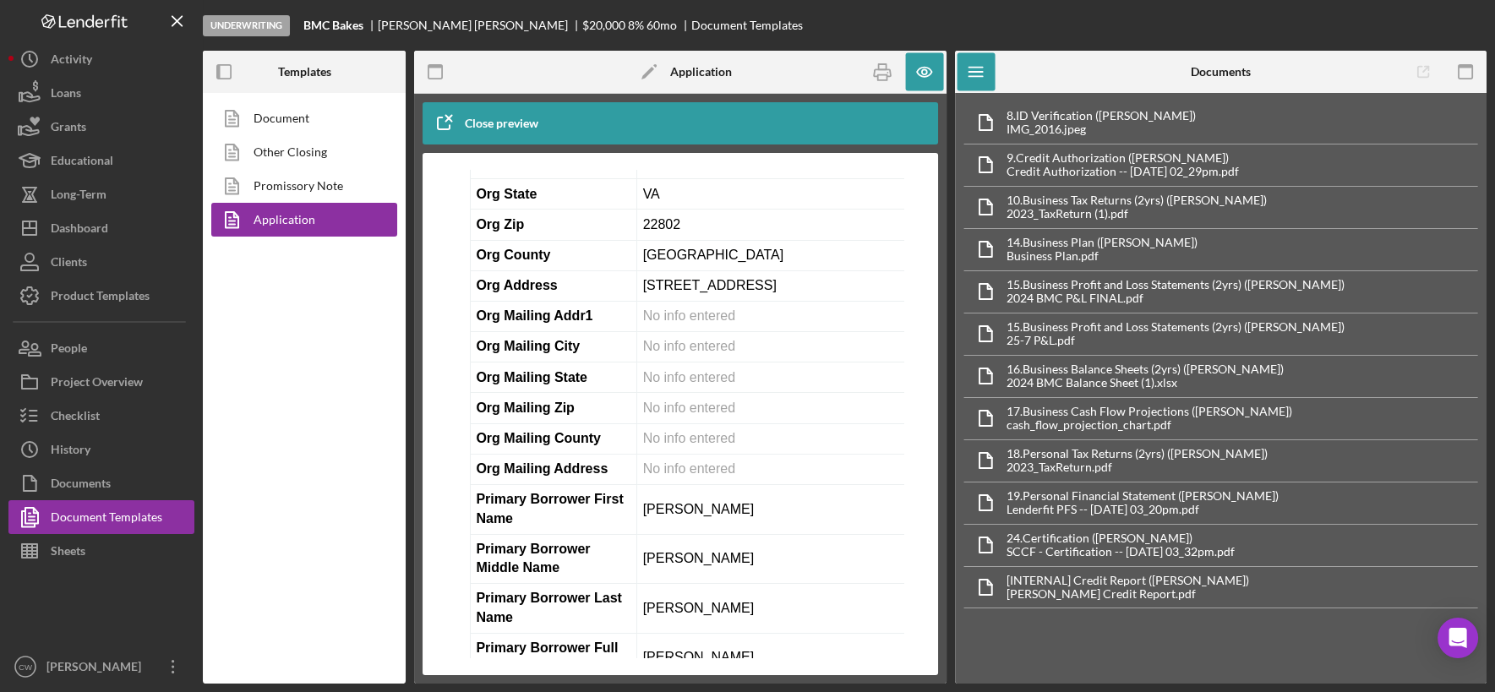
scroll to position [994, 0]
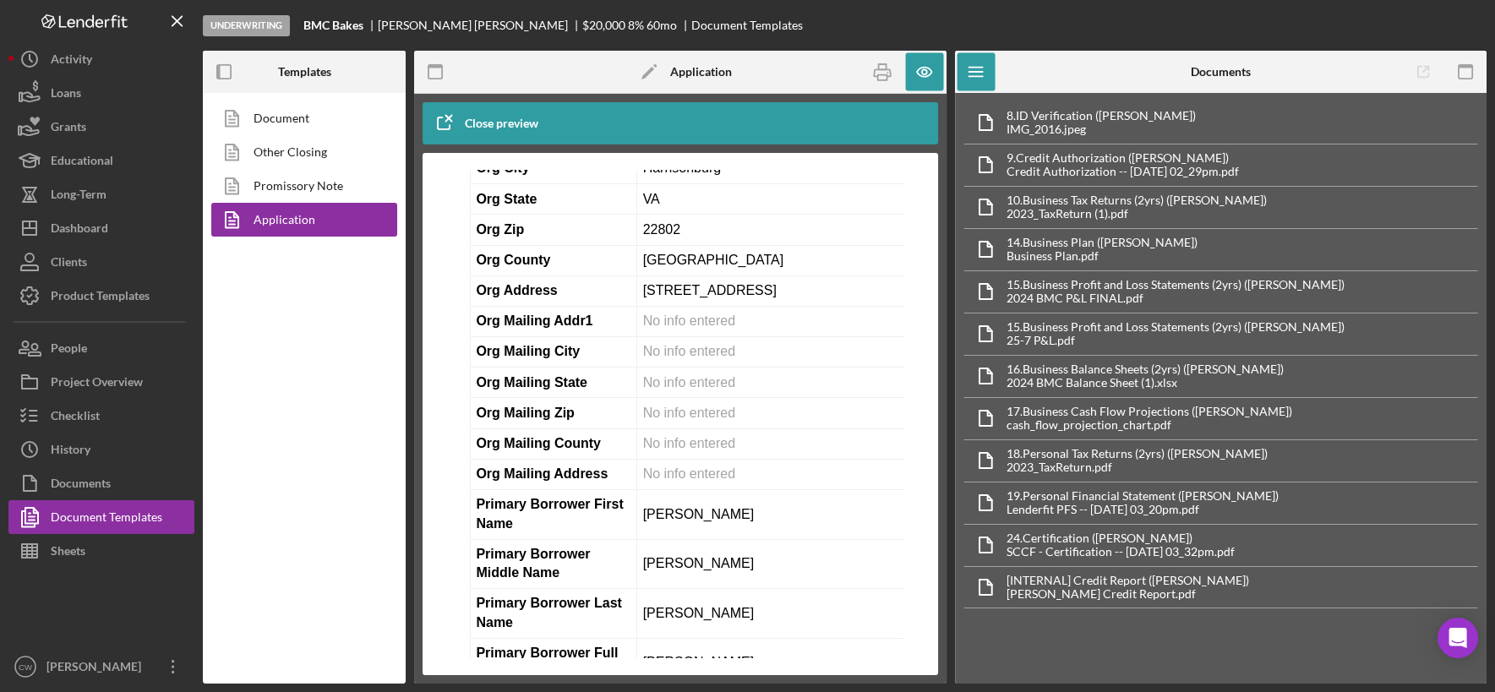
click at [450, 117] on icon "button" at bounding box center [444, 123] width 42 height 42
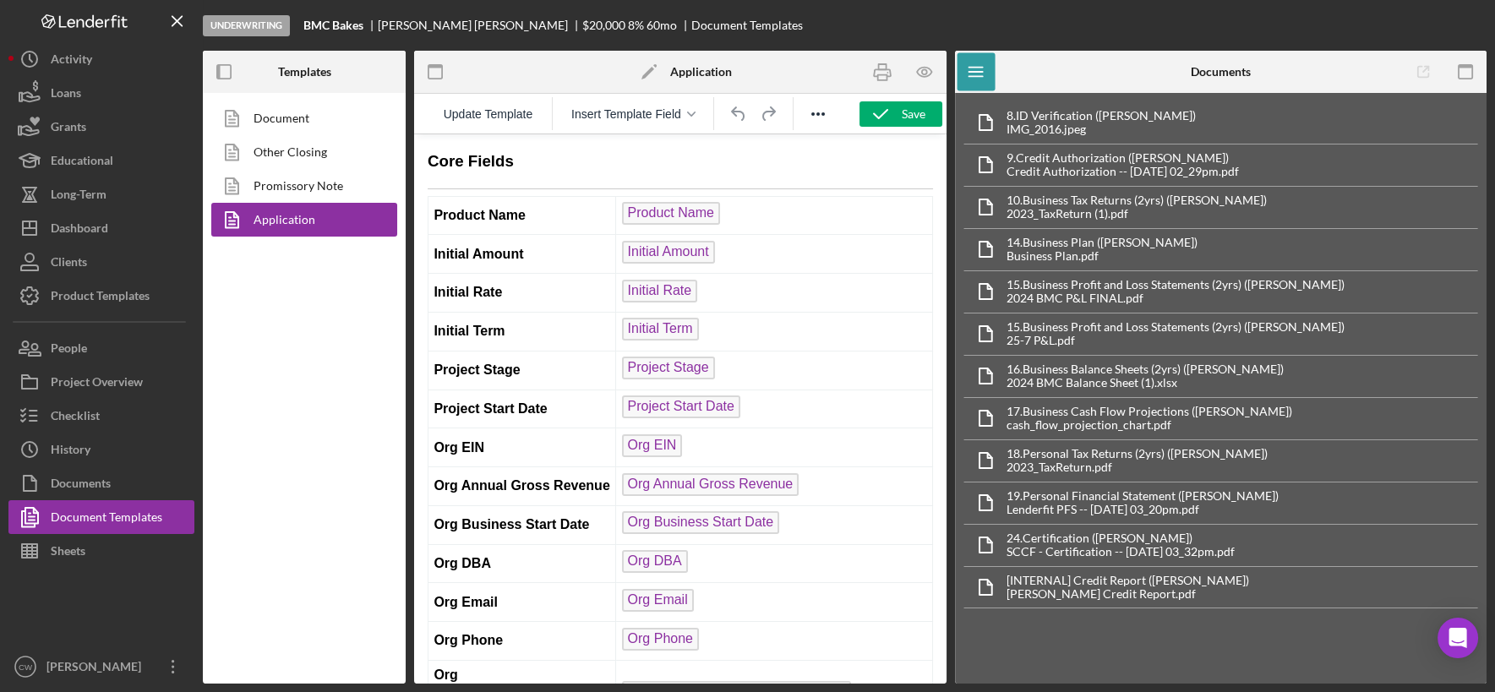
scroll to position [0, 0]
click at [219, 72] on rect "button" at bounding box center [218, 72] width 3 height 14
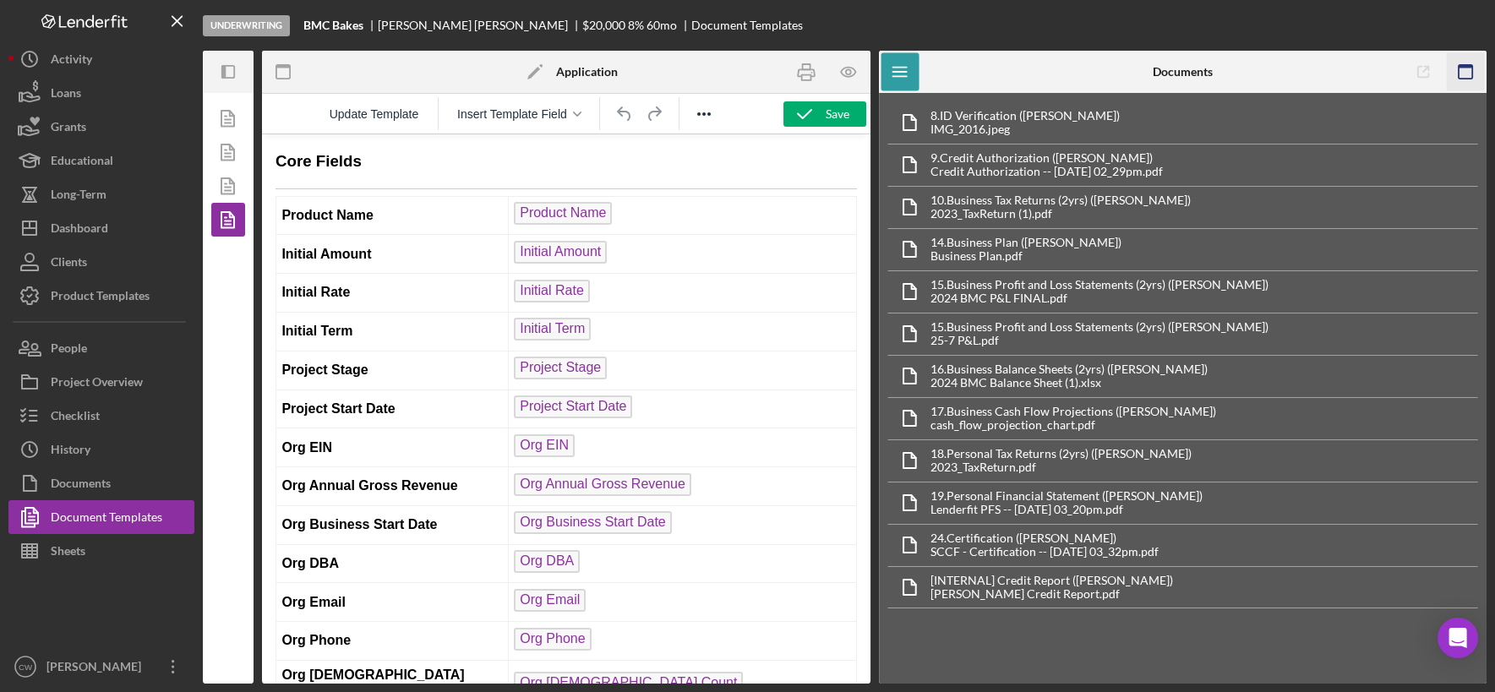
click at [1379, 72] on icon "button" at bounding box center [1465, 72] width 38 height 38
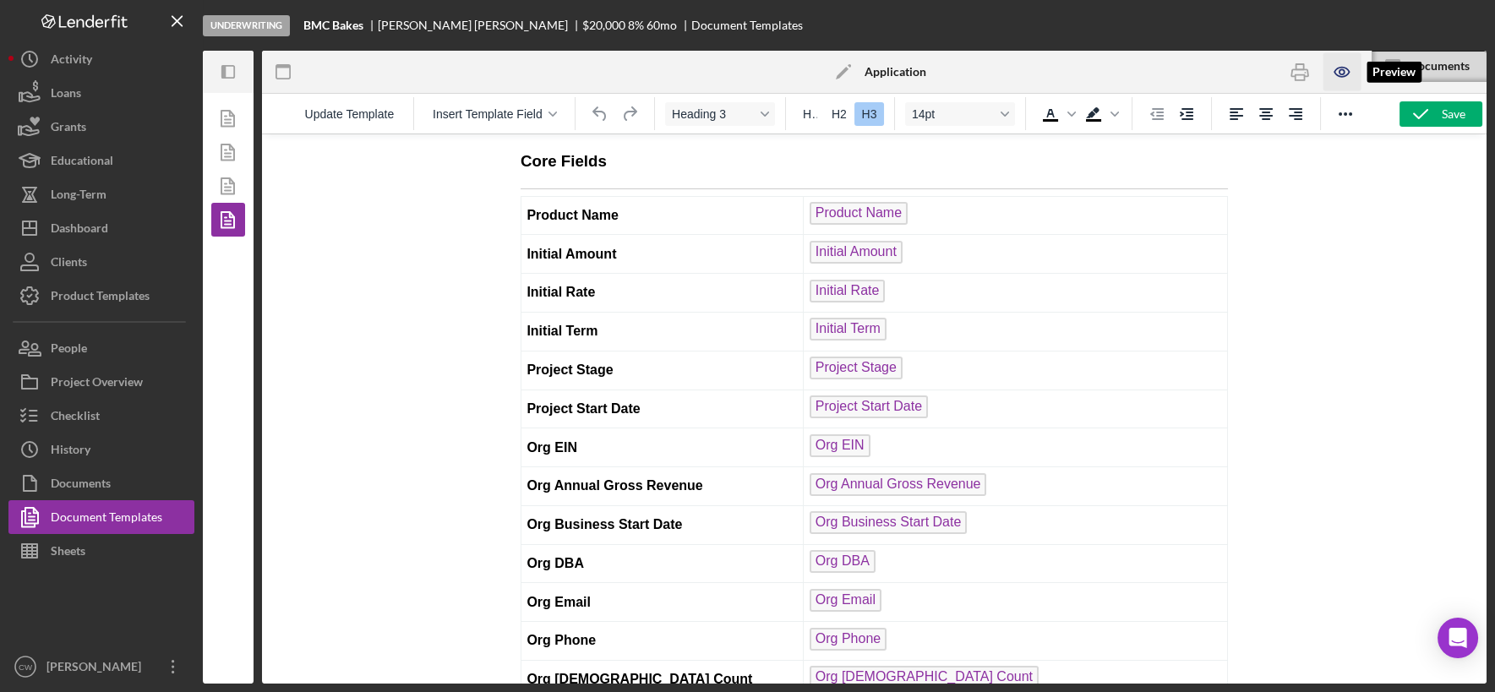
click at [1336, 72] on icon "button" at bounding box center [1342, 72] width 38 height 38
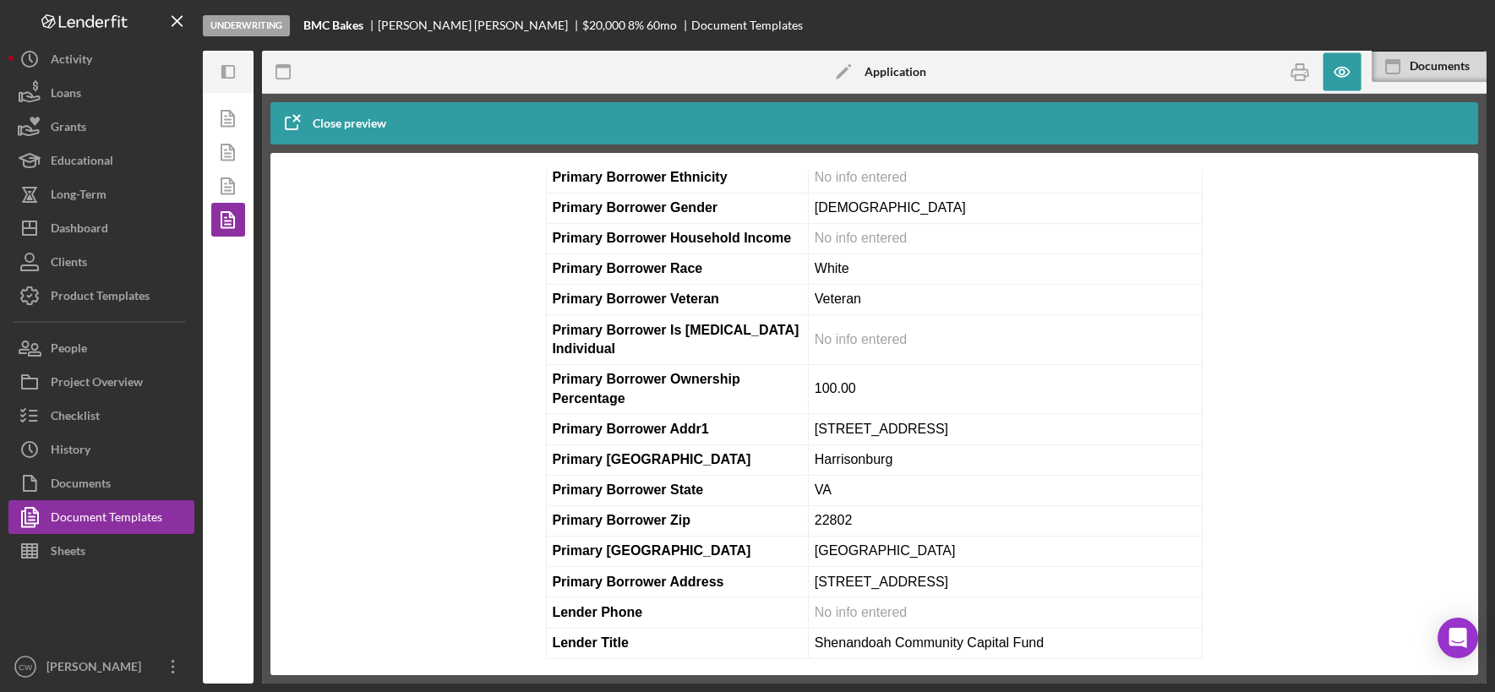
scroll to position [1640, 0]
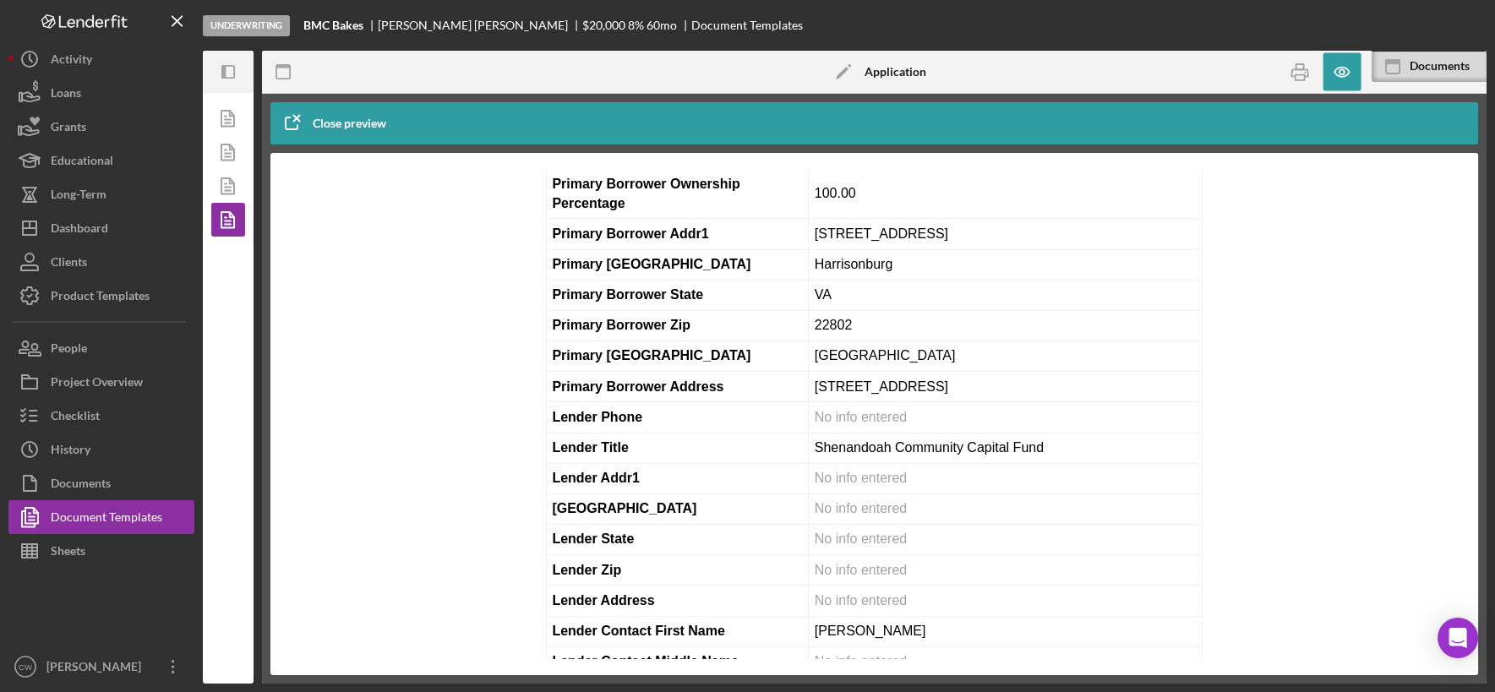
click at [322, 125] on div "Close preview" at bounding box center [350, 123] width 74 height 34
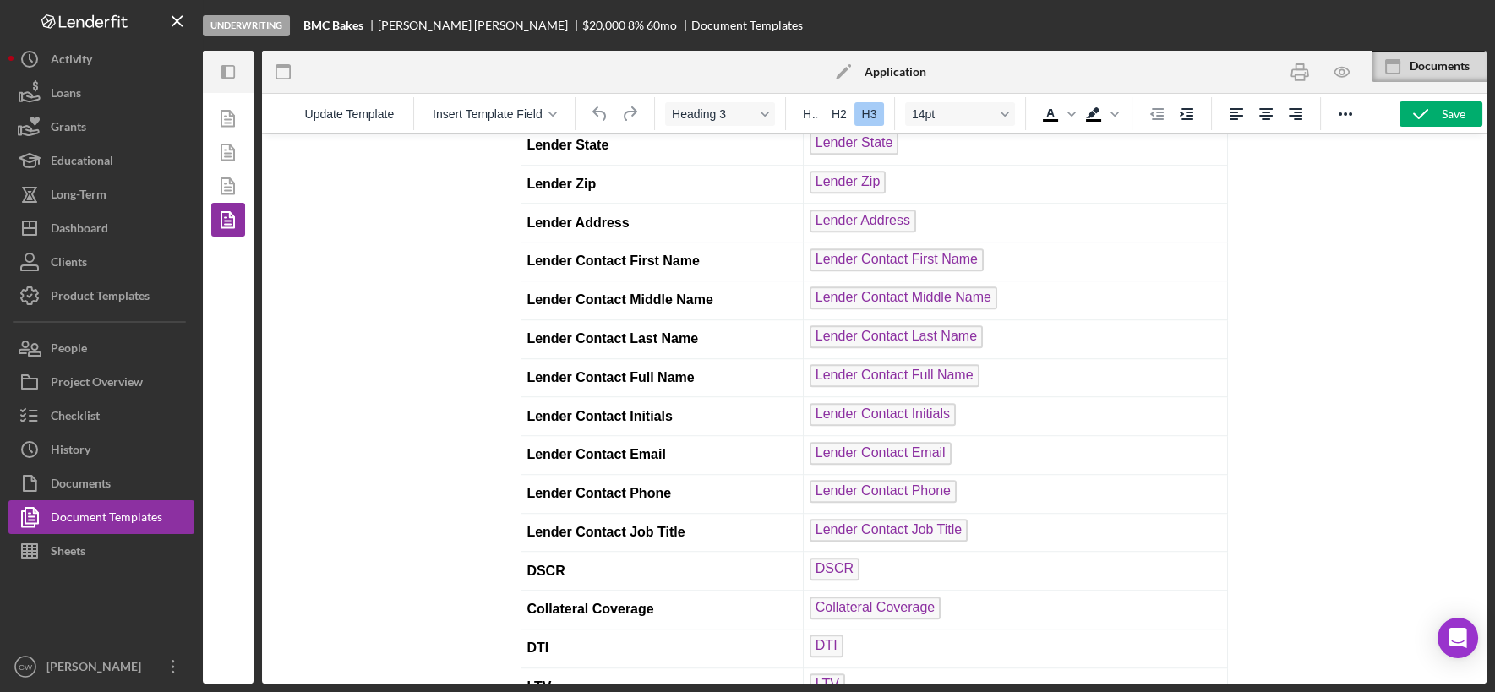
scroll to position [2591, 0]
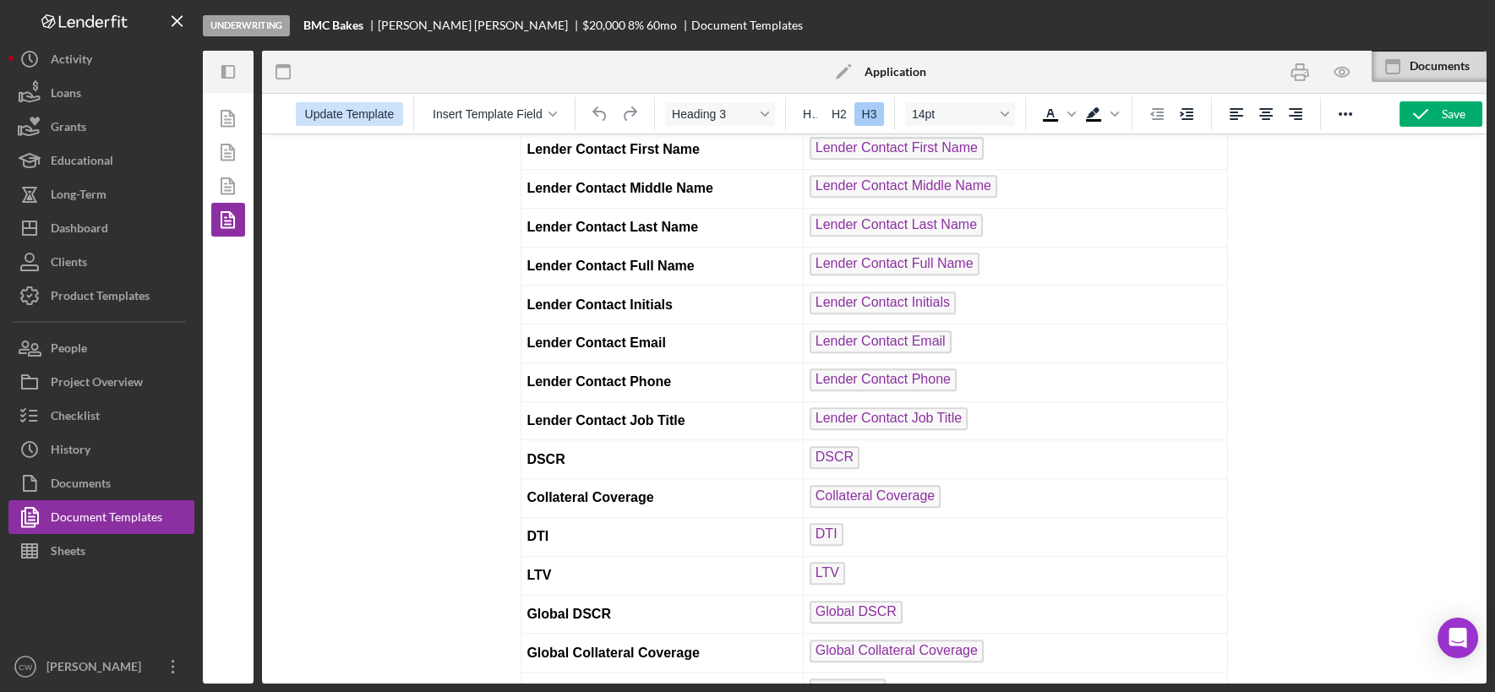
click at [327, 117] on span "Update Template" at bounding box center [350, 114] width 90 height 14
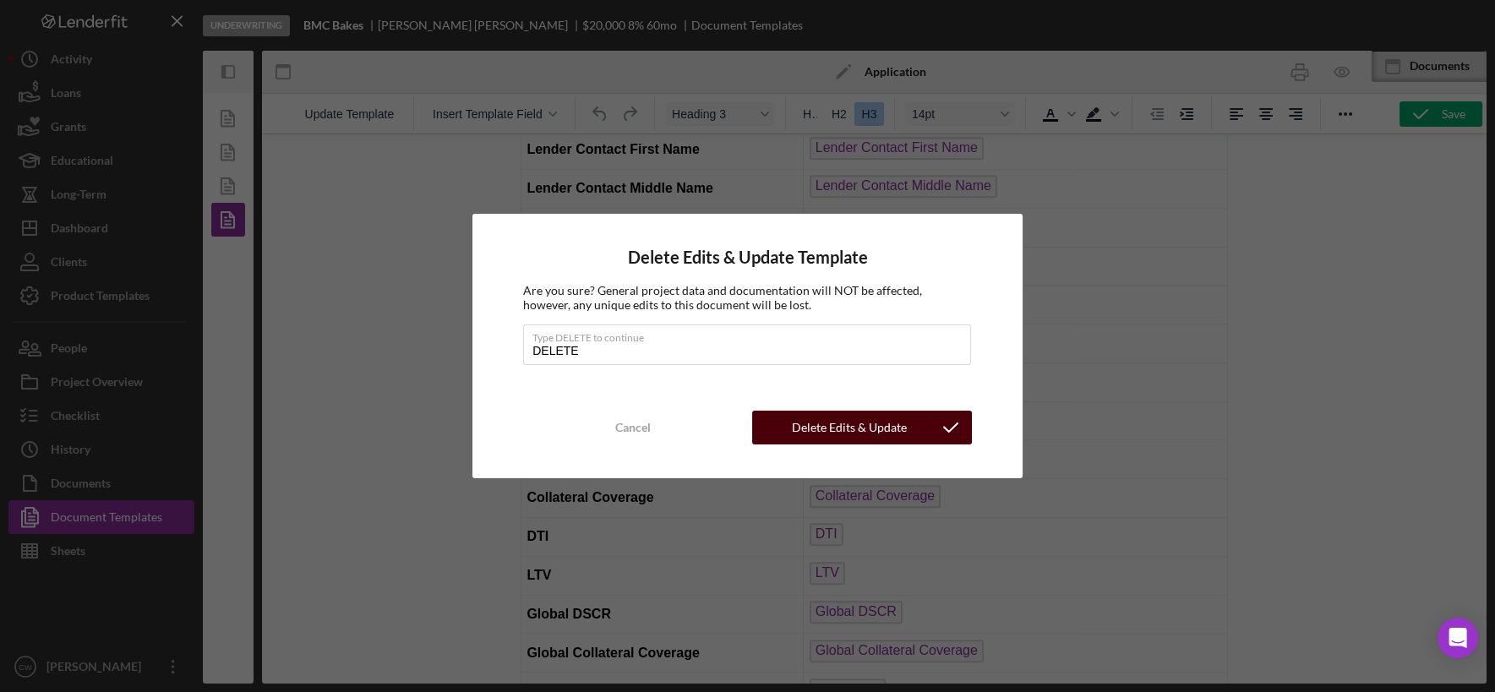
type input "DELETE"
click at [881, 422] on div "Delete Edits & Update Template" at bounding box center [849, 428] width 161 height 34
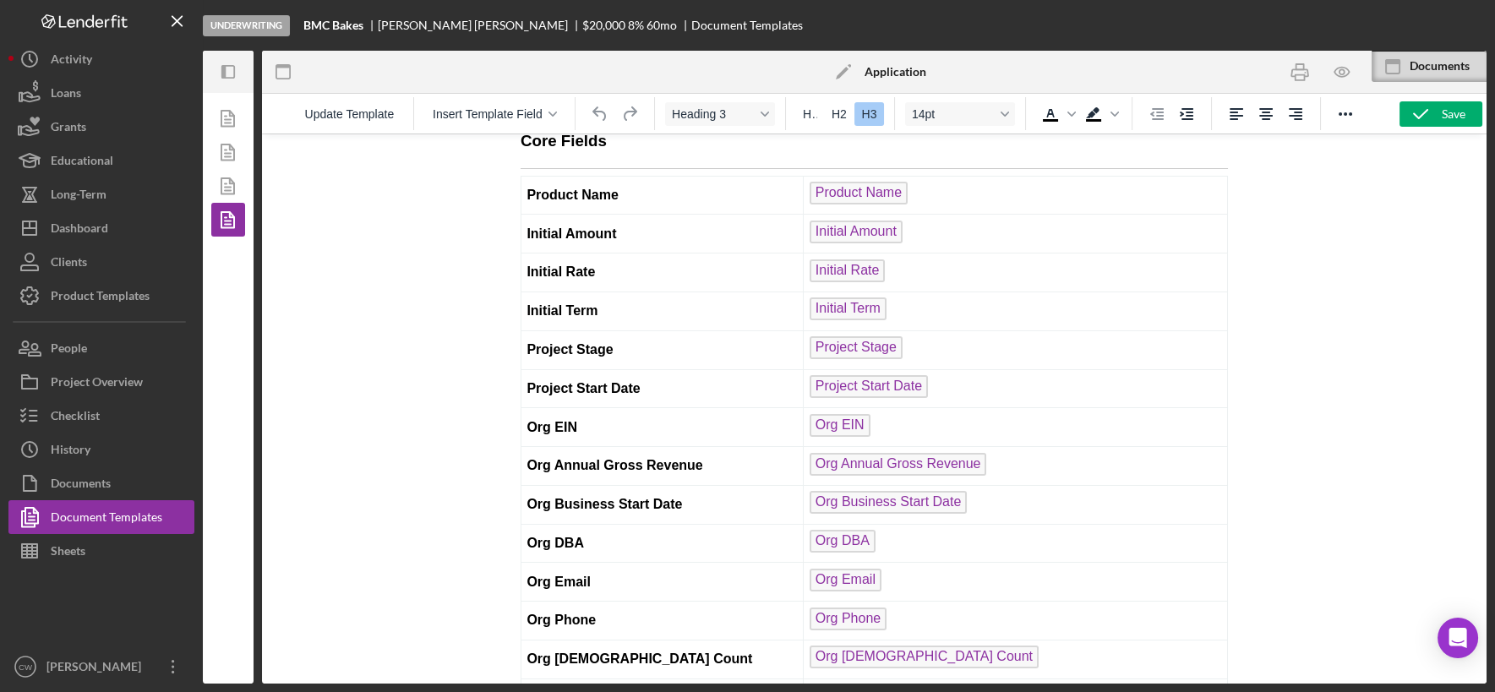
scroll to position [0, 0]
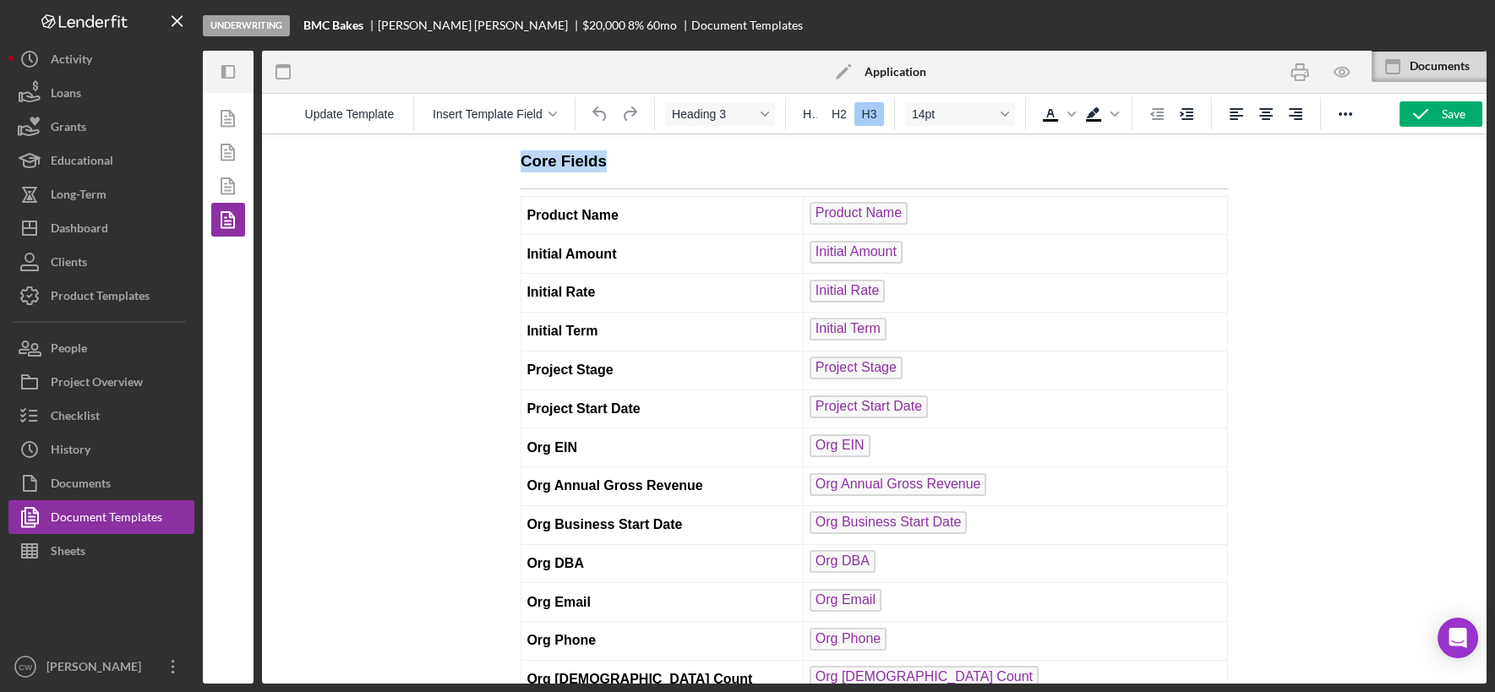
drag, startPoint x: 611, startPoint y: 163, endPoint x: 510, endPoint y: 161, distance: 101.4
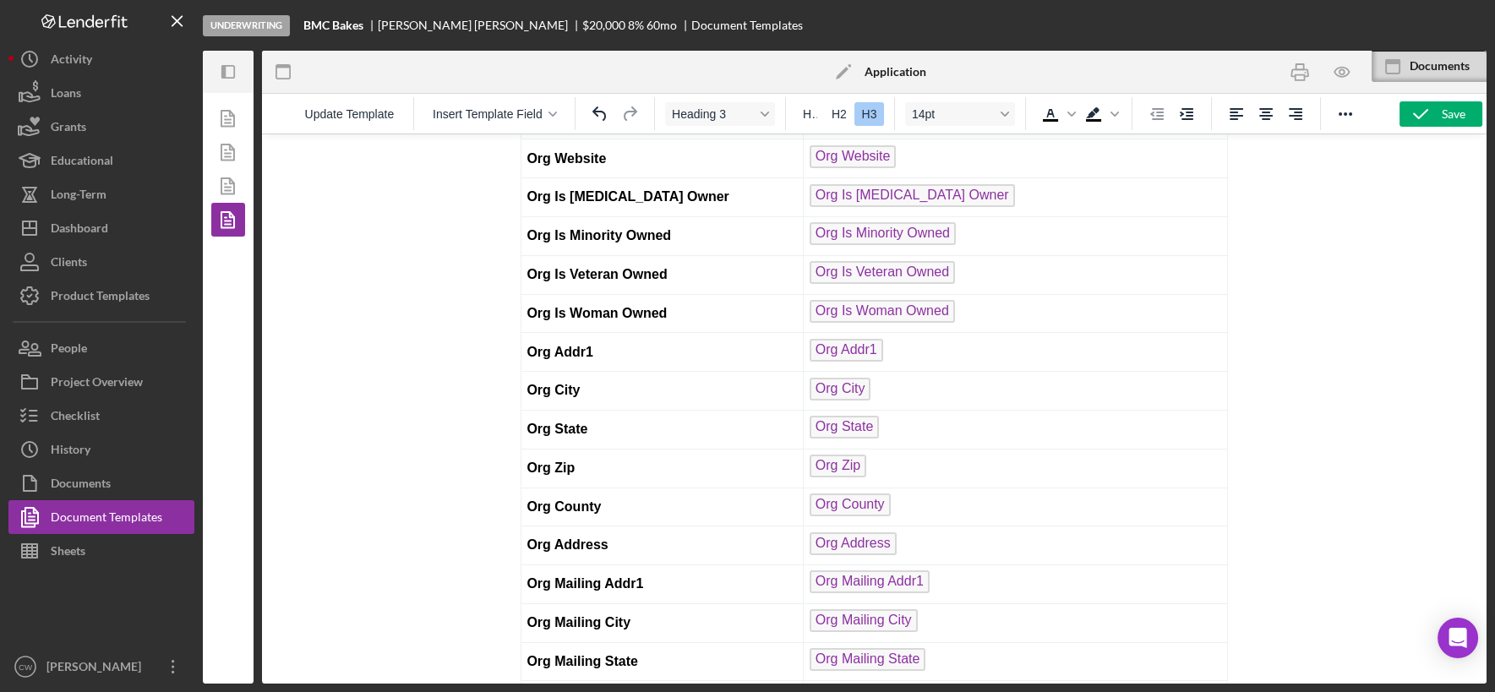
scroll to position [953, 0]
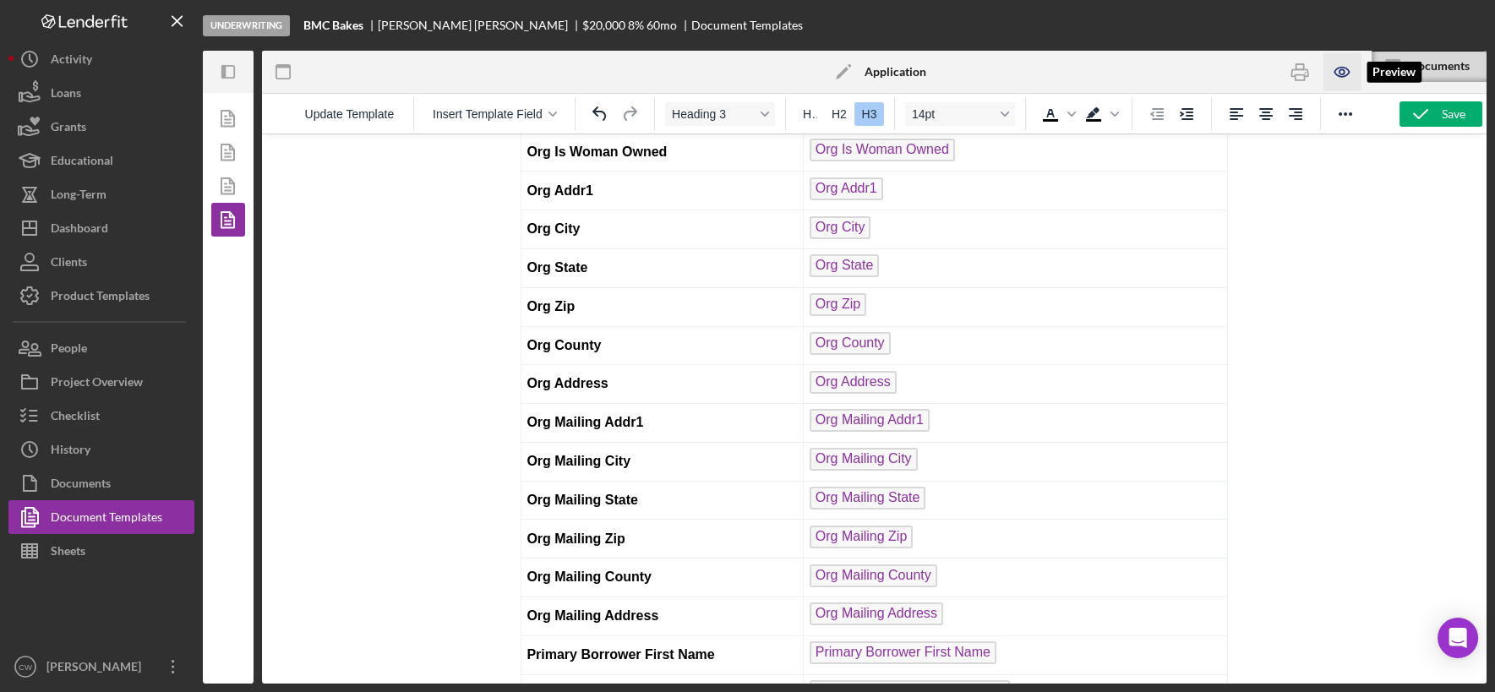
click at [1343, 66] on icon "button" at bounding box center [1342, 72] width 38 height 38
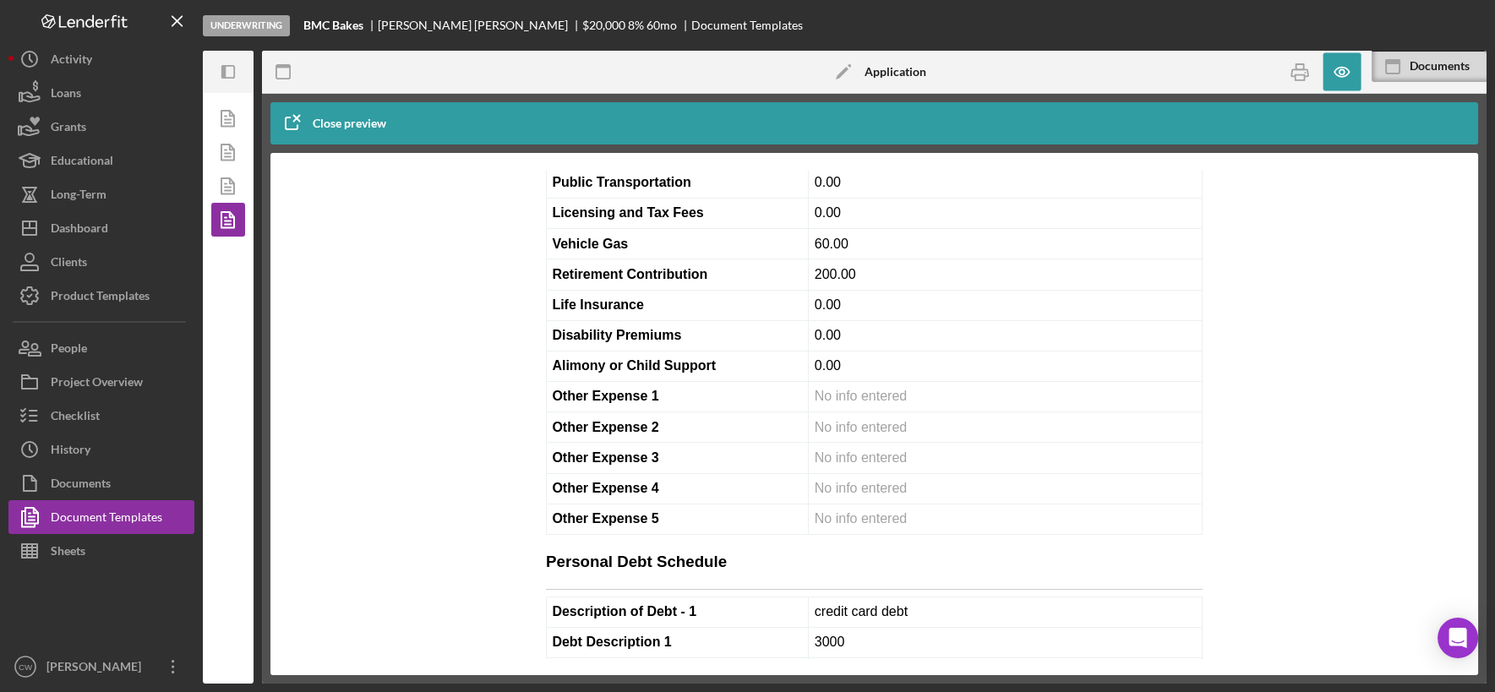
scroll to position [13270, 0]
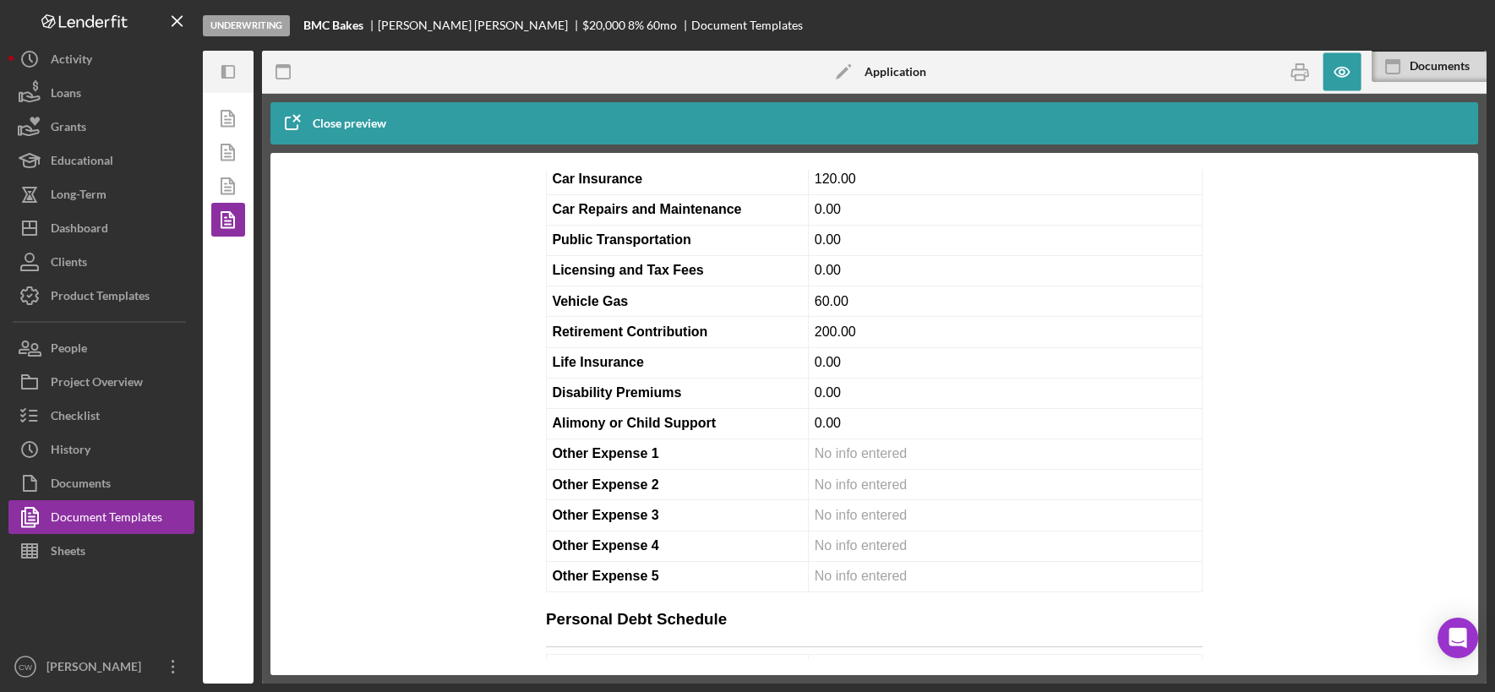
click at [313, 128] on button "Close preview" at bounding box center [336, 123] width 133 height 34
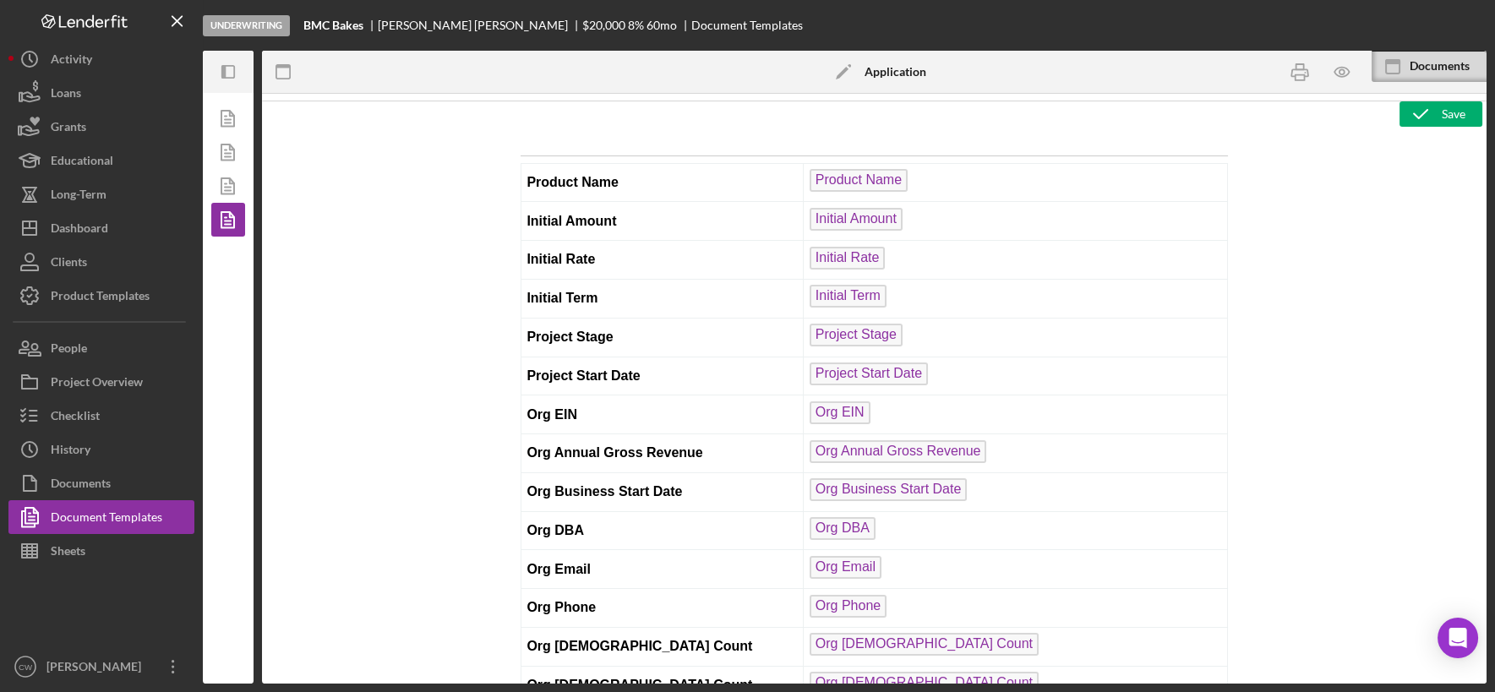
scroll to position [0, 0]
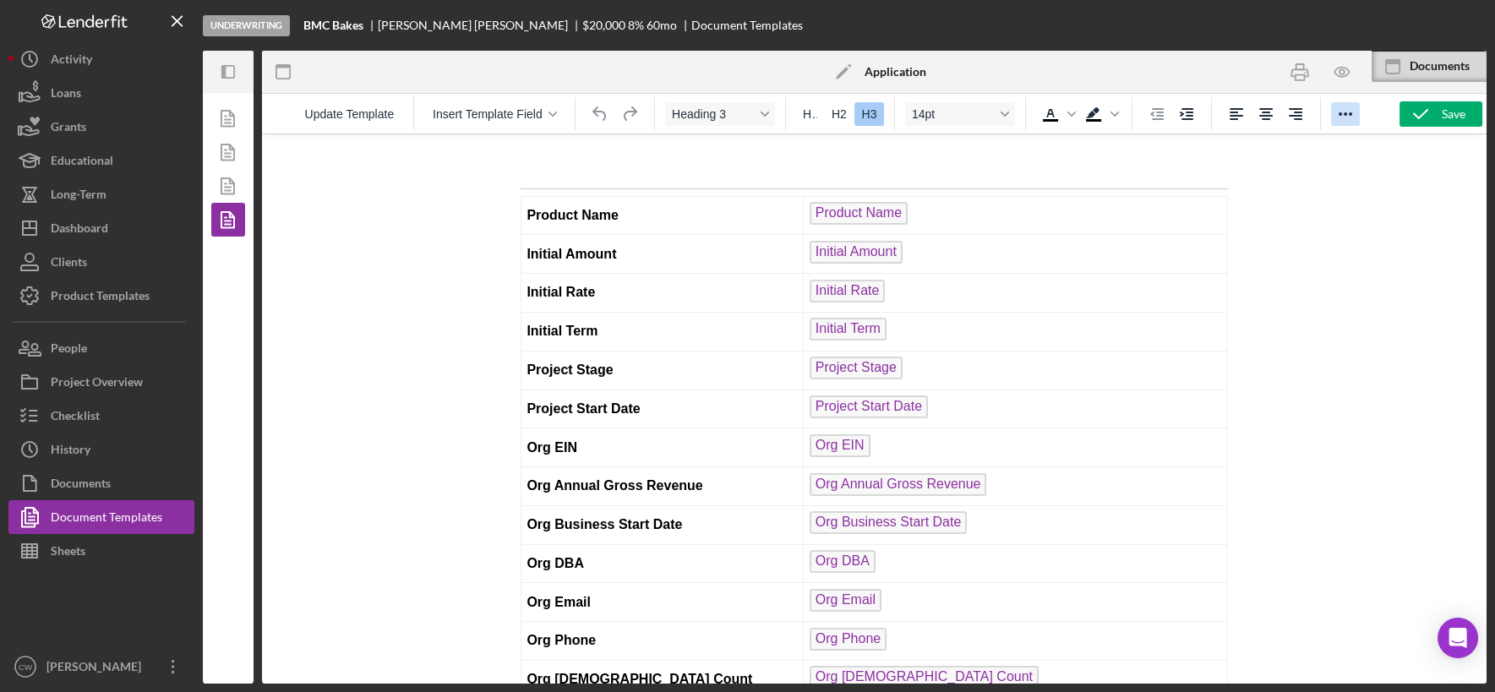
click at [1348, 109] on icon "Reveal or hide additional toolbar items" at bounding box center [1345, 114] width 20 height 20
click at [1293, 289] on div at bounding box center [874, 409] width 1225 height 550
drag, startPoint x: 1292, startPoint y: 76, endPoint x: 405, endPoint y: 219, distance: 898.8
click at [1292, 76] on icon "button" at bounding box center [1299, 72] width 17 height 7
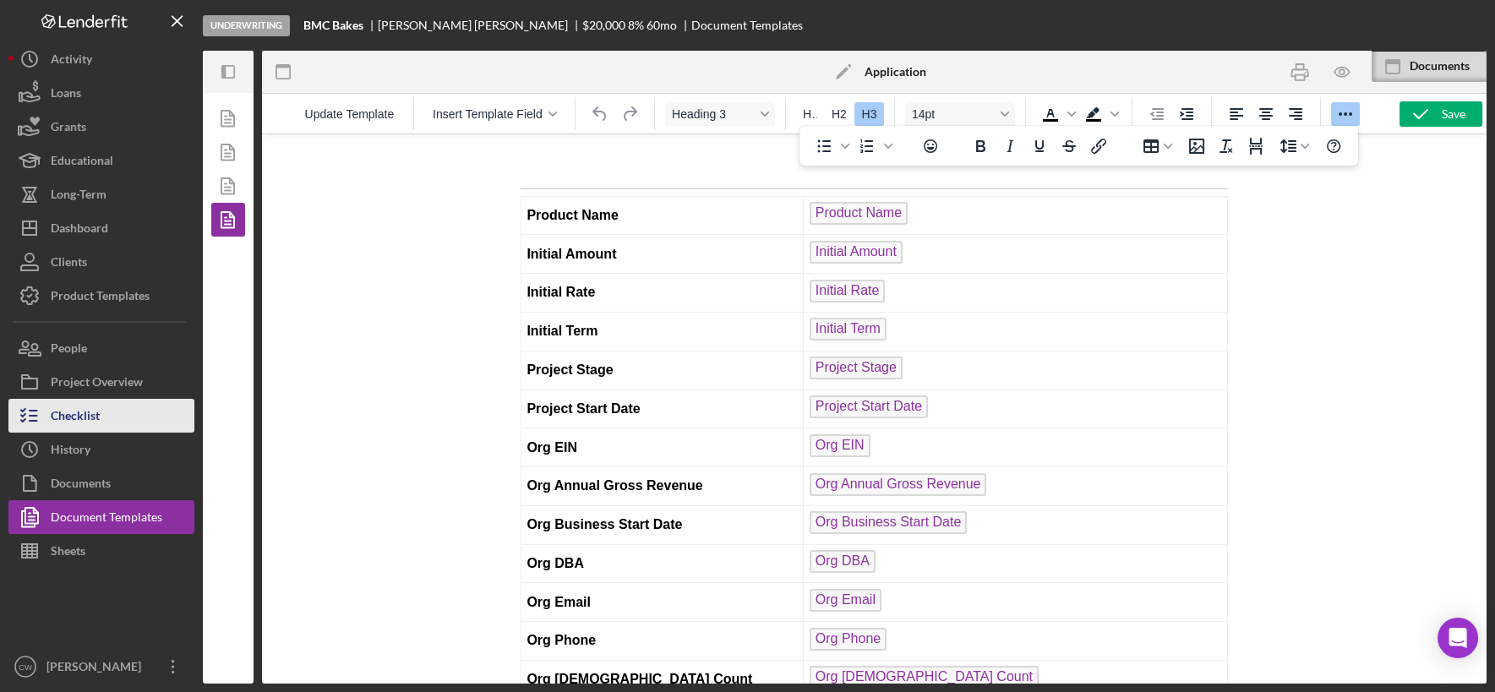
click at [106, 409] on button "Checklist" at bounding box center [101, 416] width 186 height 34
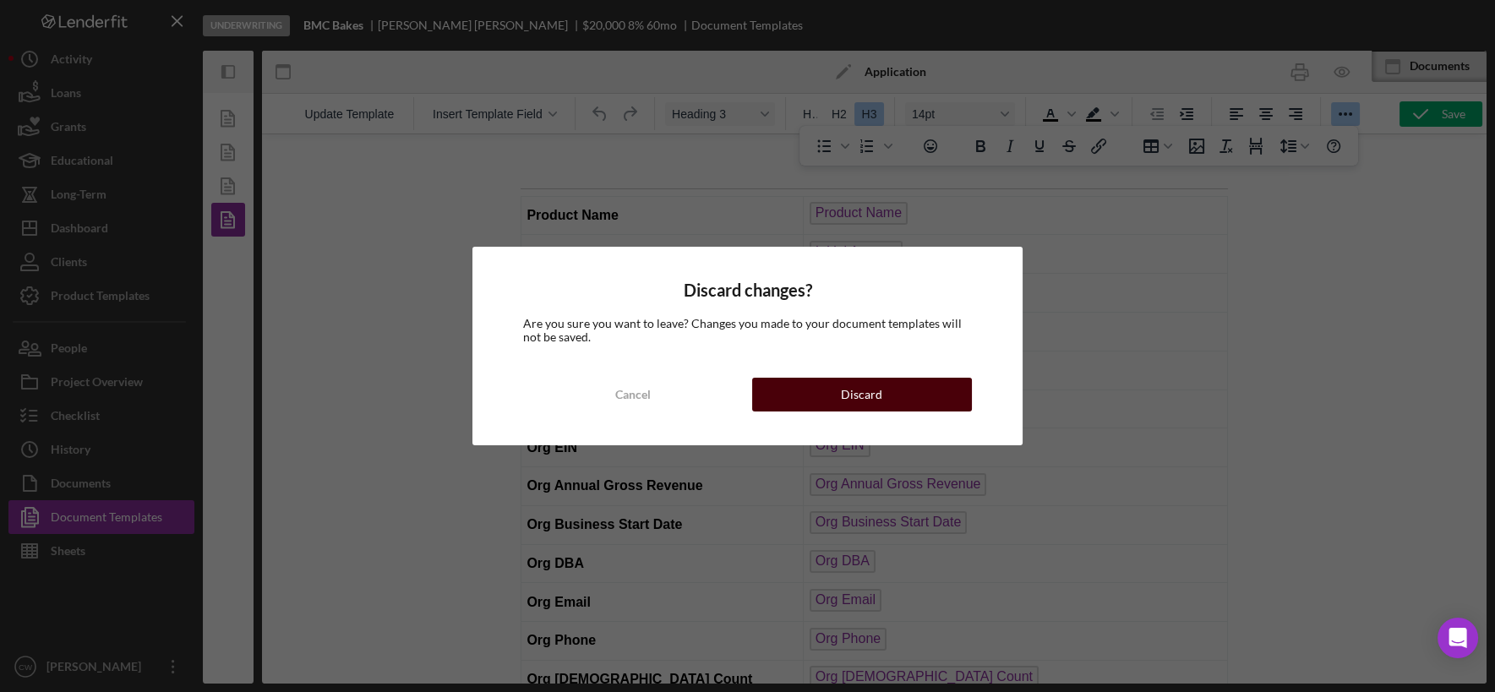
click at [805, 389] on button "Discard" at bounding box center [862, 395] width 220 height 34
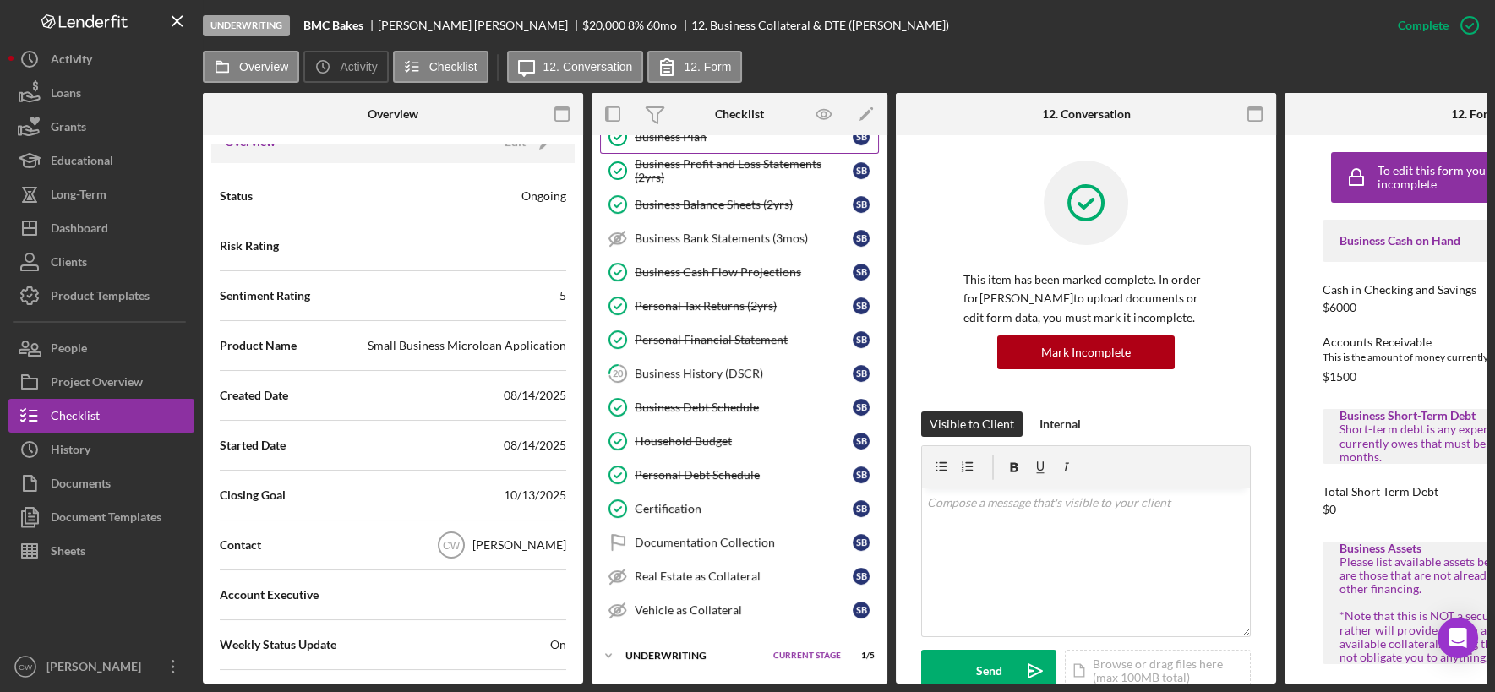
scroll to position [537, 0]
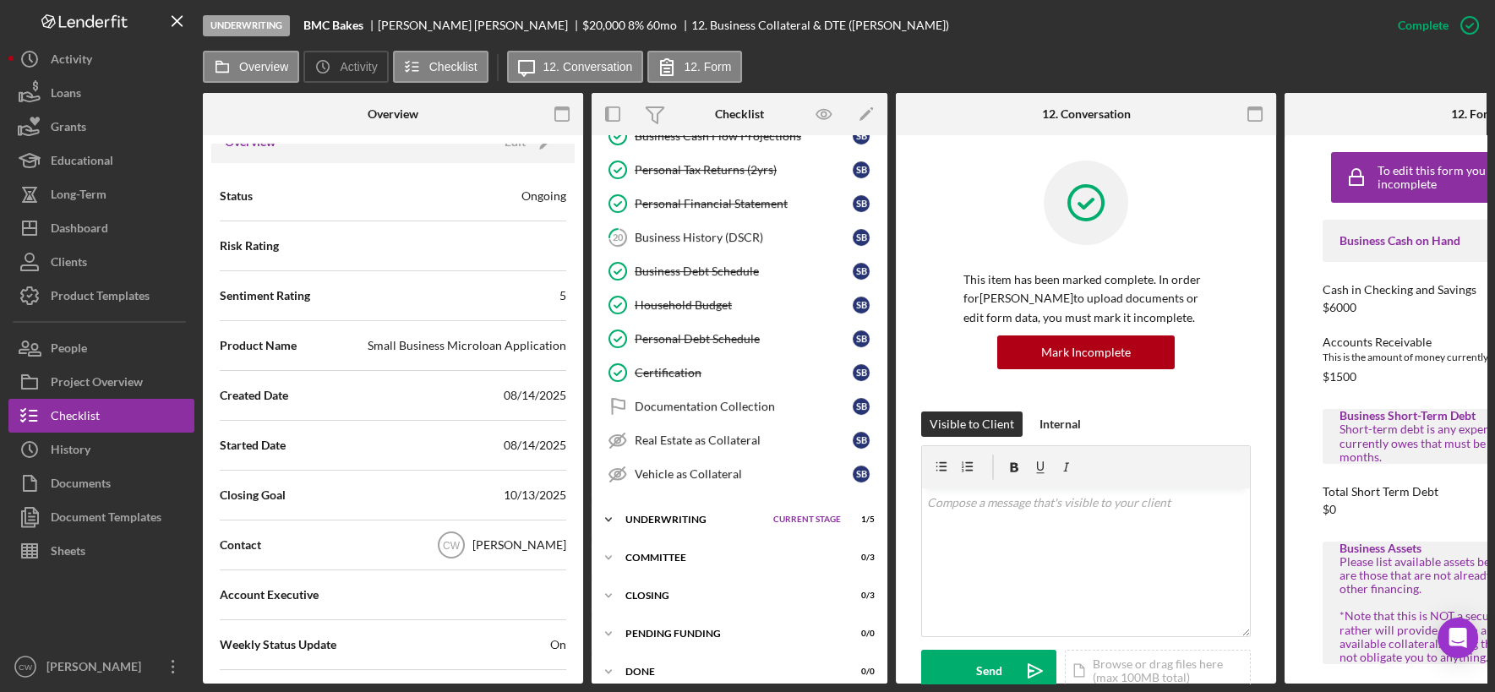
click at [668, 515] on div "Underwriting" at bounding box center [694, 520] width 139 height 10
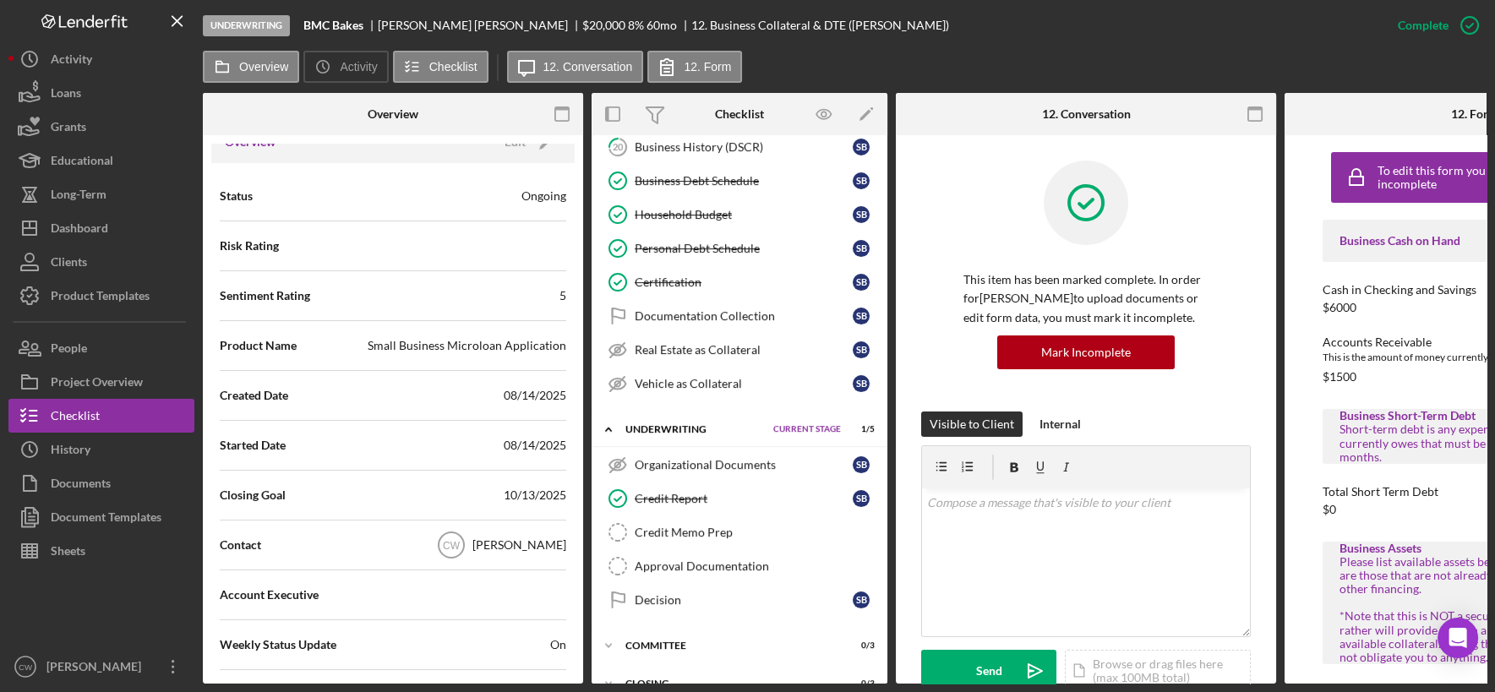
scroll to position [711, 0]
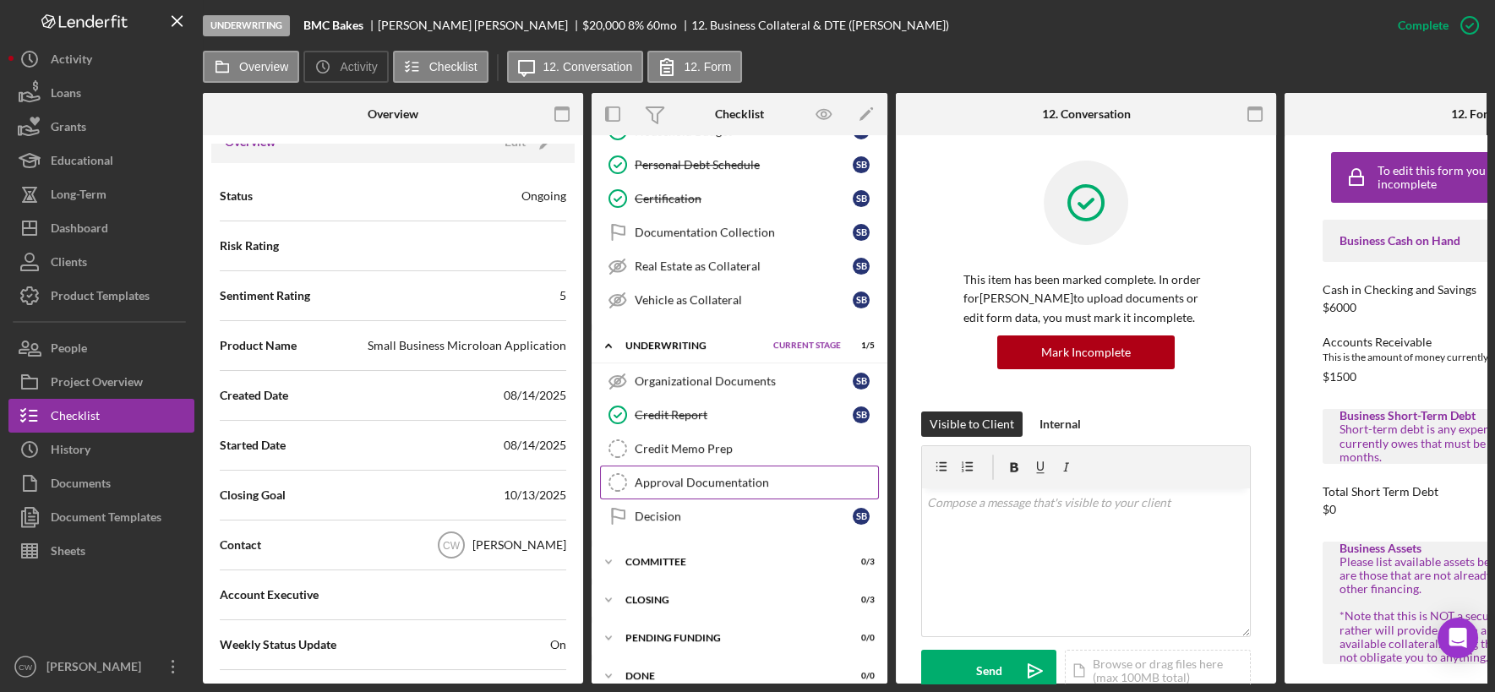
click at [698, 476] on div "Approval Documentation" at bounding box center [756, 483] width 243 height 14
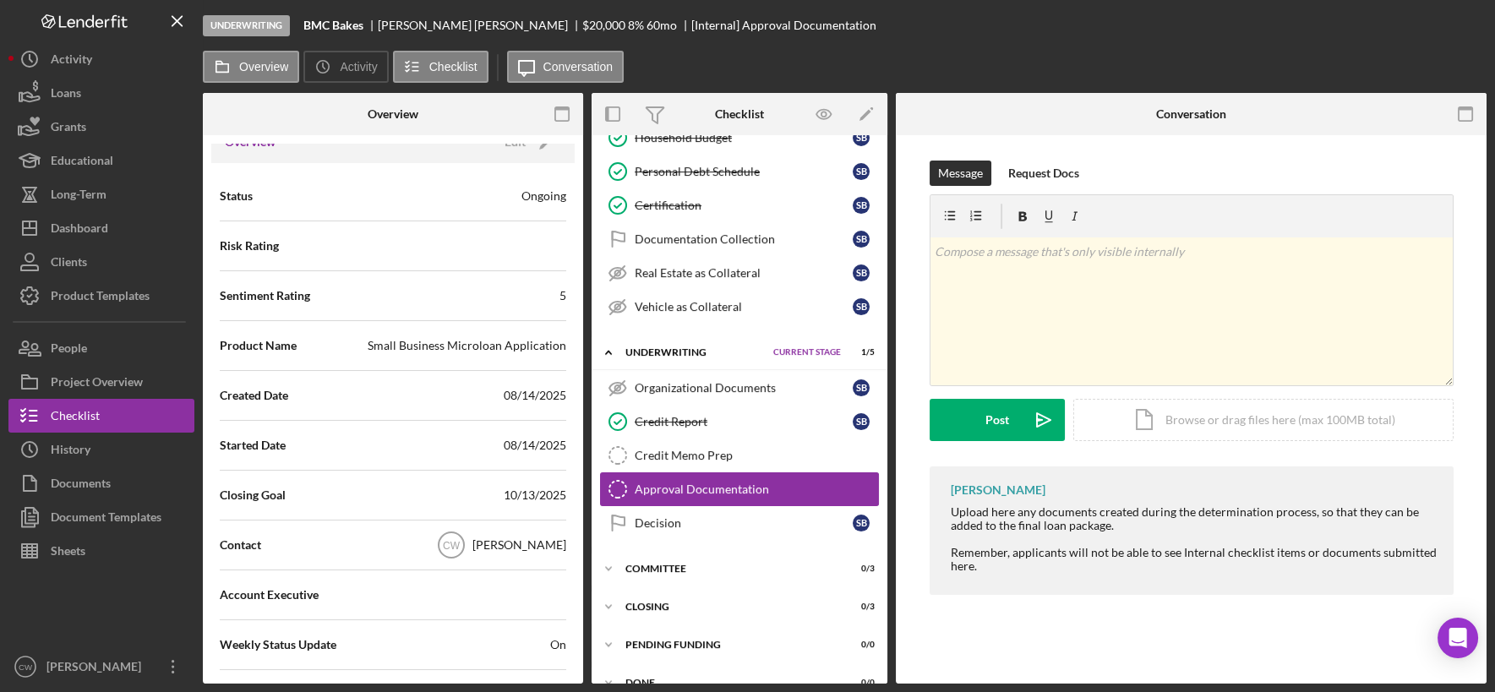
scroll to position [707, 0]
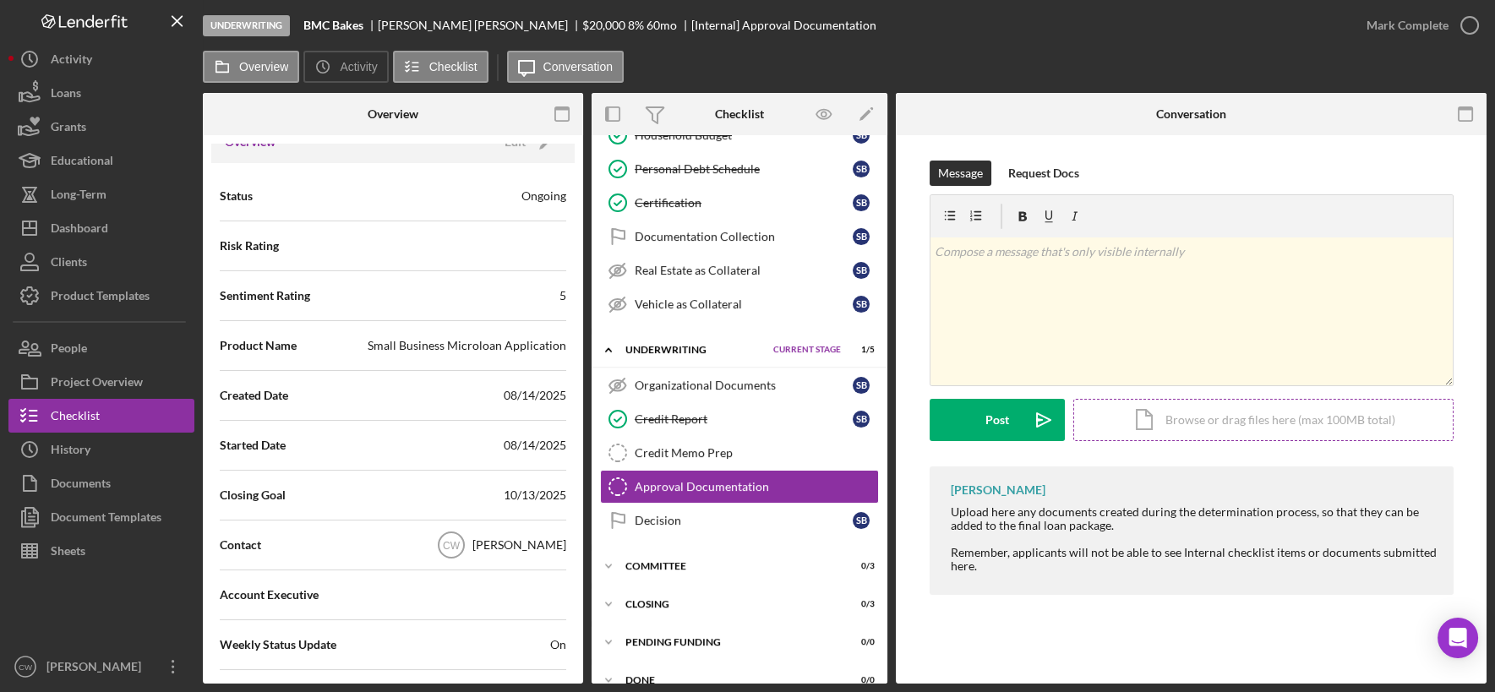
click at [1149, 421] on div "Icon/Document Browse or drag files here (max 100MB total) Tap to choose files o…" at bounding box center [1263, 420] width 380 height 42
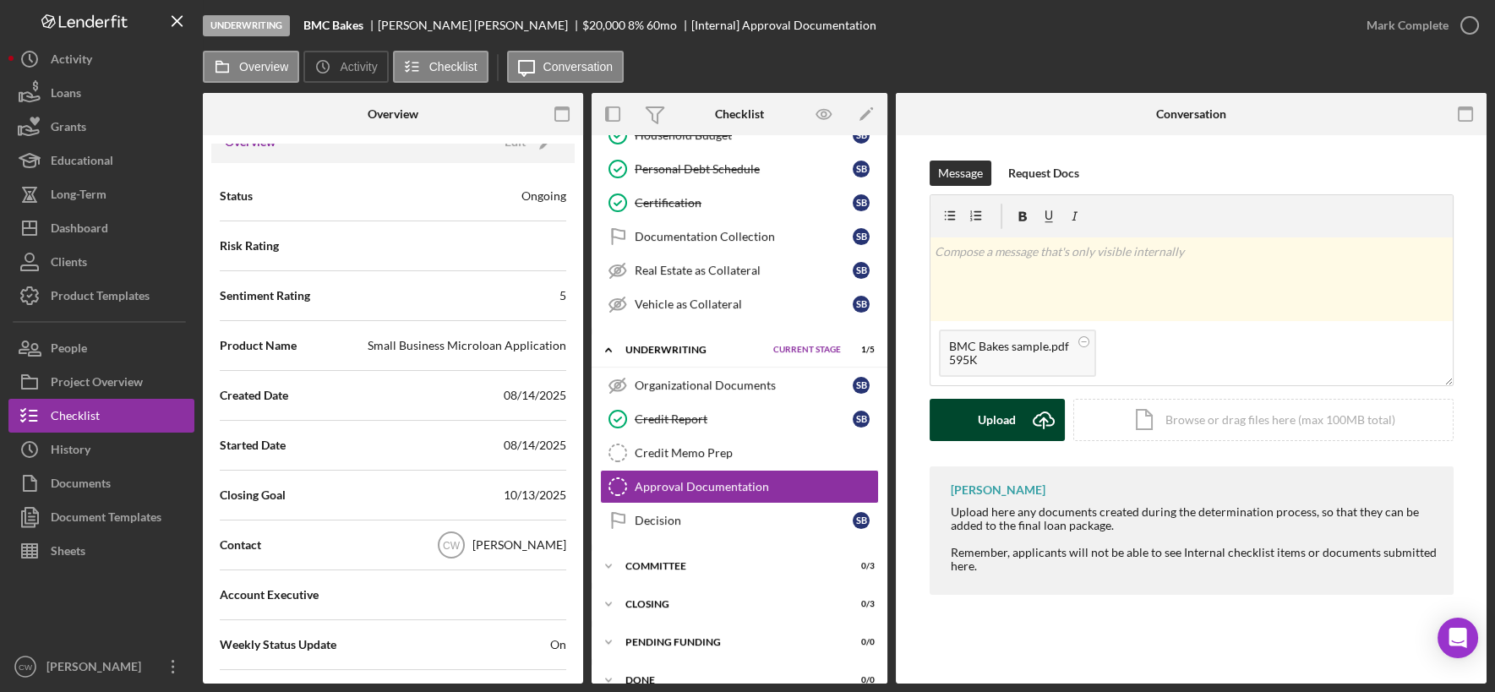
click at [960, 415] on button "Upload Icon/Upload" at bounding box center [997, 420] width 135 height 42
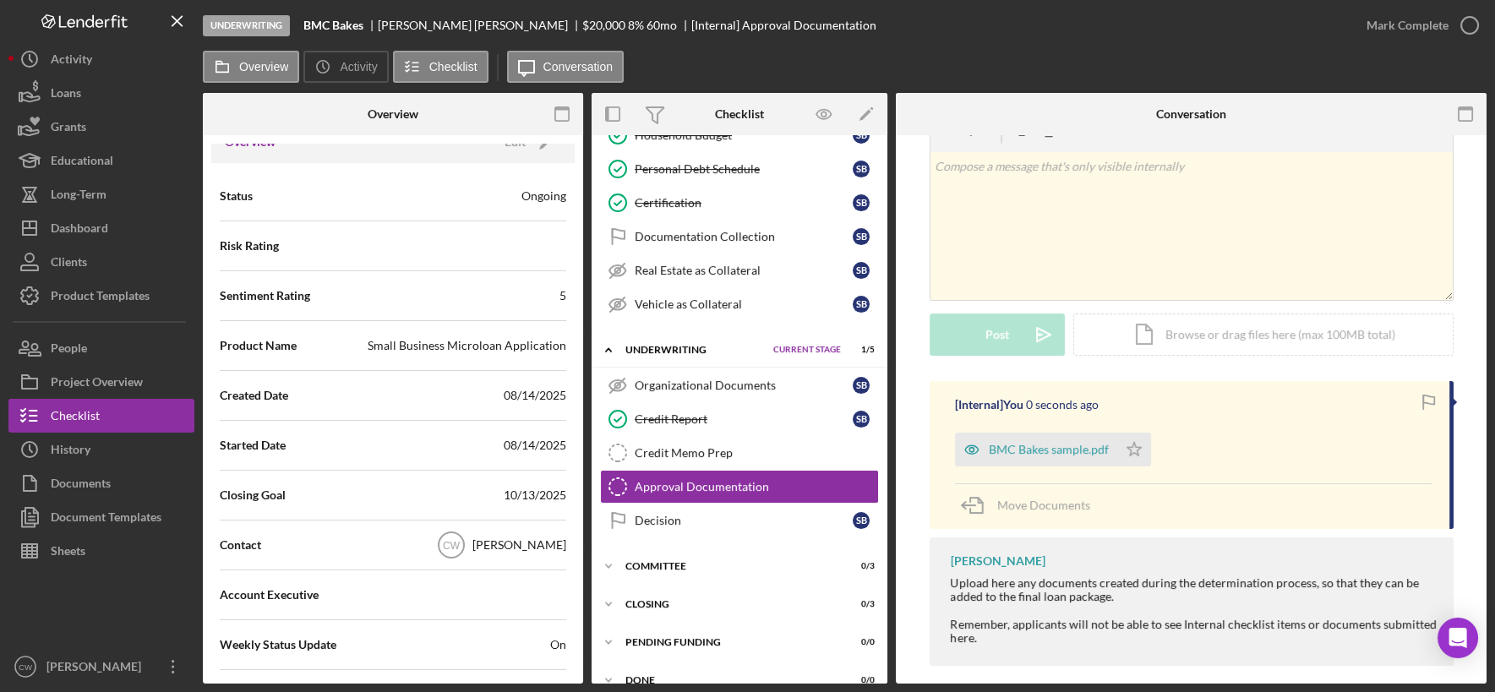
scroll to position [100, 0]
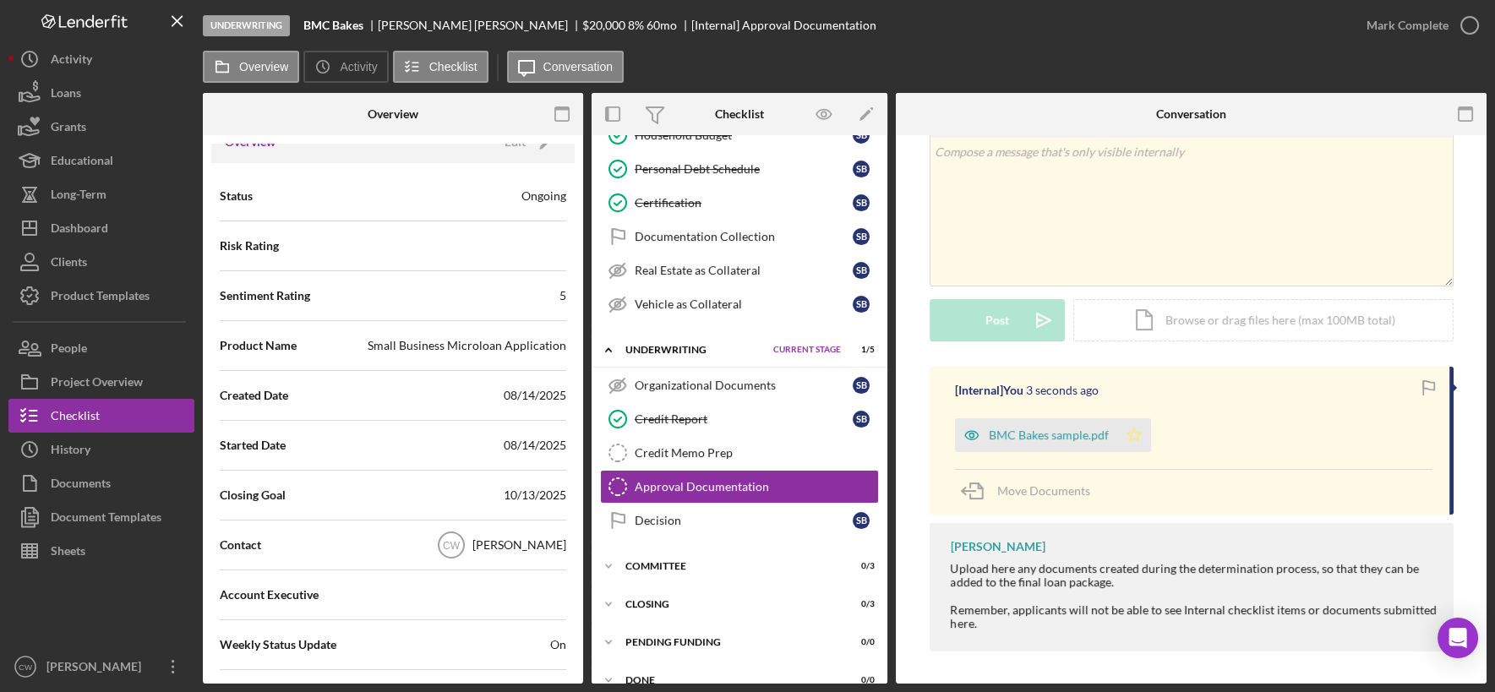
click at [1128, 432] on icon "Icon/Star" at bounding box center [1134, 435] width 34 height 34
click at [100, 491] on div "Documents" at bounding box center [81, 485] width 60 height 38
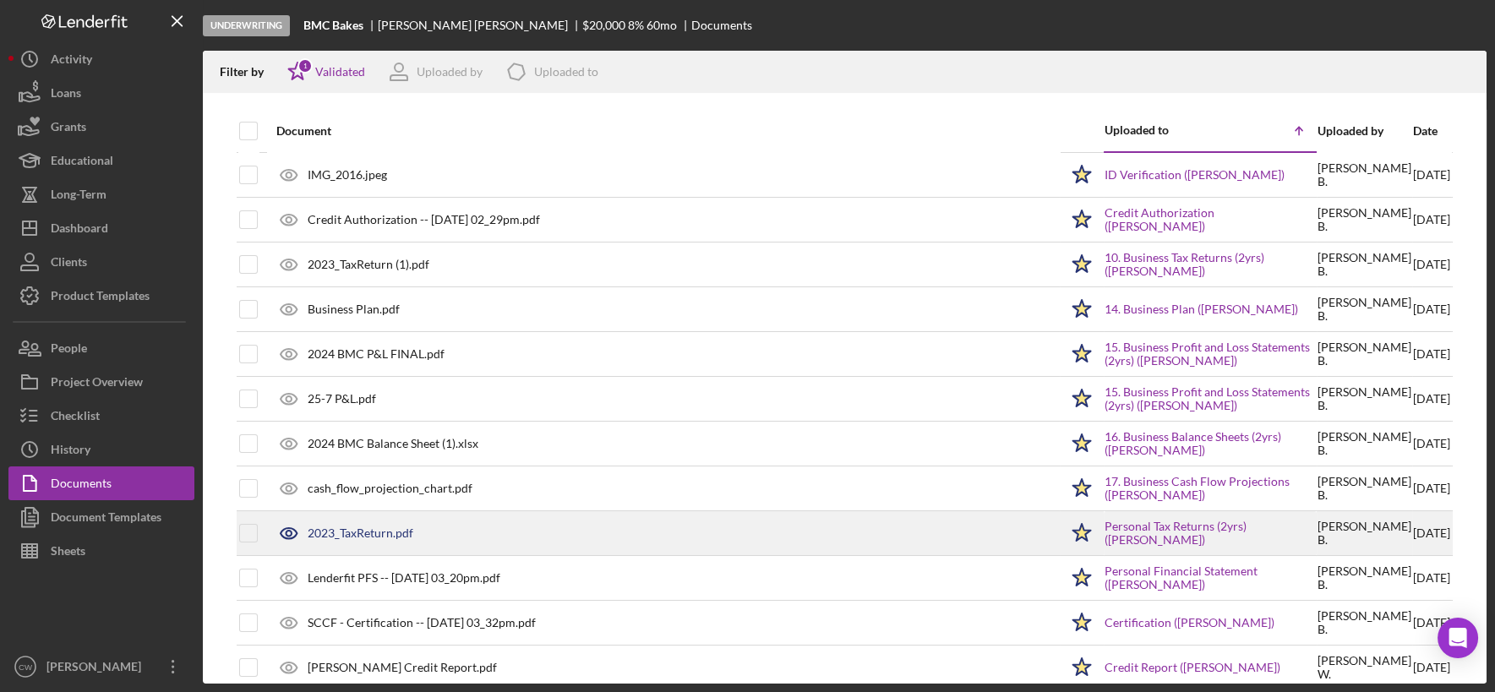
scroll to position [63, 0]
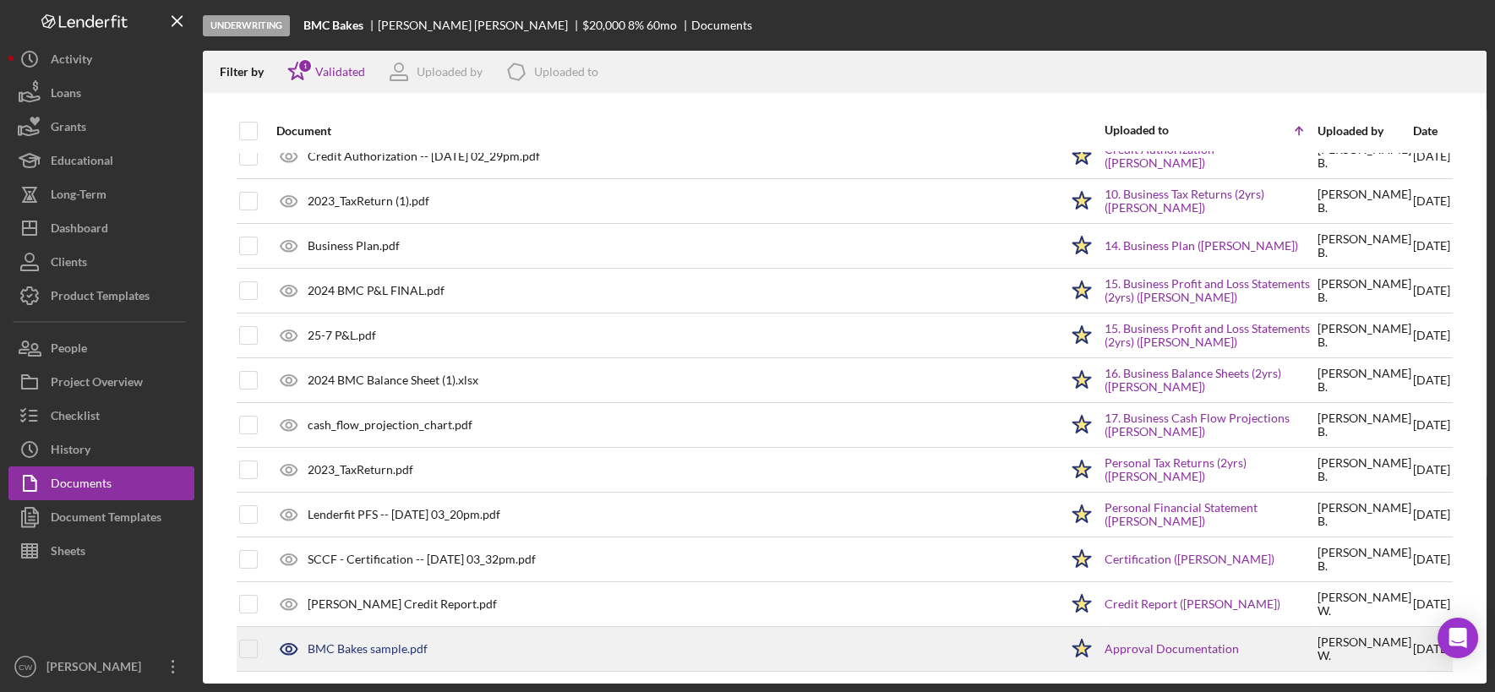
click at [366, 647] on div "BMC Bakes sample.pdf" at bounding box center [368, 649] width 120 height 14
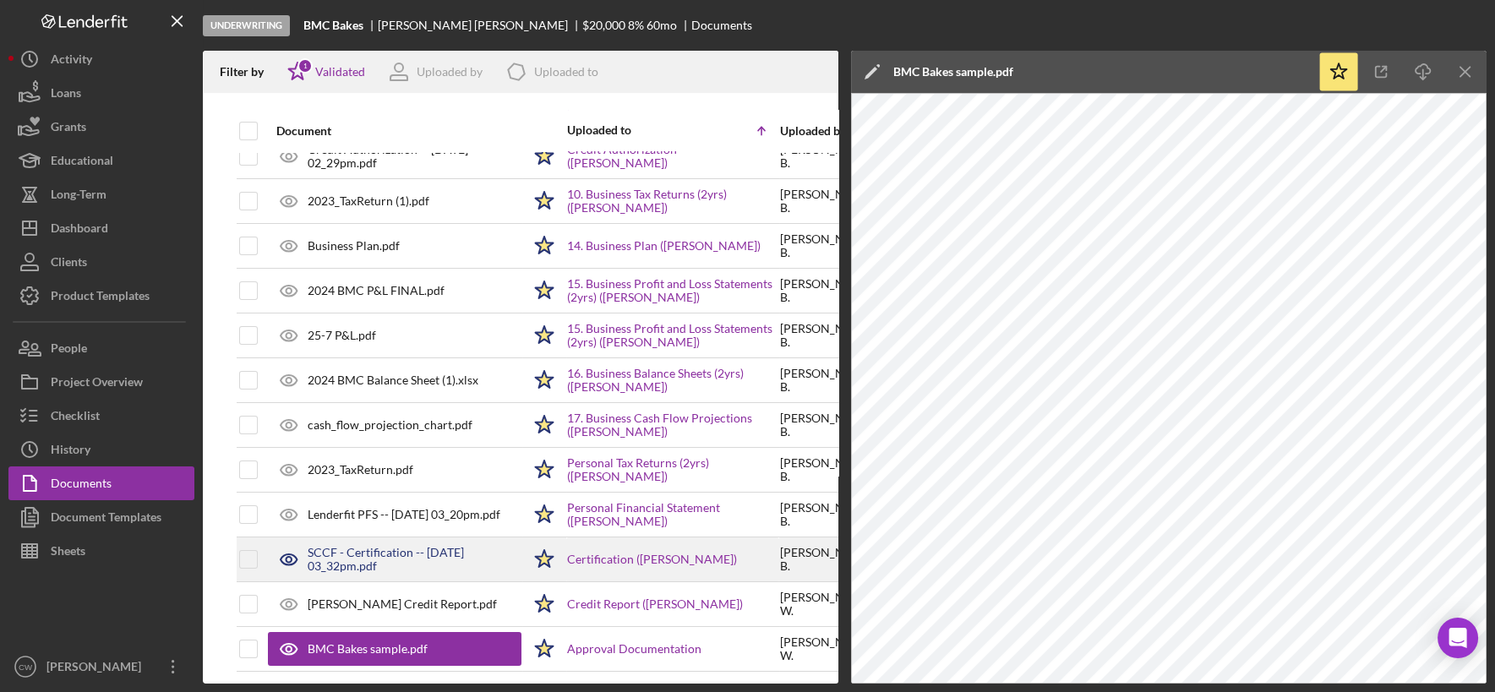
click at [371, 546] on div "SCCF - Certification -- [DATE] 03_32pm.pdf" at bounding box center [415, 559] width 214 height 27
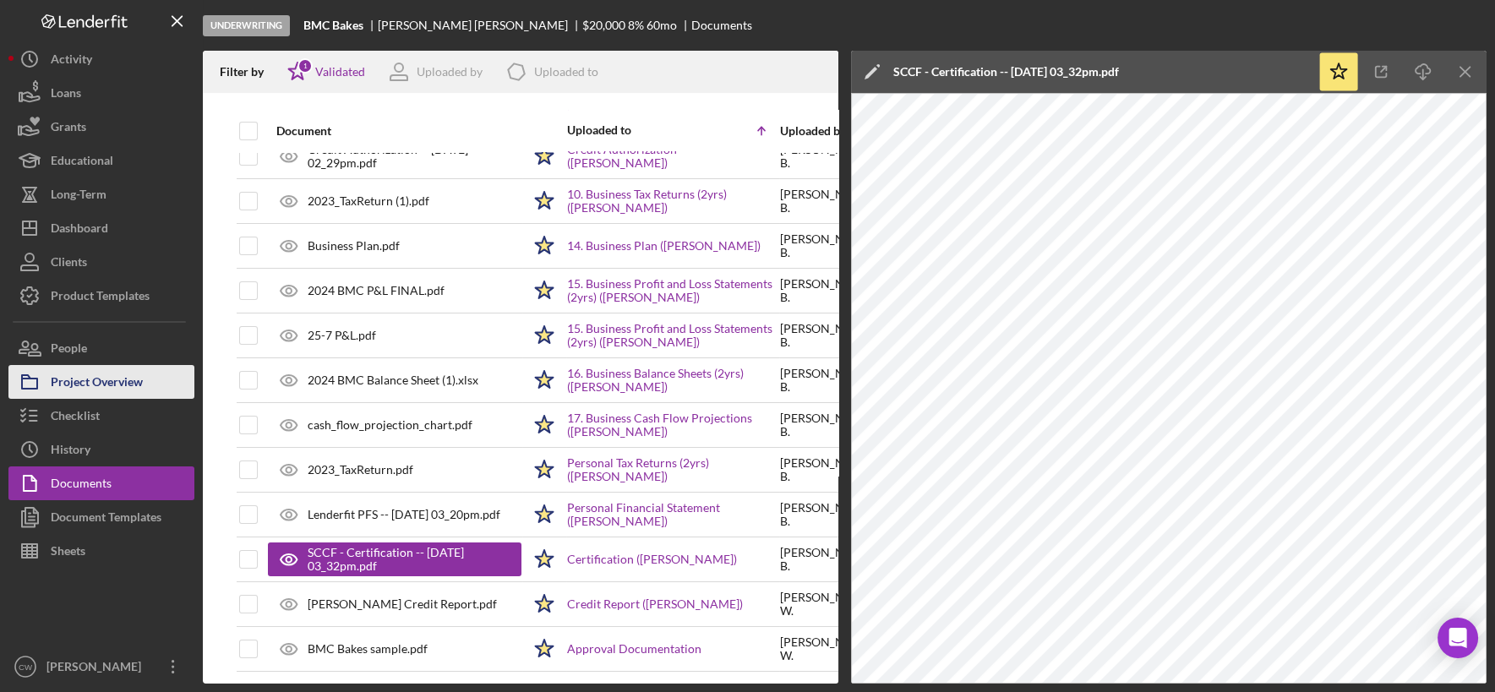
click at [133, 382] on div "Project Overview" at bounding box center [97, 384] width 92 height 38
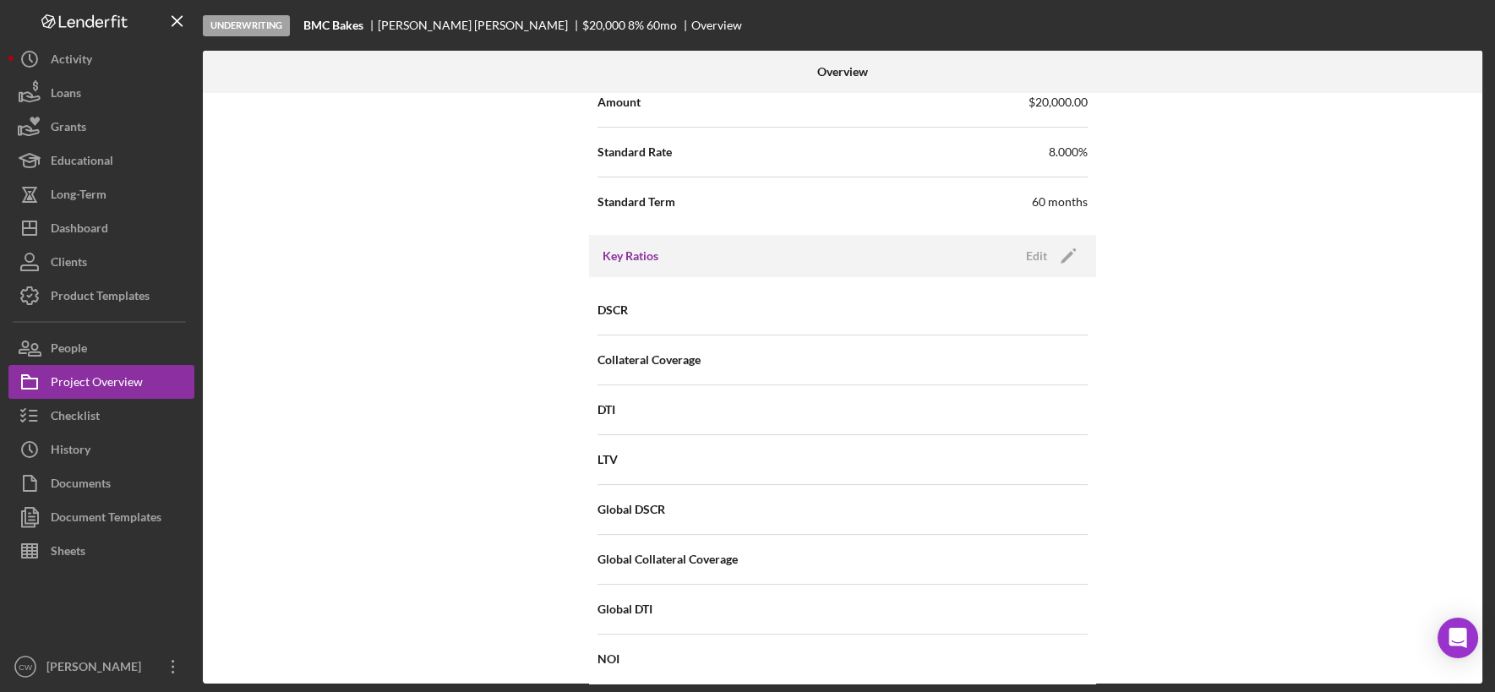
scroll to position [1042, 0]
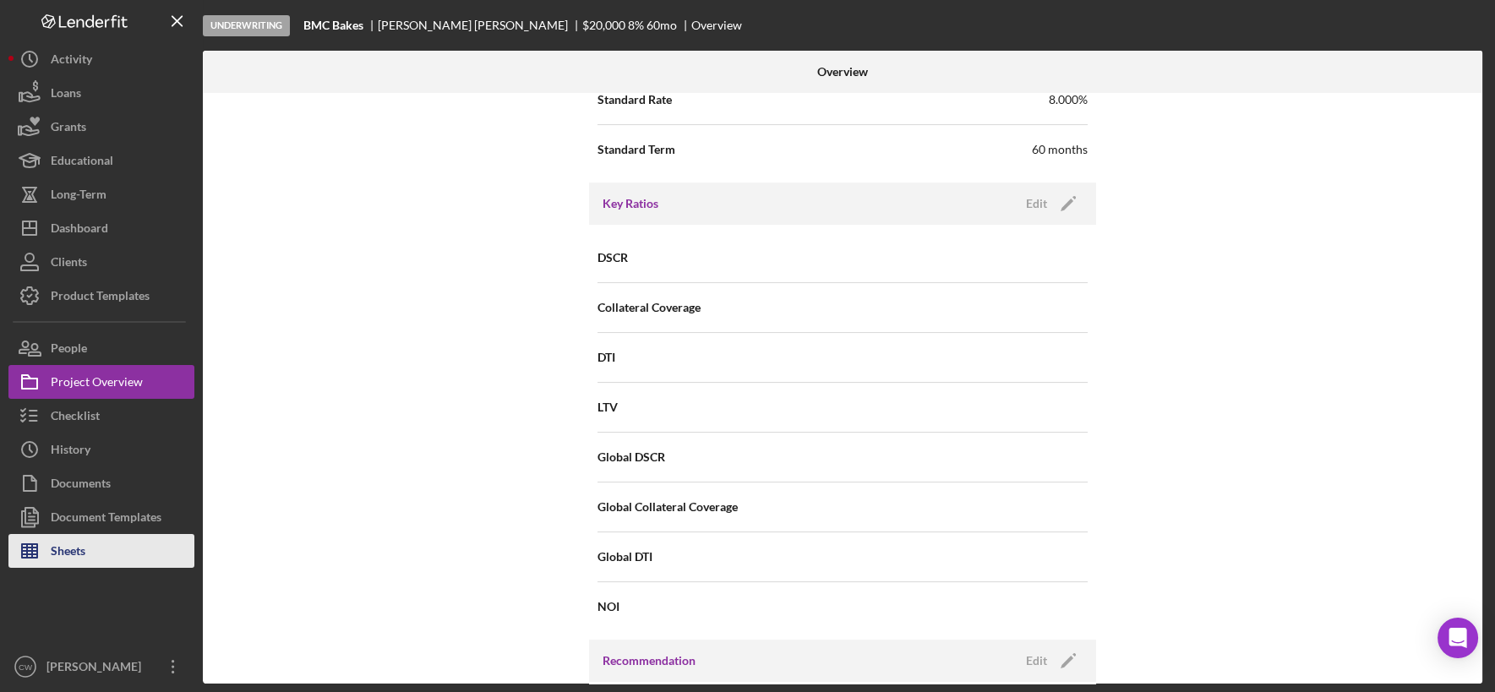
click at [87, 549] on button "Sheets" at bounding box center [101, 551] width 186 height 34
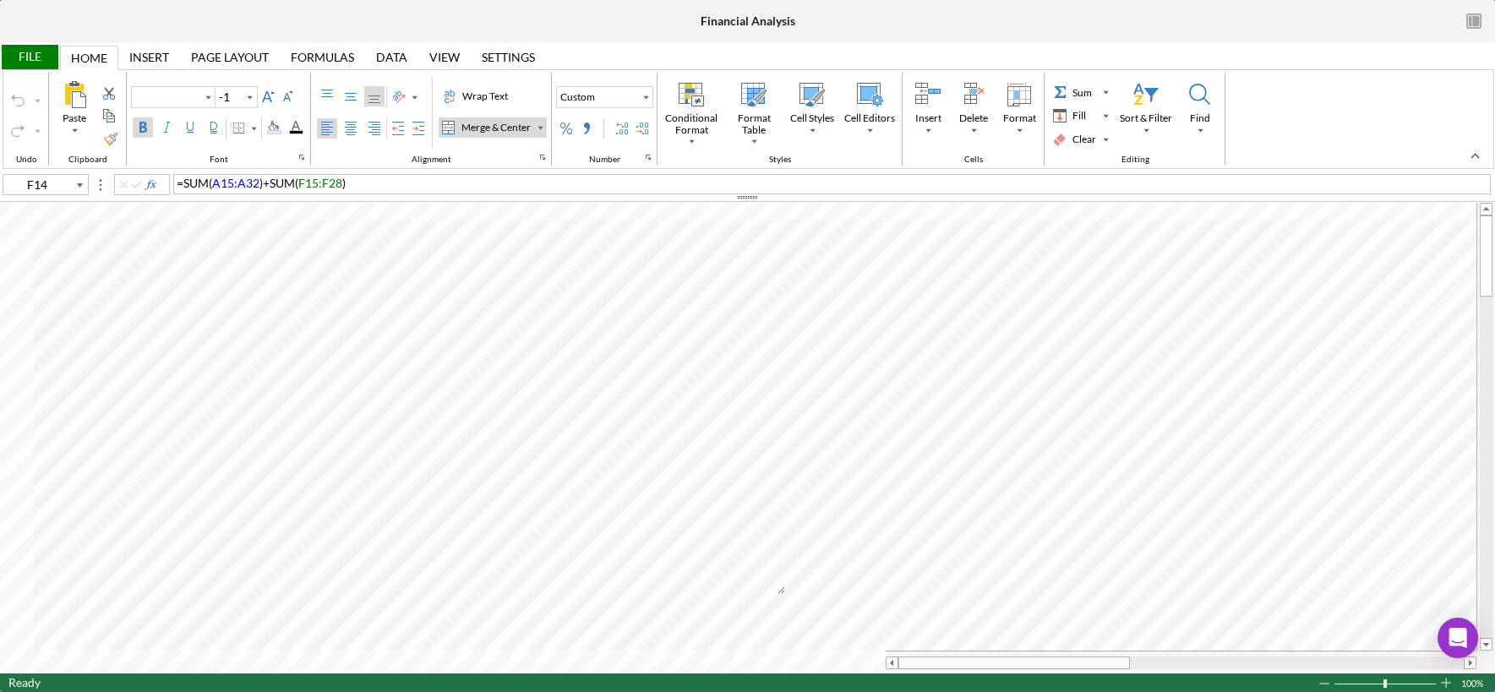
type input "Calibri"
type input "11"
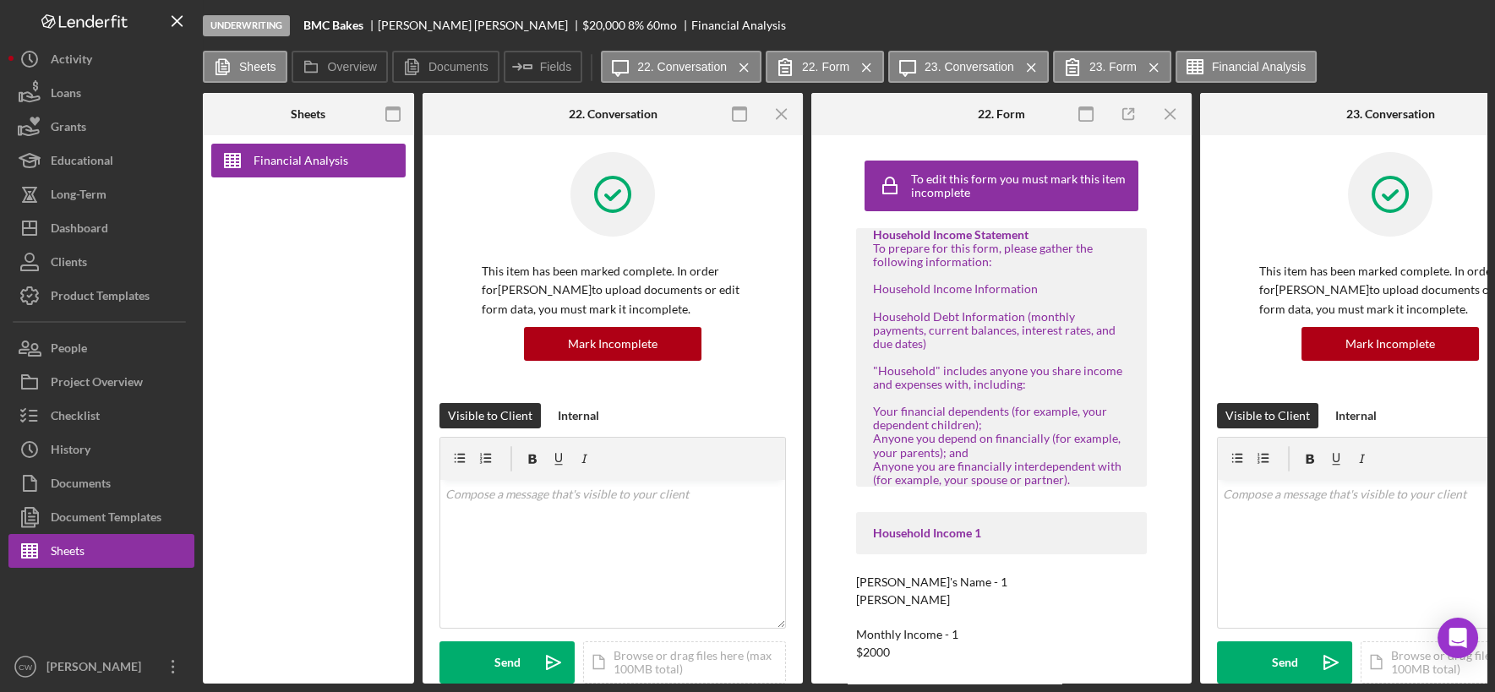
type input "Calibri"
type input "11"
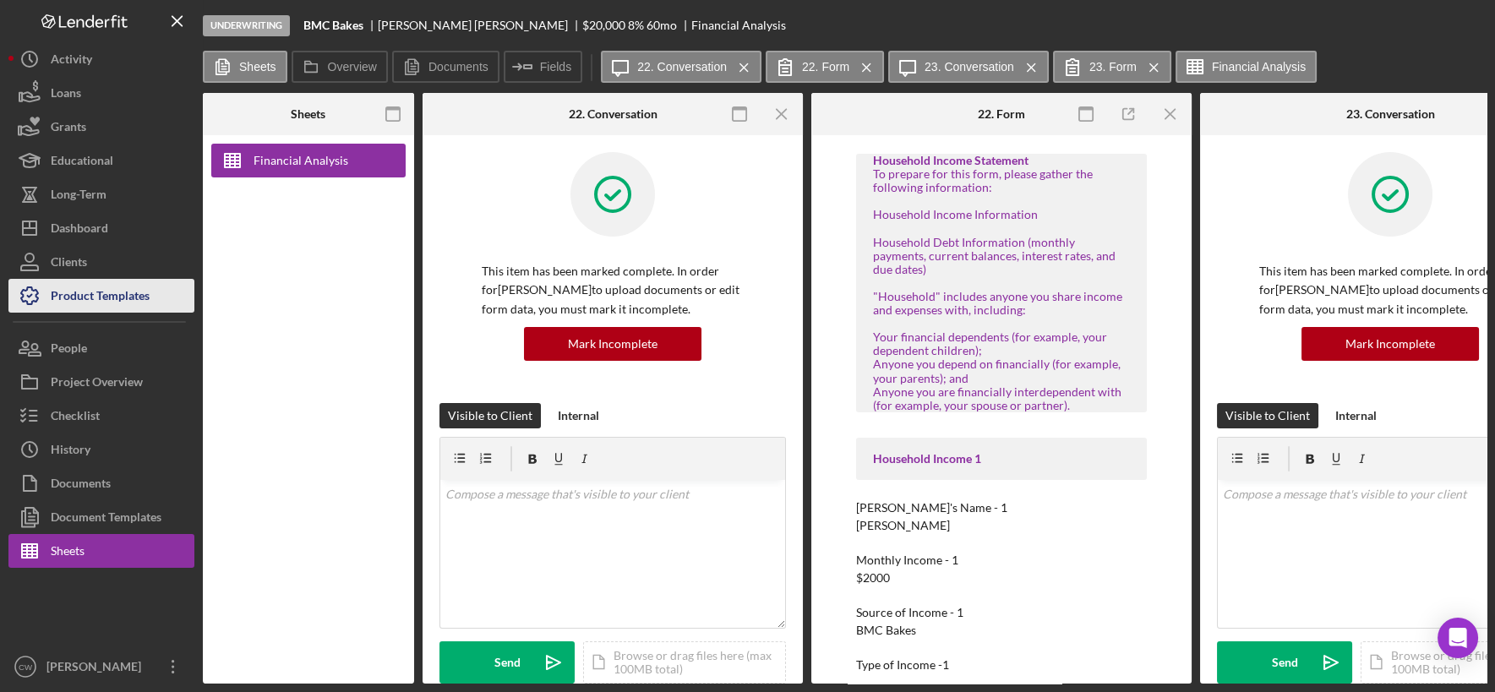
click at [138, 300] on div "Product Templates" at bounding box center [100, 298] width 99 height 38
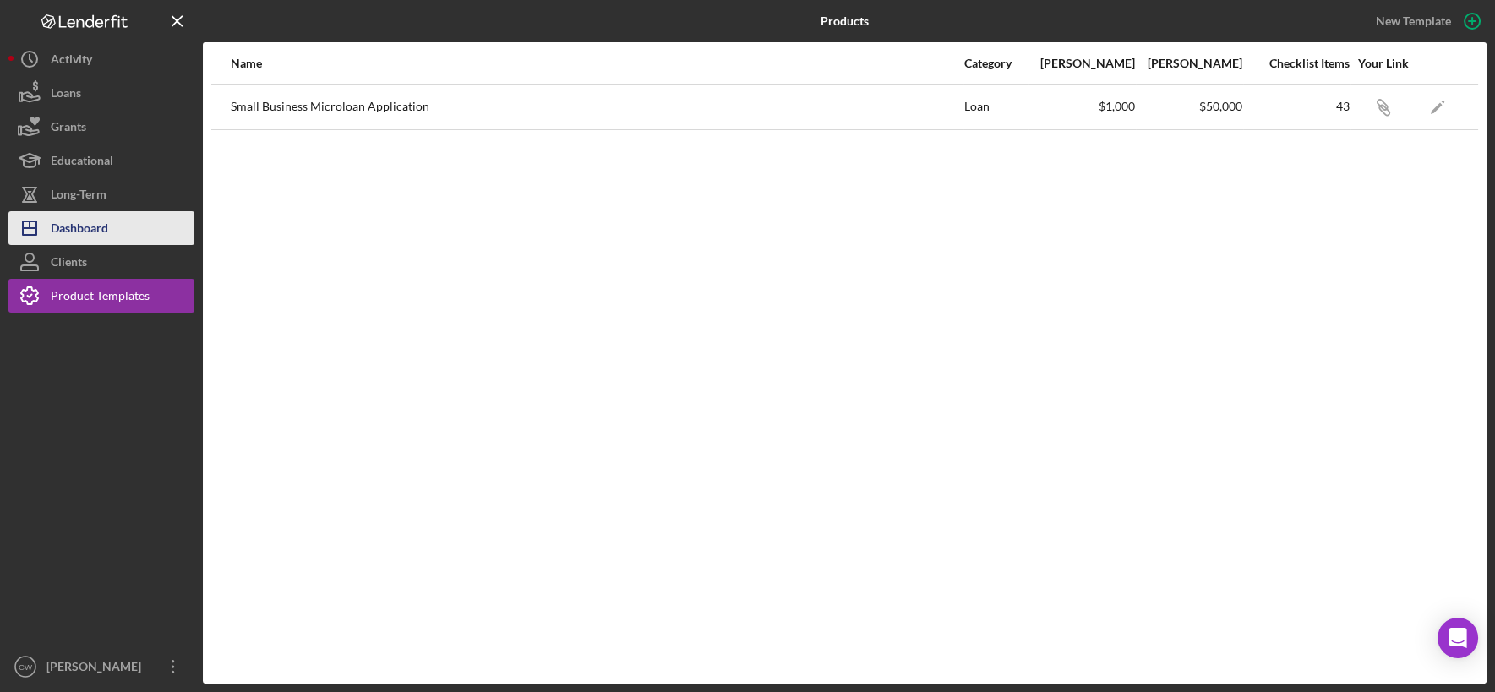
click at [74, 232] on div "Dashboard" at bounding box center [79, 230] width 57 height 38
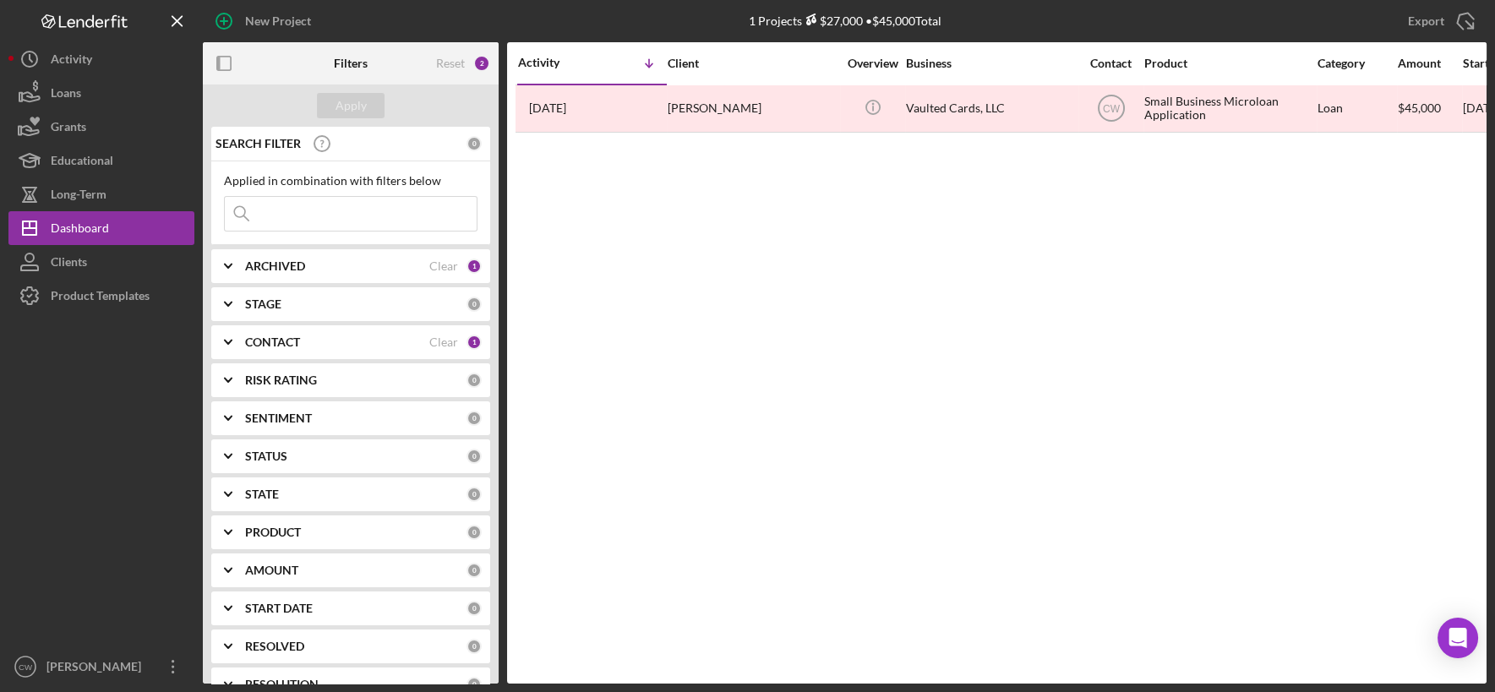
click at [318, 263] on div "ARCHIVED" at bounding box center [337, 266] width 184 height 14
click at [234, 327] on input "Active" at bounding box center [233, 335] width 17 height 17
checkbox input "true"
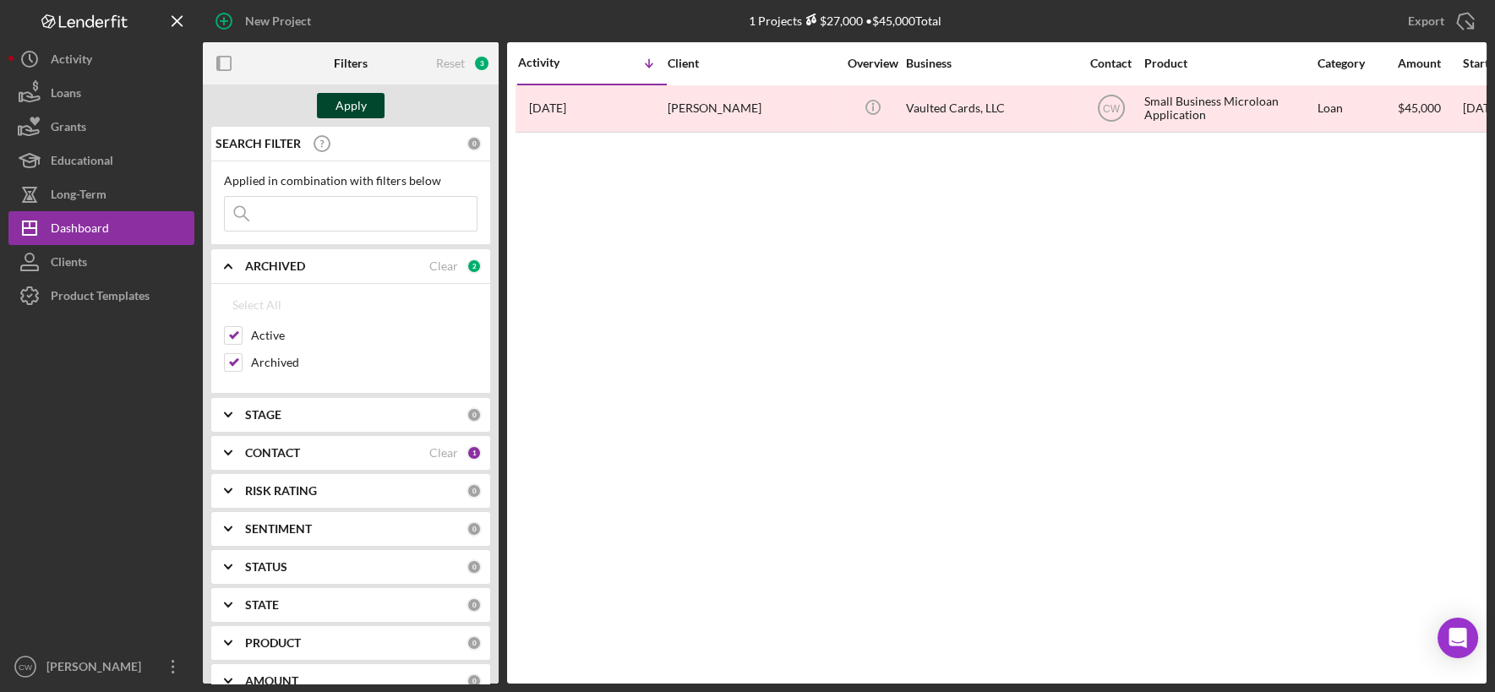
click at [355, 110] on div "Apply" at bounding box center [351, 105] width 31 height 25
